Goal: Task Accomplishment & Management: Use online tool/utility

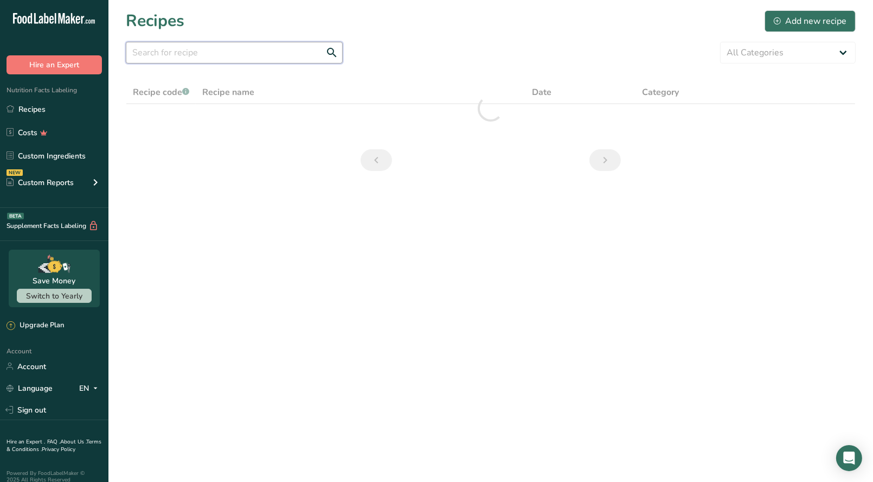
click at [160, 55] on input "text" at bounding box center [234, 53] width 217 height 22
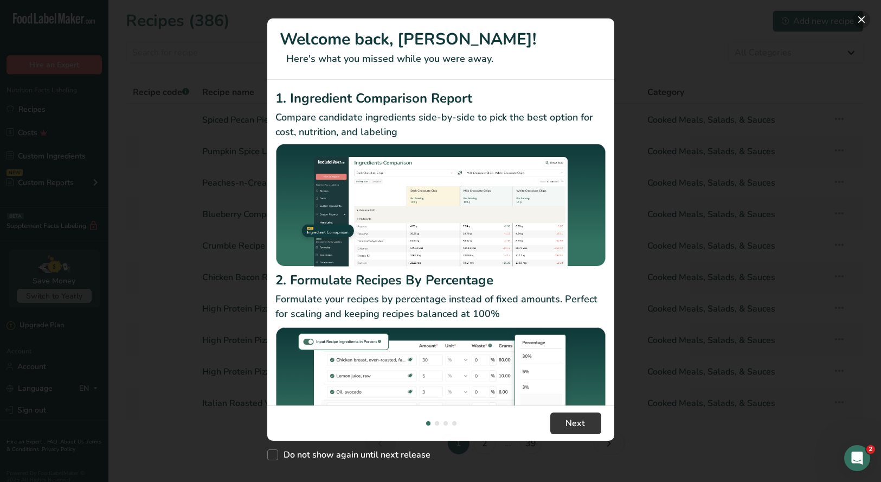
click at [863, 16] on button "New Features" at bounding box center [861, 19] width 17 height 17
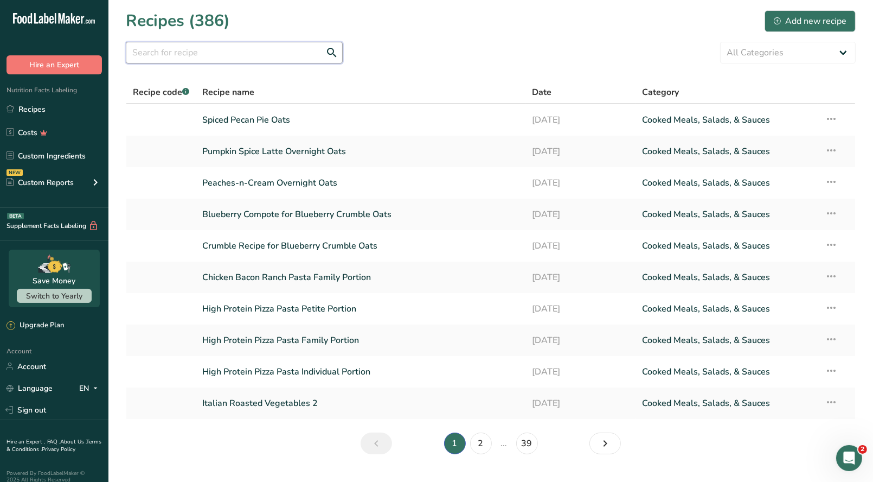
click at [162, 57] on input "text" at bounding box center [234, 53] width 217 height 22
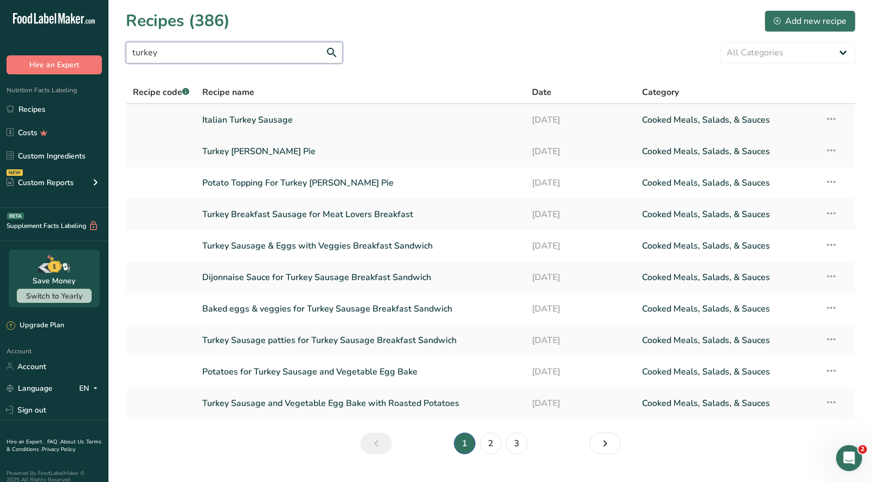
type input "turkey"
click at [833, 121] on icon at bounding box center [831, 119] width 13 height 20
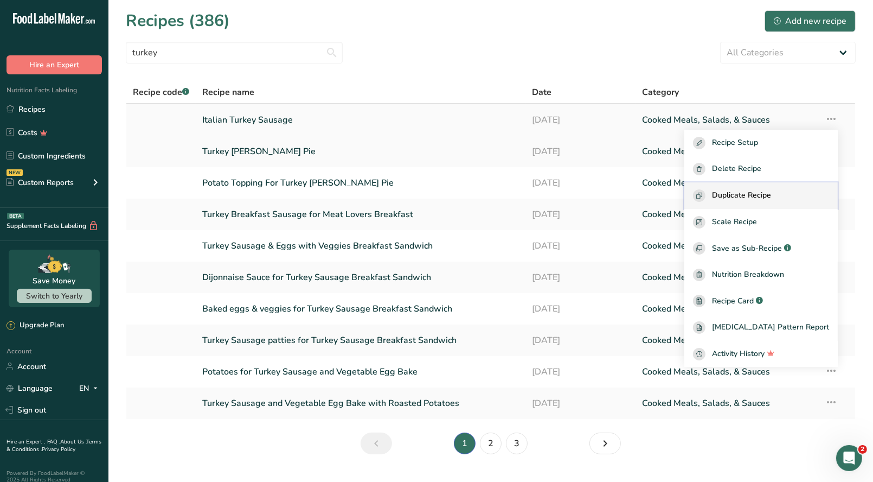
click at [760, 200] on span "Duplicate Recipe" at bounding box center [741, 195] width 59 height 12
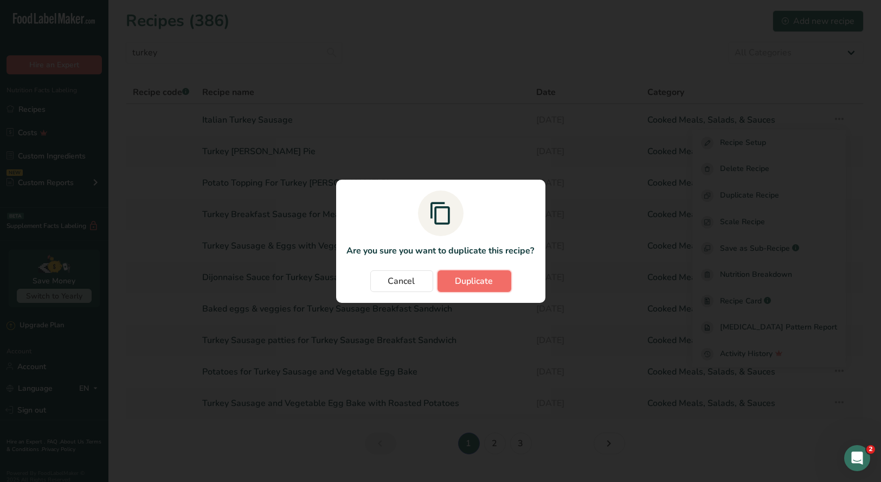
click at [466, 287] on button "Duplicate" at bounding box center [475, 281] width 74 height 22
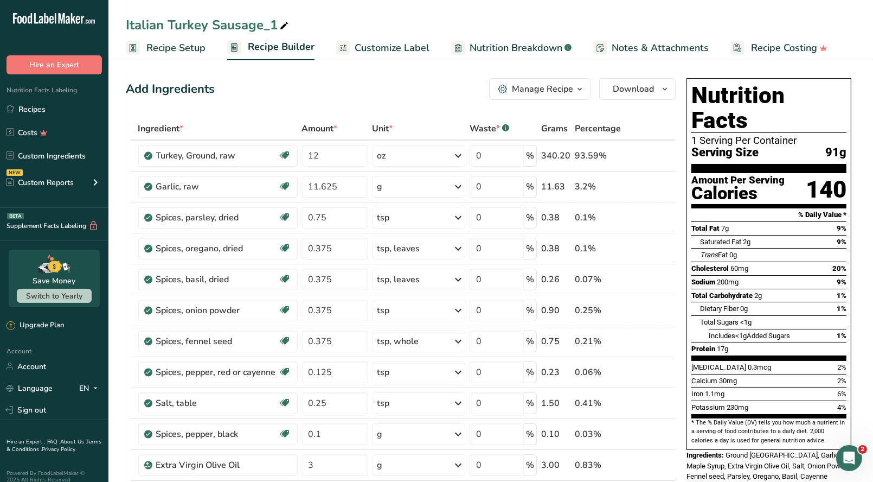
click at [275, 24] on div "Italian Turkey Sausage_1" at bounding box center [208, 25] width 165 height 20
type input "Italian Chicken Sausage"
click at [234, 182] on div "Garlic, raw" at bounding box center [217, 186] width 122 height 13
click at [337, 370] on input "0.125" at bounding box center [335, 372] width 66 height 22
type input "0.1875"
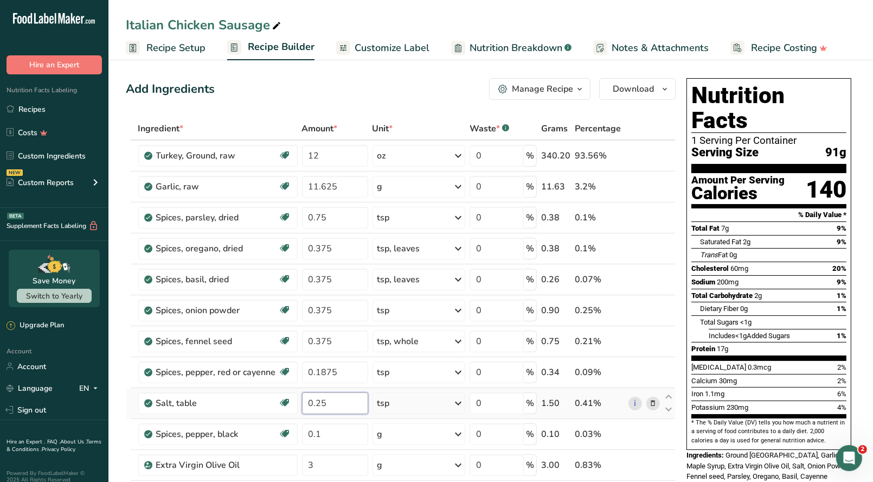
click at [333, 402] on div "Ingredient * Amount * Unit * Waste * .a-a{fill:#347362;}.b-a{fill:#fff;} Grams …" at bounding box center [401, 363] width 550 height 493
drag, startPoint x: 333, startPoint y: 402, endPoint x: 264, endPoint y: 392, distance: 69.7
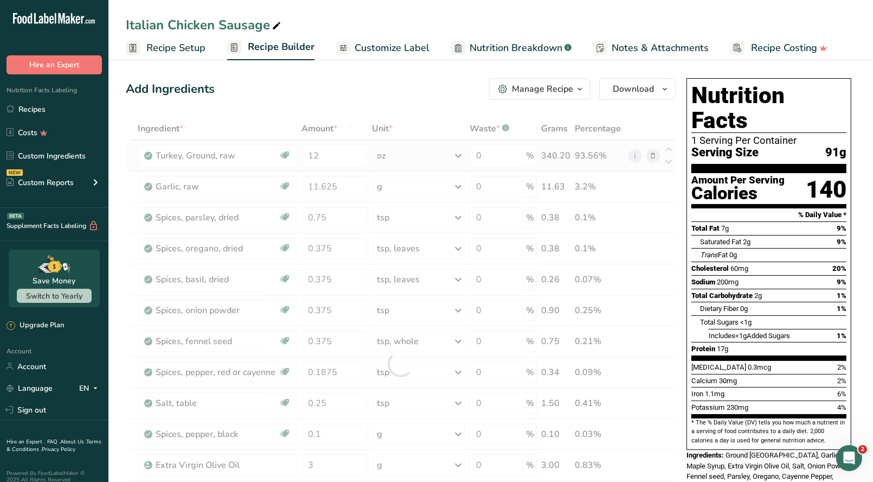
click at [656, 155] on div "Ingredient * Amount * Unit * Waste * .a-a{fill:#347362;}.b-a{fill:#fff;} Grams …" at bounding box center [401, 363] width 550 height 493
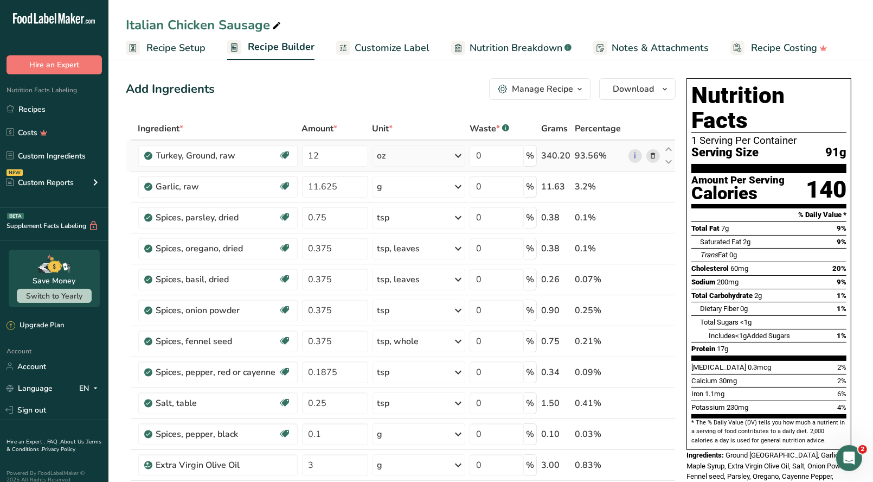
click at [653, 155] on icon at bounding box center [653, 155] width 8 height 11
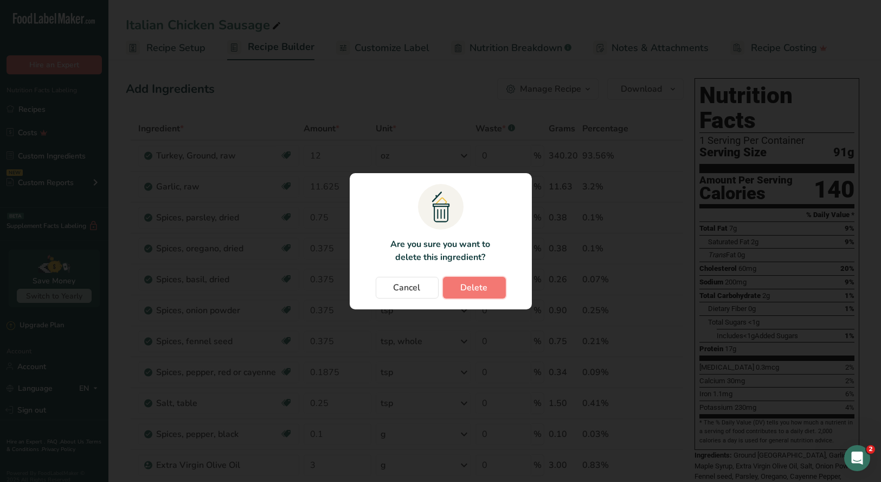
click at [466, 284] on span "Delete" at bounding box center [474, 287] width 27 height 13
type input "11.625"
type input "0.75"
type input "0.375"
type input "0.1875"
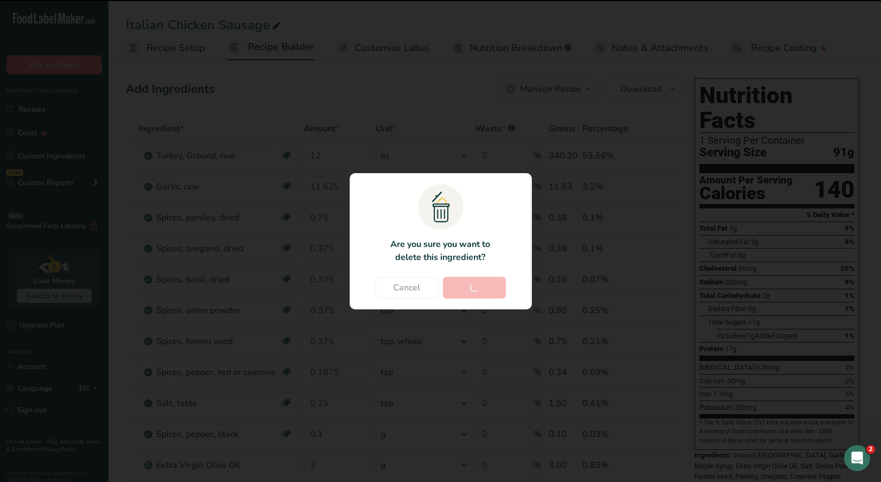
type input "0.25"
type input "0.1"
type input "3"
type input "4.2"
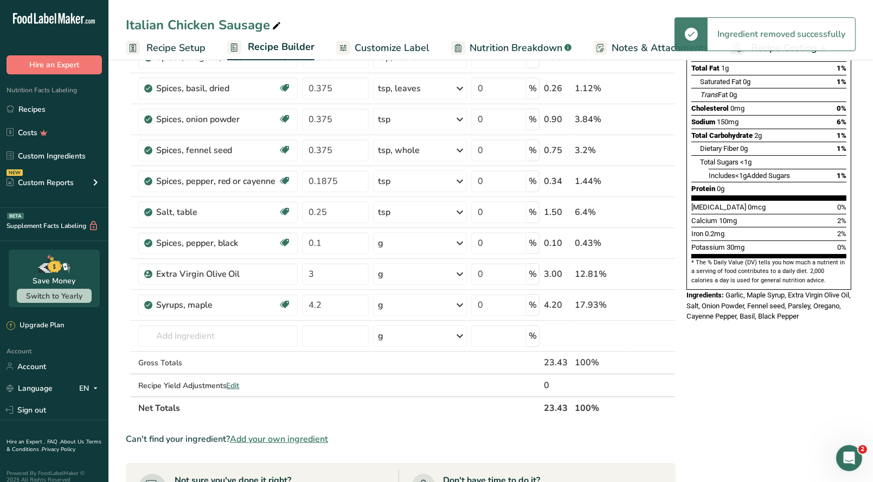
scroll to position [325, 0]
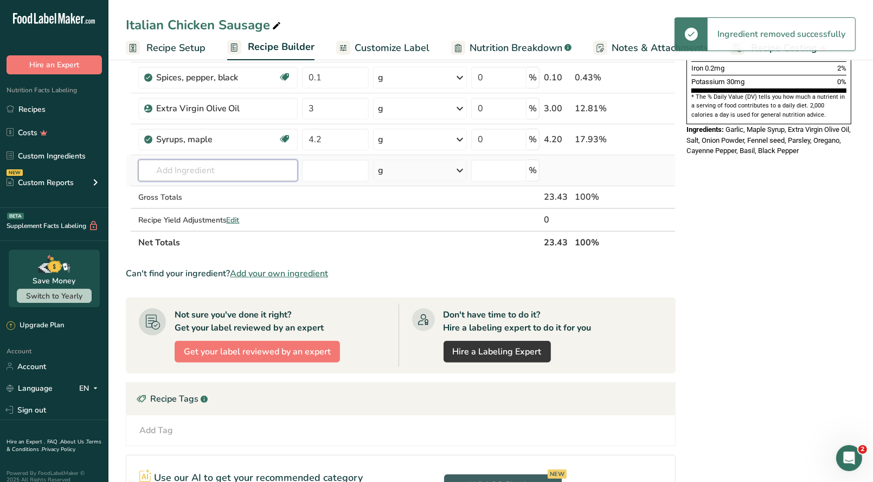
click at [169, 173] on input "text" at bounding box center [217, 170] width 159 height 22
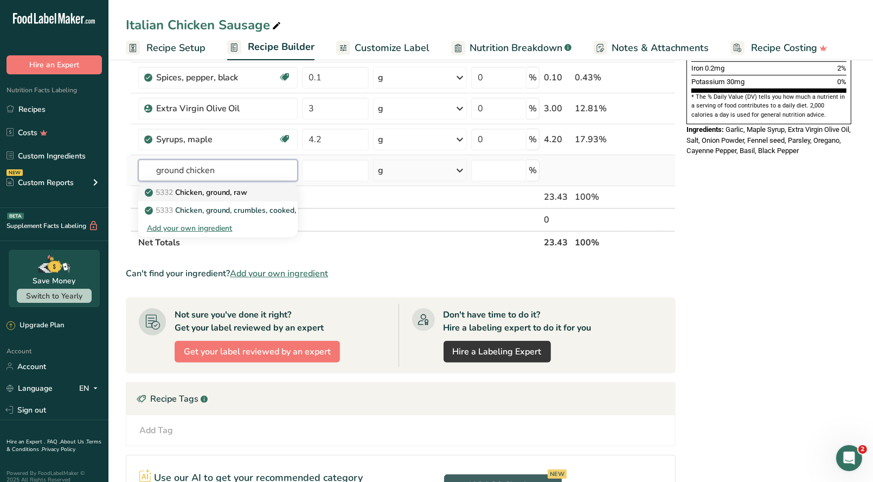
type input "ground chicken"
click at [213, 191] on p "5332 Chicken, ground, raw" at bounding box center [197, 192] width 101 height 11
type input "Chicken, ground, raw"
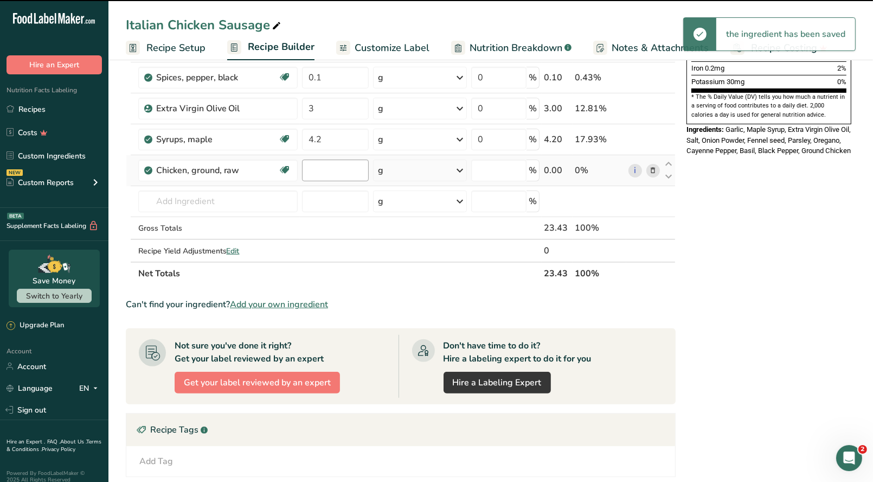
type input "0"
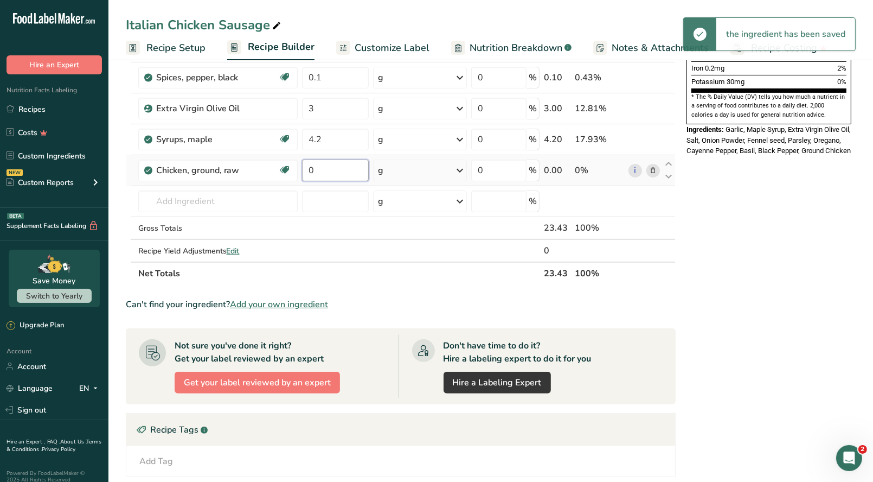
click at [318, 169] on input "0" at bounding box center [335, 170] width 67 height 22
type input "16"
click at [459, 168] on div "Ingredient * Amount * Unit * Waste * .a-a{fill:#347362;}.b-a{fill:#fff;} Grams …" at bounding box center [401, 38] width 550 height 493
click at [459, 169] on icon at bounding box center [459, 171] width 13 height 20
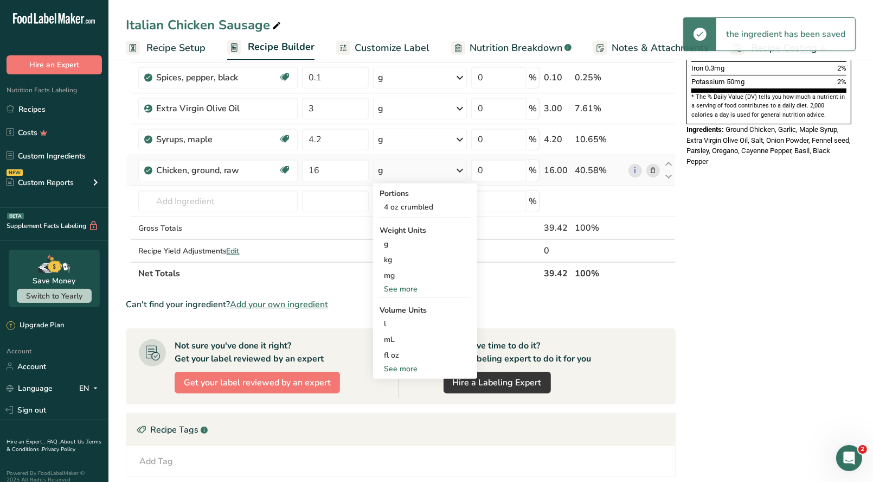
click at [400, 289] on div "See more" at bounding box center [425, 288] width 91 height 11
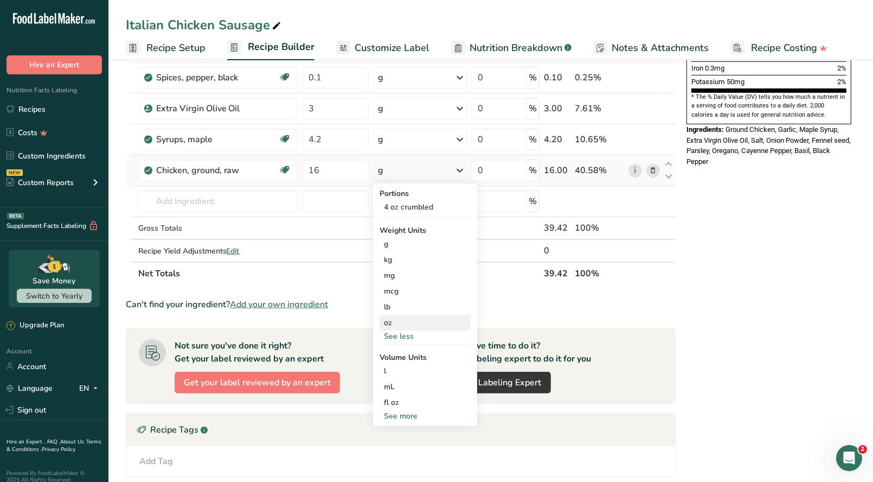
click at [397, 317] on div "oz" at bounding box center [425, 323] width 91 height 16
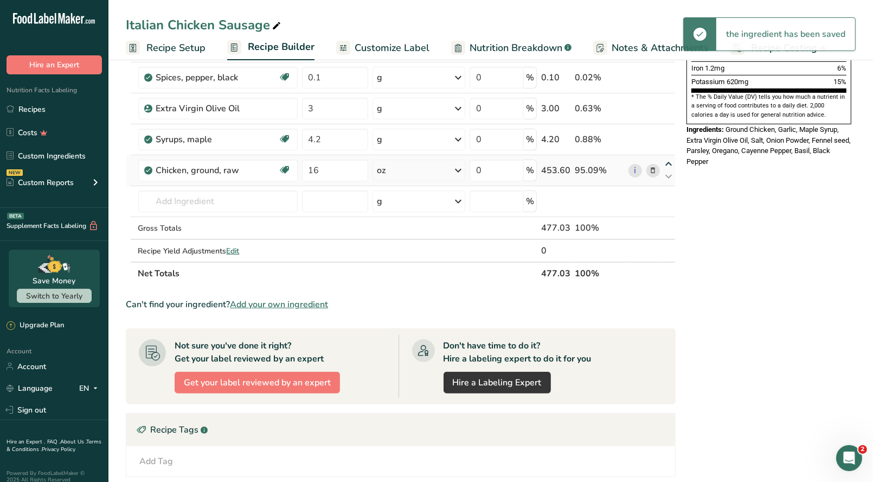
click at [667, 160] on icon at bounding box center [668, 164] width 13 height 8
type input "16"
type input "4.2"
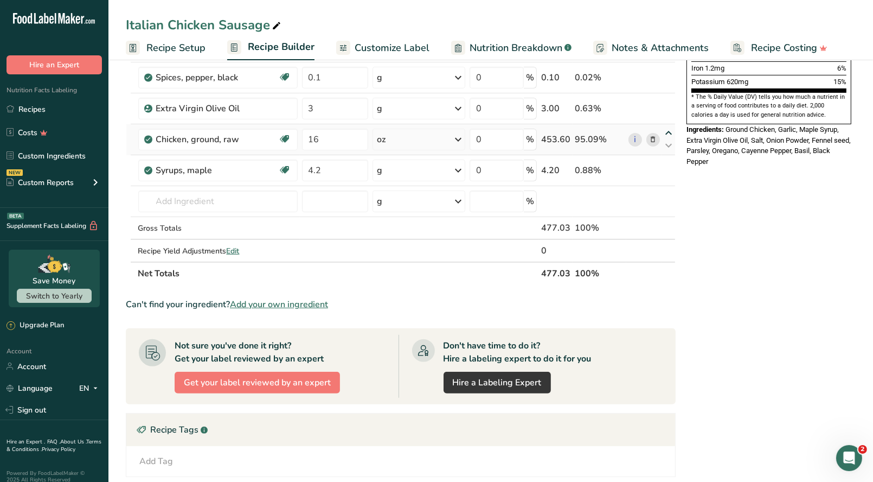
click at [669, 131] on icon at bounding box center [668, 133] width 13 height 8
type input "16"
type input "3"
click at [667, 100] on icon at bounding box center [668, 102] width 13 height 8
type input "16"
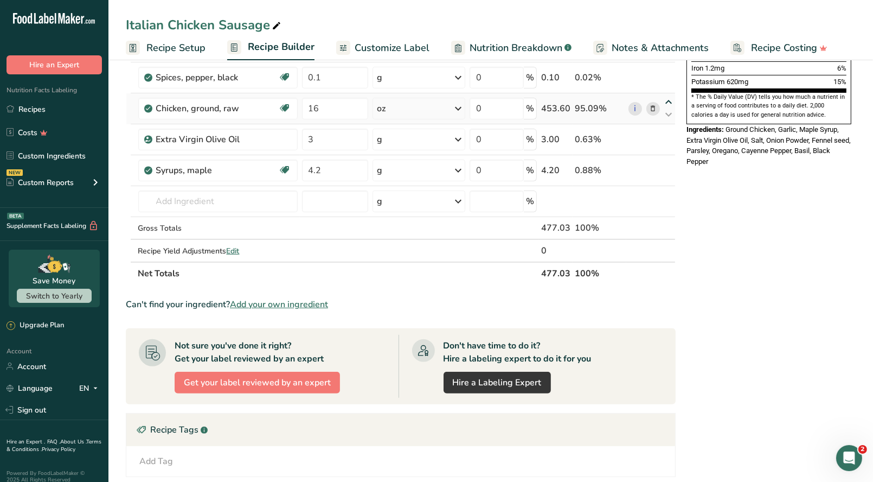
type input "0.1"
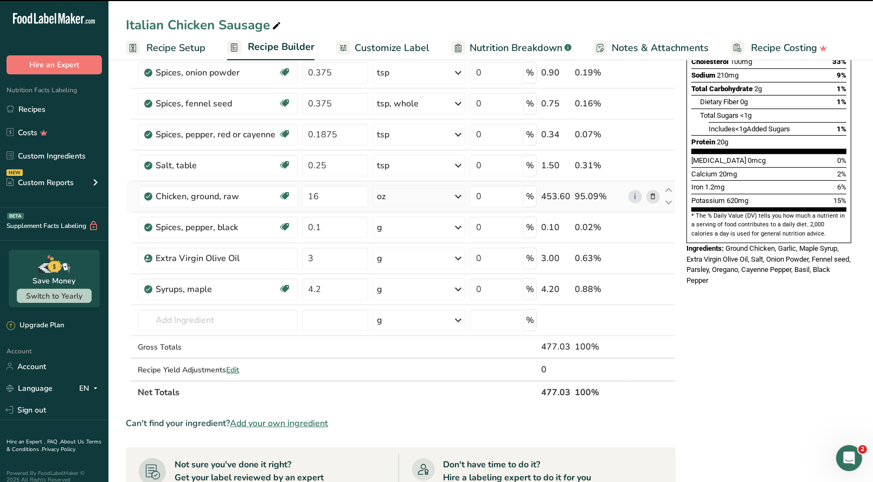
scroll to position [206, 0]
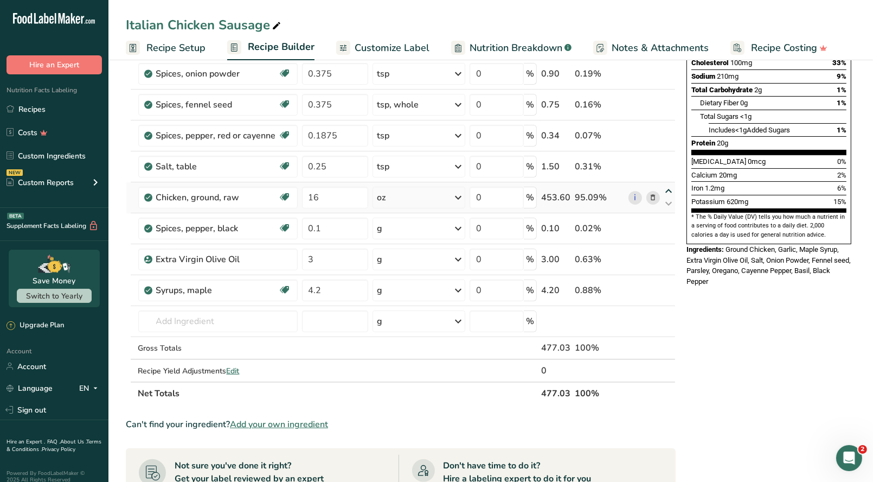
click at [670, 188] on icon at bounding box center [668, 191] width 13 height 8
type input "16"
type input "0.25"
click at [669, 158] on icon at bounding box center [668, 160] width 13 height 8
type input "16"
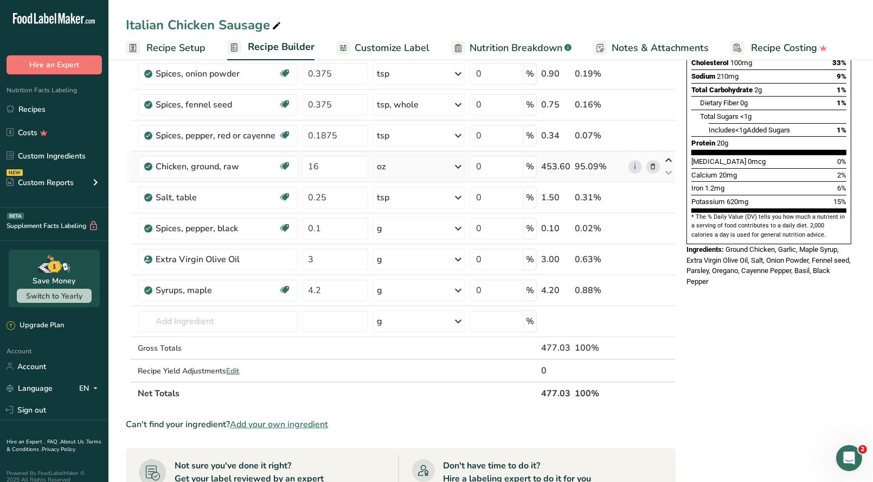
type input "0.1875"
click at [667, 127] on icon at bounding box center [668, 129] width 13 height 8
type input "16"
type input "0.375"
click at [667, 97] on icon at bounding box center [668, 98] width 13 height 8
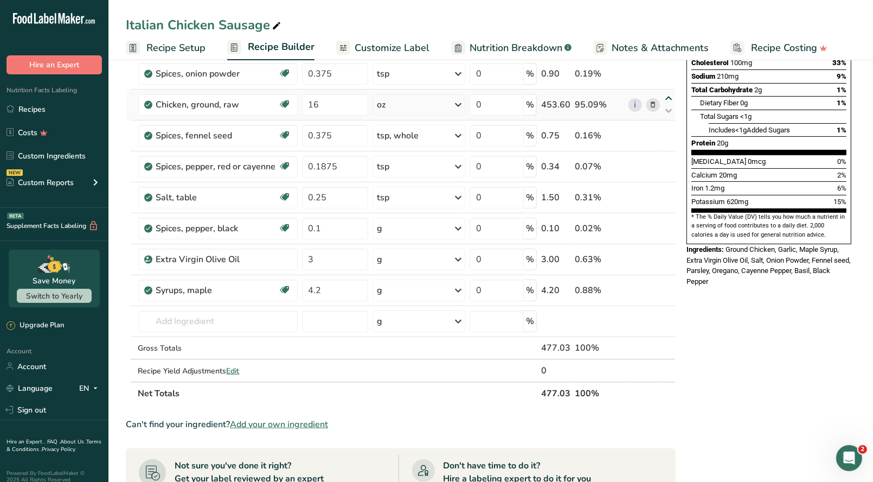
type input "16"
type input "0.375"
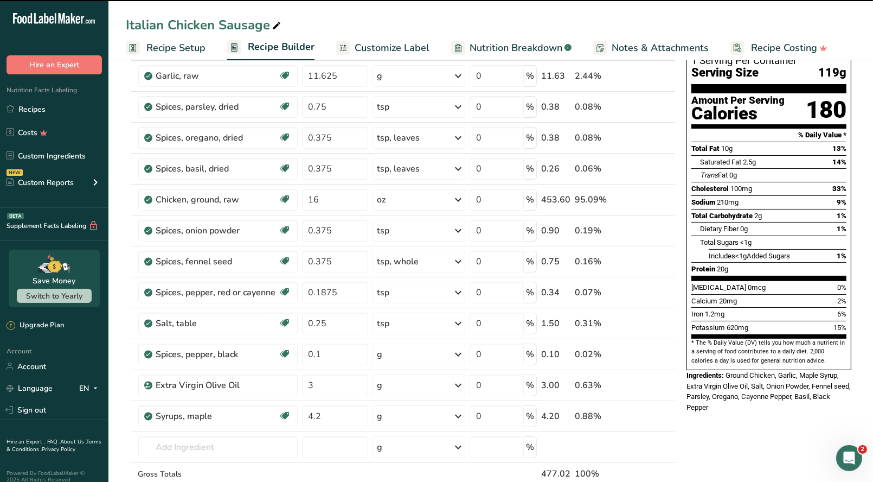
scroll to position [39, 0]
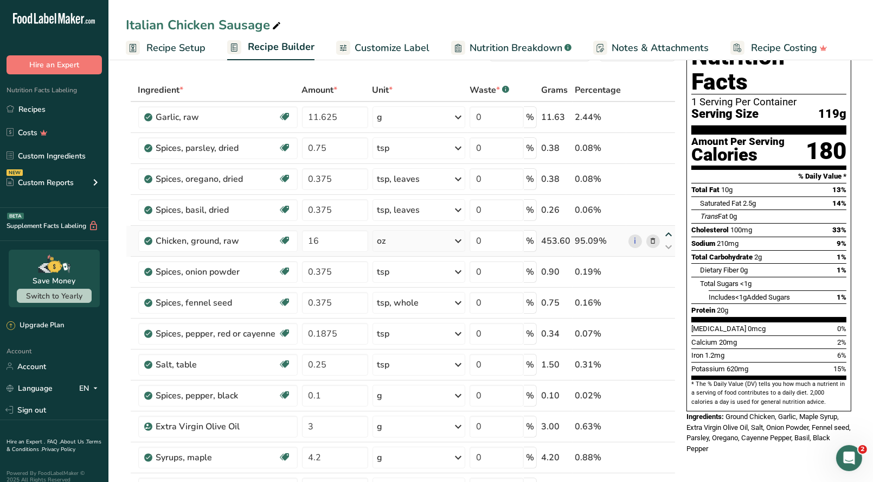
click at [667, 231] on icon at bounding box center [668, 235] width 13 height 8
type input "16"
type input "0.375"
click at [669, 201] on icon at bounding box center [668, 204] width 13 height 8
type input "16"
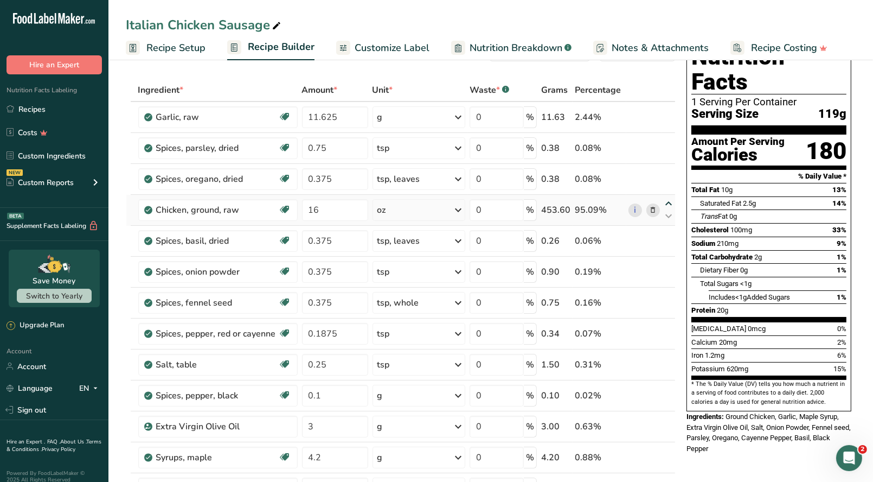
type input "0.375"
click at [669, 171] on icon at bounding box center [668, 173] width 13 height 8
type input "16"
type input "0.75"
click at [667, 145] on icon at bounding box center [668, 142] width 13 height 8
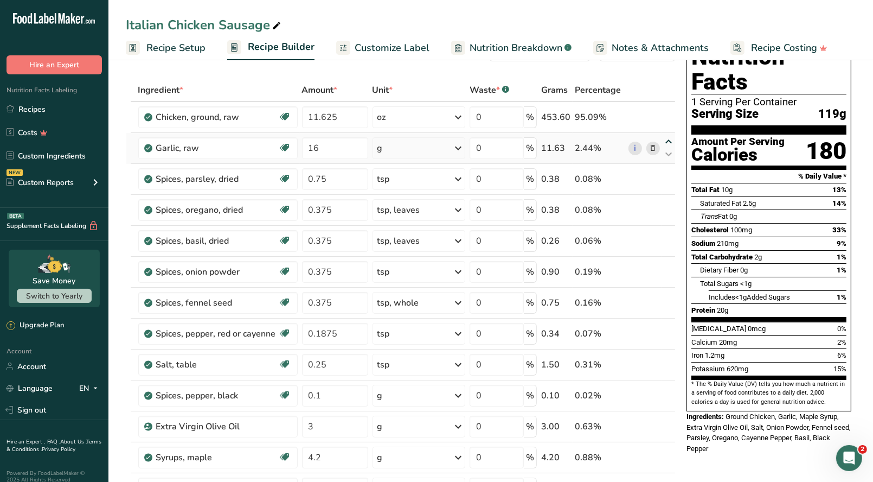
type input "16"
drag, startPoint x: 338, startPoint y: 144, endPoint x: 267, endPoint y: 150, distance: 70.8
click at [268, 150] on tr "Garlic, raw Source of Antioxidants Dairy free Gluten free Vegan Vegetarian Soy …" at bounding box center [400, 148] width 549 height 31
type input "15.5"
click at [334, 176] on div "Ingredient * Amount * Unit * Waste * .a-a{fill:#347362;}.b-a{fill:#fff;} Grams …" at bounding box center [401, 325] width 550 height 493
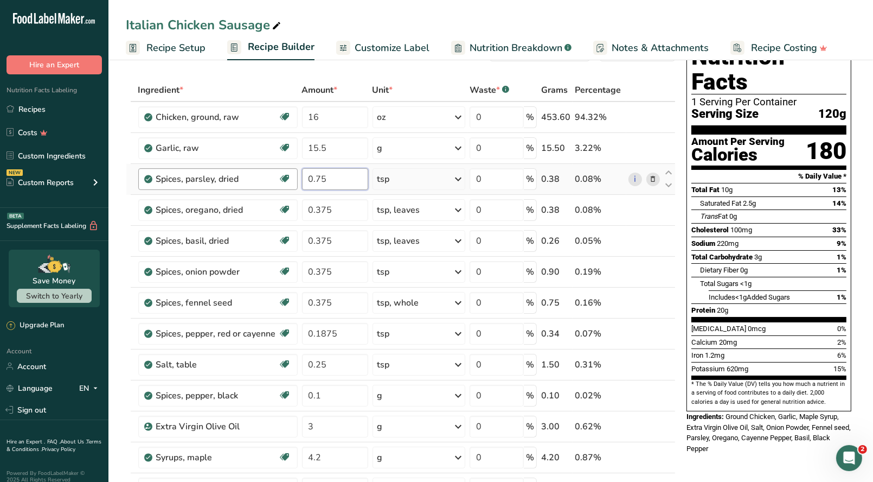
drag, startPoint x: 330, startPoint y: 176, endPoint x: 244, endPoint y: 172, distance: 86.3
click at [244, 172] on tr "Spices, parsley, dried Source of Antioxidants Dairy free Gluten free Vegan Vege…" at bounding box center [400, 179] width 549 height 31
type input "1"
click at [349, 206] on div "Ingredient * Amount * Unit * Waste * .a-a{fill:#347362;}.b-a{fill:#fff;} Grams …" at bounding box center [401, 325] width 550 height 493
type input "0.5"
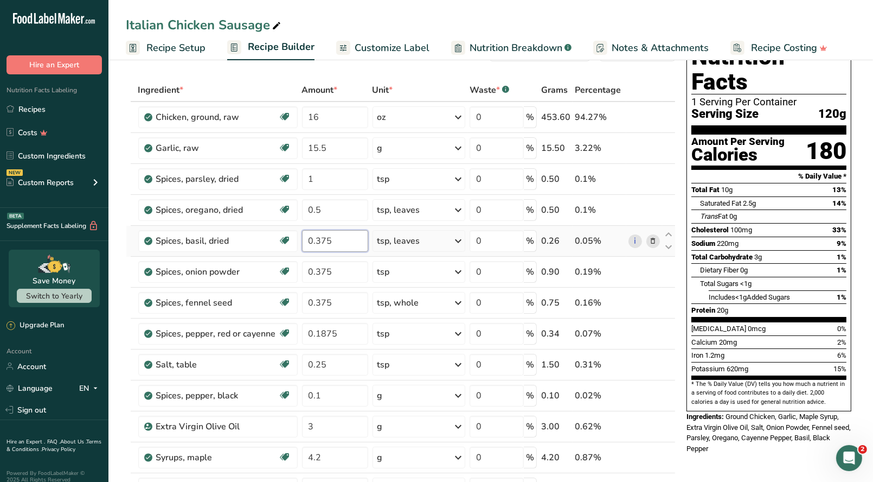
click at [335, 240] on div "Ingredient * Amount * Unit * Waste * .a-a{fill:#347362;}.b-a{fill:#fff;} Grams …" at bounding box center [401, 325] width 550 height 493
type input "0.5"
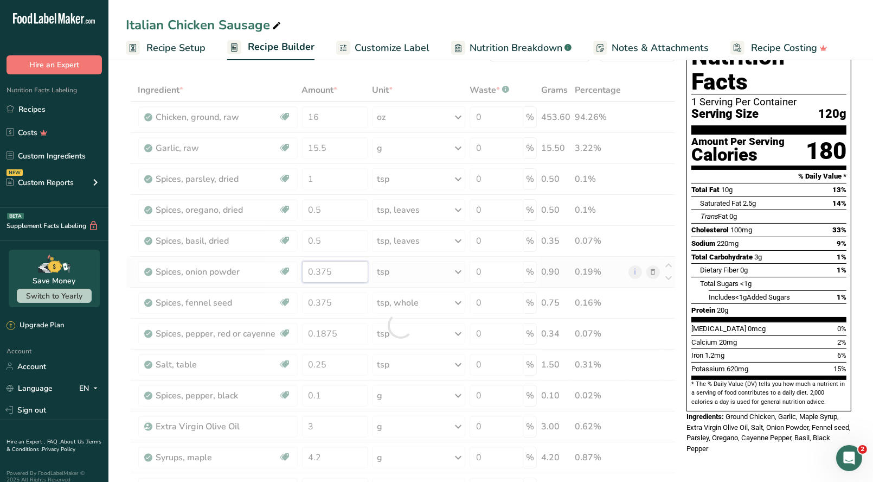
click at [341, 274] on div "Ingredient * Amount * Unit * Waste * .a-a{fill:#347362;}.b-a{fill:#fff;} Grams …" at bounding box center [401, 325] width 550 height 493
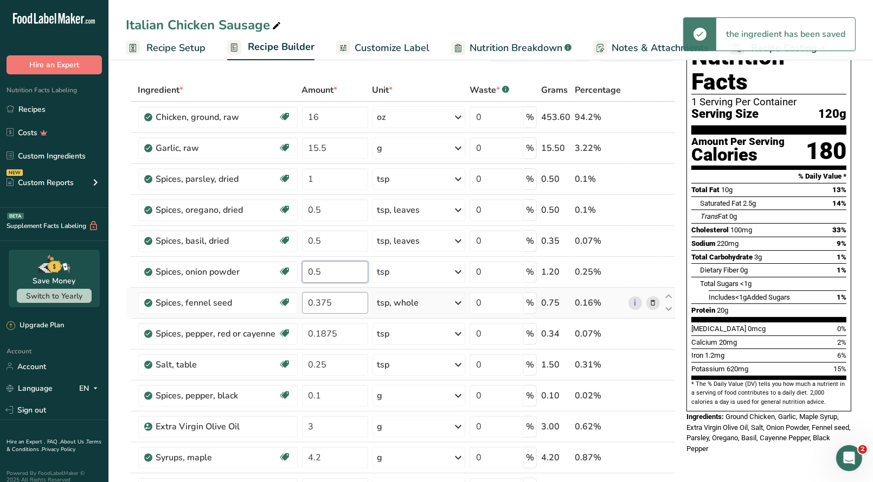
type input "0.5"
click at [337, 304] on div "Ingredient * Amount * Unit * Waste * .a-a{fill:#347362;}.b-a{fill:#fff;} Grams …" at bounding box center [401, 325] width 550 height 493
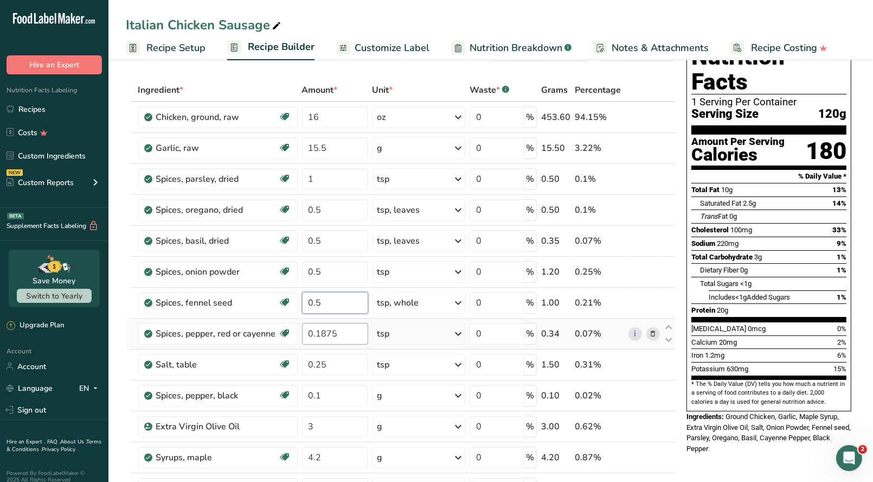
type input "0.5"
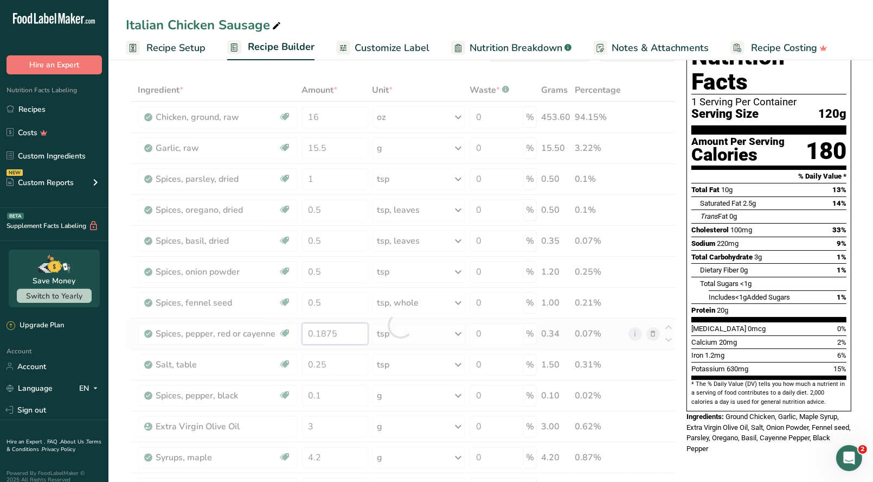
click at [342, 326] on div "Ingredient * Amount * Unit * Waste * .a-a{fill:#347362;}.b-a{fill:#fff;} Grams …" at bounding box center [401, 325] width 550 height 493
click at [330, 362] on div "Ingredient * Amount * Unit * Waste * .a-a{fill:#347362;}.b-a{fill:#fff;} Grams …" at bounding box center [401, 325] width 550 height 493
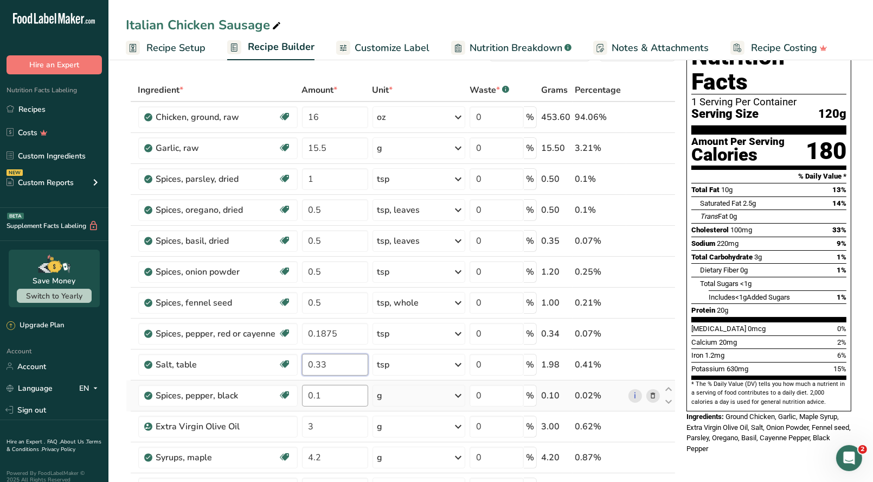
type input "0.33"
click at [324, 393] on div "Ingredient * Amount * Unit * Waste * .a-a{fill:#347362;}.b-a{fill:#fff;} Grams …" at bounding box center [401, 325] width 550 height 493
type input "0.125"
click at [317, 427] on div "Ingredient * Amount * Unit * Waste * .a-a{fill:#347362;}.b-a{fill:#fff;} Grams …" at bounding box center [401, 325] width 550 height 493
type input "3.3"
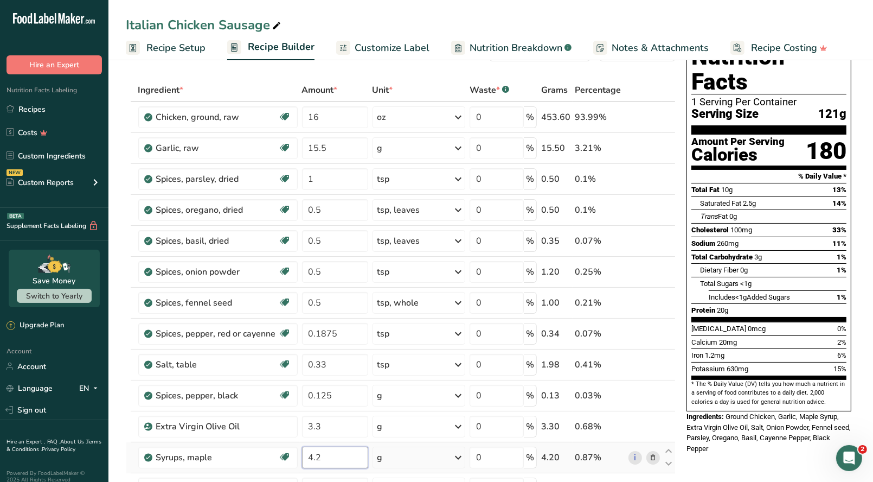
click at [326, 454] on div "Ingredient * Amount * Unit * Waste * .a-a{fill:#347362;}.b-a{fill:#fff;} Grams …" at bounding box center [401, 325] width 550 height 493
type input "4"
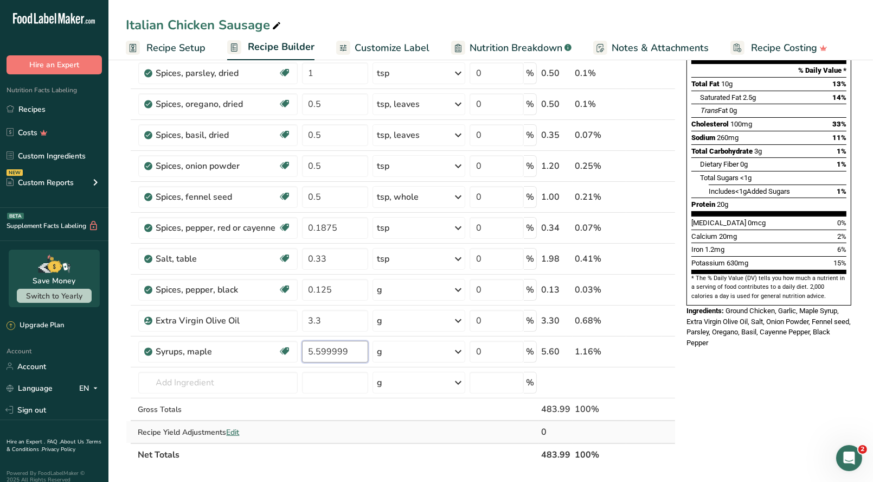
scroll to position [148, 0]
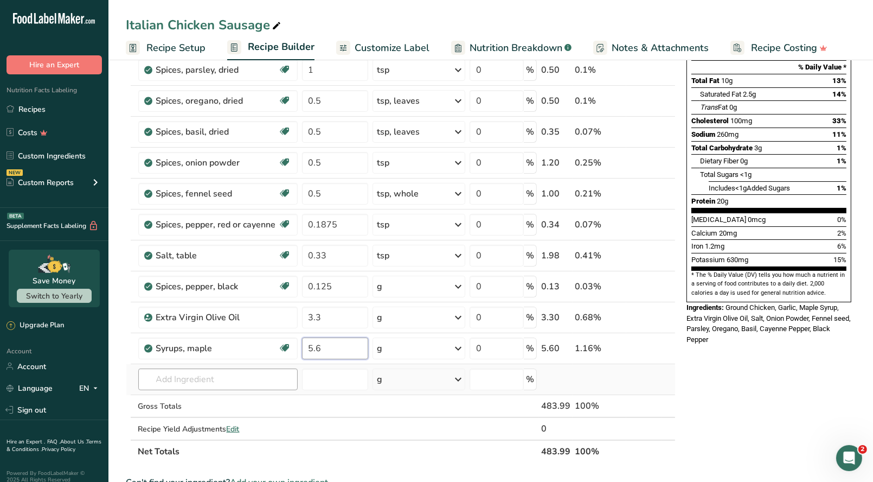
type input "5.6"
click at [241, 376] on div "Ingredient * Amount * Unit * Waste * .a-a{fill:#347362;}.b-a{fill:#fff;} Grams …" at bounding box center [401, 216] width 550 height 493
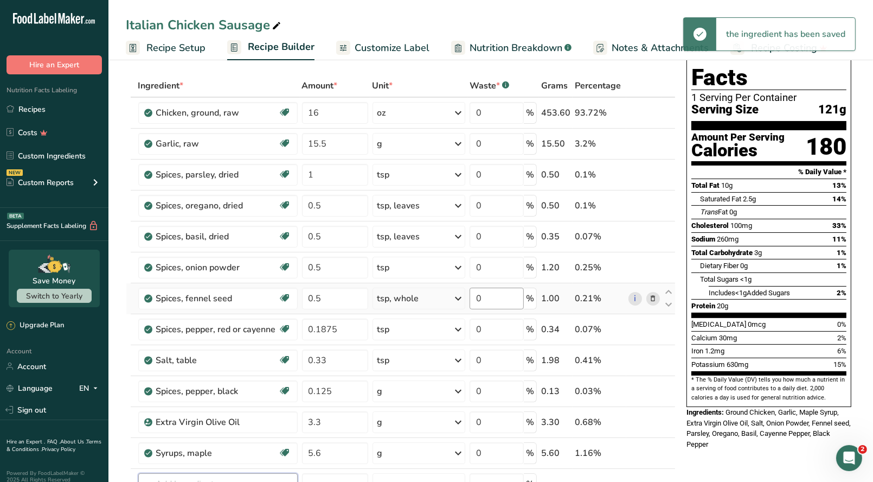
scroll to position [0, 0]
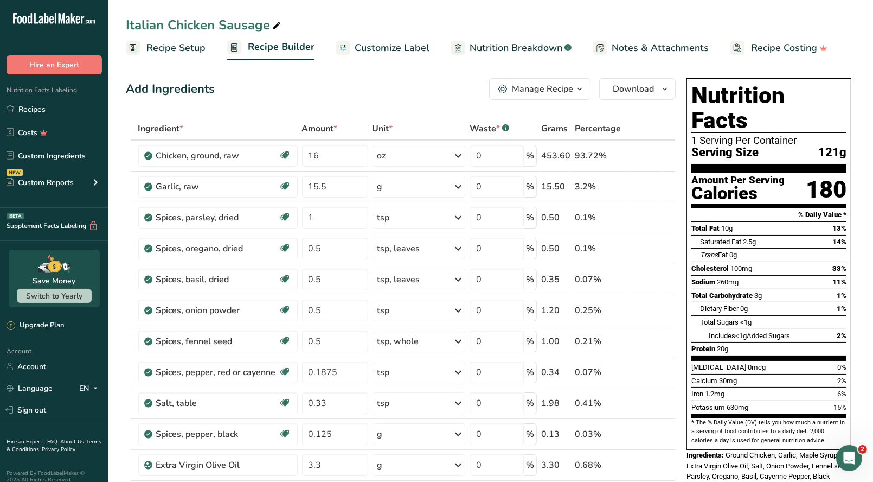
click at [190, 47] on span "Recipe Setup" at bounding box center [175, 48] width 59 height 15
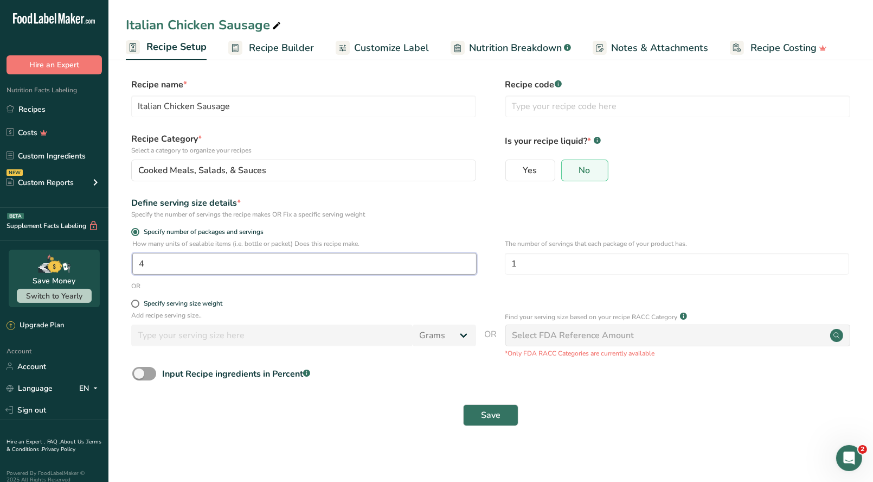
click at [148, 263] on input "4" at bounding box center [304, 264] width 344 height 22
type input "1"
type input "9"
click at [331, 293] on form "Recipe name * Italian Chicken Sausage Recipe code .a-a{fill:#347362;}.b-a{fill:…" at bounding box center [491, 255] width 730 height 354
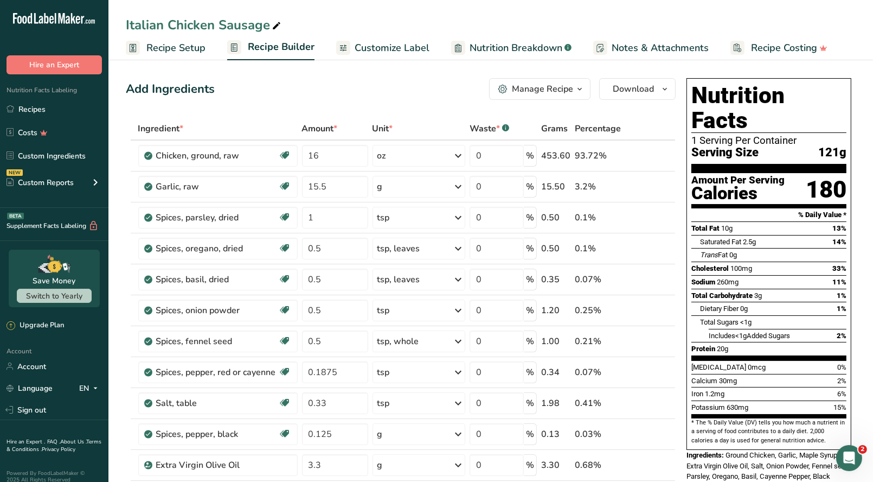
click at [573, 93] on button "Manage Recipe" at bounding box center [539, 89] width 101 height 22
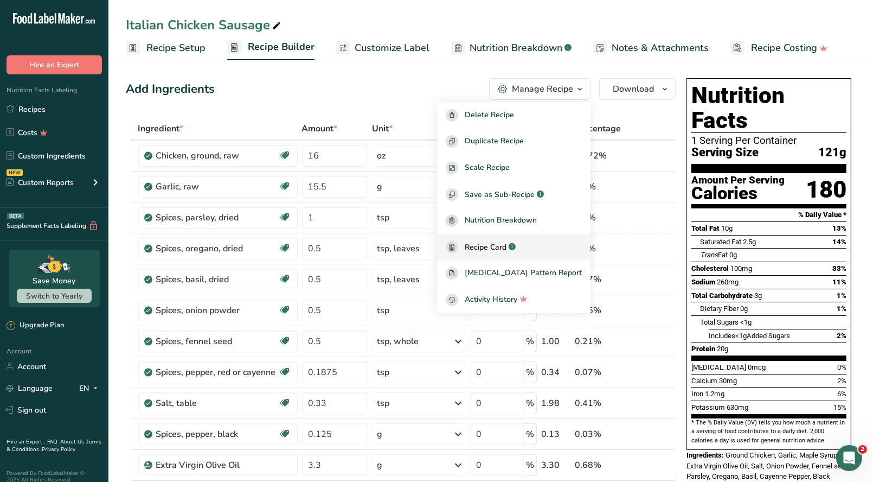
click at [505, 244] on span "Recipe Card" at bounding box center [486, 246] width 42 height 11
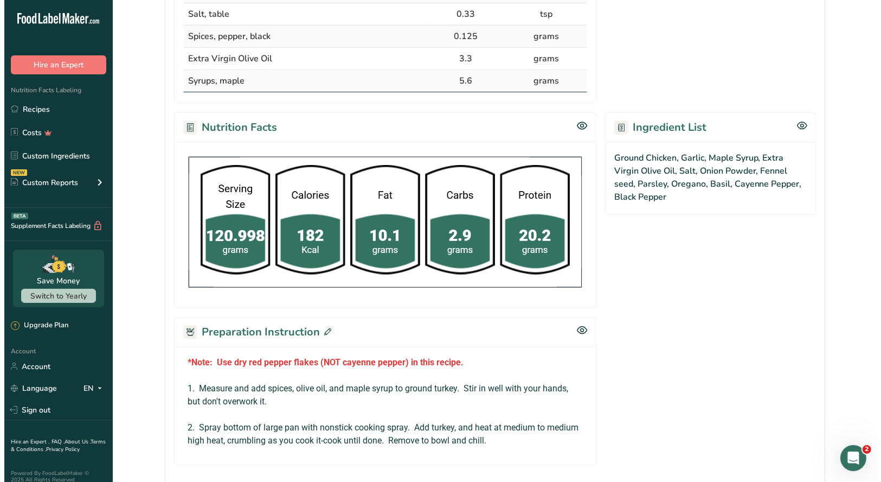
scroll to position [542, 0]
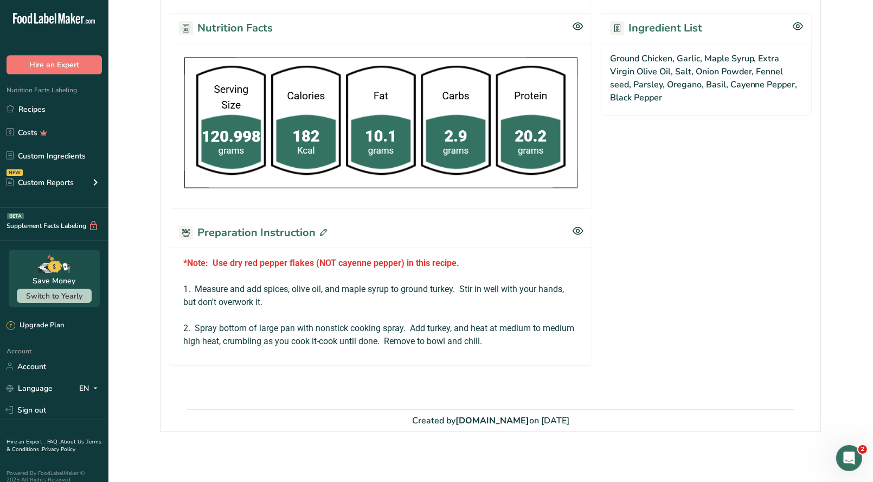
click at [322, 231] on icon at bounding box center [323, 232] width 7 height 7
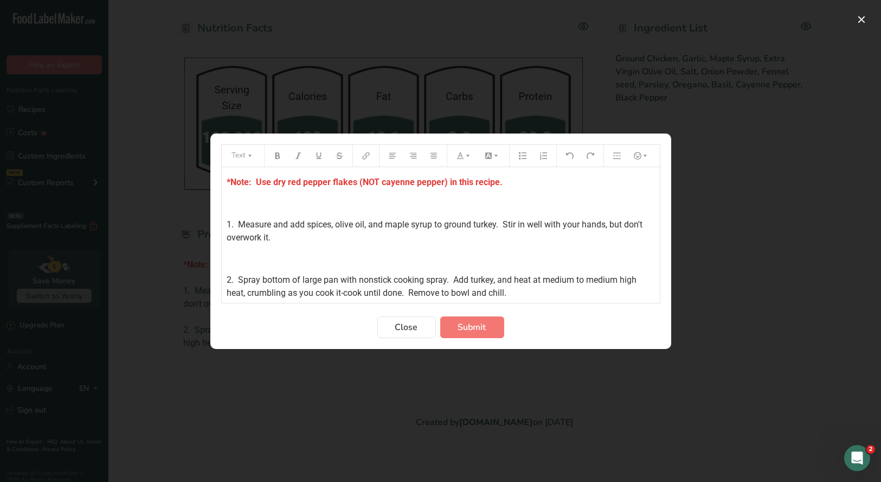
click at [497, 224] on span "1. Measure and add spices, olive oil, and maple syrup to ground turkey. Stir in…" at bounding box center [436, 230] width 418 height 23
drag, startPoint x: 493, startPoint y: 278, endPoint x: 463, endPoint y: 272, distance: 31.0
click at [471, 276] on span "2. Spray bottom of large pan with nonstick cooking spray. Add turkey, and heat …" at bounding box center [433, 285] width 412 height 23
click at [459, 324] on span "Submit" at bounding box center [472, 327] width 28 height 13
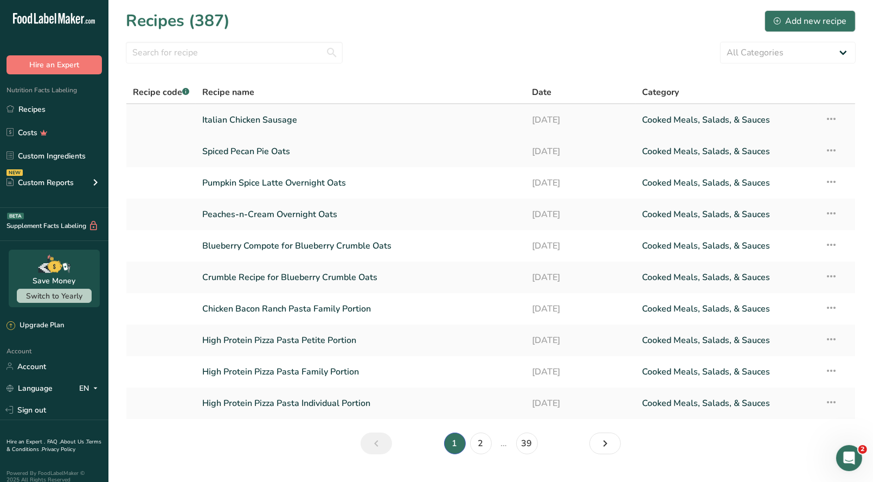
click at [836, 119] on icon at bounding box center [831, 119] width 13 height 20
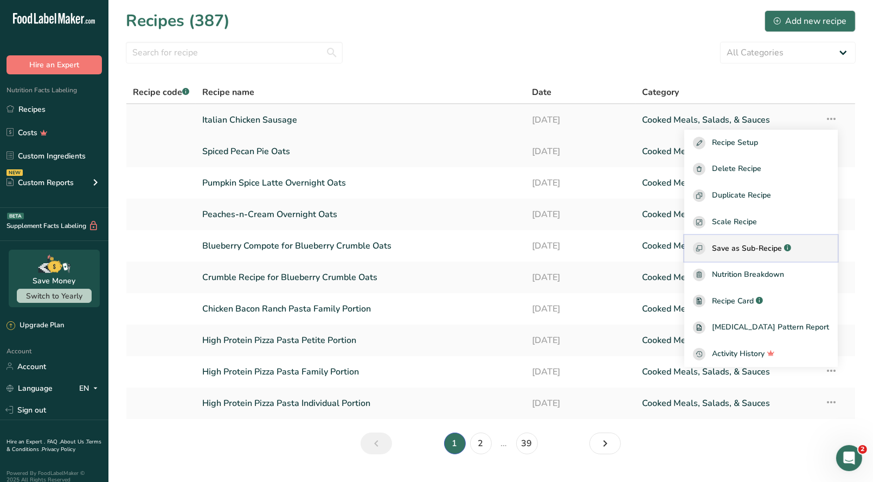
click at [760, 246] on span "Save as Sub-Recipe" at bounding box center [747, 247] width 70 height 11
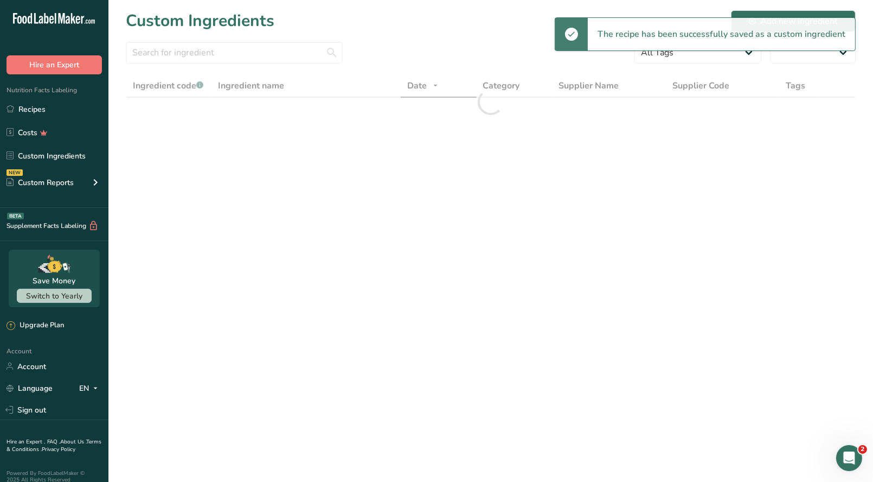
select select "30"
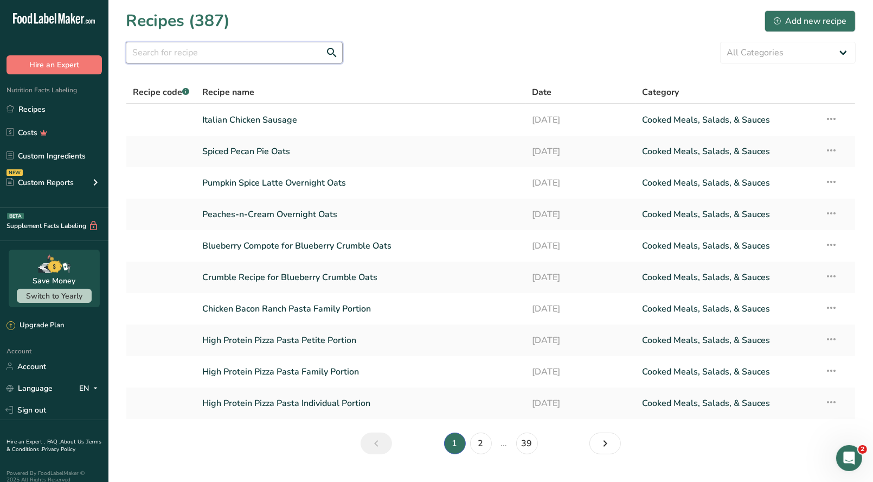
click at [153, 55] on input "text" at bounding box center [234, 53] width 217 height 22
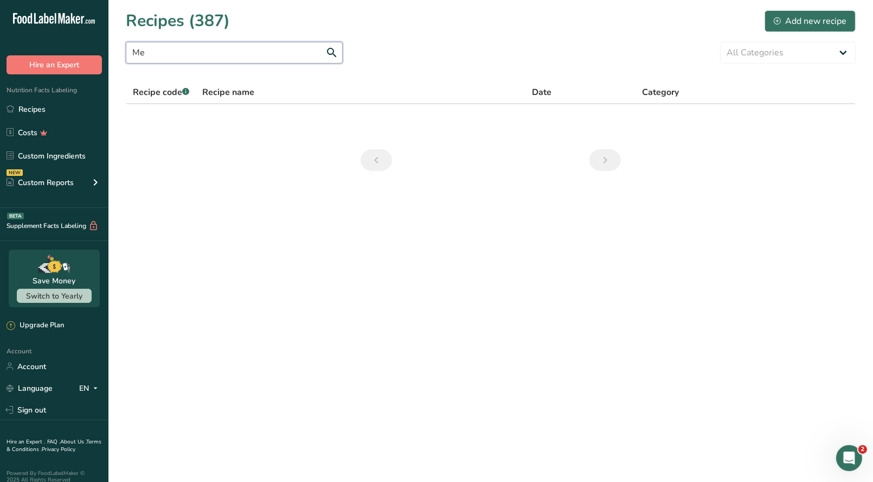
type input "M"
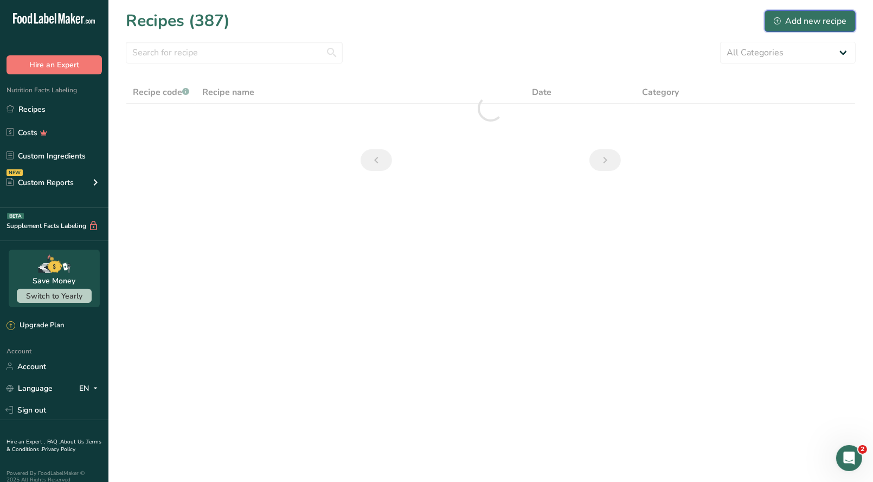
click at [791, 21] on div "Add new recipe" at bounding box center [810, 21] width 73 height 13
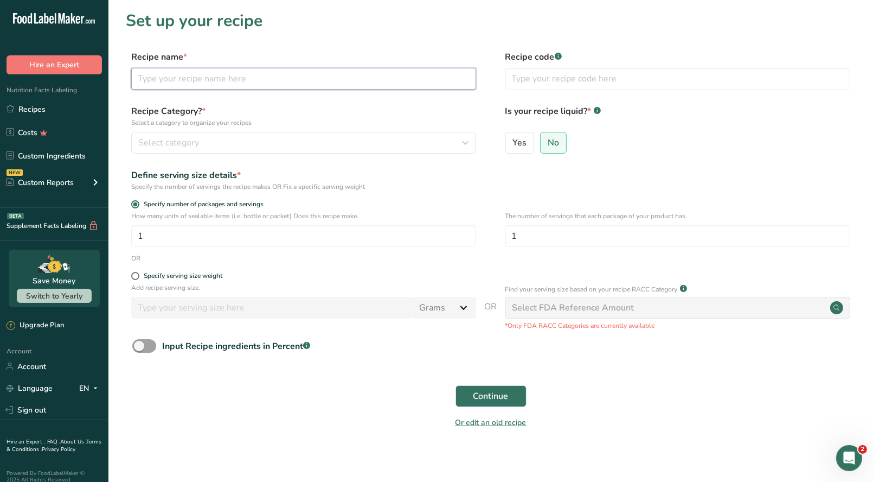
click at [185, 82] on input "text" at bounding box center [303, 79] width 345 height 22
type input "Mexican Egg Bake"
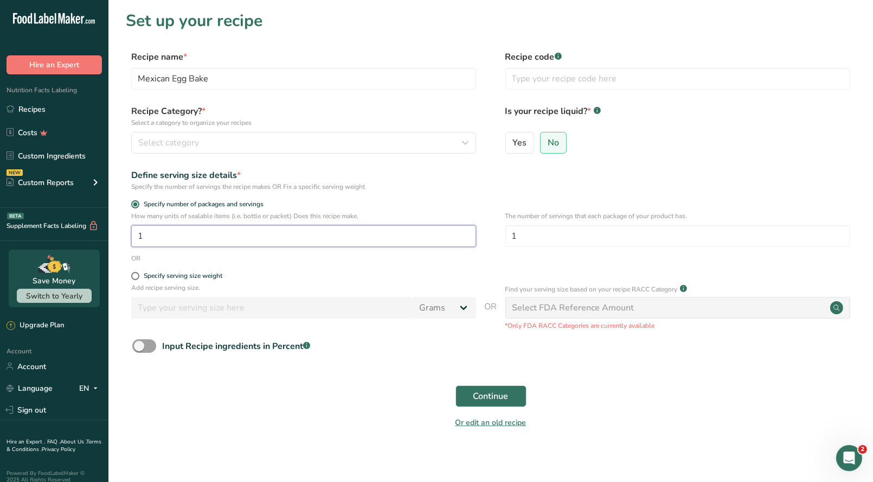
click at [145, 235] on input "1" at bounding box center [303, 236] width 345 height 22
type input "9"
click at [497, 398] on span "Continue" at bounding box center [490, 395] width 35 height 13
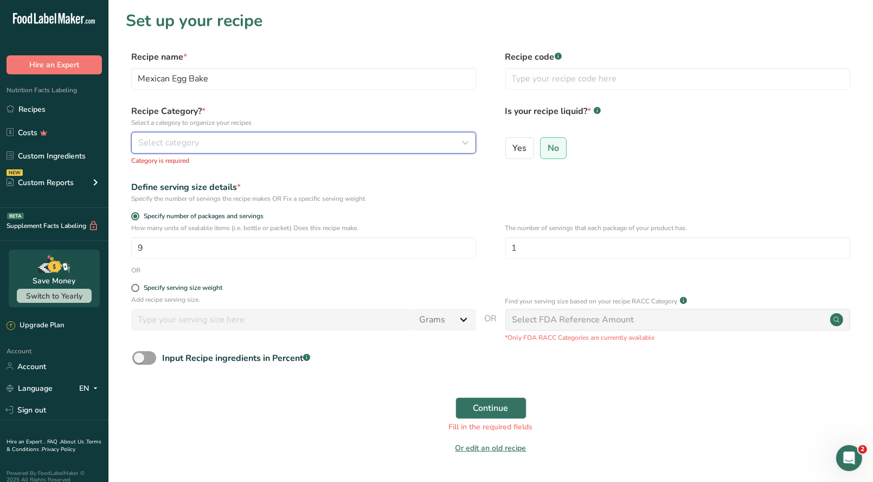
click at [187, 141] on span "Select category" at bounding box center [168, 142] width 61 height 13
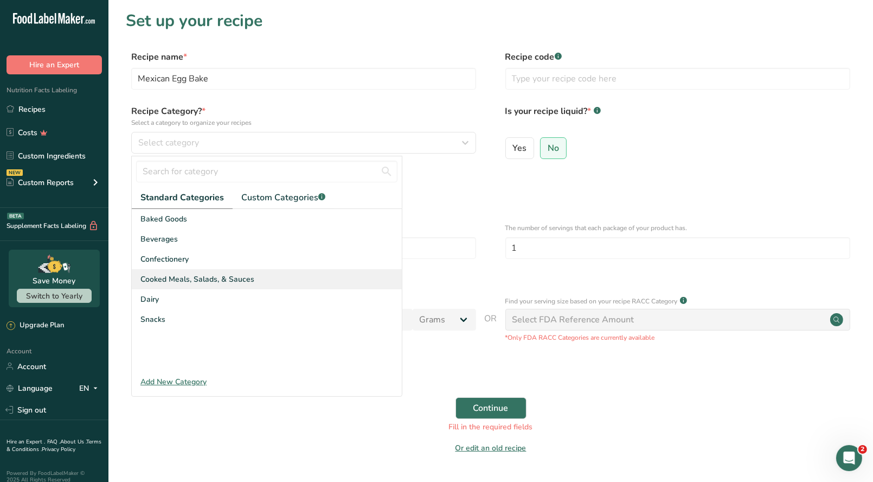
click at [207, 276] on span "Cooked Meals, Salads, & Sauces" at bounding box center [197, 278] width 114 height 11
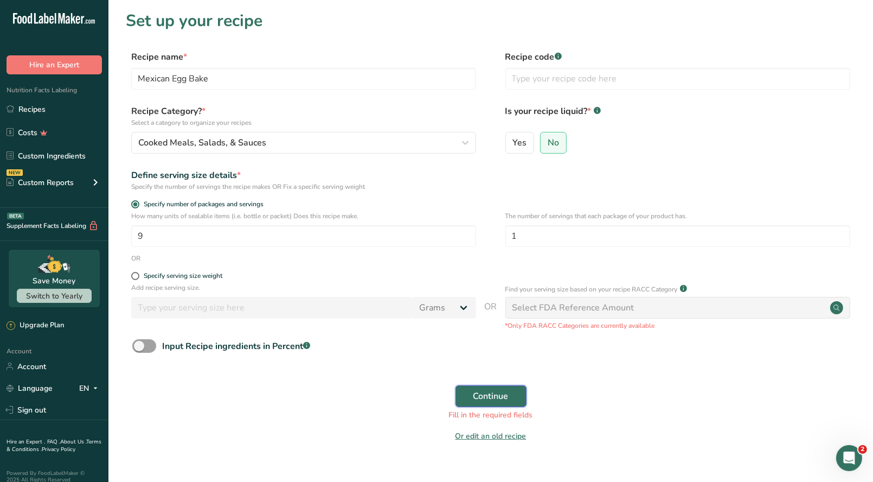
click at [492, 396] on span "Continue" at bounding box center [490, 395] width 35 height 13
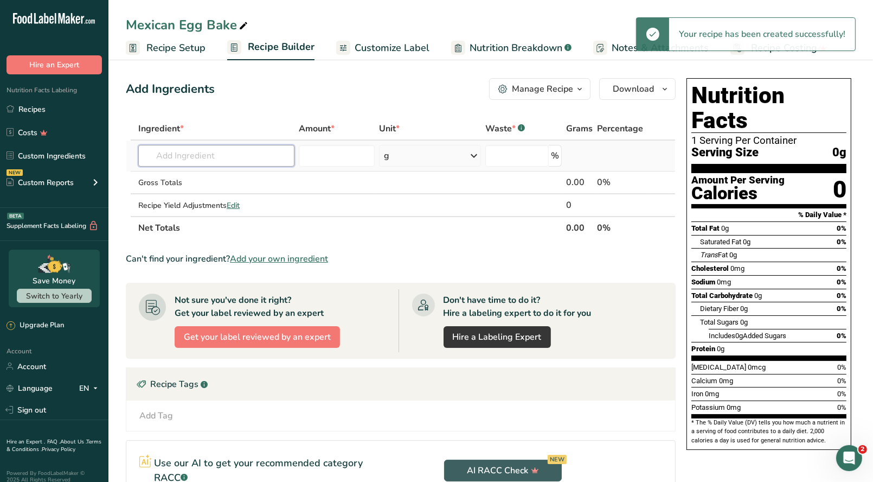
click at [182, 150] on input "text" at bounding box center [216, 156] width 156 height 22
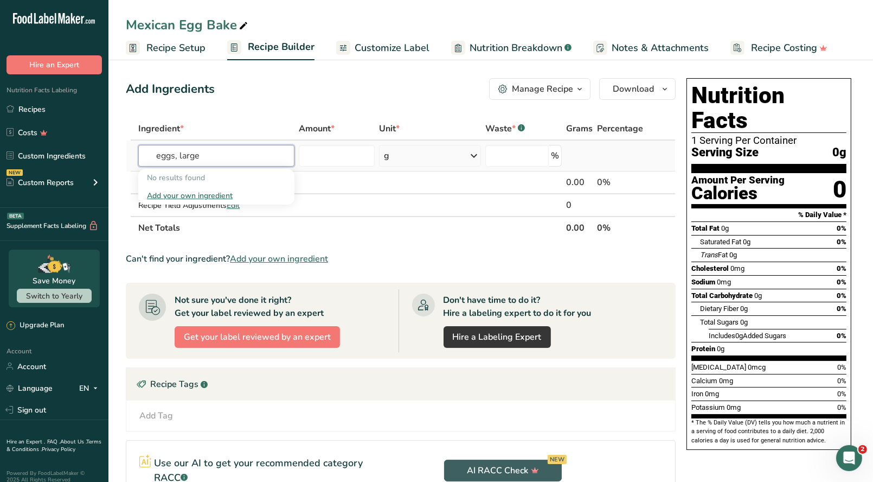
drag, startPoint x: 205, startPoint y: 156, endPoint x: 128, endPoint y: 157, distance: 77.0
click at [129, 157] on tr "eggs, large No results found Add your own ingredient g Weight Units g kg mg See…" at bounding box center [400, 155] width 549 height 31
drag, startPoint x: 202, startPoint y: 156, endPoint x: 61, endPoint y: 157, distance: 141.0
click at [61, 157] on div ".a-20{fill:#fff;} Hire an Expert Nutrition Facts Labeling Recipes Costs Custom …" at bounding box center [436, 326] width 873 height 652
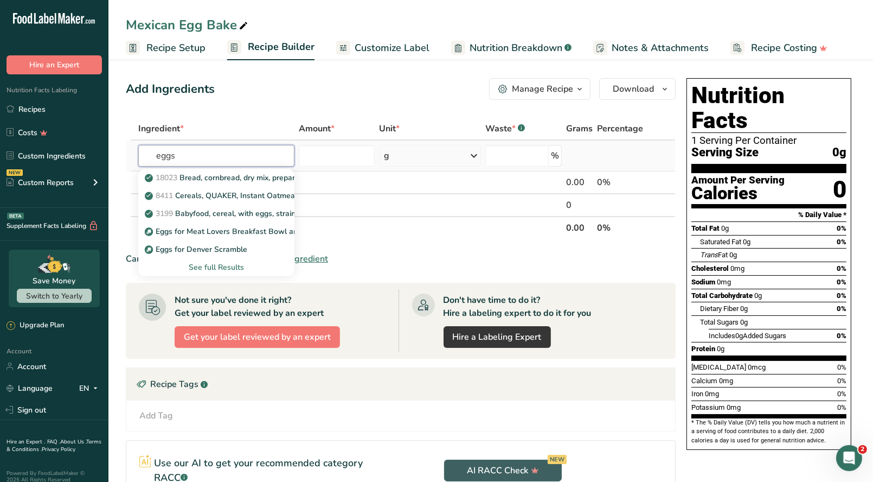
type input "eggs"
click at [235, 266] on div "See full Results" at bounding box center [216, 266] width 139 height 11
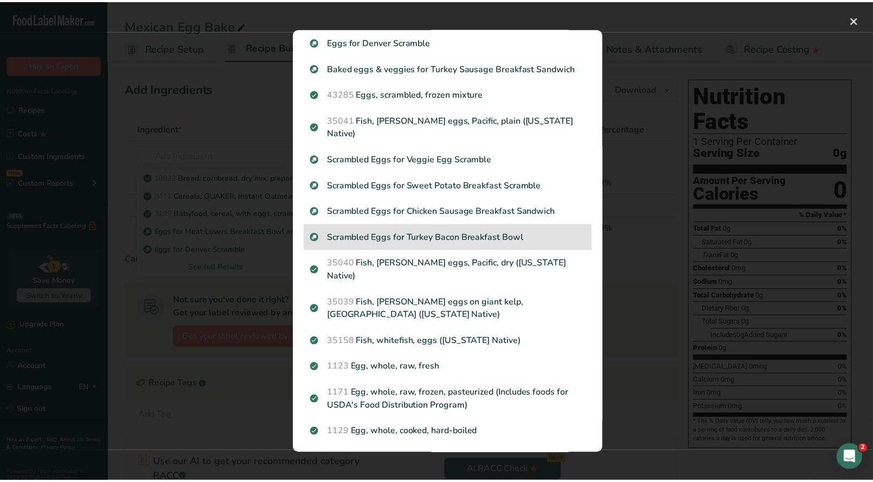
scroll to position [163, 0]
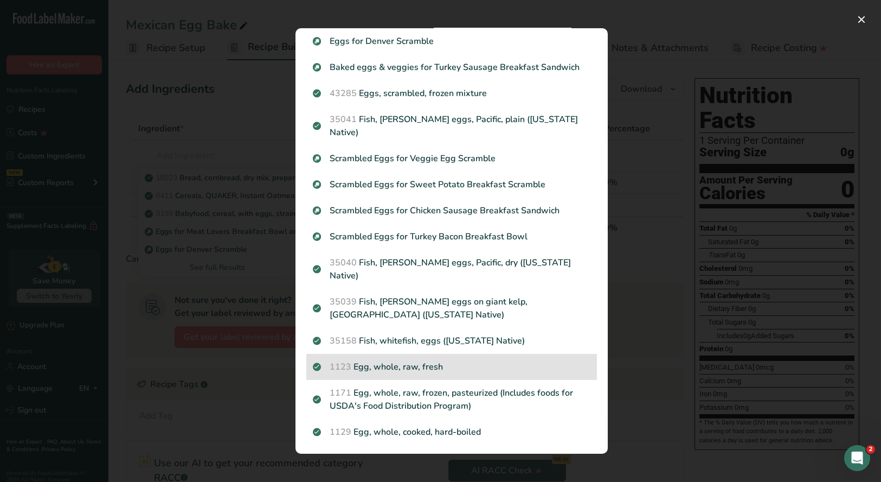
click at [425, 360] on p "1123 Egg, whole, raw, fresh" at bounding box center [452, 366] width 278 height 13
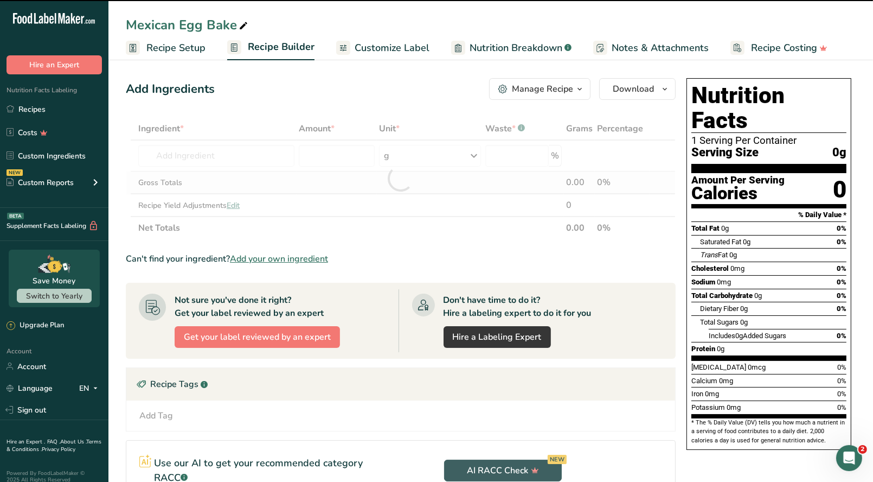
type input "0"
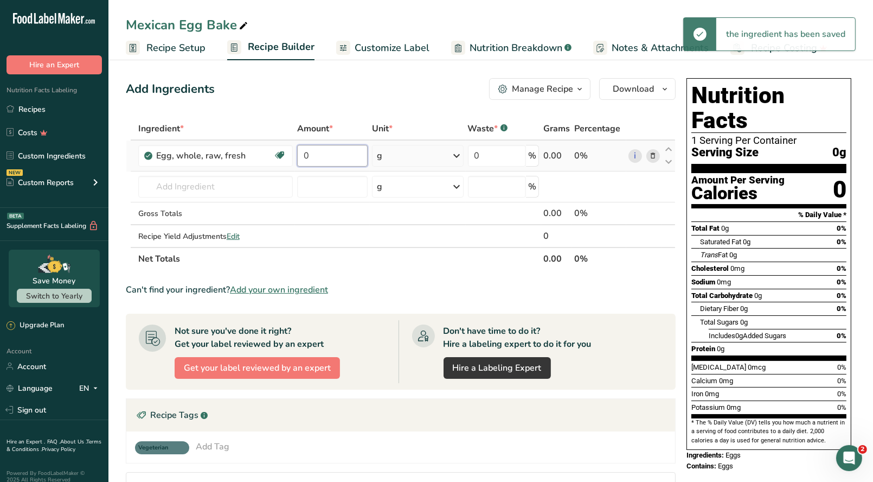
click at [316, 159] on input "0" at bounding box center [332, 156] width 71 height 22
type input "12"
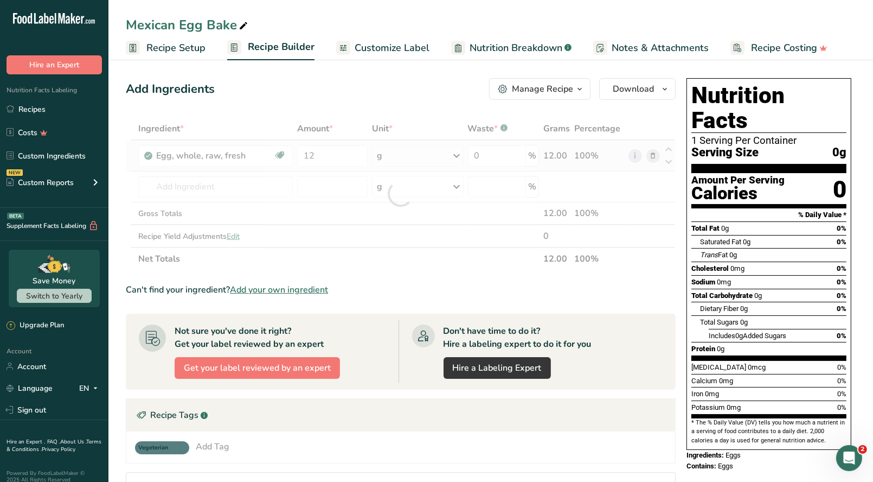
click at [454, 156] on div "Ingredient * Amount * Unit * Waste * .a-a{fill:#347362;}.b-a{fill:#fff;} Grams …" at bounding box center [401, 193] width 550 height 153
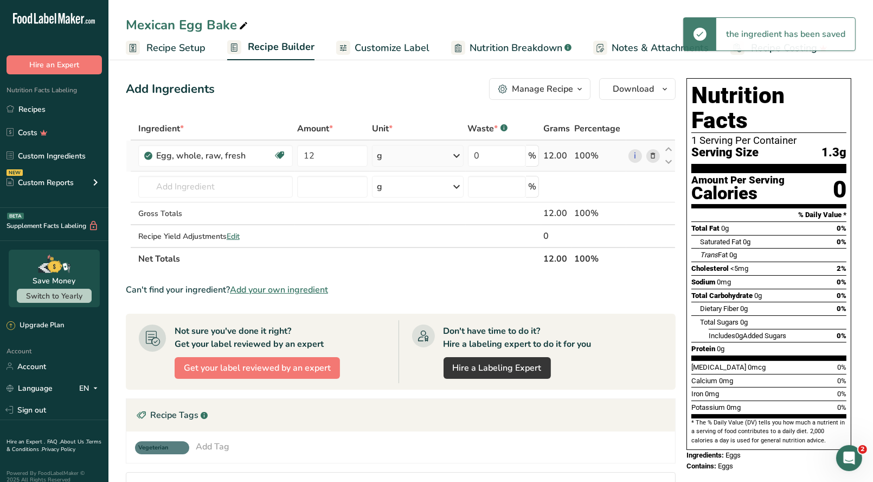
click at [454, 155] on icon at bounding box center [456, 156] width 13 height 20
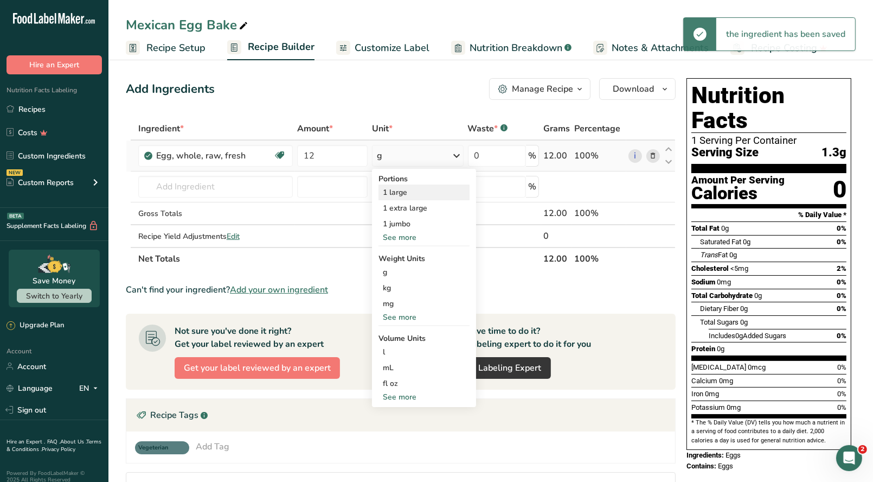
click at [399, 194] on div "1 large" at bounding box center [424, 192] width 91 height 16
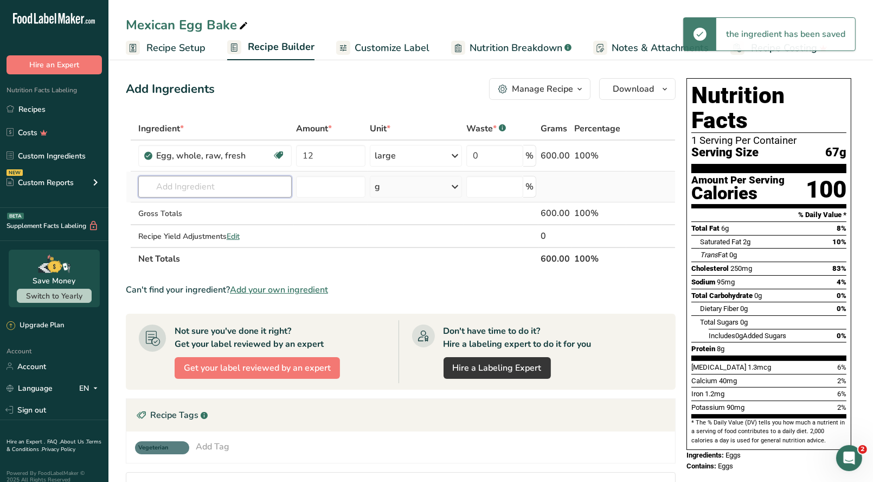
click at [165, 187] on input "text" at bounding box center [214, 187] width 153 height 22
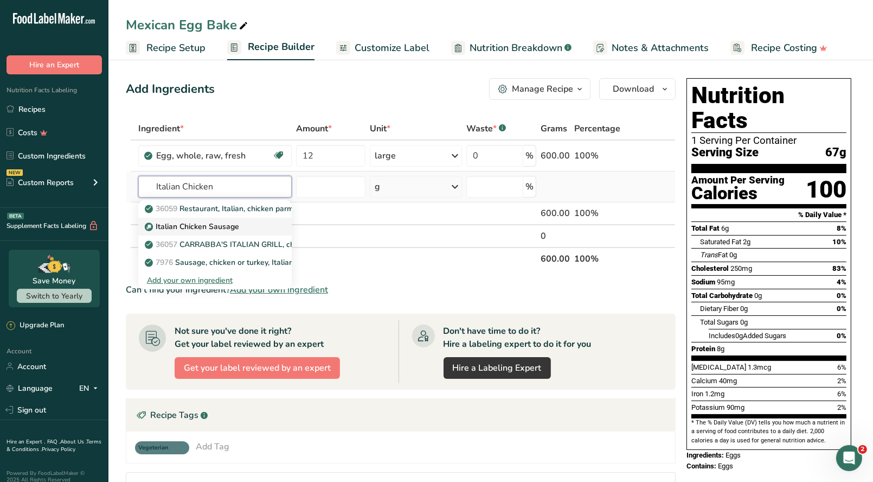
type input "Italian Chicken"
click at [204, 232] on p "Italian Chicken Sausage" at bounding box center [193, 226] width 92 height 11
type input "Italian Chicken Sausage"
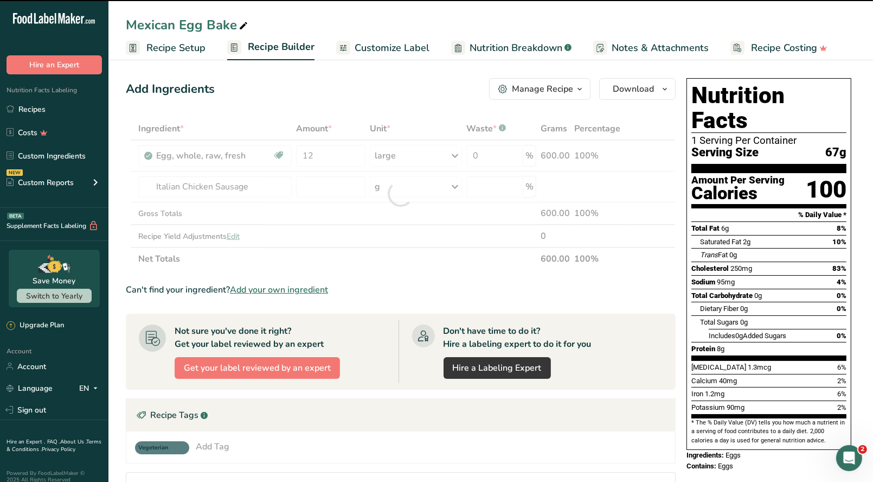
type input "0"
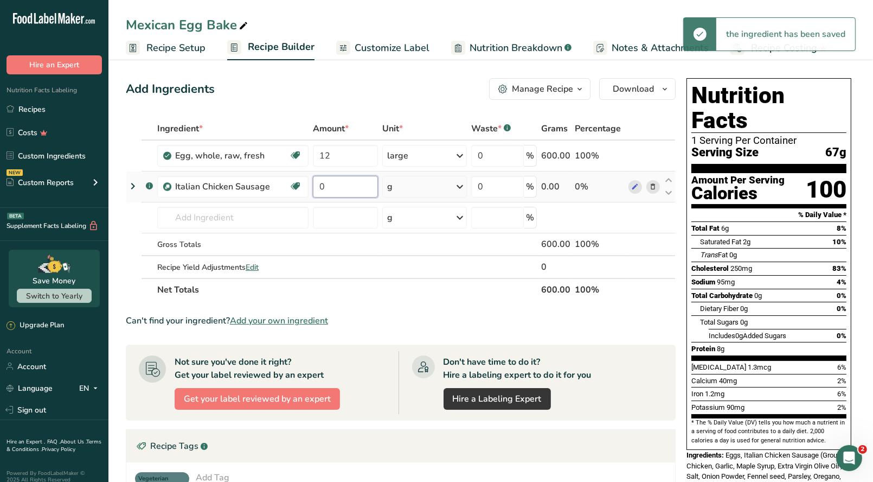
click at [327, 184] on input "0" at bounding box center [345, 187] width 65 height 22
type input "1"
click at [461, 184] on div "Ingredient * Amount * Unit * Waste * .a-a{fill:#347362;}.b-a{fill:#fff;} Grams …" at bounding box center [401, 209] width 550 height 184
click at [461, 184] on icon at bounding box center [459, 187] width 13 height 20
click at [430, 270] on div "See more" at bounding box center [434, 272] width 91 height 11
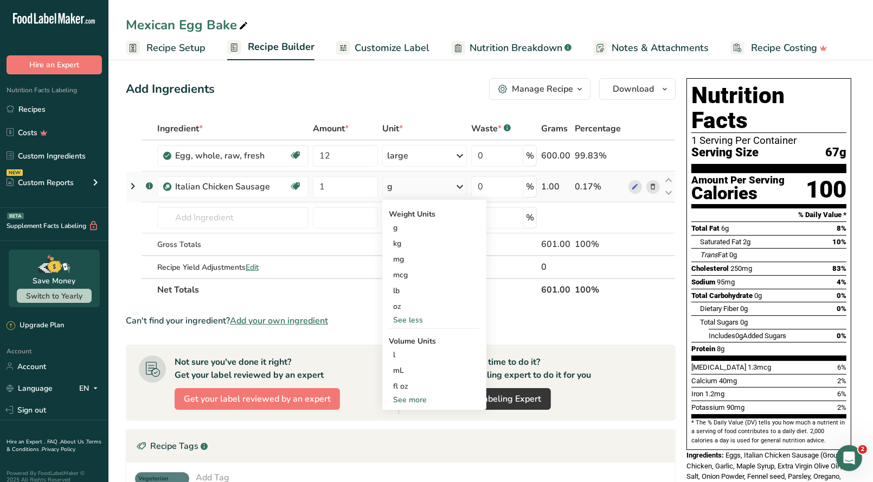
click at [406, 401] on div "See more" at bounding box center [434, 399] width 91 height 11
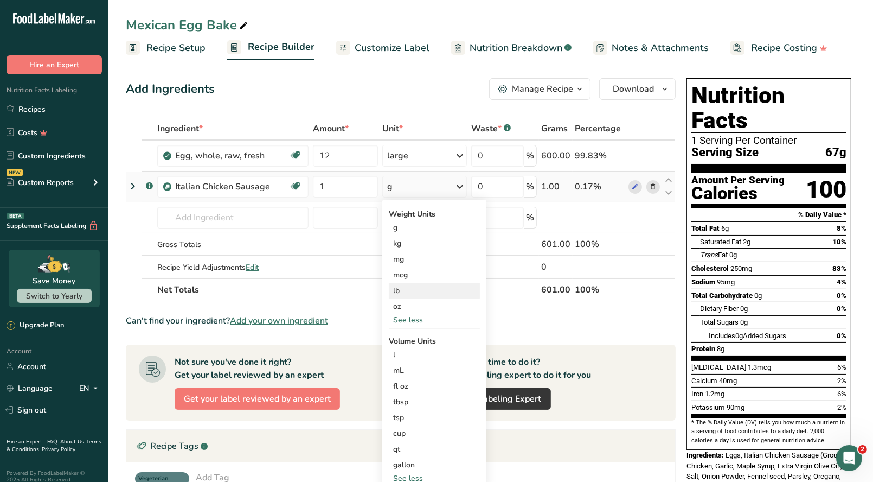
click at [405, 287] on div "lb" at bounding box center [434, 291] width 91 height 16
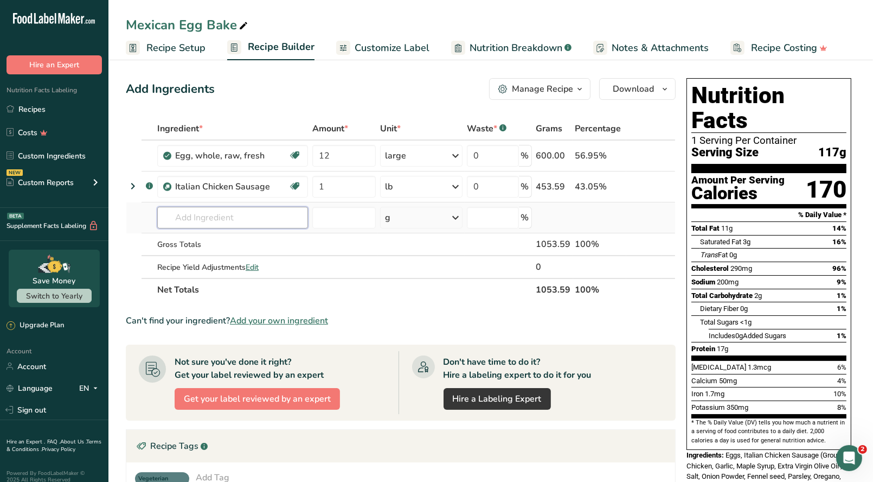
click at [178, 217] on input "text" at bounding box center [232, 218] width 151 height 22
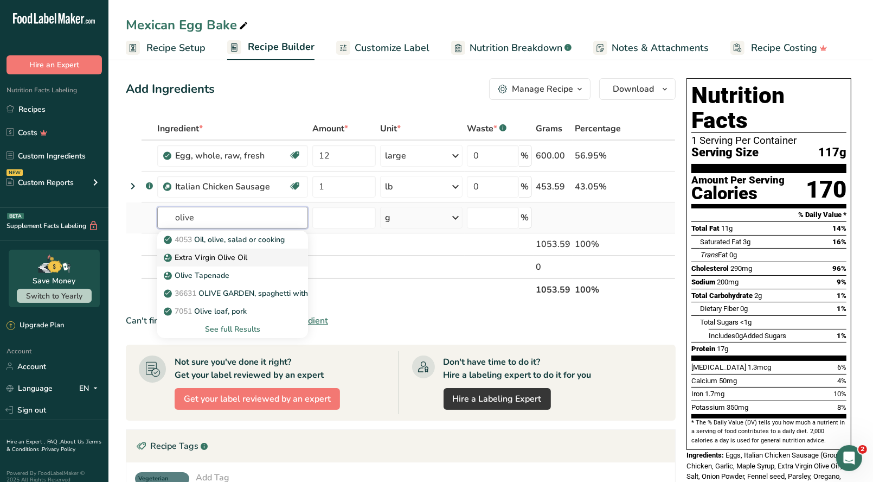
type input "olive"
click at [200, 261] on p "Extra Virgin Olive Oil" at bounding box center [206, 257] width 81 height 11
type input "Extra Virgin Olive Oil"
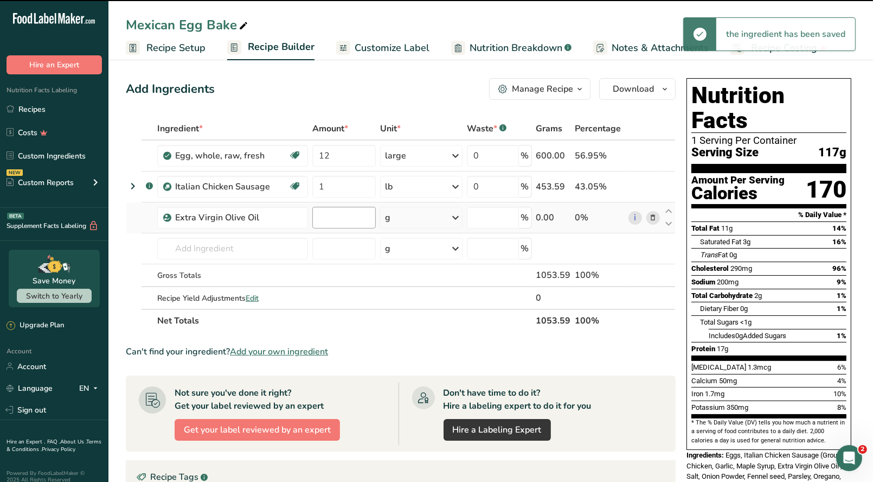
type input "0"
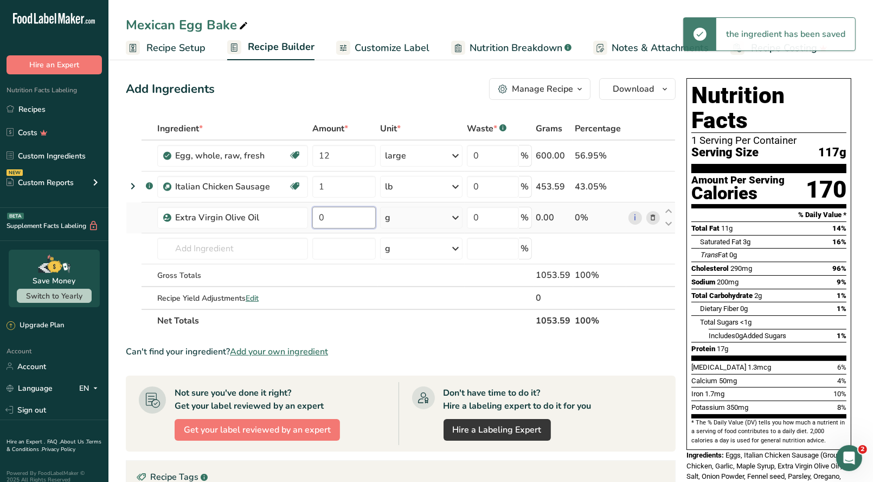
click at [327, 214] on input "0" at bounding box center [343, 218] width 63 height 22
type input "2.2"
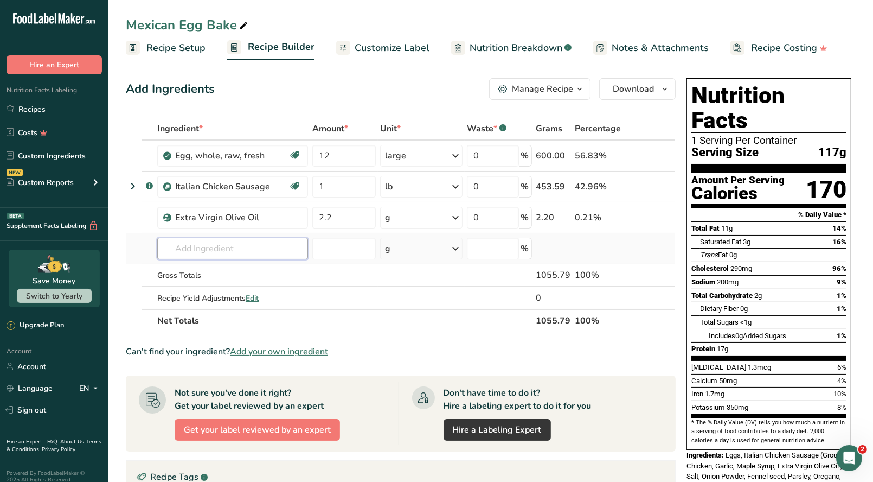
click at [257, 244] on div "Ingredient * Amount * Unit * Waste * .a-a{fill:#347362;}.b-a{fill:#fff;} Grams …" at bounding box center [401, 224] width 550 height 215
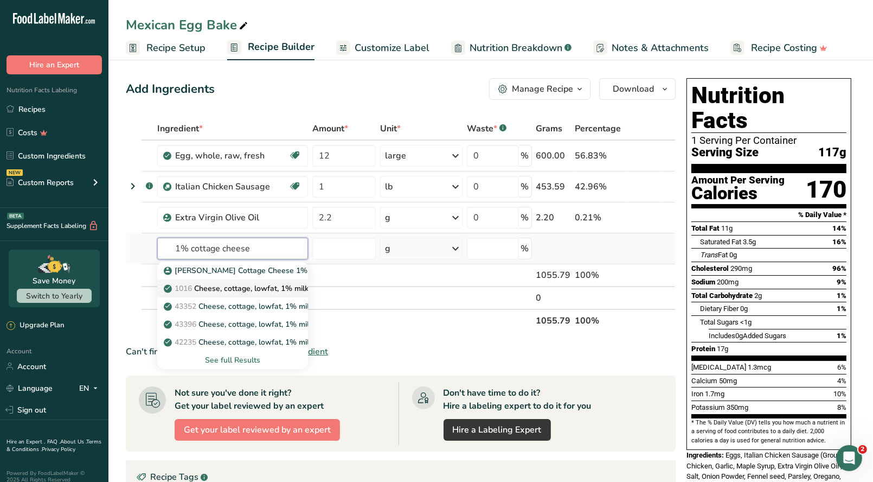
type input "1% cottage cheese"
click at [265, 289] on p "1016 Cheese, cottage, lowfat, 1% milkfat" at bounding box center [242, 288] width 152 height 11
type input "Cheese, cottage, lowfat, 1% milkfat"
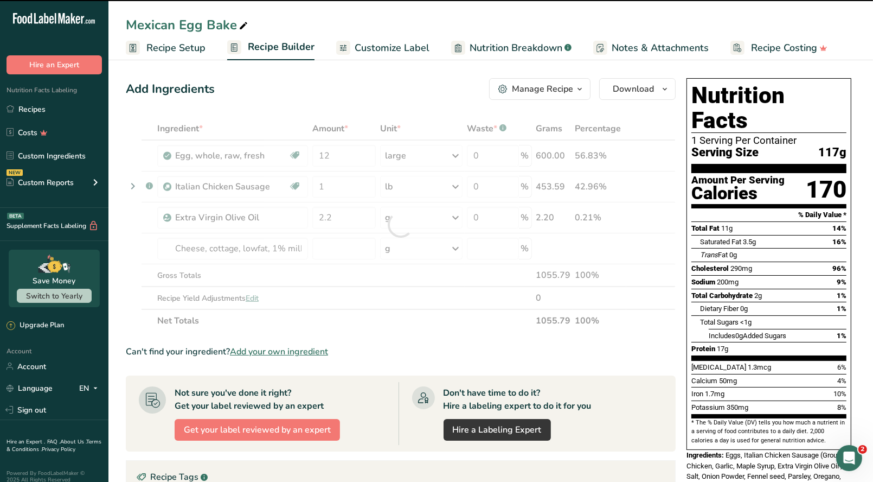
type input "0"
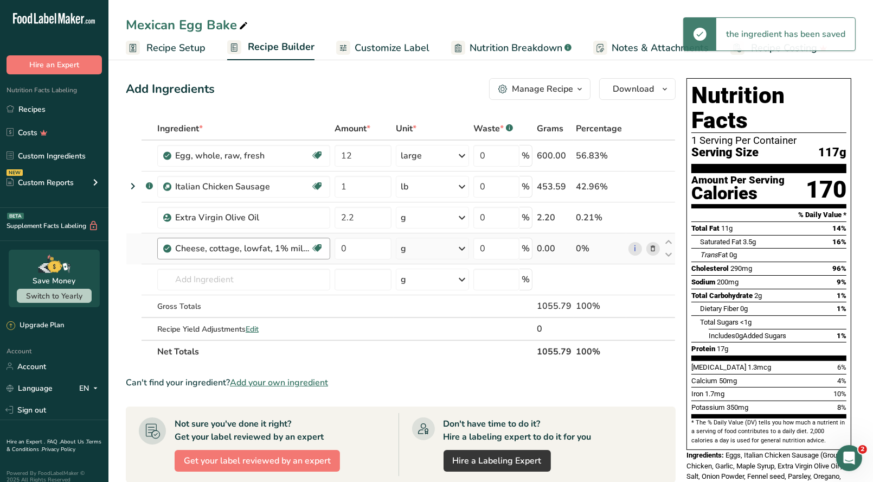
click at [328, 247] on div "Cheese, cottage, lowfat, 1% milkfat Gluten free Vegetarian Soy free" at bounding box center [243, 249] width 173 height 22
click at [349, 242] on input "0" at bounding box center [363, 249] width 57 height 22
type input "16"
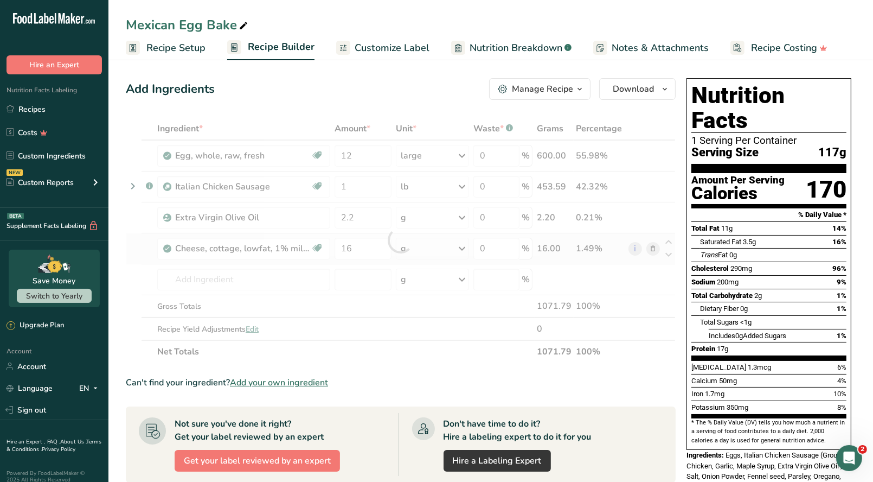
click at [460, 244] on div "Ingredient * Amount * Unit * Waste * .a-a{fill:#347362;}.b-a{fill:#fff;} Grams …" at bounding box center [401, 240] width 550 height 246
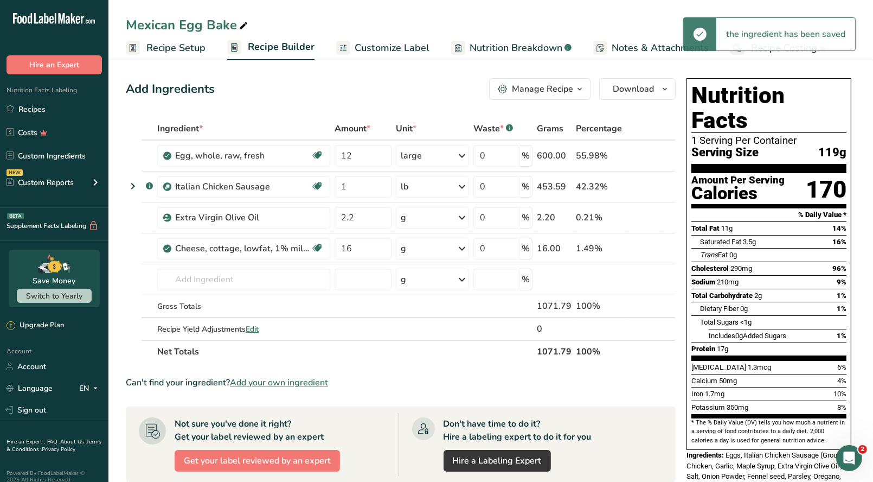
click at [463, 249] on icon at bounding box center [462, 249] width 13 height 20
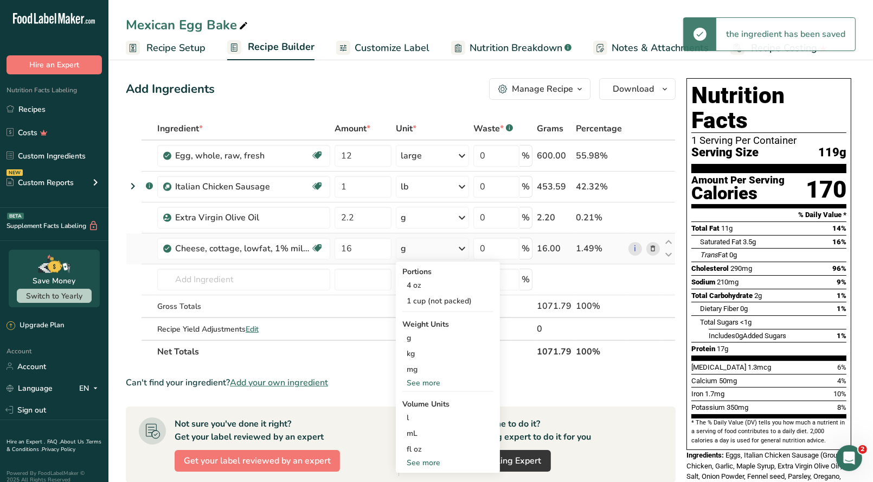
click at [425, 383] on div "See more" at bounding box center [447, 382] width 91 height 11
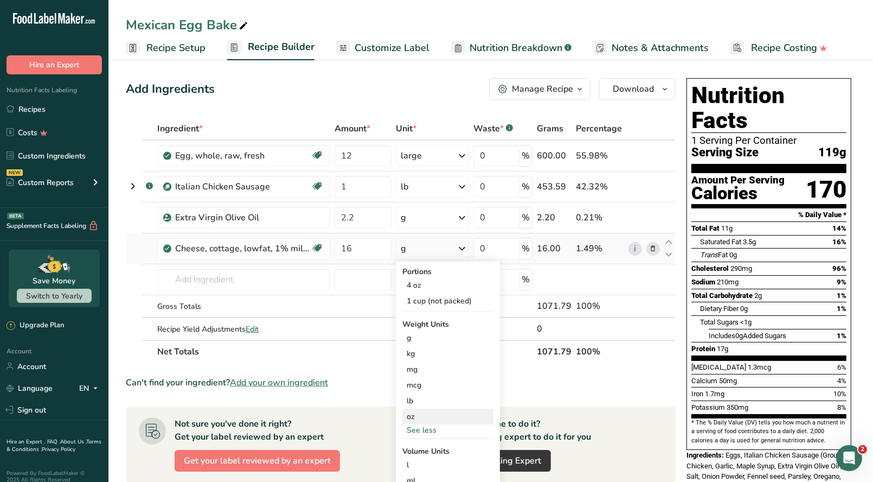
click at [414, 418] on div "oz" at bounding box center [447, 416] width 91 height 16
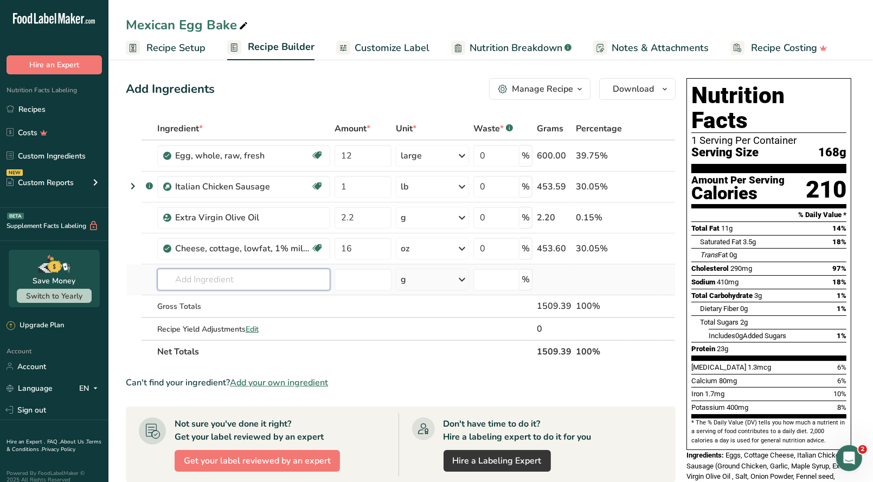
click at [176, 276] on input "text" at bounding box center [243, 279] width 173 height 22
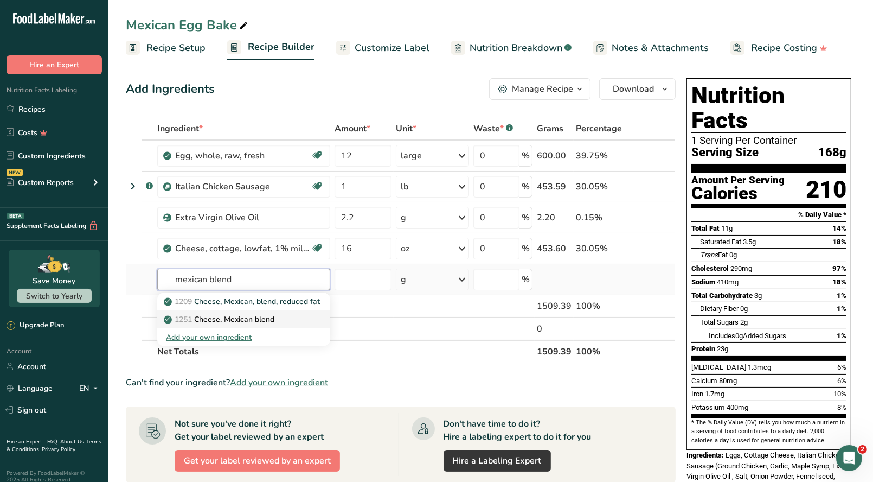
type input "mexican blend"
click at [247, 317] on p "1251 Cheese, Mexican blend" at bounding box center [220, 318] width 108 height 11
type input "Cheese, Mexican blend"
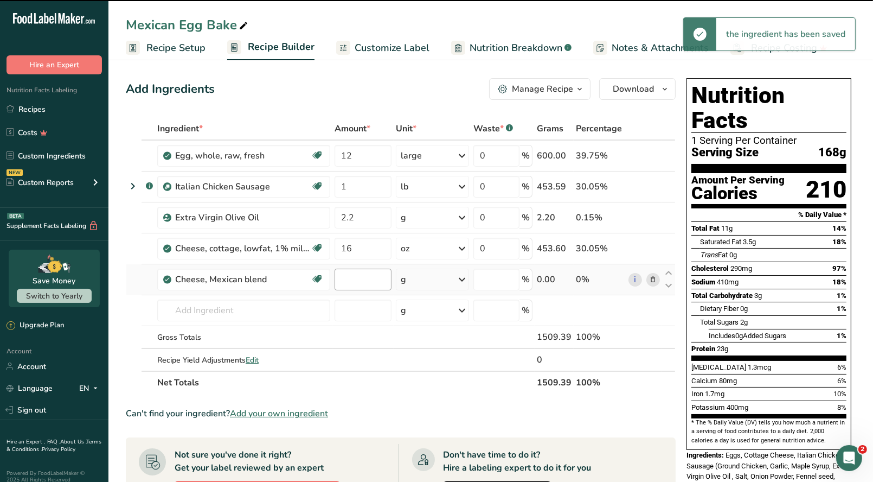
type input "0"
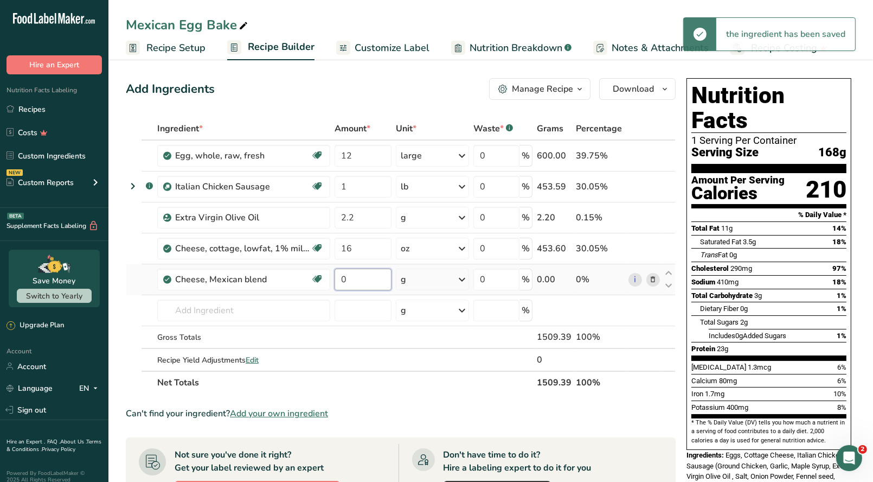
click at [353, 277] on input "0" at bounding box center [363, 279] width 57 height 22
type input "125"
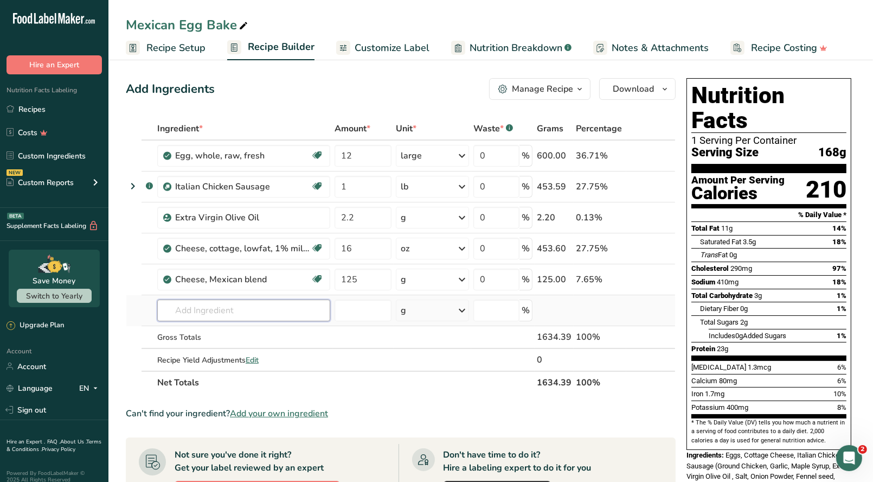
click at [230, 312] on div "Ingredient * Amount * Unit * Waste * .a-a{fill:#347362;}.b-a{fill:#fff;} Grams …" at bounding box center [401, 255] width 550 height 277
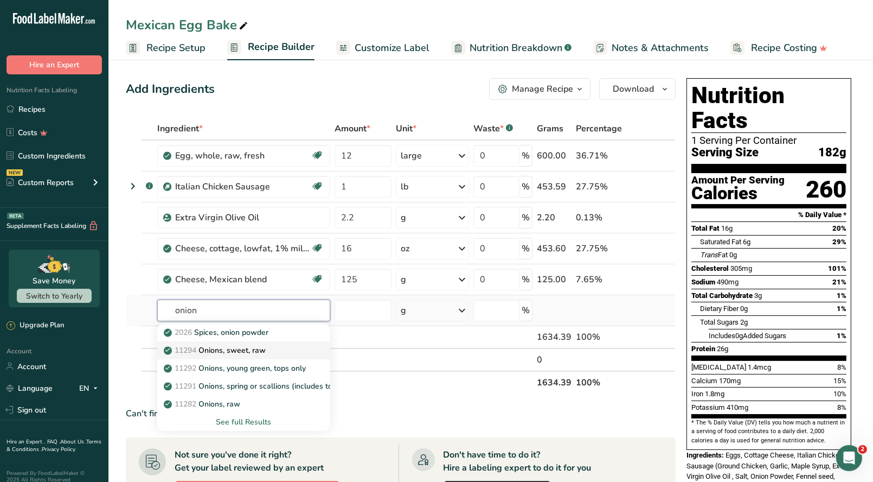
type input "onion"
click at [234, 347] on p "11294 Onions, sweet, raw" at bounding box center [216, 349] width 100 height 11
type input "Onions, sweet, raw"
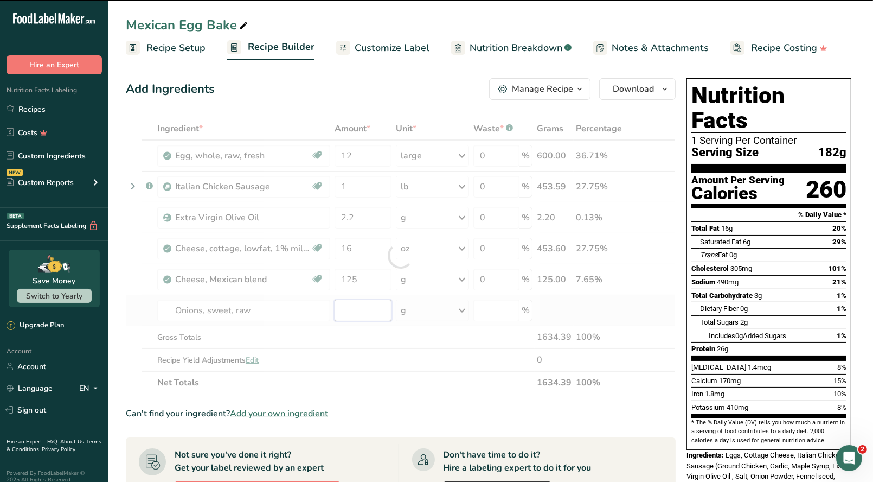
click at [354, 306] on input "number" at bounding box center [363, 310] width 57 height 22
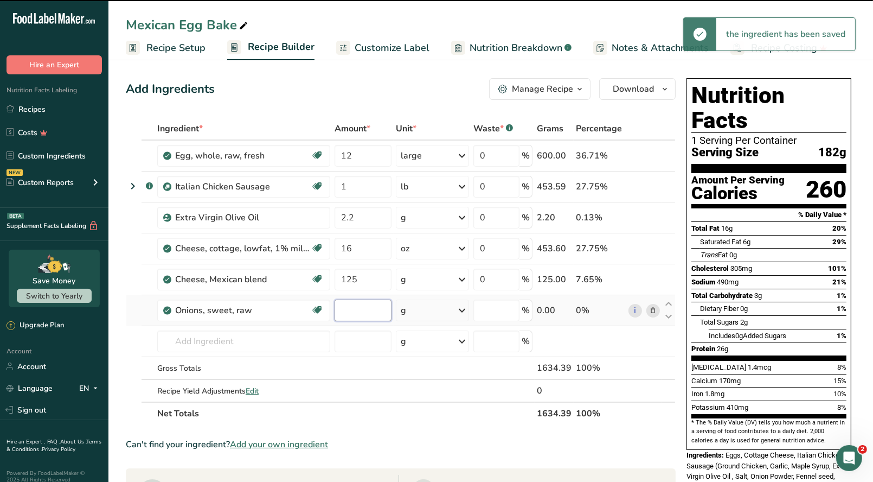
type input "0"
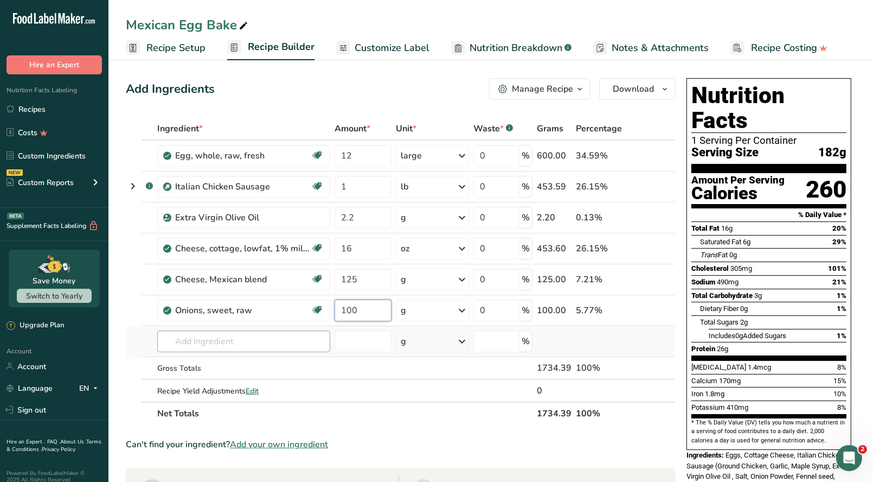
type input "100"
click at [247, 342] on div "Ingredient * Amount * Unit * Waste * .a-a{fill:#347362;}.b-a{fill:#fff;} Grams …" at bounding box center [401, 271] width 550 height 308
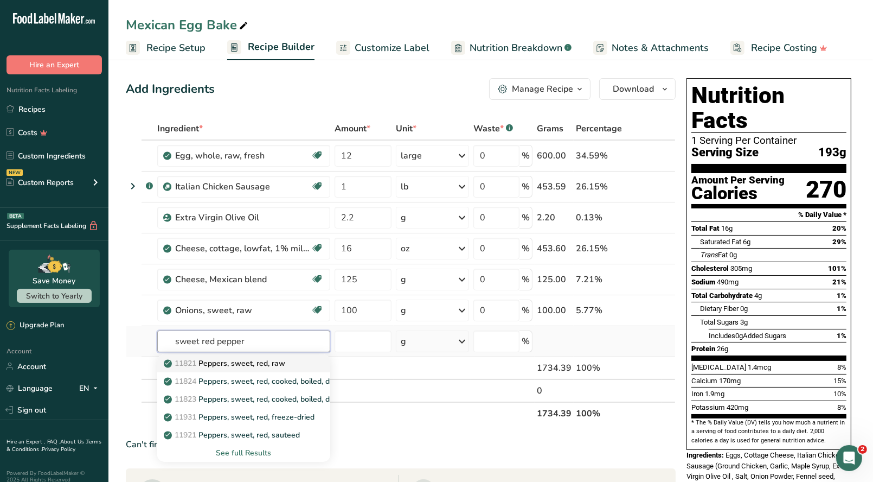
type input "sweet red pepper"
click at [285, 363] on p "11821 Peppers, sweet, red, raw" at bounding box center [225, 362] width 119 height 11
type input "Peppers, sweet, red, raw"
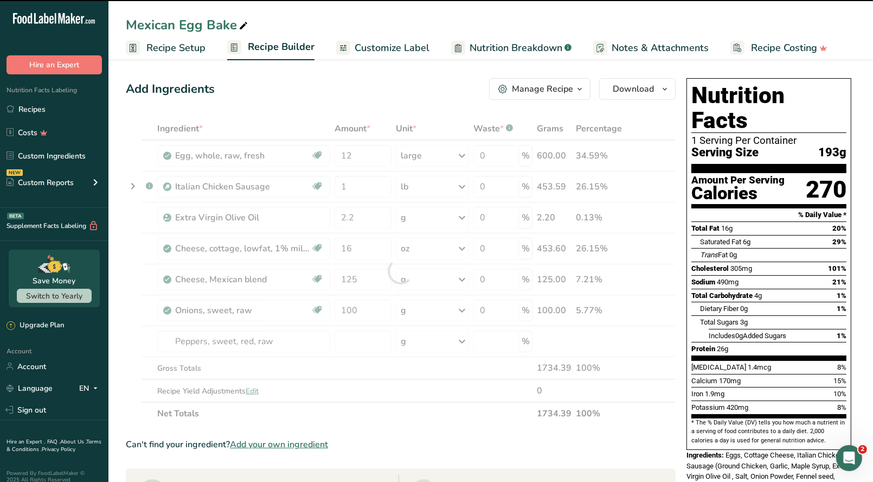
type input "0"
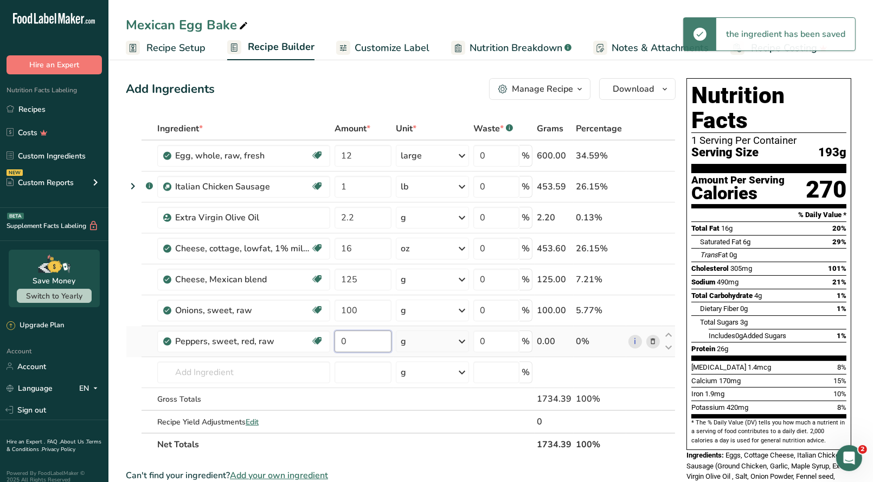
click at [353, 338] on input "0" at bounding box center [363, 341] width 57 height 22
type input "100"
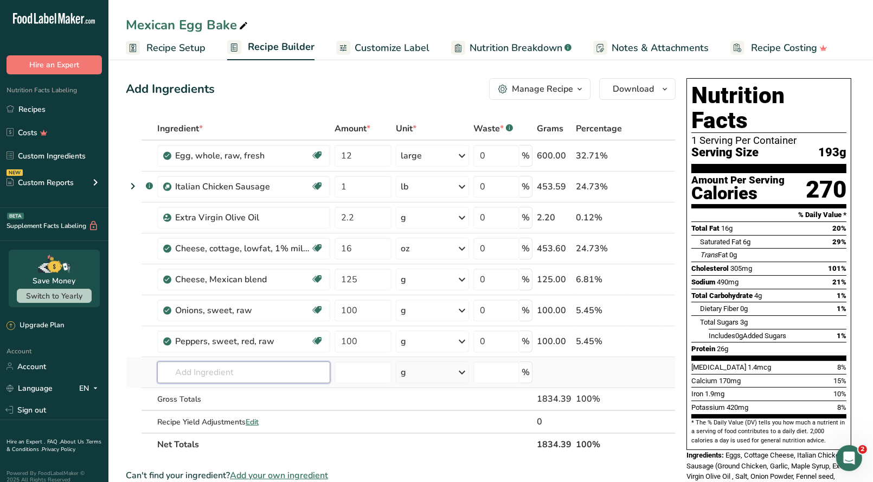
click at [185, 368] on div "Ingredient * Amount * Unit * Waste * .a-a{fill:#347362;}.b-a{fill:#fff;} Grams …" at bounding box center [401, 286] width 550 height 338
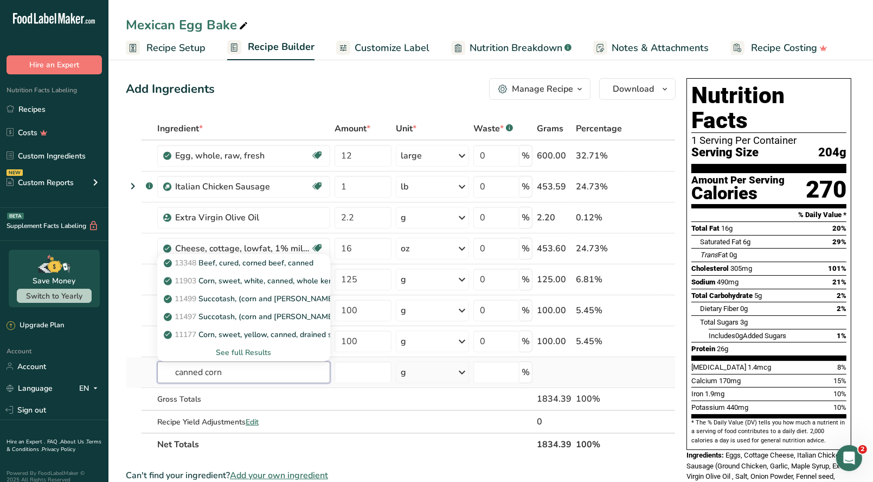
type input "canned corn"
click at [264, 349] on div "See full Results" at bounding box center [244, 352] width 156 height 11
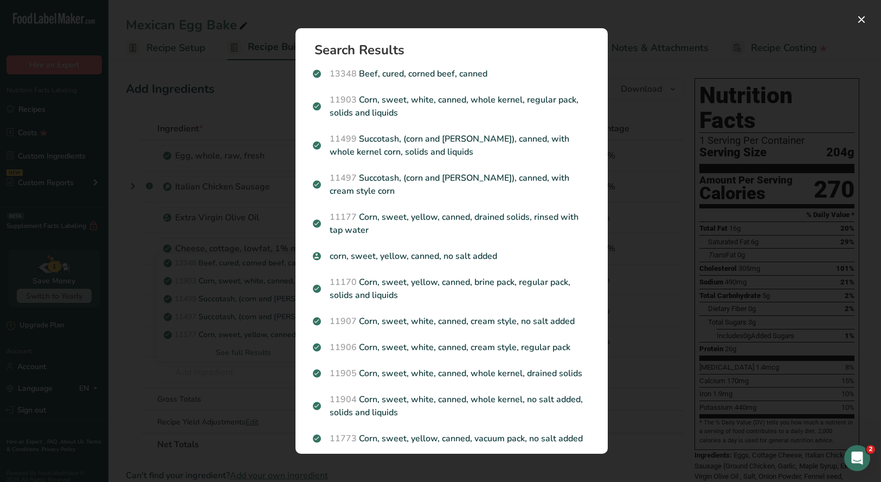
click at [381, 252] on p "corn, sweet, yellow, canned, no salt added" at bounding box center [452, 255] width 278 height 13
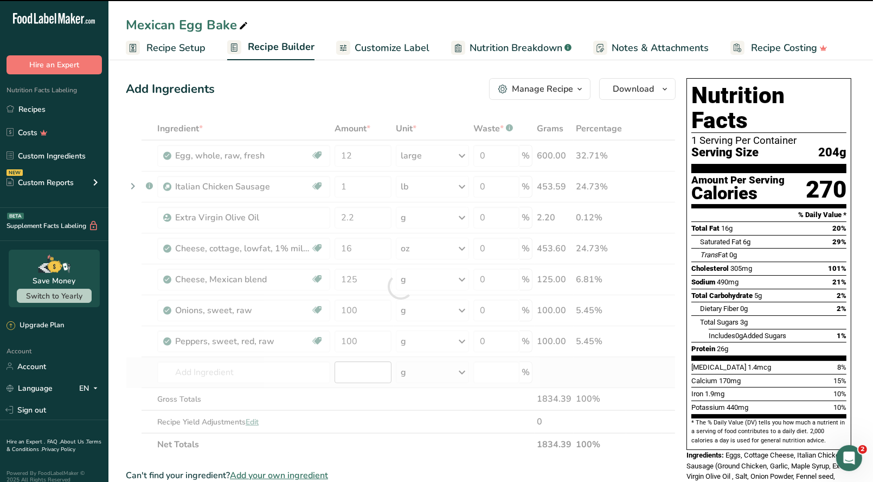
type input "0"
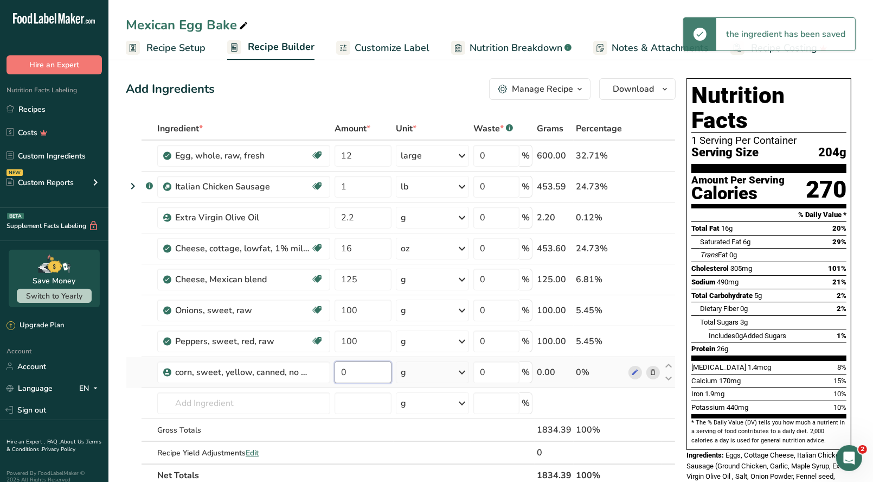
click at [350, 373] on input "0" at bounding box center [363, 372] width 57 height 22
type input "96"
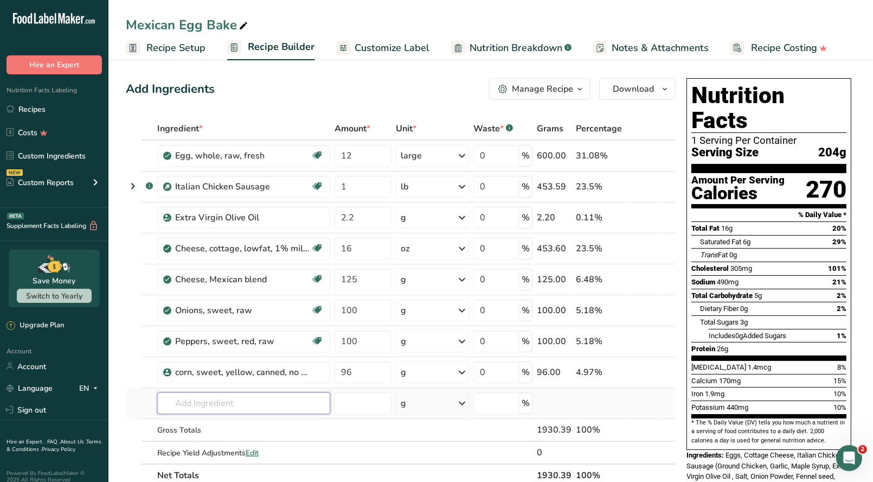
click at [193, 402] on div "Ingredient * Amount * Unit * Waste * .a-a{fill:#347362;}.b-a{fill:#fff;} Grams …" at bounding box center [401, 301] width 550 height 369
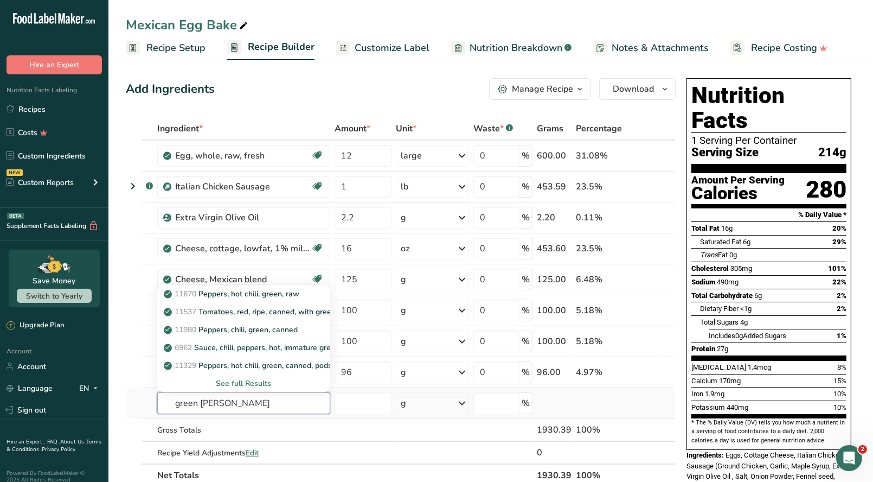
type input "green chiles"
click at [244, 380] on div "See full Results" at bounding box center [244, 382] width 156 height 11
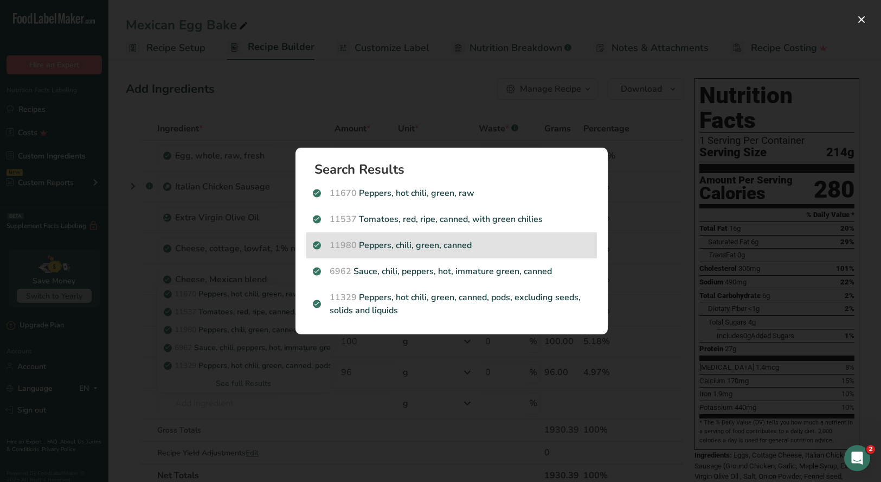
click at [413, 249] on p "11980 Peppers, chili, green, canned" at bounding box center [452, 245] width 278 height 13
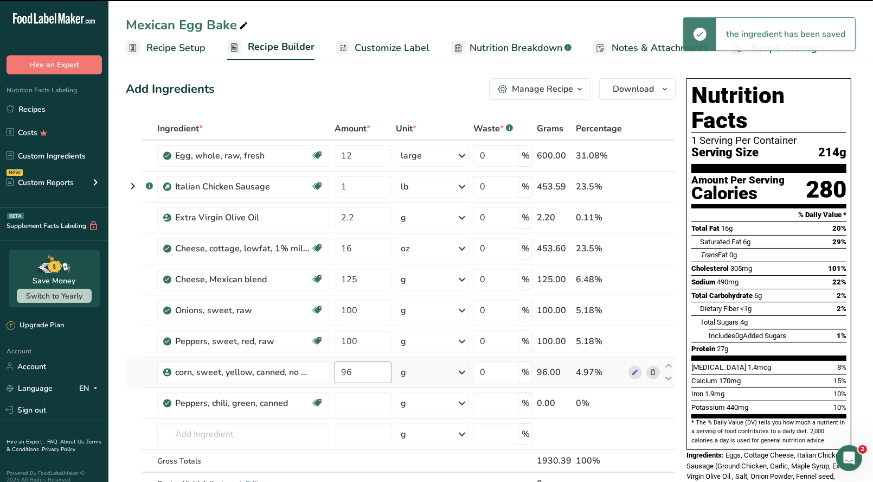
type input "0"
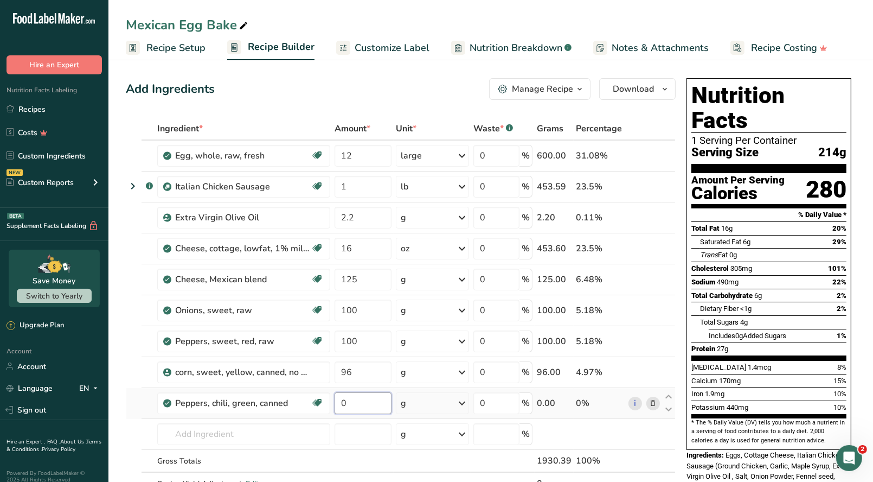
click at [351, 402] on input "0" at bounding box center [363, 403] width 57 height 22
type input "8"
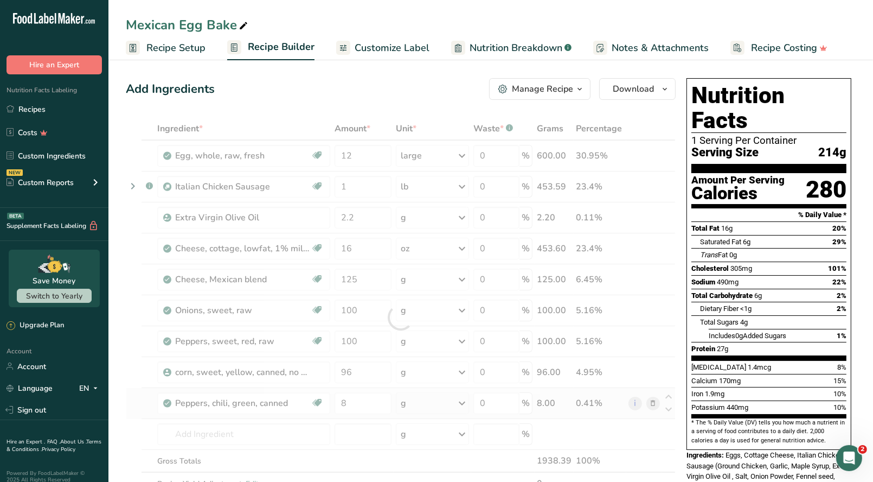
click at [465, 400] on div "Ingredient * Amount * Unit * Waste * .a-a{fill:#347362;}.b-a{fill:#fff;} Grams …" at bounding box center [401, 317] width 550 height 400
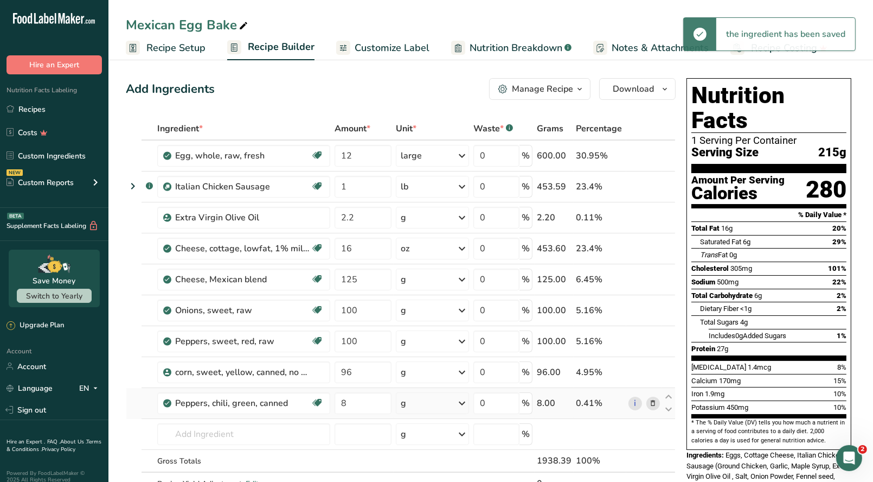
click at [463, 402] on icon at bounding box center [462, 403] width 13 height 20
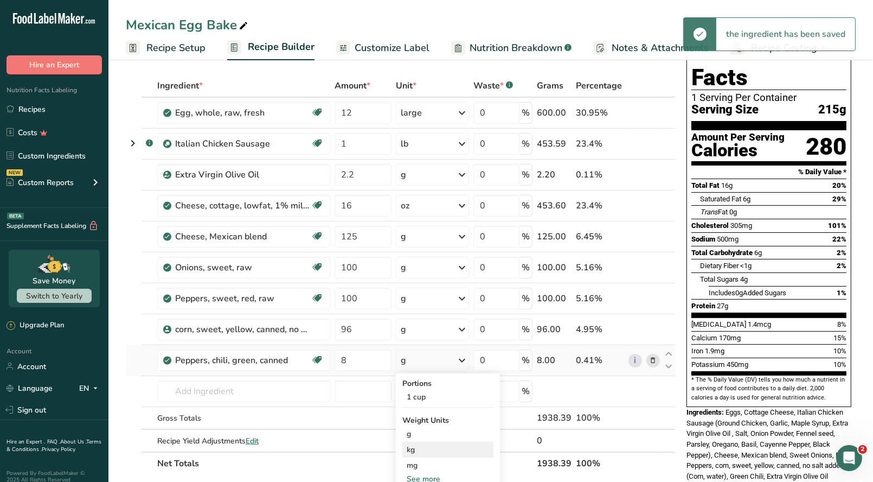
scroll to position [108, 0]
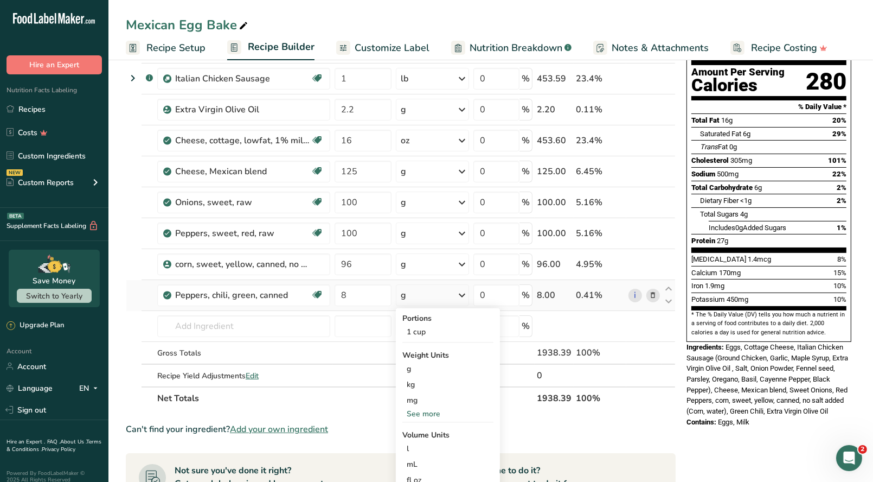
click at [423, 412] on div "See more" at bounding box center [447, 413] width 91 height 11
click at [415, 444] on div "oz" at bounding box center [447, 447] width 91 height 16
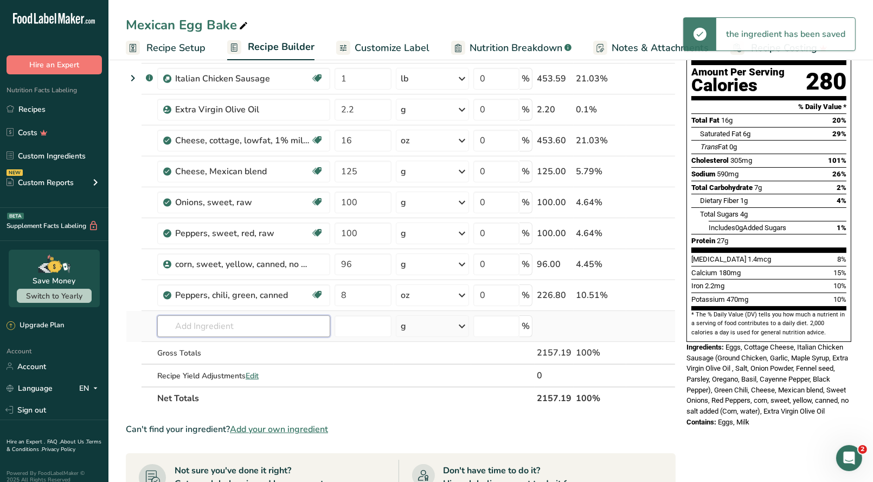
click at [183, 325] on input "text" at bounding box center [243, 326] width 173 height 22
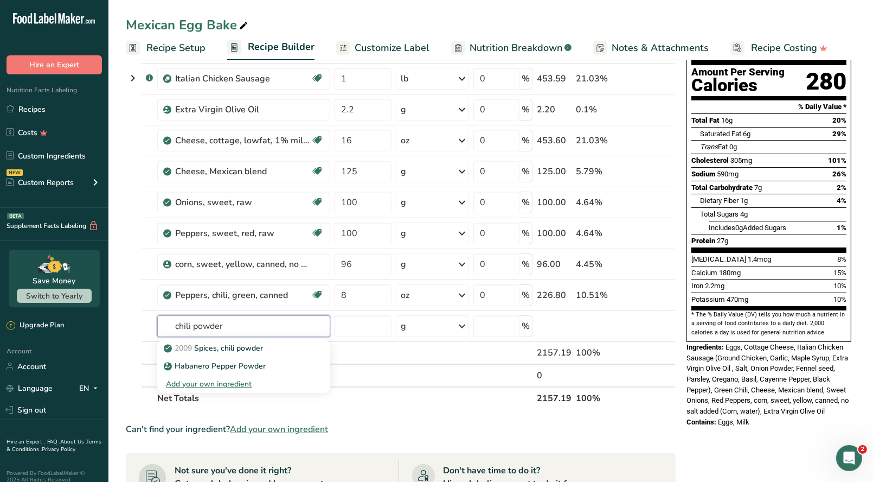
type input "chili powder"
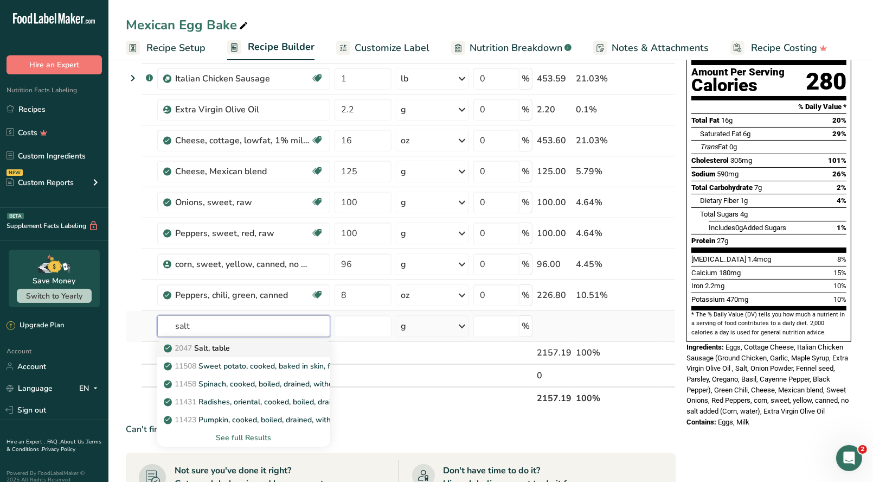
type input "salt"
click at [219, 347] on p "2047 Salt, table" at bounding box center [198, 347] width 64 height 11
type input "Salt, table"
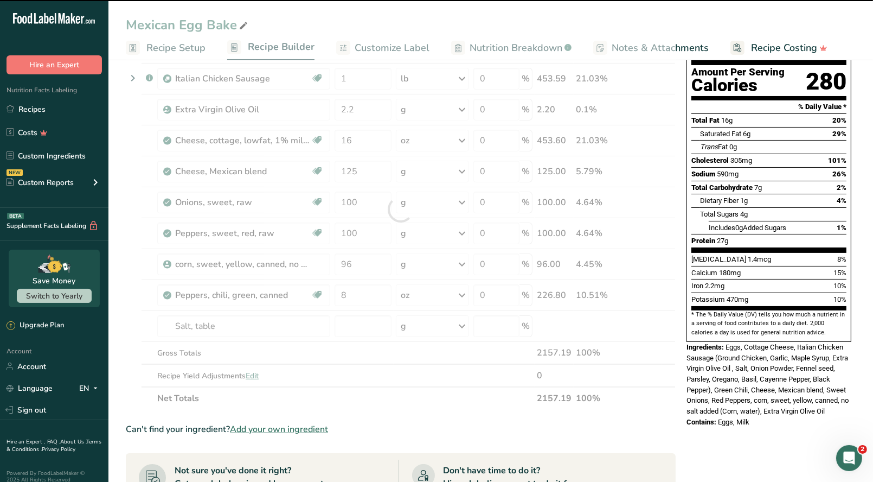
type input "0"
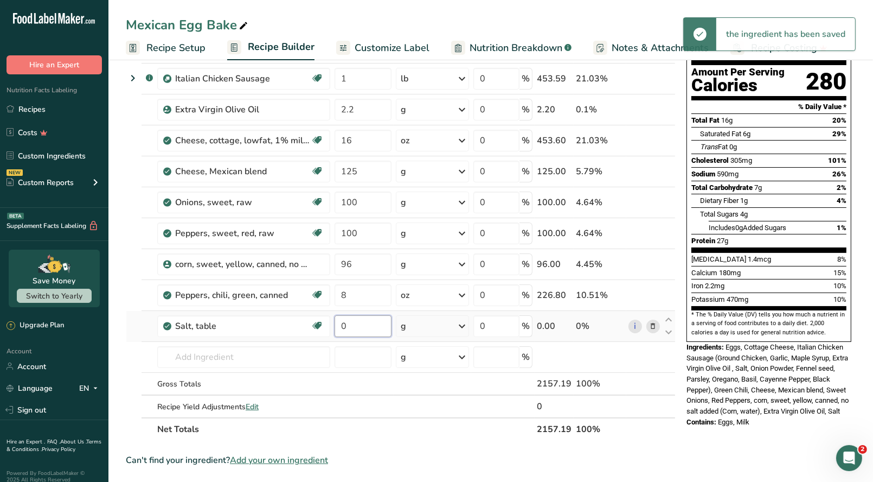
click at [348, 325] on input "0" at bounding box center [363, 326] width 57 height 22
type input "1"
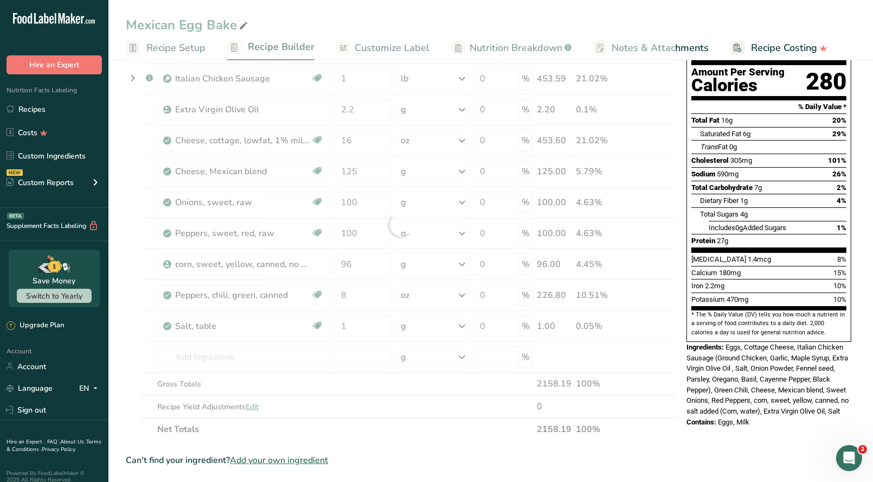
click at [462, 326] on div "Ingredient * Amount * Unit * Waste * .a-a{fill:#347362;}.b-a{fill:#fff;} Grams …" at bounding box center [401, 224] width 550 height 431
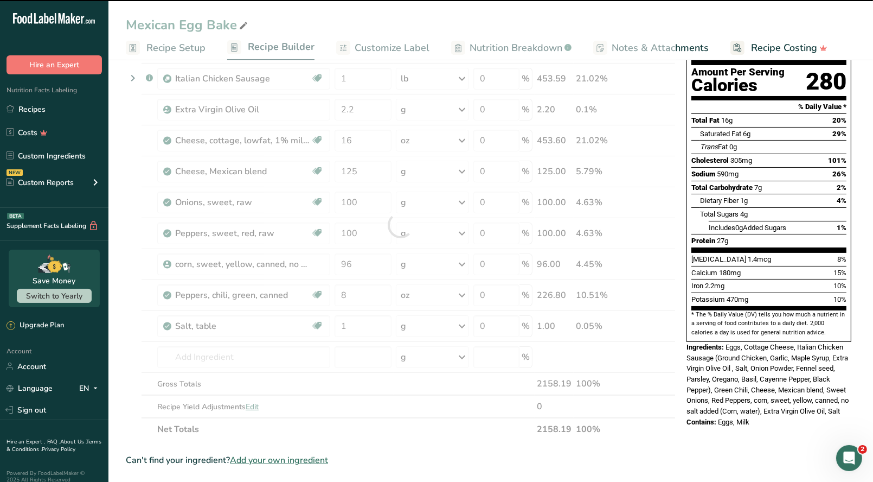
click at [462, 327] on div at bounding box center [401, 224] width 550 height 431
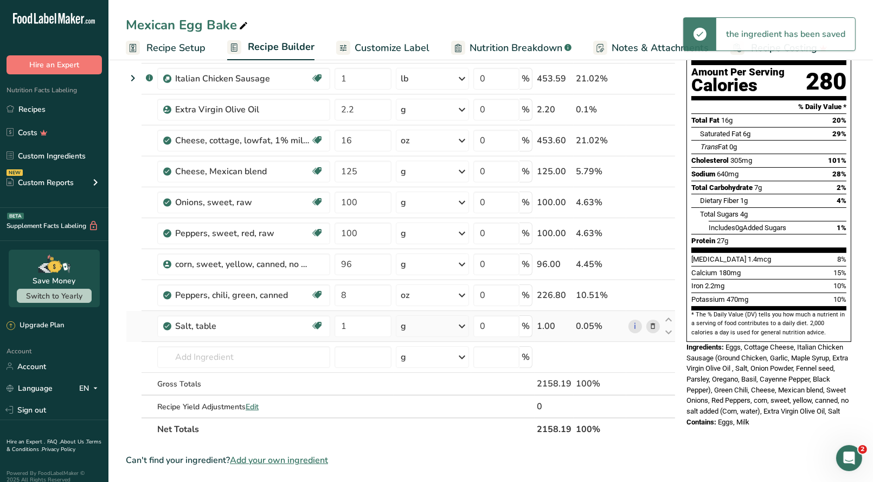
click at [463, 325] on icon at bounding box center [462, 326] width 13 height 20
click at [430, 357] on div "1 tsp" at bounding box center [447, 363] width 91 height 16
click at [207, 355] on input "text" at bounding box center [243, 357] width 173 height 22
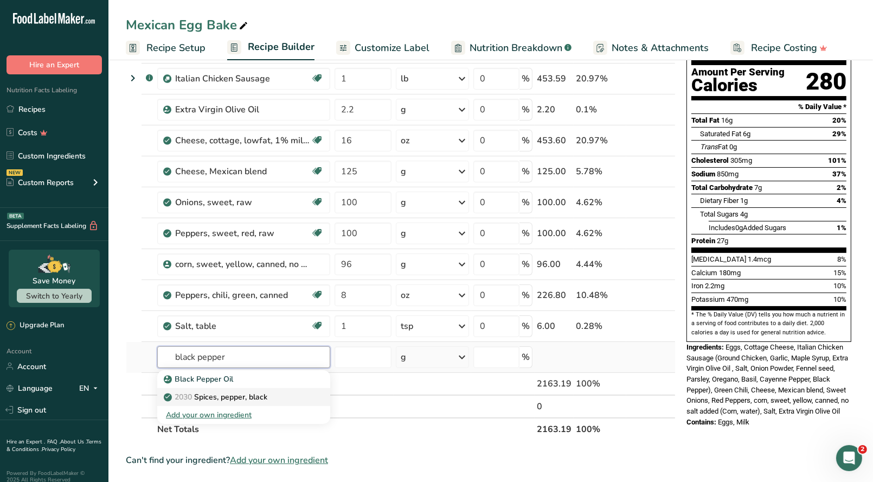
type input "black pepper"
click at [234, 395] on p "2030 Spices, pepper, black" at bounding box center [216, 396] width 101 height 11
type input "Spices, pepper, black"
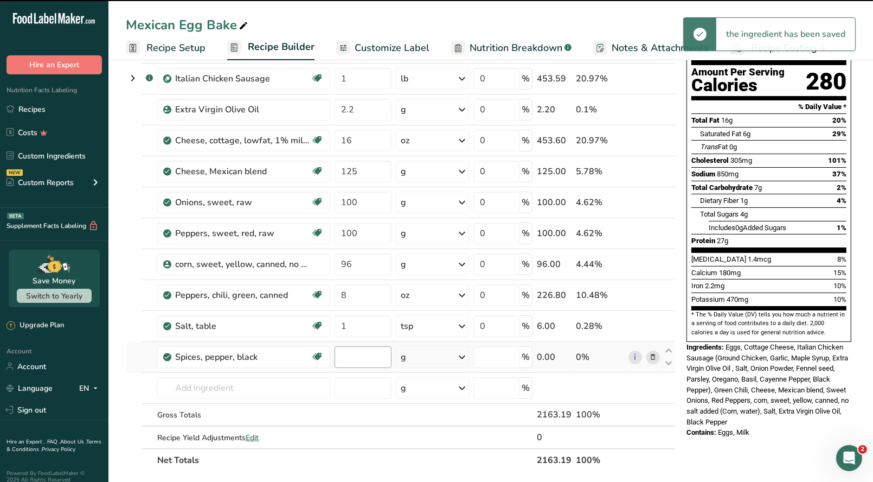
type input "0"
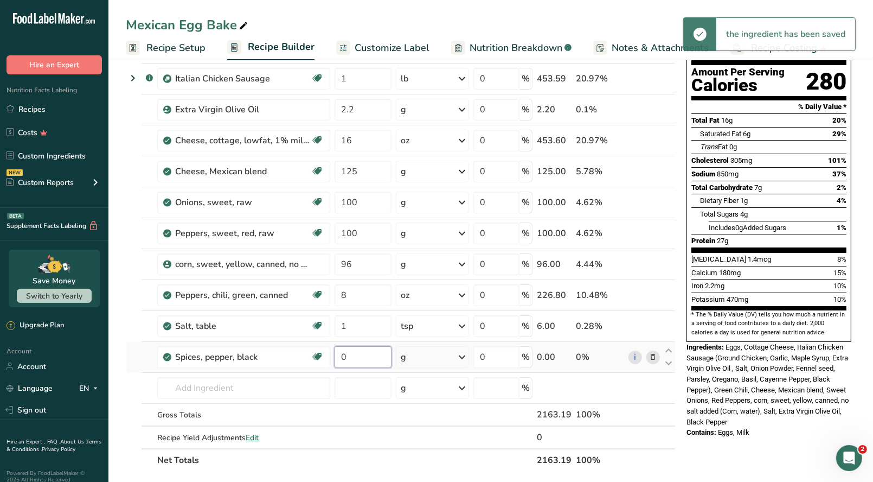
click at [350, 356] on input "0" at bounding box center [363, 357] width 57 height 22
type input "0.5"
click at [460, 358] on div "Ingredient * Amount * Unit * Waste * .a-a{fill:#347362;}.b-a{fill:#fff;} Grams …" at bounding box center [401, 240] width 550 height 462
click at [461, 356] on icon at bounding box center [462, 357] width 13 height 20
click at [439, 389] on div "1 tsp, ground" at bounding box center [447, 394] width 91 height 16
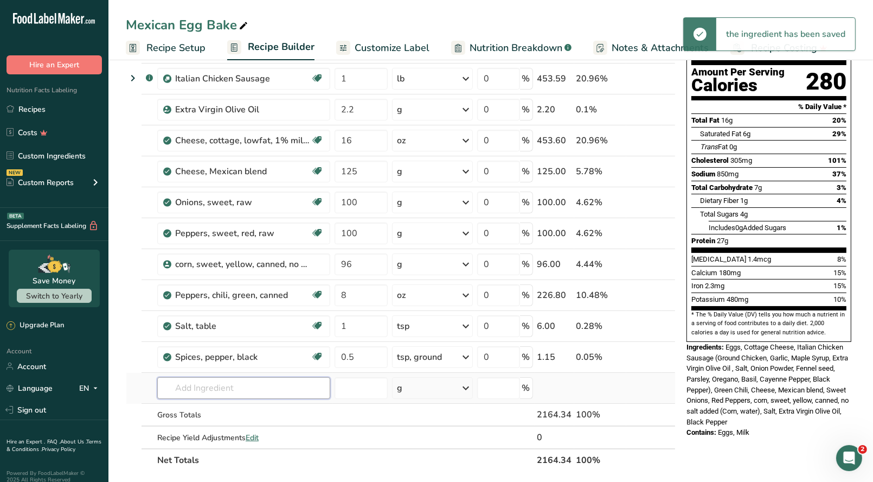
click at [187, 387] on input "text" at bounding box center [243, 388] width 173 height 22
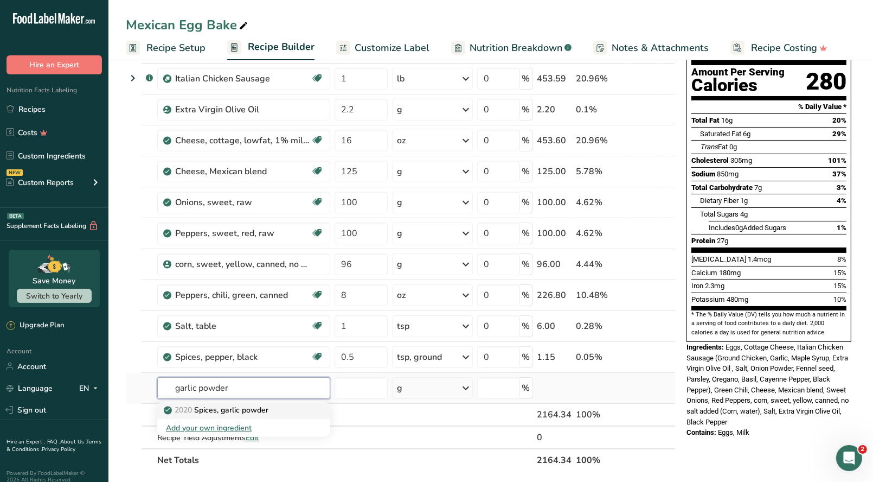
type input "garlic powder"
click at [246, 406] on p "2020 Spices, garlic powder" at bounding box center [217, 409] width 103 height 11
type input "Spices, garlic powder"
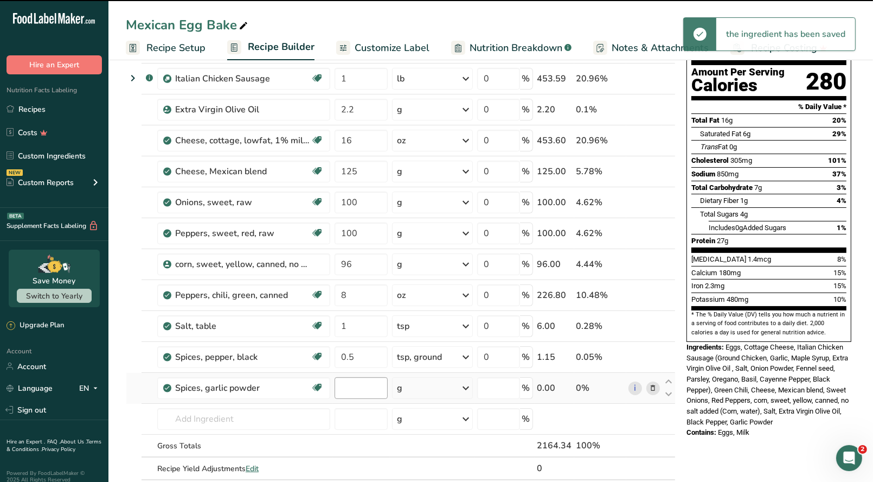
type input "0"
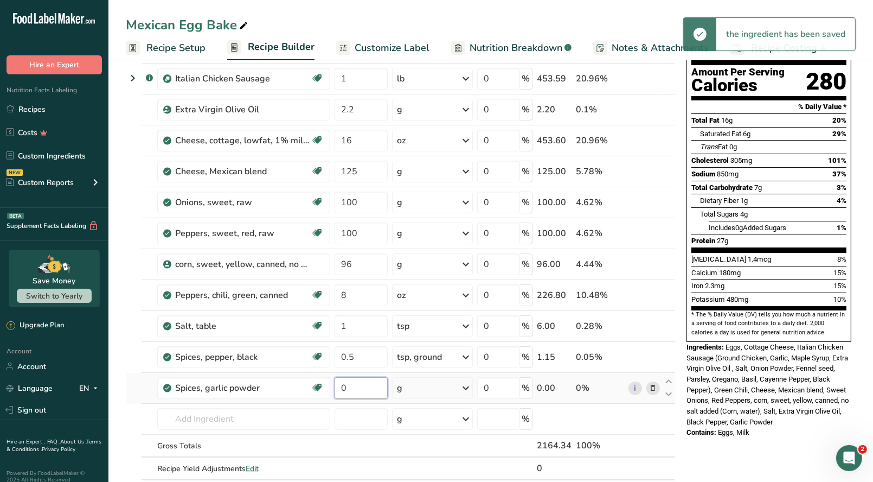
click at [351, 387] on input "0" at bounding box center [361, 388] width 53 height 22
type input "1.5"
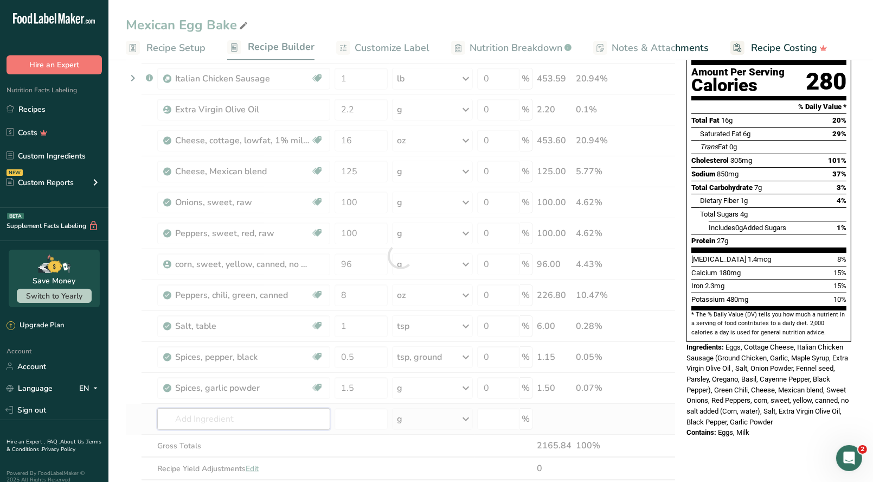
click at [231, 414] on div "Ingredient * Amount * Unit * Waste * .a-a{fill:#347362;}.b-a{fill:#fff;} Grams …" at bounding box center [401, 255] width 550 height 493
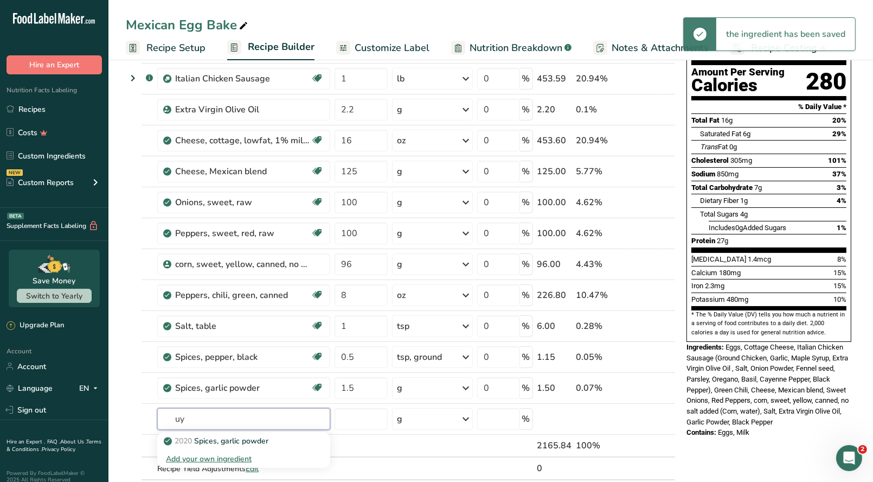
type input "u"
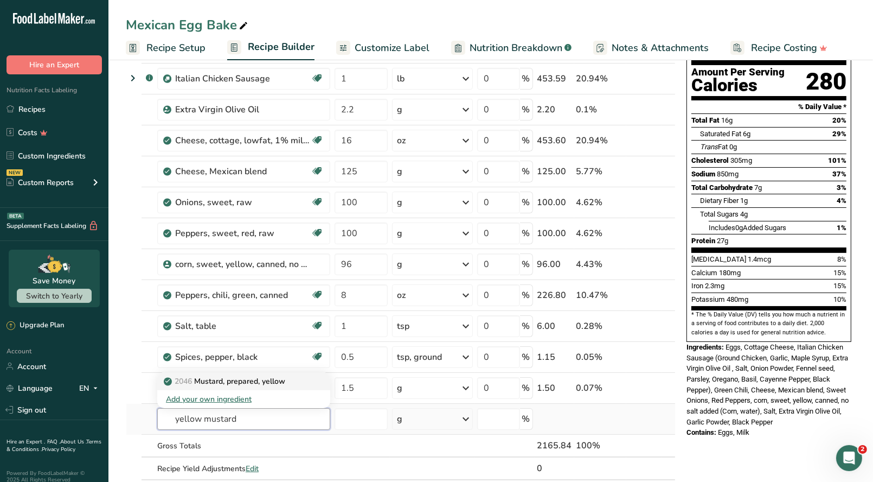
type input "yellow mustard"
click at [267, 383] on p "2046 Mustard, prepared, yellow" at bounding box center [225, 380] width 119 height 11
type input "Mustard, prepared, yellow"
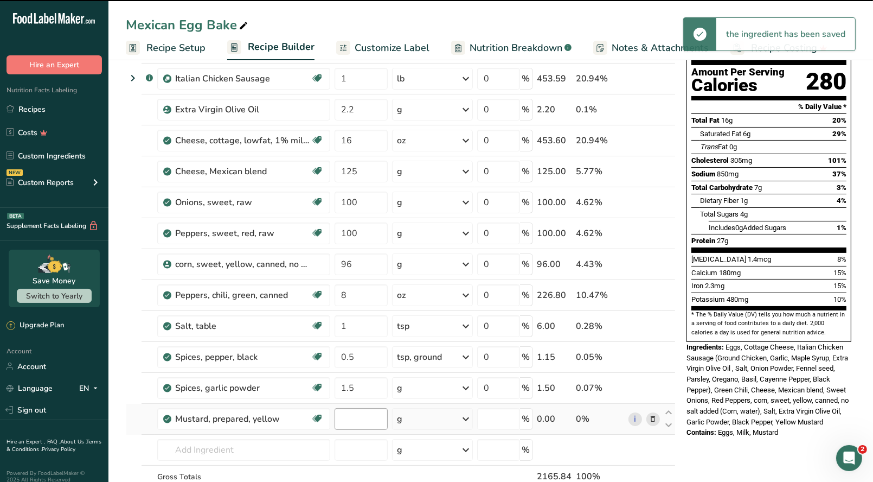
type input "0"
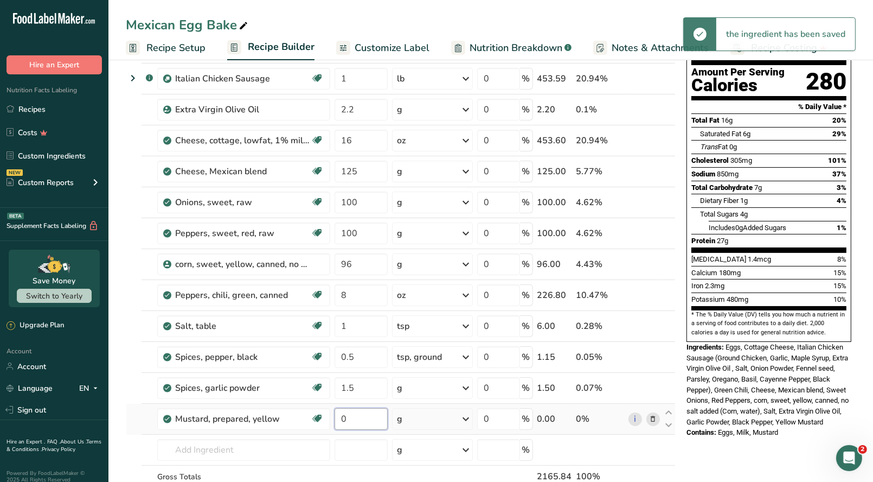
click at [354, 416] on input "0" at bounding box center [361, 419] width 53 height 22
type input "5"
click at [255, 450] on div "Ingredient * Amount * Unit * Waste * .a-a{fill:#347362;}.b-a{fill:#fff;} Grams …" at bounding box center [401, 271] width 550 height 524
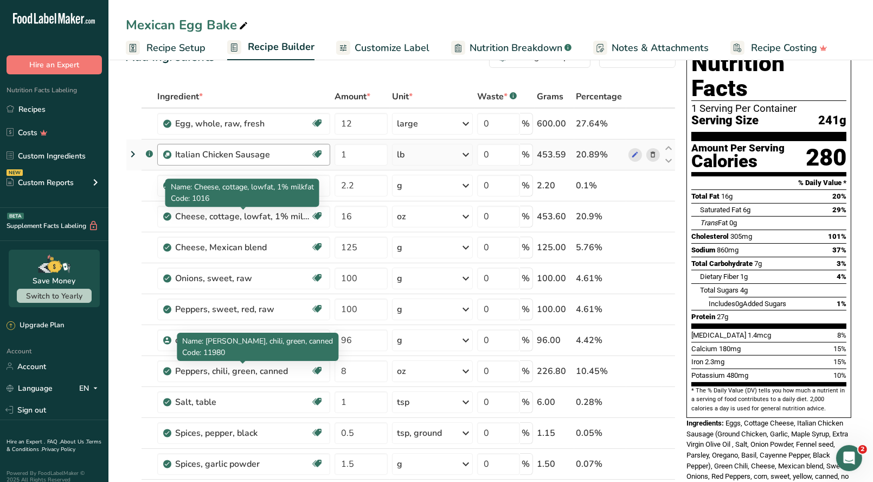
scroll to position [0, 0]
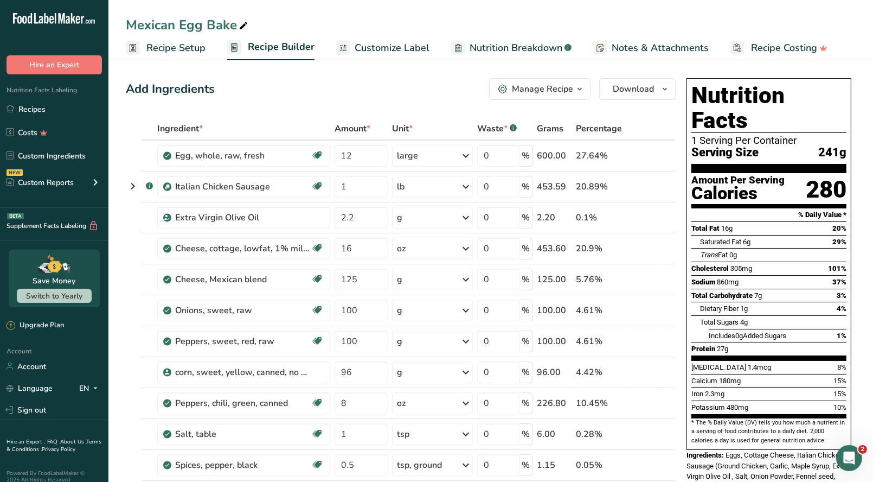
click at [563, 88] on div "Manage Recipe" at bounding box center [542, 88] width 61 height 13
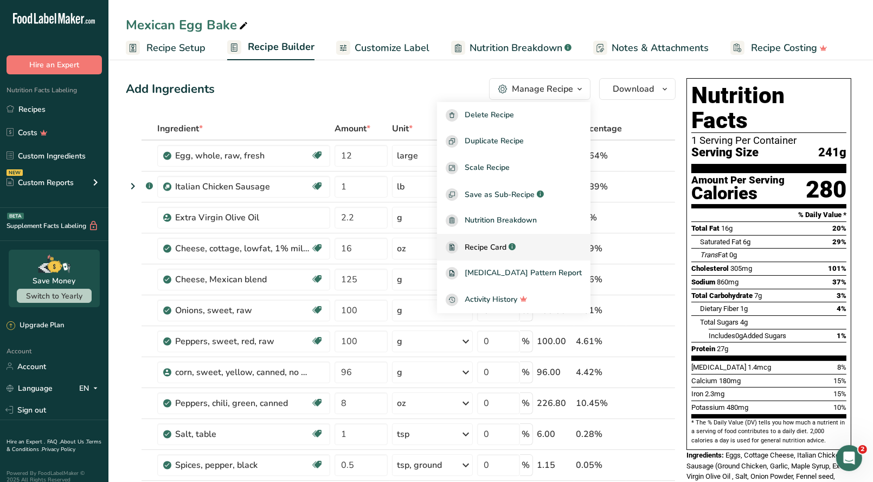
click at [503, 241] on div "Recipe Card .a-a{fill:#347362;}.b-a{fill:#fff;}" at bounding box center [514, 247] width 136 height 12
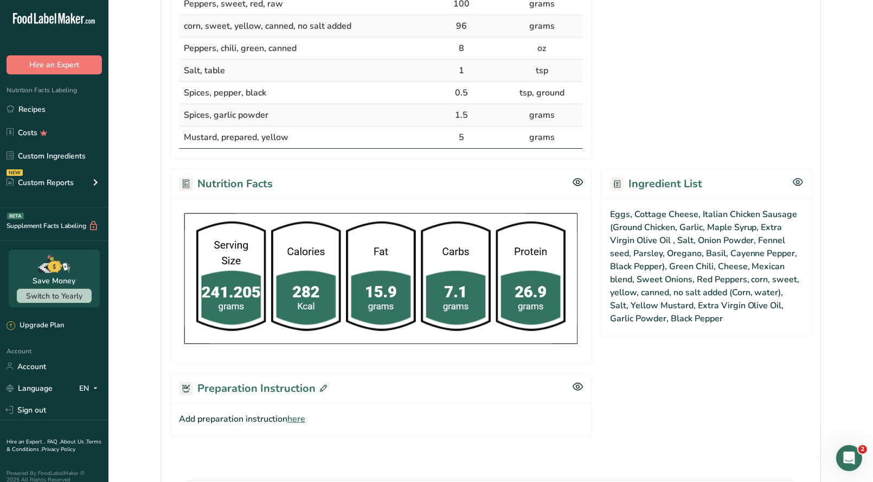
scroll to position [479, 0]
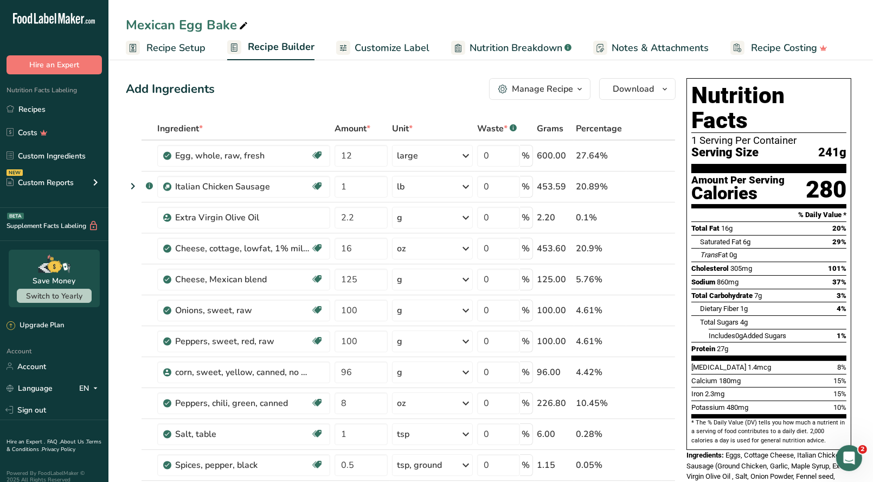
click at [181, 46] on span "Recipe Setup" at bounding box center [175, 48] width 59 height 15
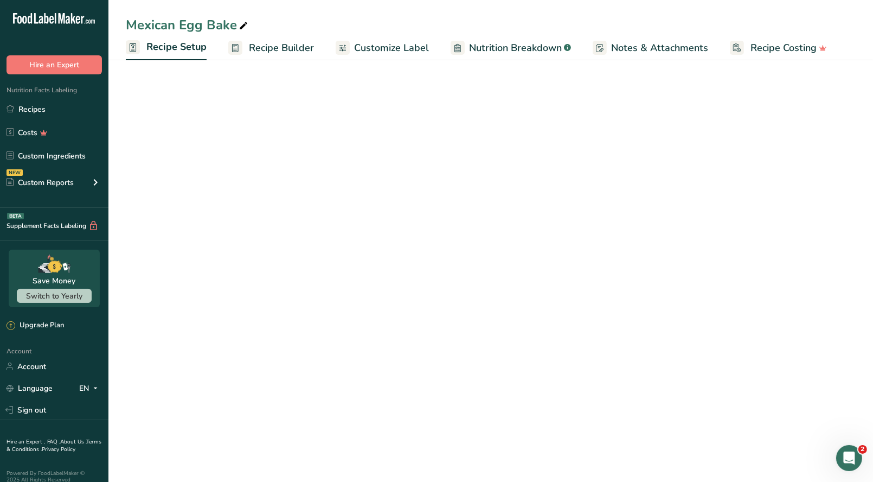
click at [180, 47] on span "Recipe Setup" at bounding box center [176, 47] width 60 height 15
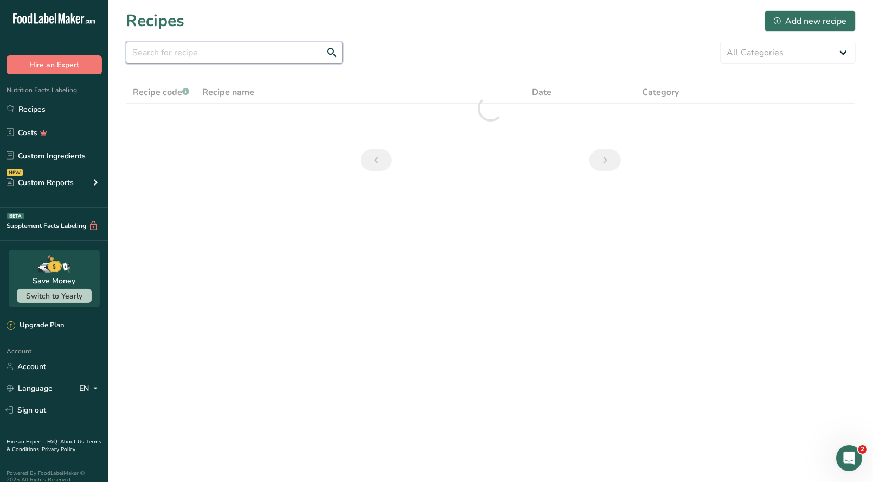
click at [169, 55] on input "text" at bounding box center [234, 53] width 217 height 22
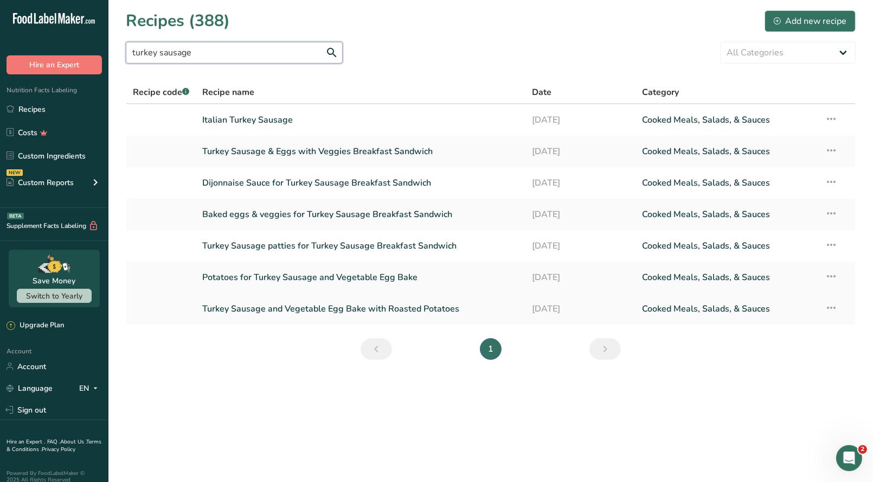
type input "turkey sausage"
click at [337, 313] on link "Turkey Sausage and Vegetable Egg Bake with Roasted Potatoes" at bounding box center [360, 308] width 317 height 23
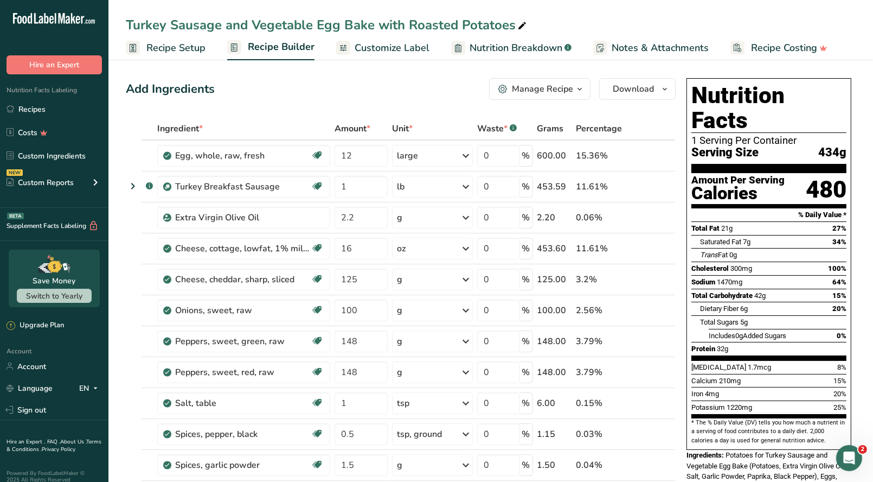
click at [578, 94] on icon "button" at bounding box center [579, 89] width 9 height 14
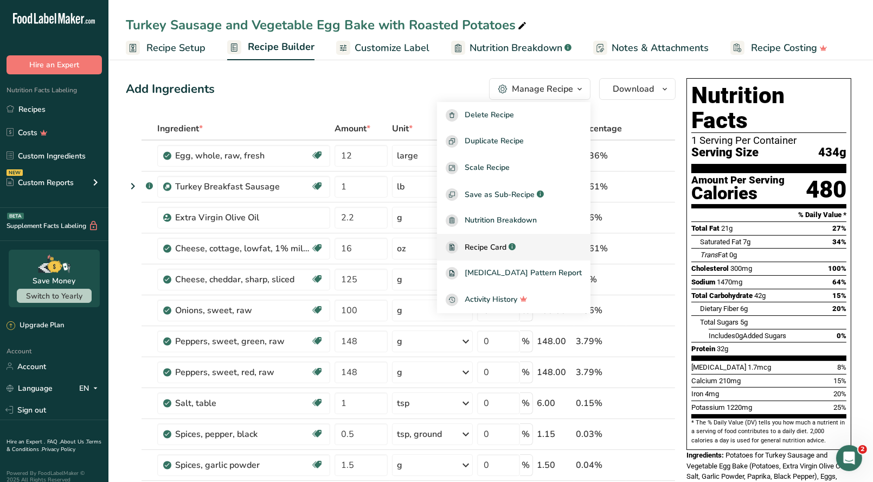
click at [501, 249] on span "Recipe Card" at bounding box center [486, 246] width 42 height 11
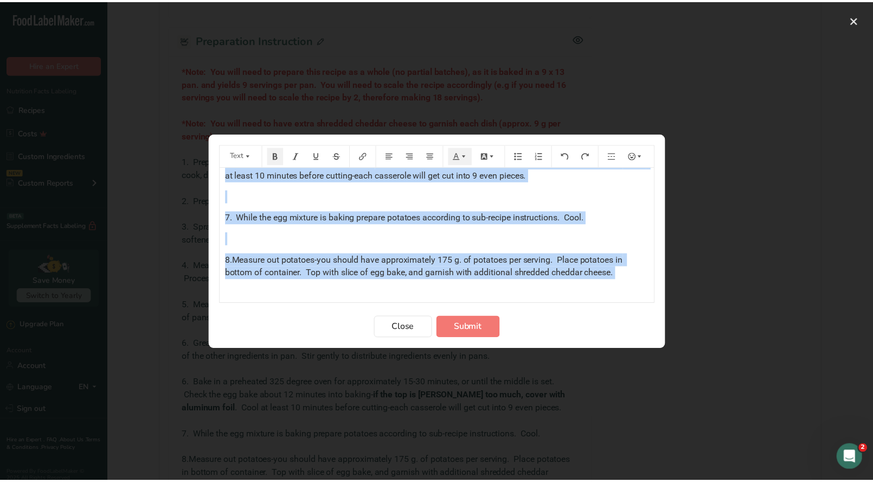
scroll to position [469, 0]
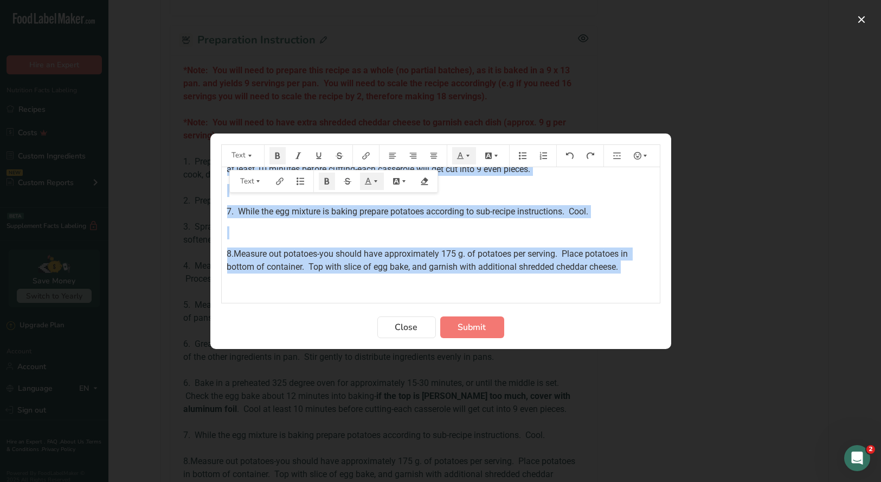
click at [664, 298] on section "Text *Note: You will need to prepare this recipe as a whole (no partial batches…" at bounding box center [440, 240] width 461 height 215
click at [401, 327] on span "Close" at bounding box center [406, 327] width 23 height 13
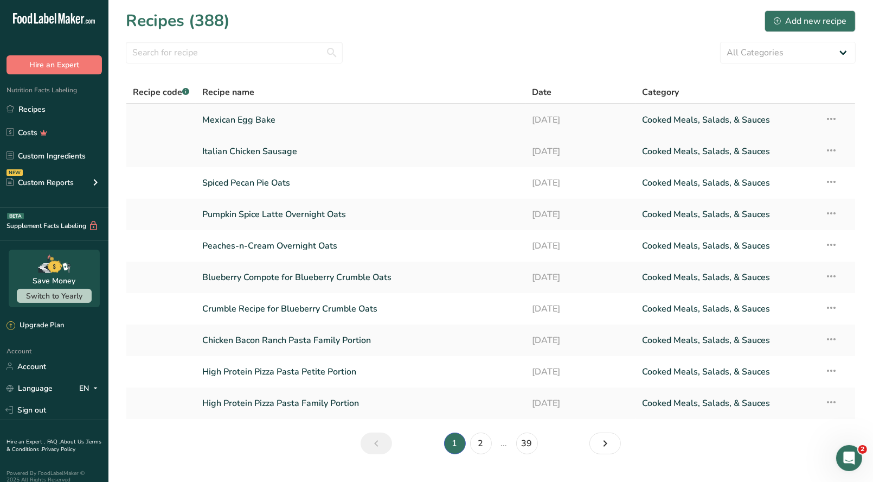
click at [274, 123] on link "Mexican Egg Bake" at bounding box center [360, 119] width 317 height 23
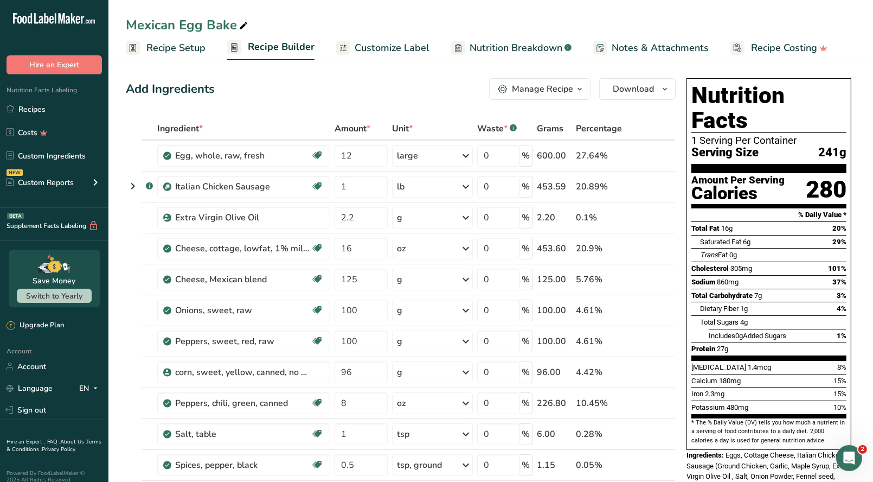
click at [583, 91] on icon "button" at bounding box center [579, 89] width 9 height 14
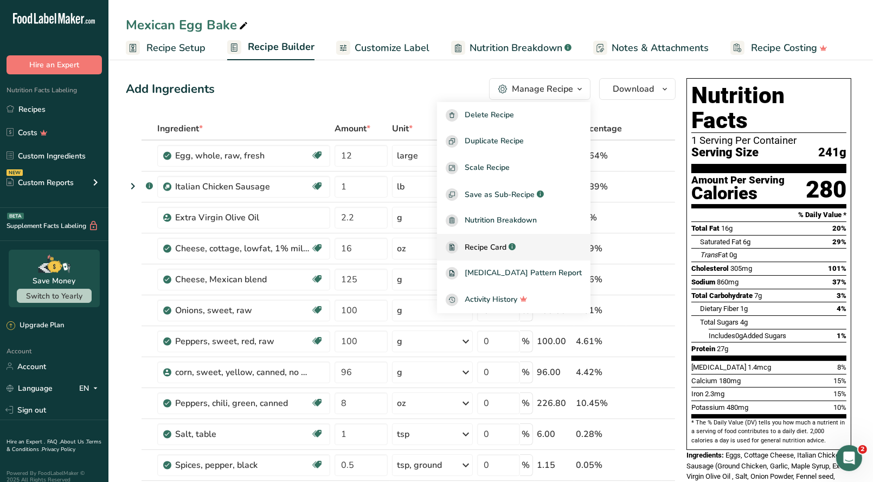
click at [507, 242] on span "Recipe Card" at bounding box center [486, 246] width 42 height 11
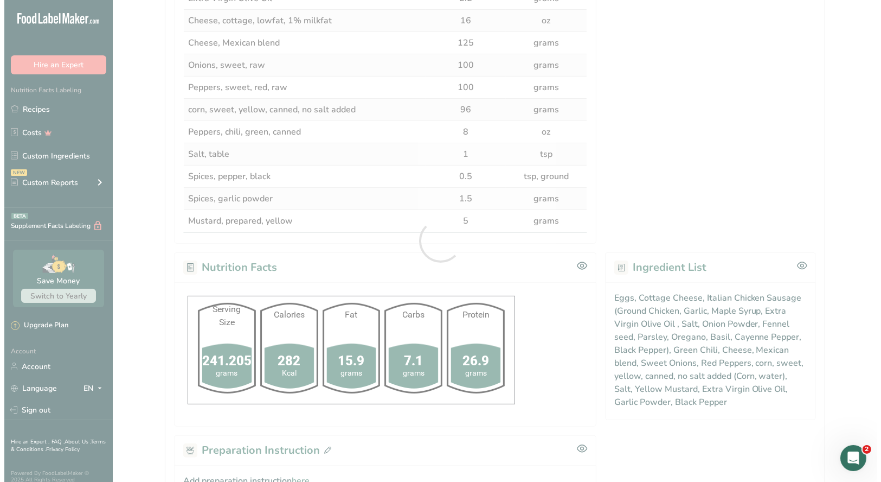
scroll to position [458, 0]
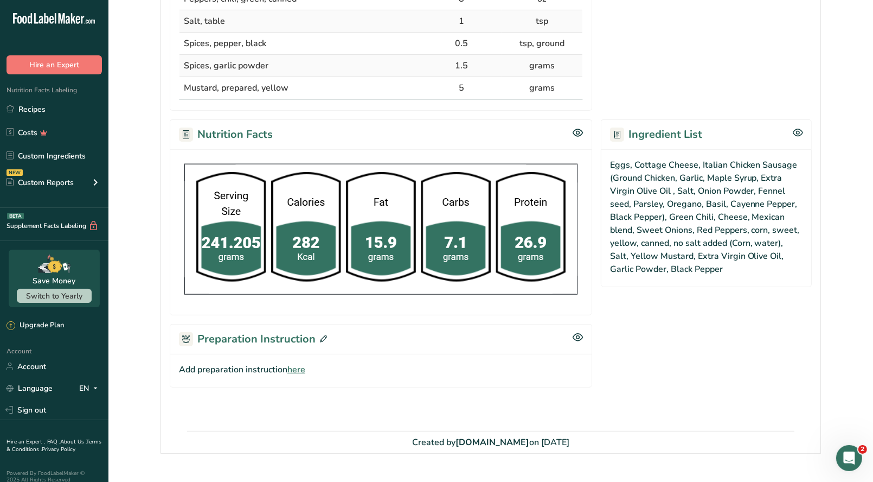
click at [320, 335] on icon at bounding box center [323, 338] width 7 height 7
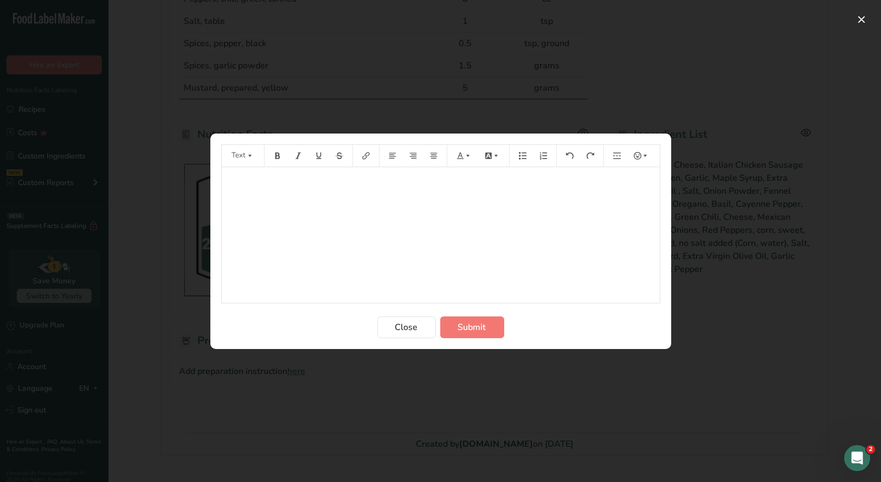
click at [242, 183] on p "﻿" at bounding box center [440, 182] width 427 height 13
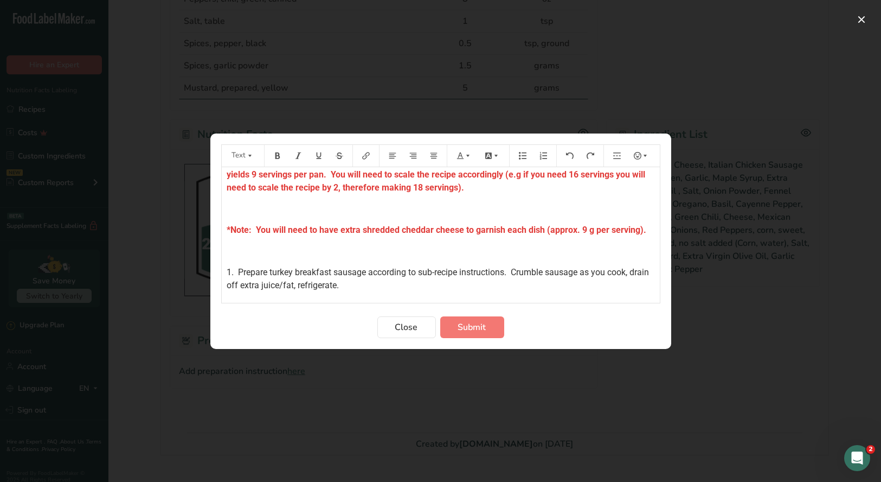
scroll to position [0, 0]
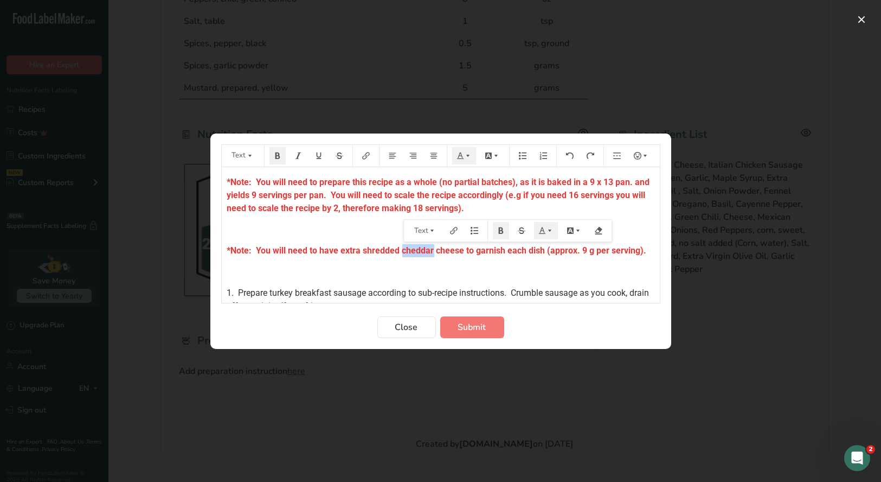
drag, startPoint x: 433, startPoint y: 249, endPoint x: 402, endPoint y: 251, distance: 30.4
click at [402, 251] on span "*Note: You will need to have extra shredded cheddar cheese to garnish each dish…" at bounding box center [437, 250] width 420 height 10
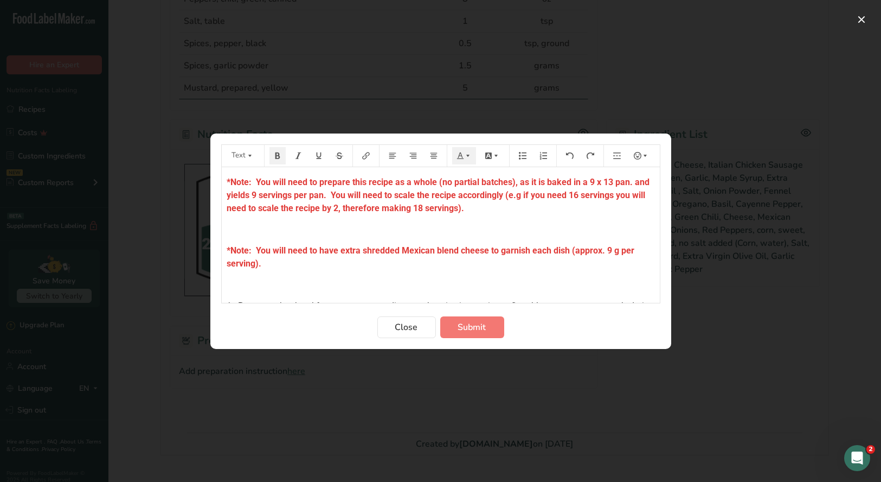
click at [339, 272] on div "*Note: You will need to prepare this recipe as a whole (no partial batches), as…" at bounding box center [441, 471] width 438 height 609
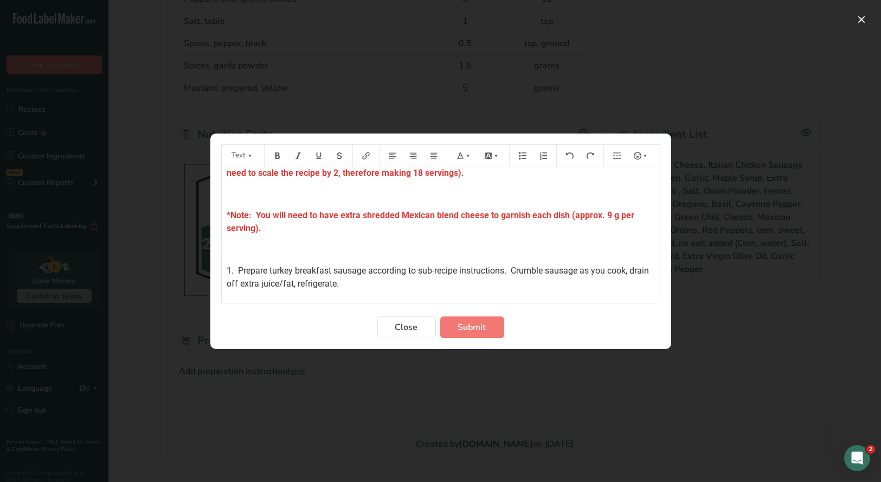
scroll to position [54, 0]
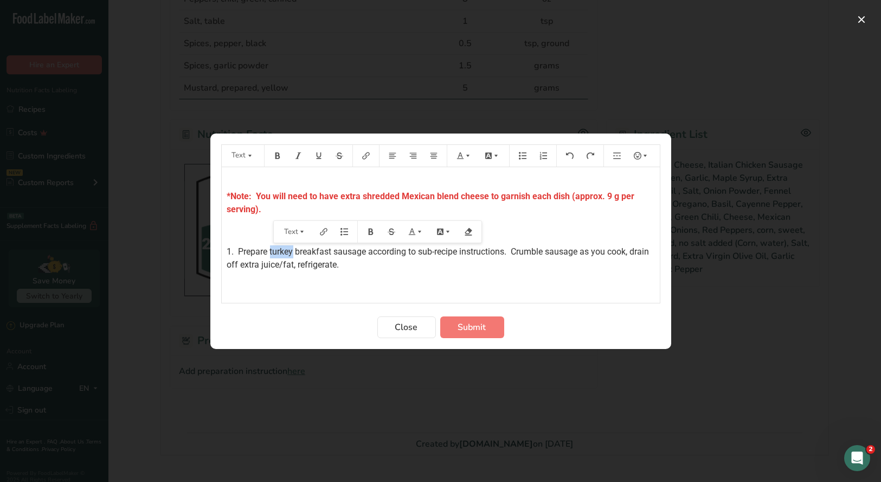
drag, startPoint x: 293, startPoint y: 250, endPoint x: 265, endPoint y: 246, distance: 27.9
click at [268, 249] on span "1. Prepare turkey breakfast sausage according to sub-recipe instructions. Crumb…" at bounding box center [439, 257] width 425 height 23
drag, startPoint x: 401, startPoint y: 250, endPoint x: 364, endPoint y: 249, distance: 36.9
click at [364, 249] on span "1. Prepare Italian Chicken Sausage breakfast sausage according to sub-recipe in…" at bounding box center [438, 257] width 422 height 23
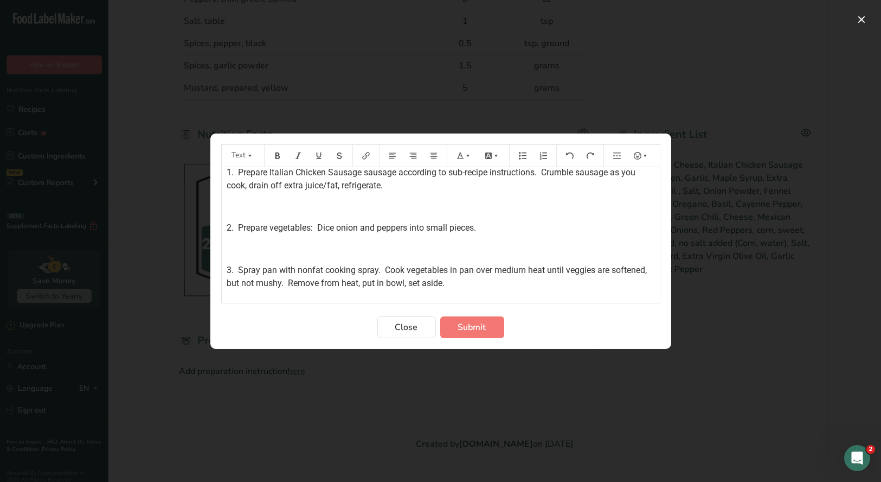
scroll to position [108, 0]
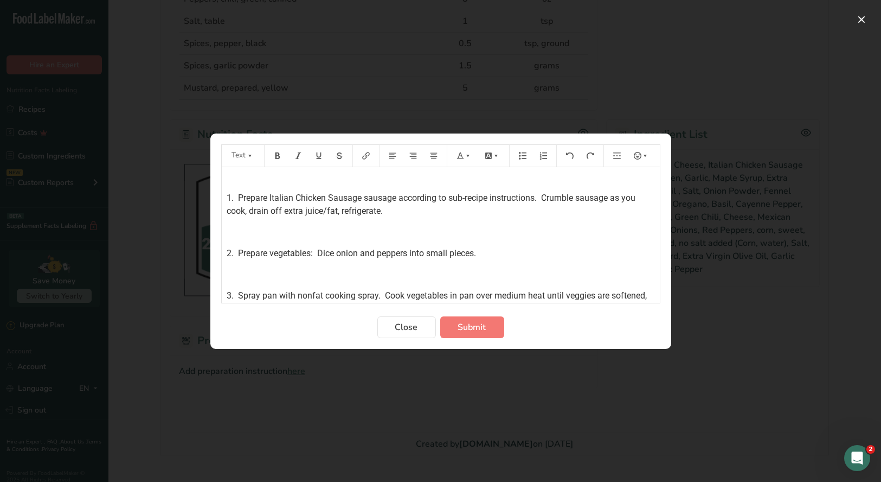
click at [483, 250] on p "2. Prepare vegetables: Dice onion and peppers into small pieces." at bounding box center [440, 253] width 427 height 13
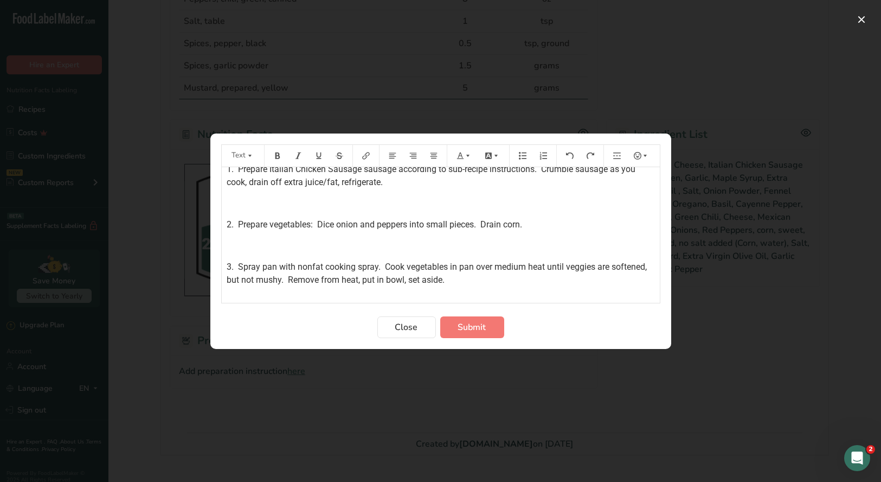
scroll to position [163, 0]
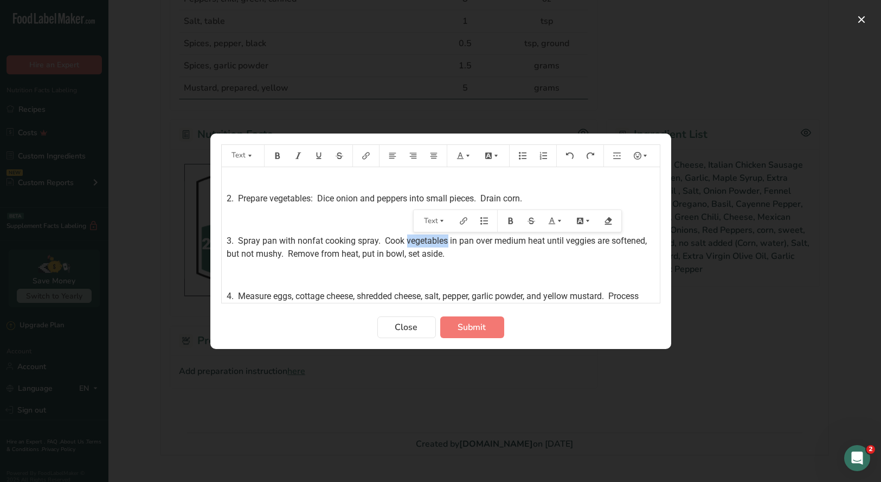
drag, startPoint x: 446, startPoint y: 239, endPoint x: 400, endPoint y: 239, distance: 46.1
click at [404, 242] on span "3. Spray pan with nonfat cooking spray. Cook vegetables in pan over medium heat…" at bounding box center [438, 246] width 423 height 23
click at [447, 253] on span "3. Spray pan with nonfat cooking spray. Cookpepper and onion in pan over medium…" at bounding box center [431, 246] width 408 height 23
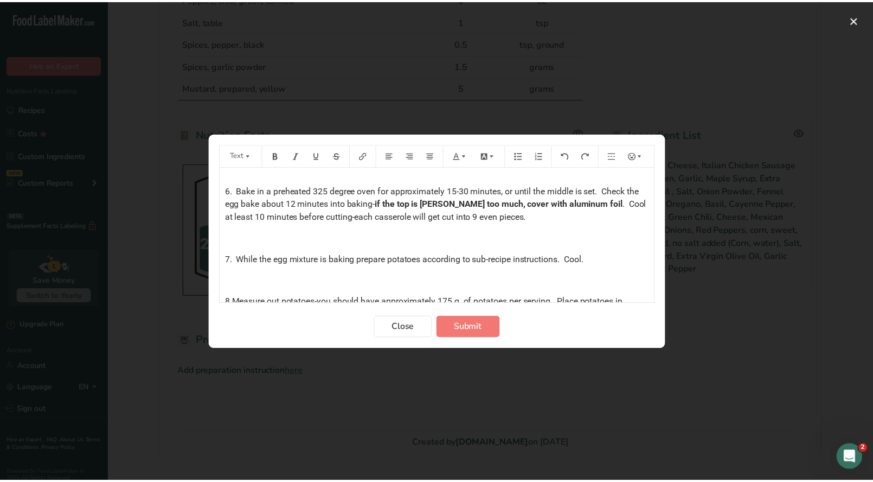
scroll to position [481, 0]
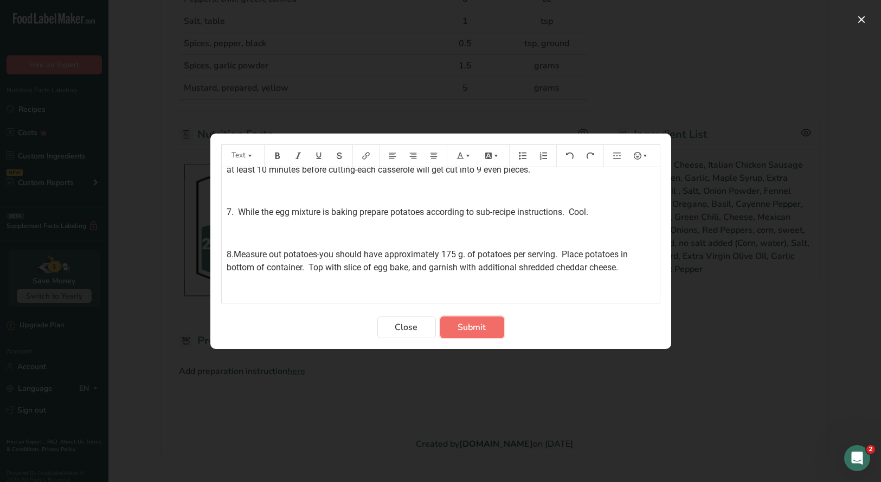
click at [463, 324] on span "Submit" at bounding box center [472, 327] width 28 height 13
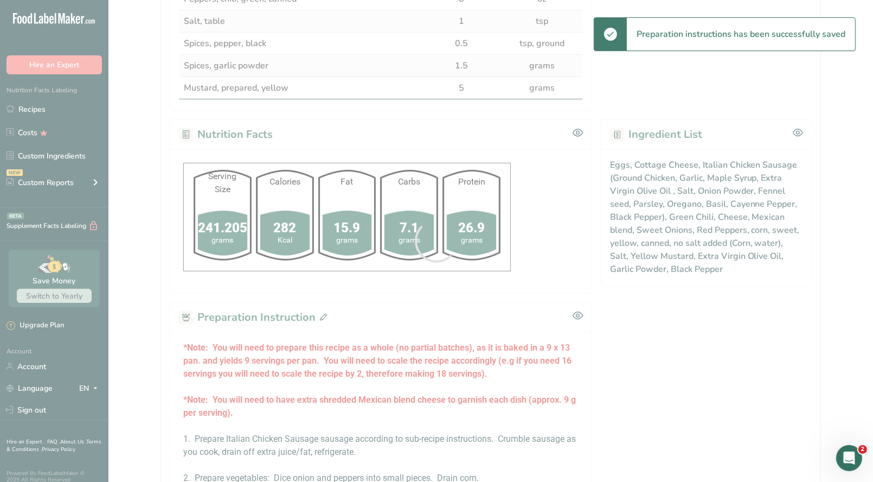
scroll to position [458, 0]
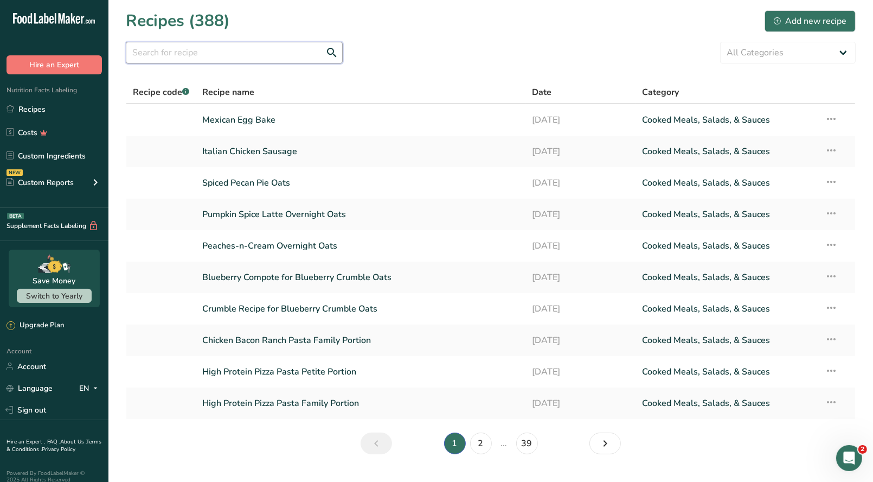
click at [214, 52] on input "text" at bounding box center [234, 53] width 217 height 22
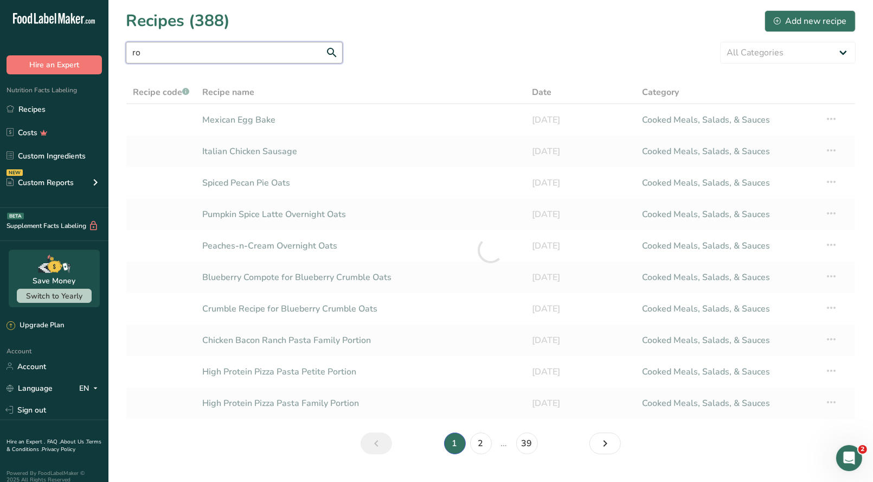
type input "r"
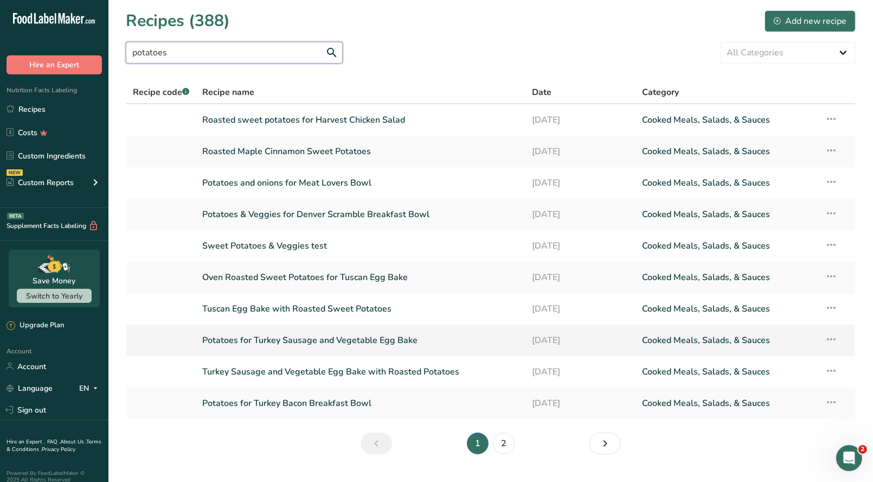
type input "potatoes"
click at [283, 340] on link "Potatoes for Turkey Sausage and Vegetable Egg Bake" at bounding box center [360, 340] width 317 height 23
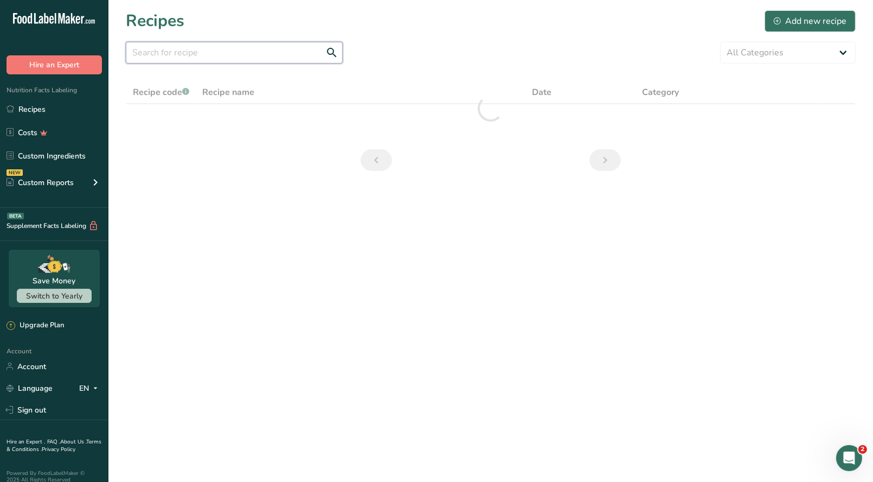
click at [207, 58] on input "text" at bounding box center [234, 53] width 217 height 22
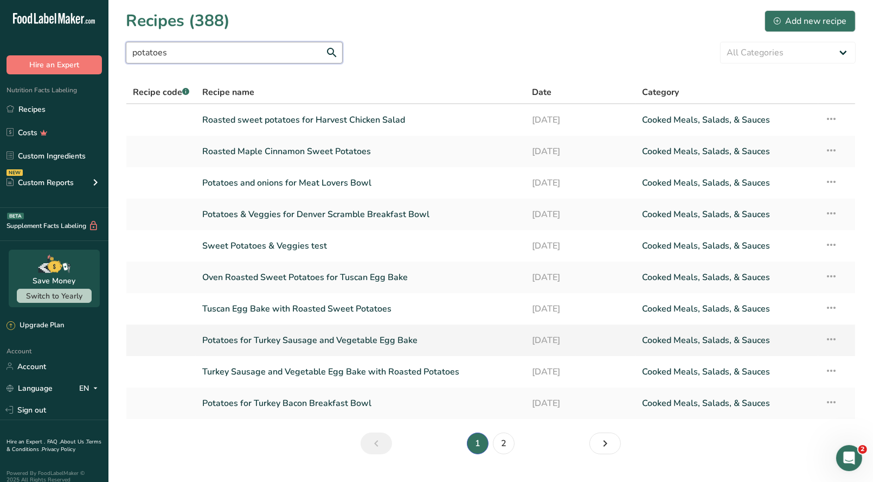
type input "potatoes"
click at [833, 341] on icon at bounding box center [831, 339] width 13 height 20
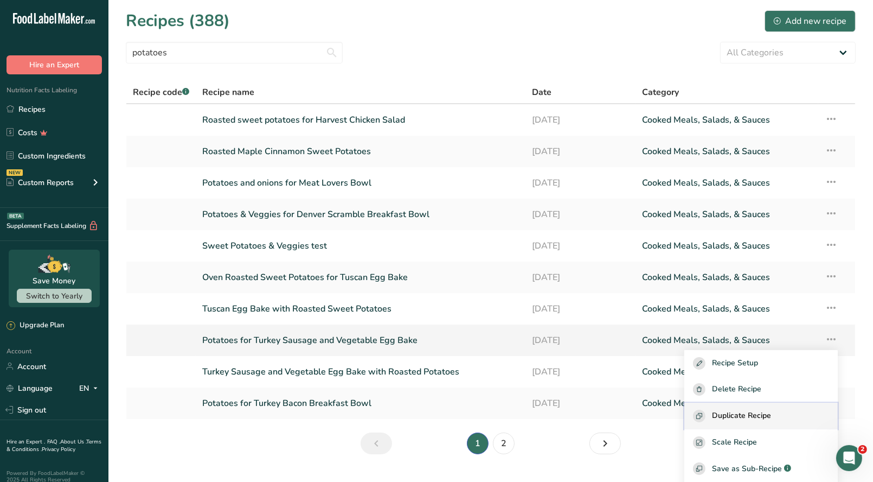
click at [769, 419] on span "Duplicate Recipe" at bounding box center [741, 415] width 59 height 12
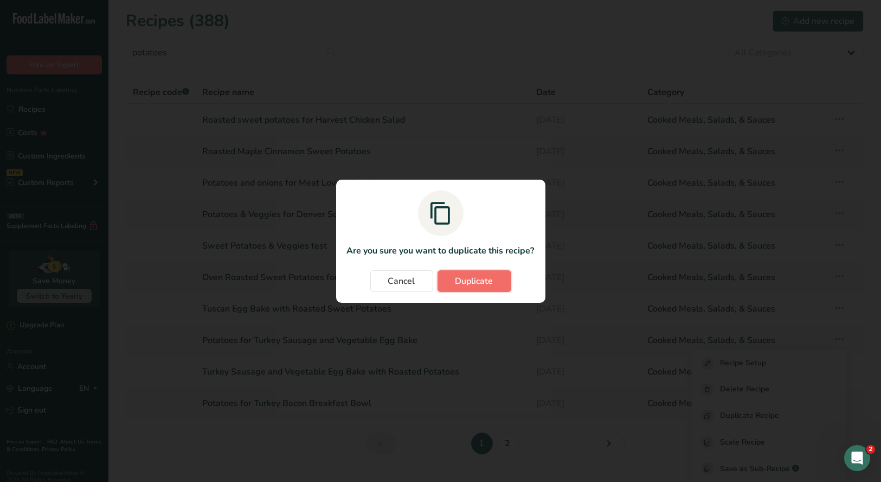
click at [463, 284] on span "Duplicate" at bounding box center [475, 280] width 38 height 13
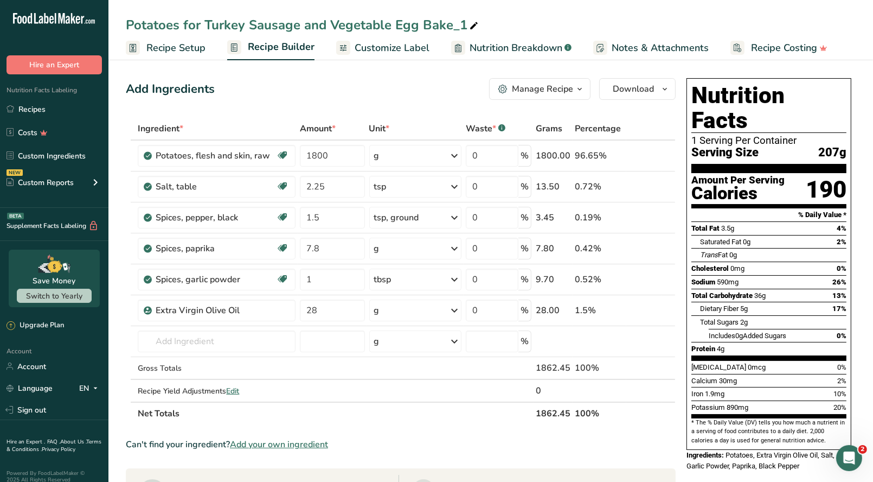
click at [469, 25] on icon at bounding box center [474, 25] width 10 height 15
drag, startPoint x: 466, startPoint y: 24, endPoint x: 201, endPoint y: 23, distance: 264.7
click at [201, 23] on input "Potatoes for Turkey Sausage and Vegetable Egg Bake_1" at bounding box center [491, 25] width 730 height 20
type input "Potatoes for Mexican Egg Bake"
click at [266, 88] on div "Add Ingredients Manage Recipe Delete Recipe Duplicate Recipe Scale Recipe Save …" at bounding box center [401, 89] width 550 height 22
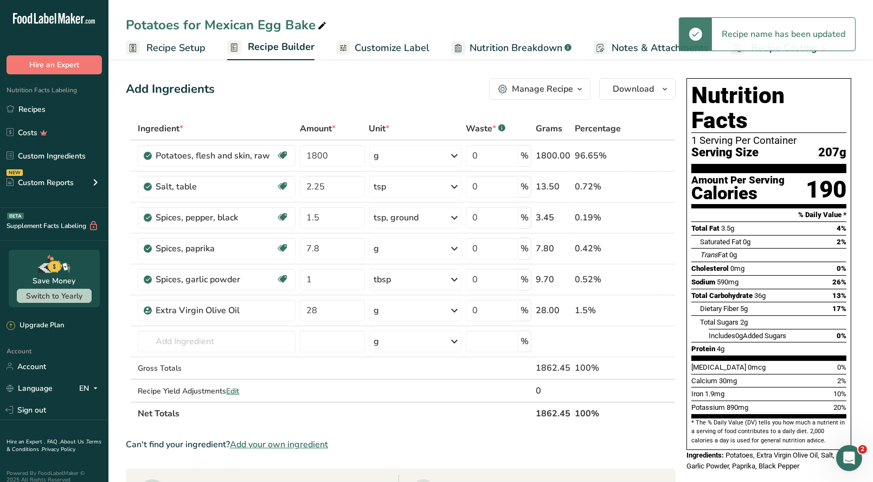
click at [183, 47] on span "Recipe Setup" at bounding box center [175, 48] width 59 height 15
click at [654, 184] on icon at bounding box center [653, 186] width 8 height 11
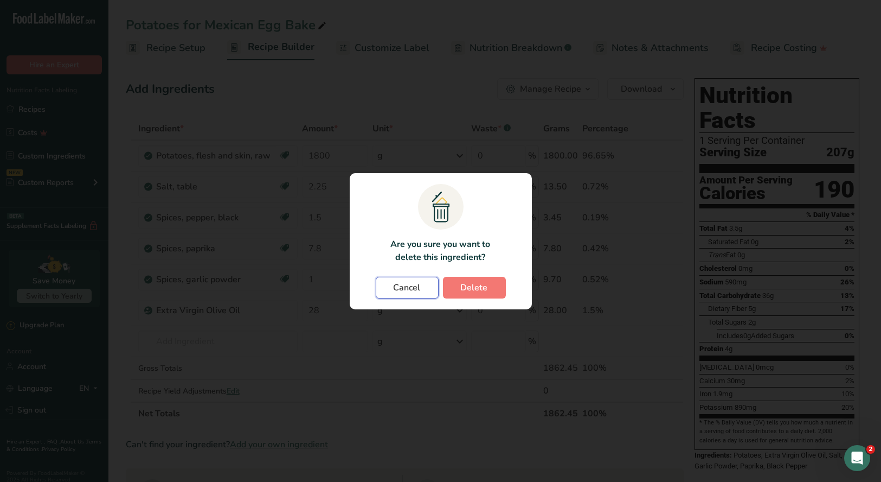
click at [405, 286] on span "Cancel" at bounding box center [407, 287] width 27 height 13
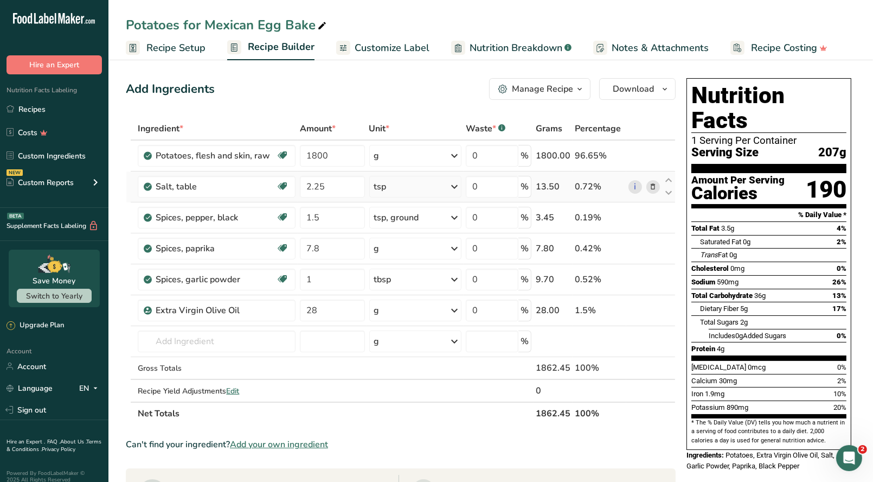
click at [652, 187] on icon at bounding box center [653, 186] width 8 height 11
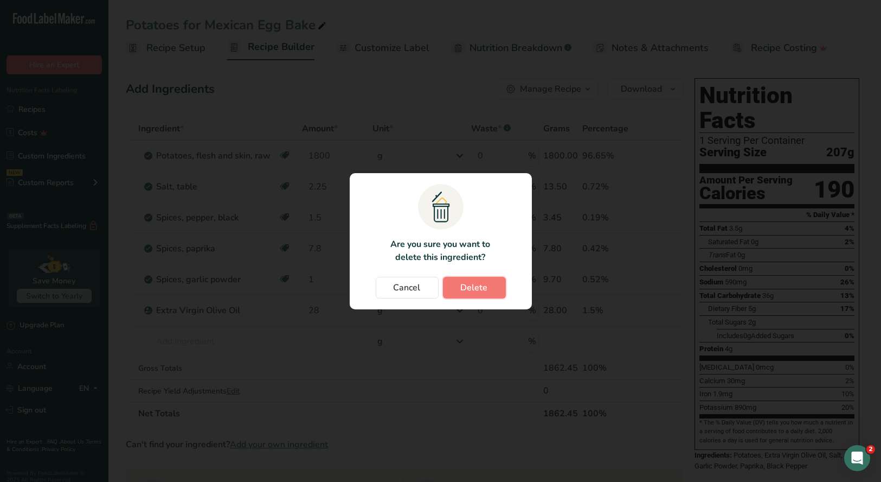
click at [476, 291] on span "Delete" at bounding box center [474, 287] width 27 height 13
type input "1.5"
type input "7.8"
type input "1"
type input "28"
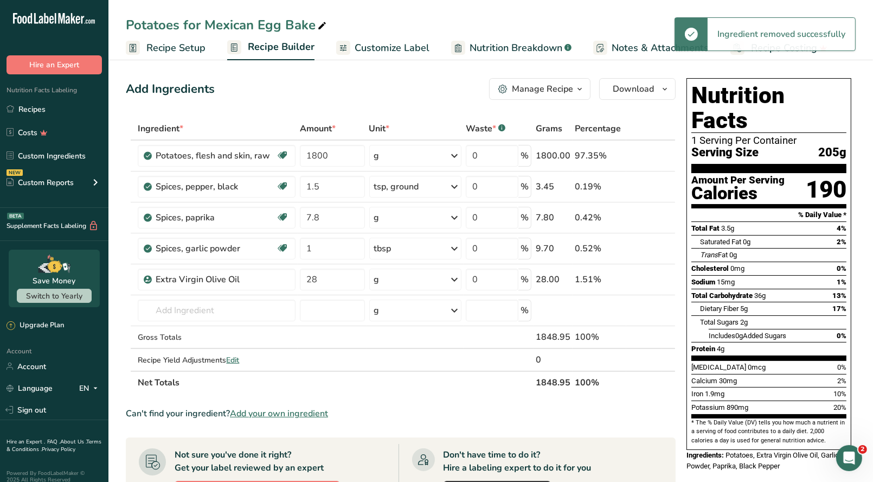
click at [651, 187] on icon at bounding box center [653, 186] width 8 height 11
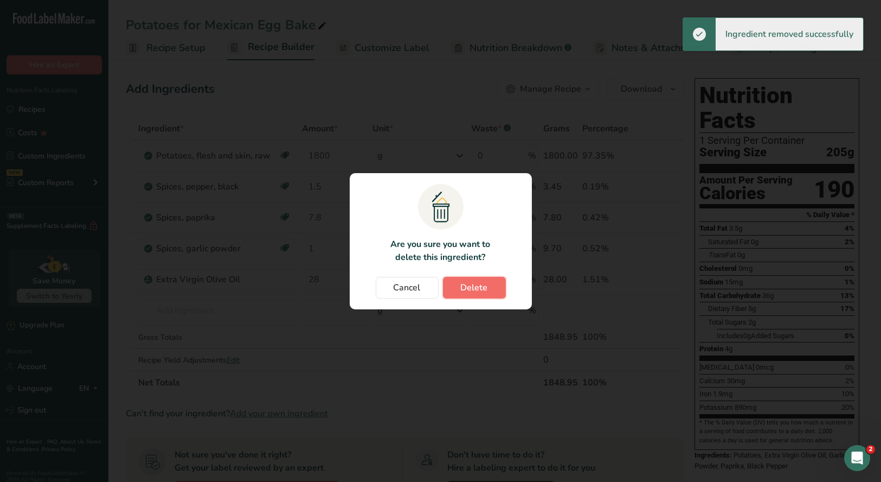
click at [481, 287] on span "Delete" at bounding box center [474, 287] width 27 height 13
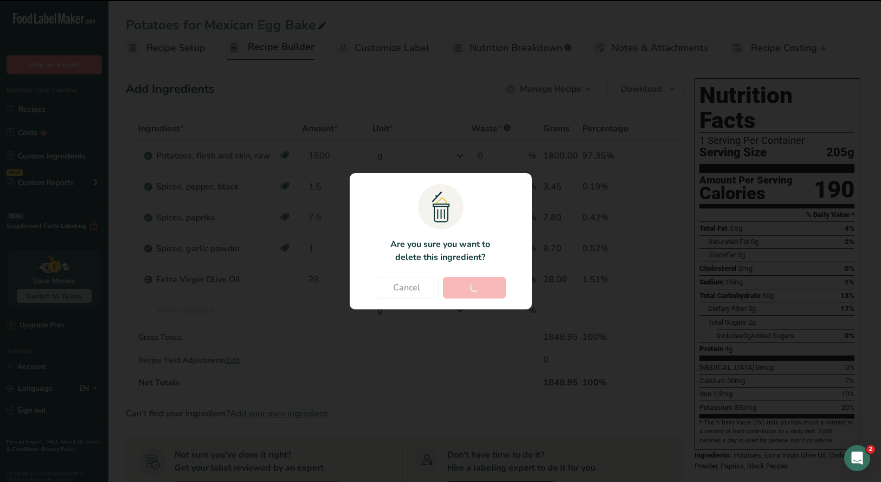
type input "7.8"
type input "1"
type input "28"
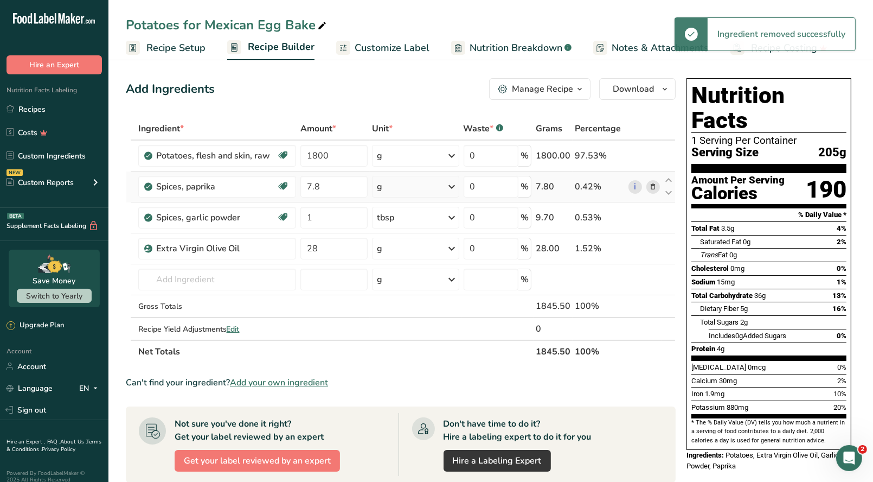
click at [652, 184] on icon at bounding box center [653, 186] width 8 height 11
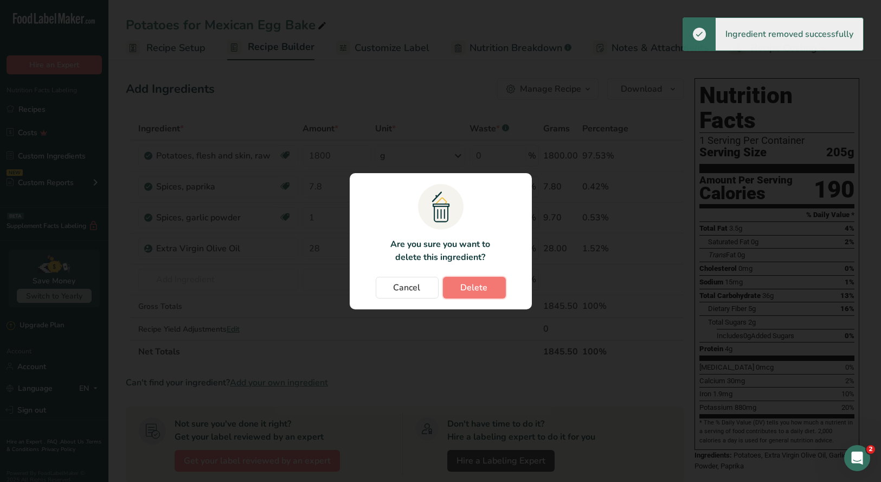
click at [472, 285] on span "Delete" at bounding box center [474, 287] width 27 height 13
type input "1"
type input "28"
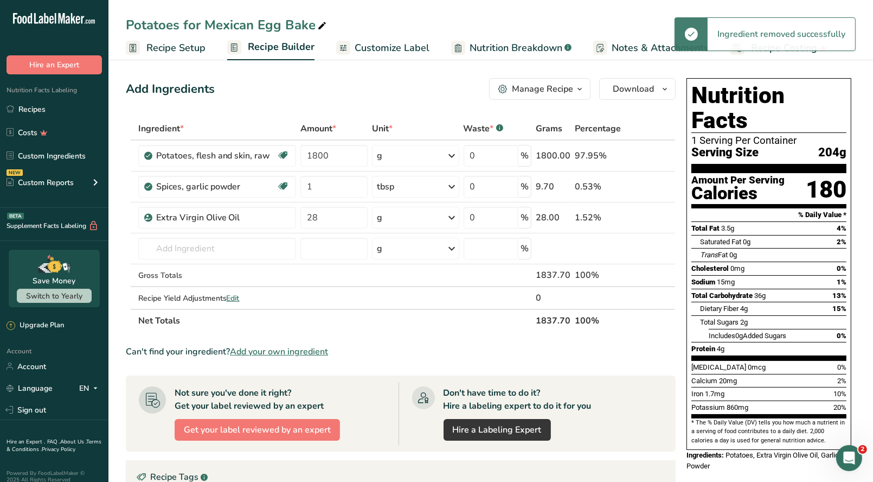
click at [654, 187] on icon at bounding box center [653, 186] width 8 height 11
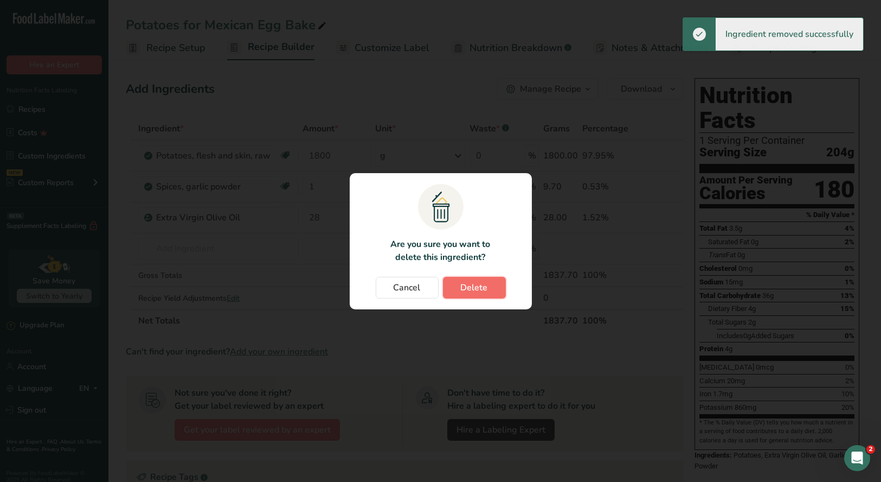
click at [470, 287] on span "Delete" at bounding box center [474, 287] width 27 height 13
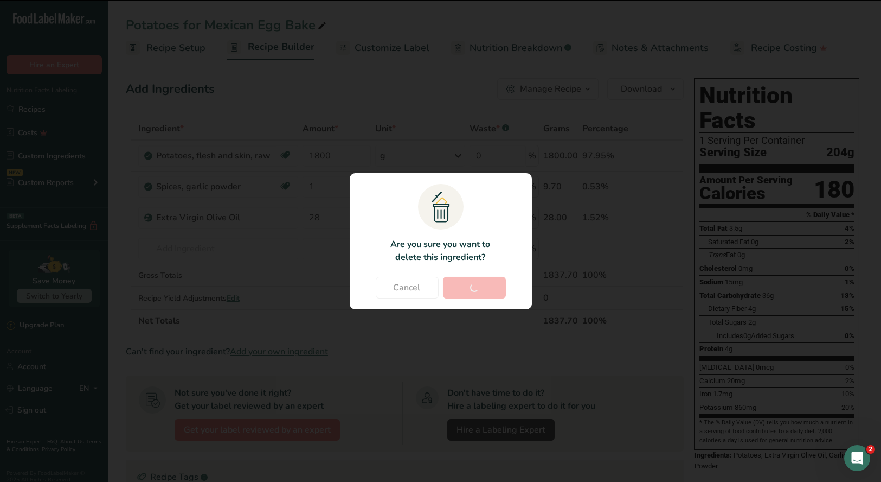
type input "28"
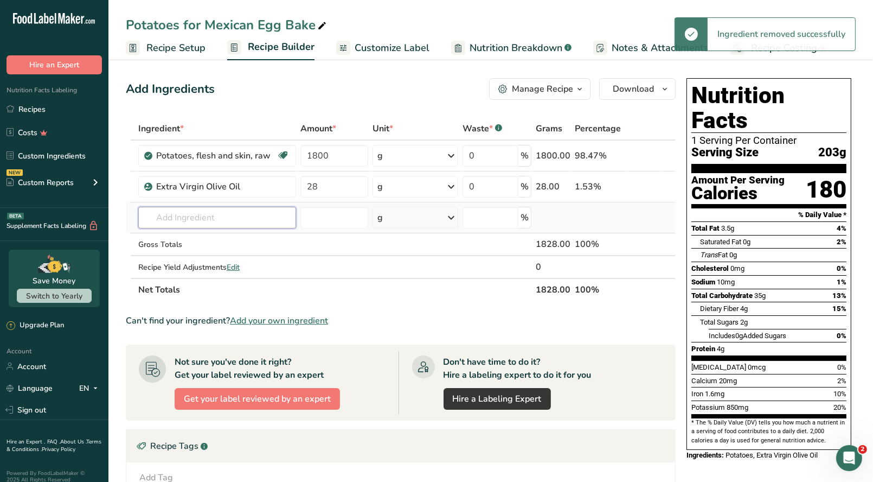
click at [174, 218] on input "text" at bounding box center [217, 218] width 158 height 22
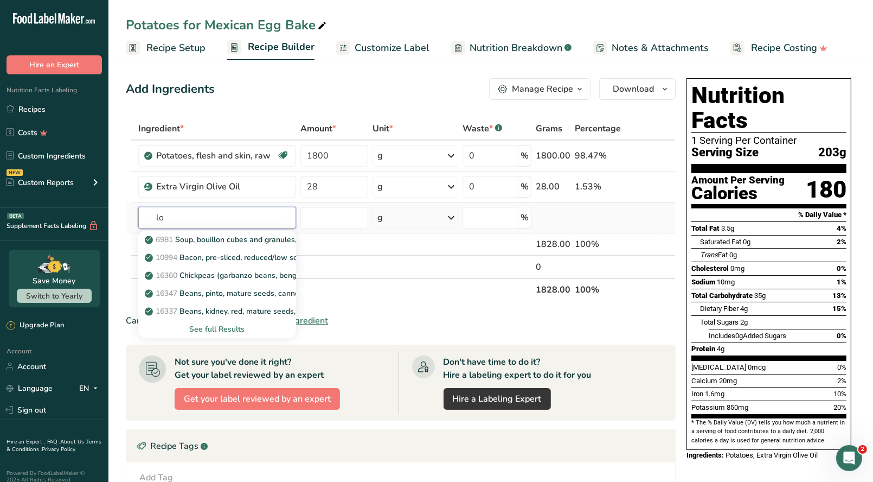
type input "l"
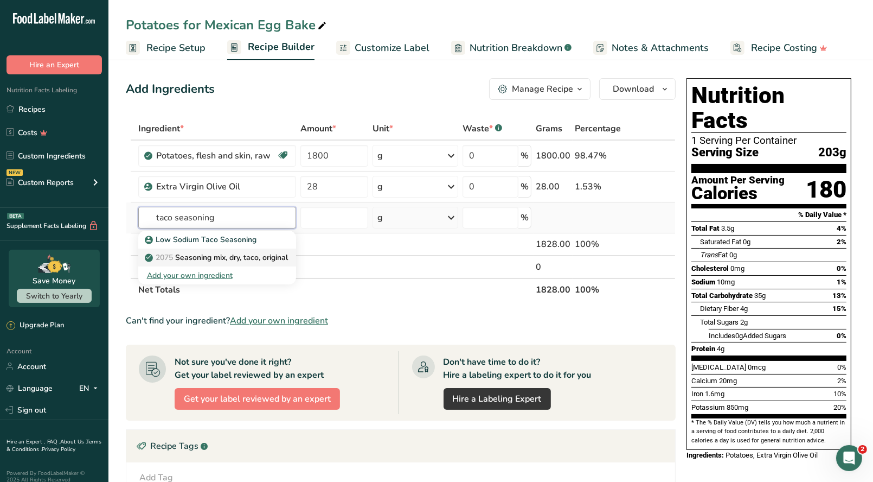
type input "taco seasoning"
click at [201, 259] on p "2075 Seasoning mix, dry, taco, original" at bounding box center [217, 257] width 141 height 11
type input "Seasoning mix, dry, taco, original"
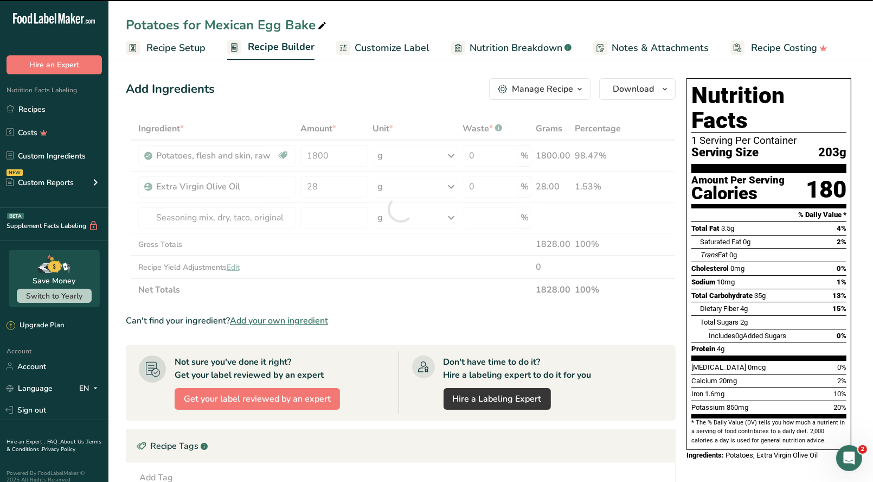
type input "0"
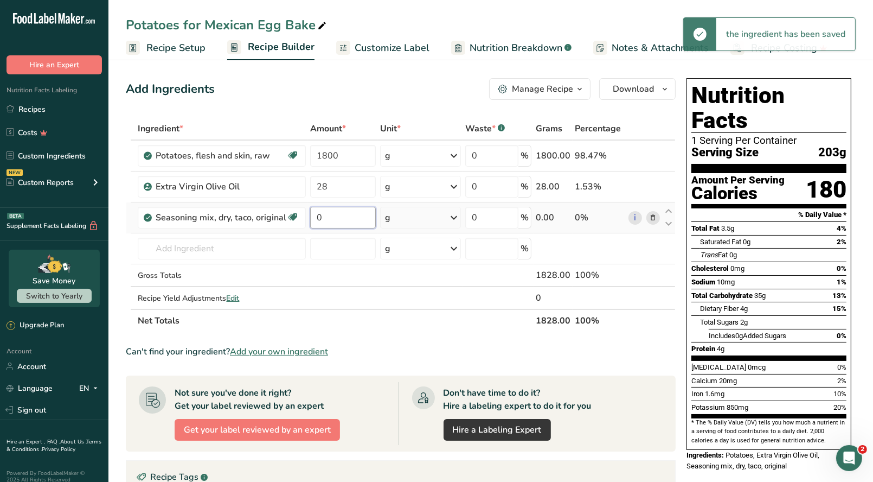
click at [330, 219] on input "0" at bounding box center [342, 218] width 65 height 22
type input "2"
click at [452, 216] on div "Ingredient * Amount * Unit * Waste * .a-a{fill:#347362;}.b-a{fill:#fff;} Grams …" at bounding box center [401, 224] width 550 height 215
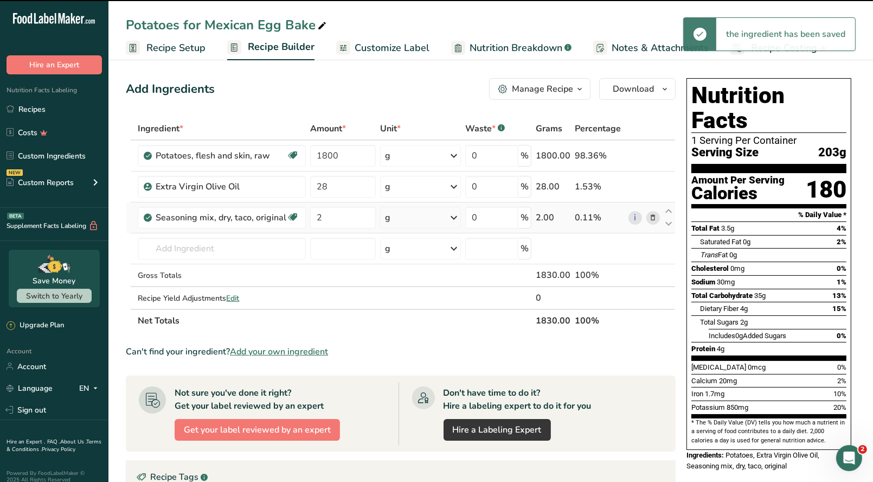
click at [452, 216] on icon at bounding box center [453, 218] width 13 height 20
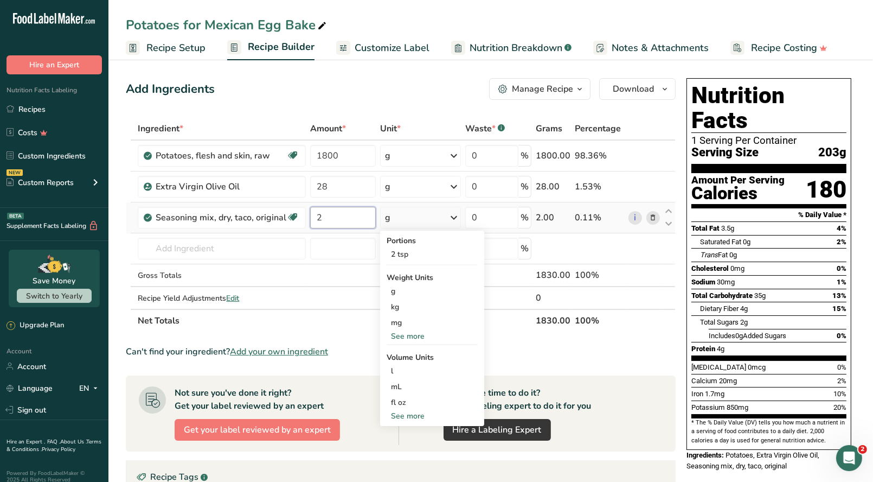
click at [327, 212] on input "2" at bounding box center [342, 218] width 65 height 22
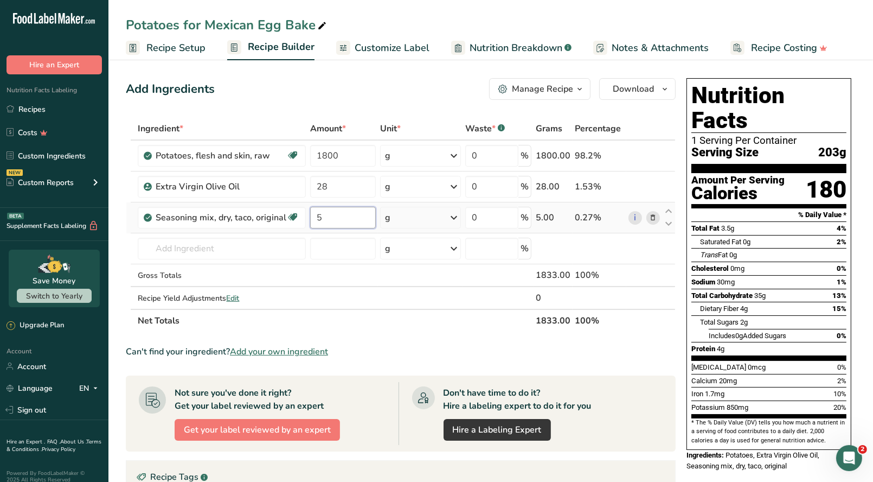
type input "5"
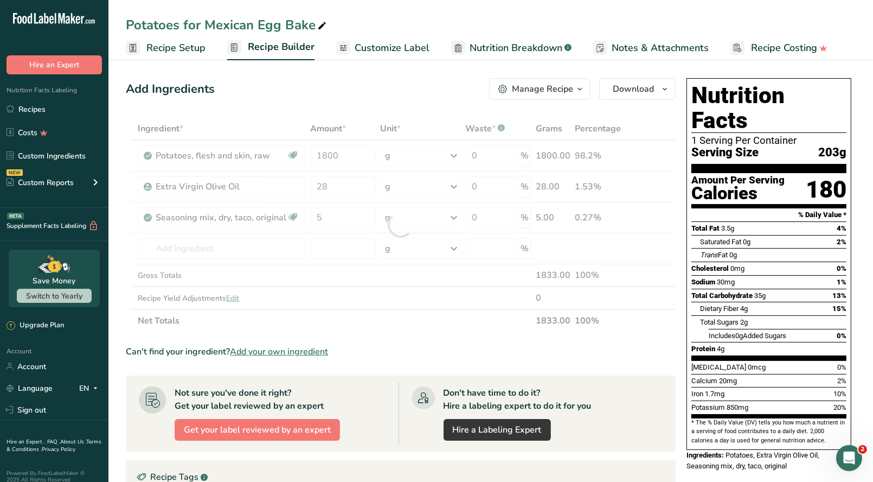
click at [453, 216] on div "Ingredient * Amount * Unit * Waste * .a-a{fill:#347362;}.b-a{fill:#fff;} Grams …" at bounding box center [401, 224] width 550 height 215
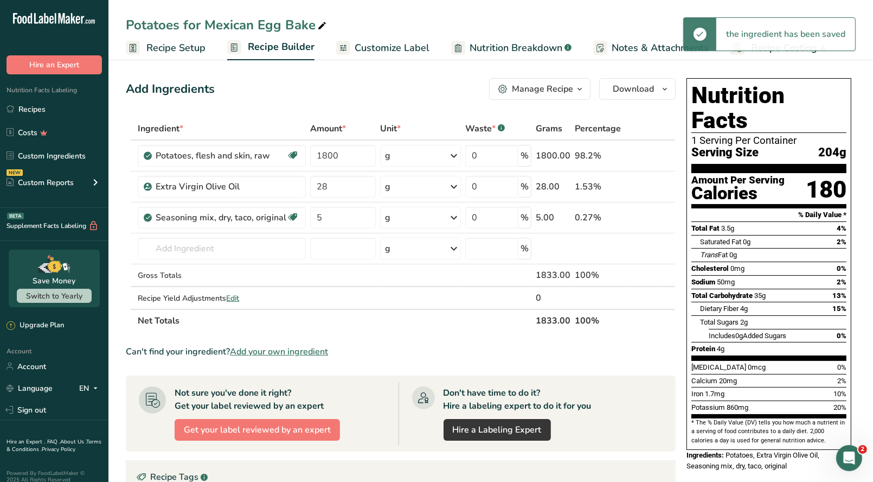
click at [453, 216] on icon at bounding box center [453, 218] width 13 height 20
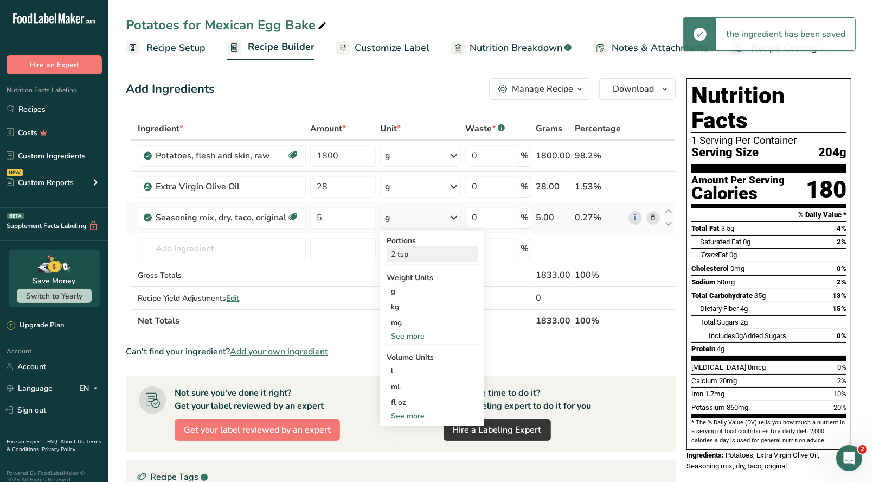
click at [409, 252] on div "2 tsp" at bounding box center [432, 254] width 91 height 16
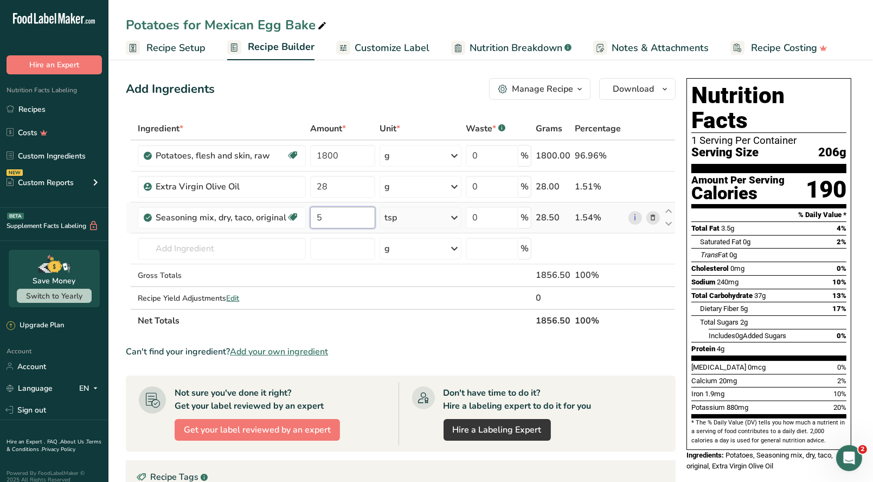
click at [329, 215] on input "5" at bounding box center [342, 218] width 65 height 22
type input "3"
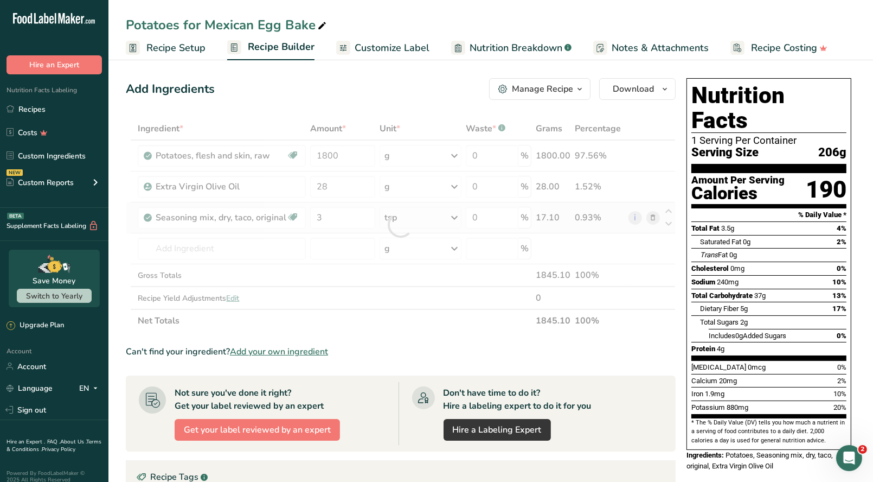
click at [456, 216] on div "Ingredient * Amount * Unit * Waste * .a-a{fill:#347362;}.b-a{fill:#fff;} Grams …" at bounding box center [401, 224] width 550 height 215
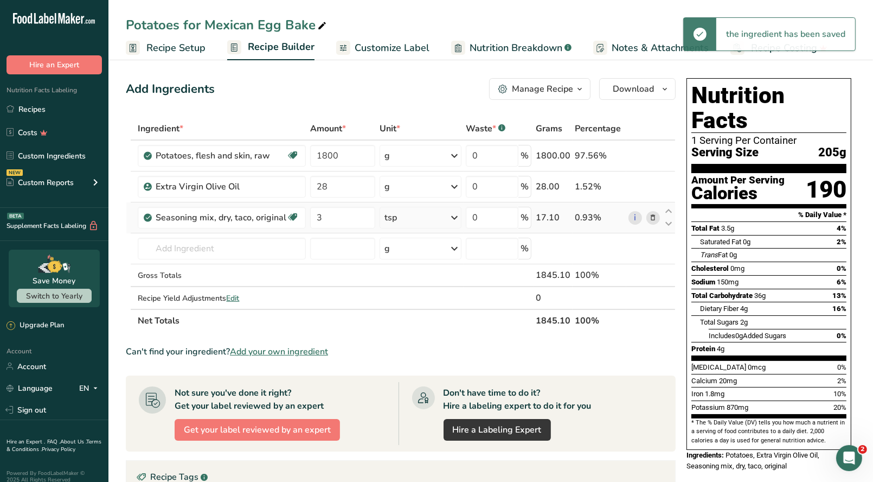
click at [455, 216] on icon at bounding box center [454, 218] width 13 height 20
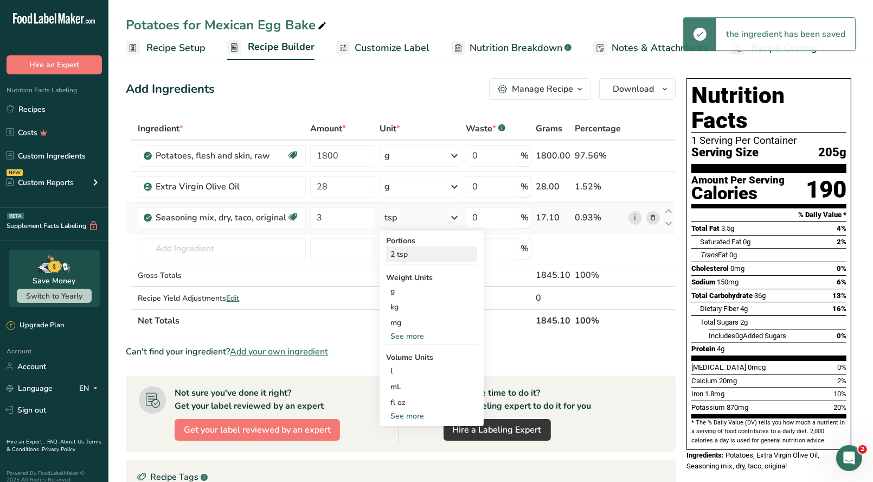
click at [398, 254] on div "2 tsp" at bounding box center [431, 254] width 91 height 16
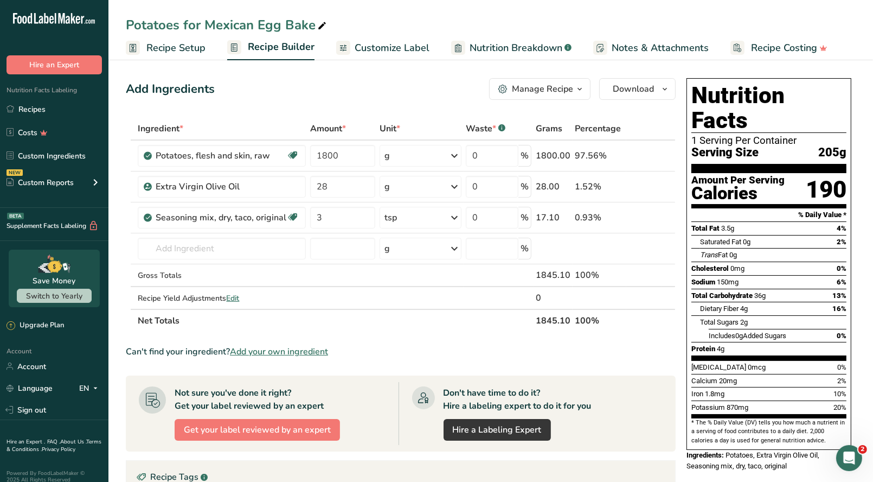
click at [577, 94] on icon "button" at bounding box center [579, 89] width 9 height 14
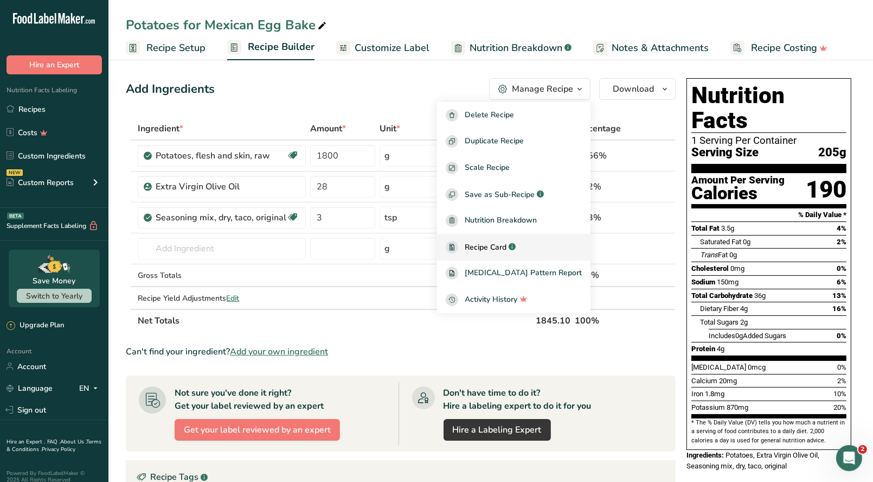
click at [507, 248] on span "Recipe Card" at bounding box center [486, 246] width 42 height 11
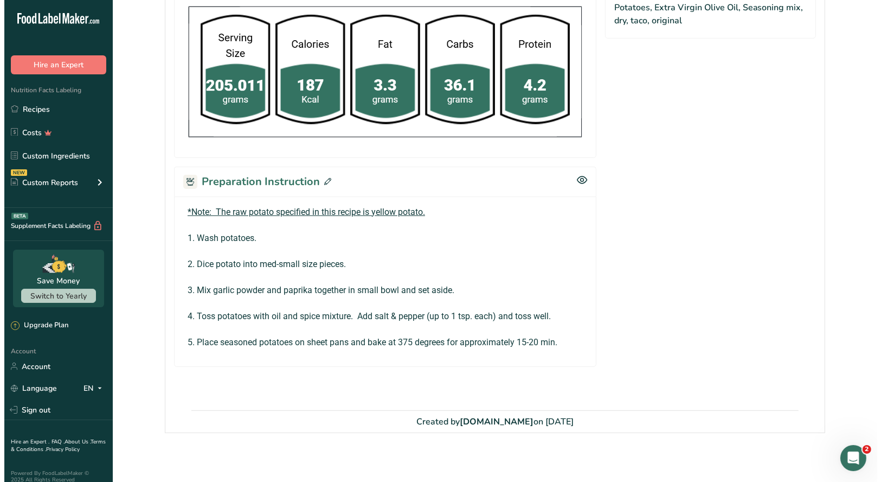
scroll to position [394, 0]
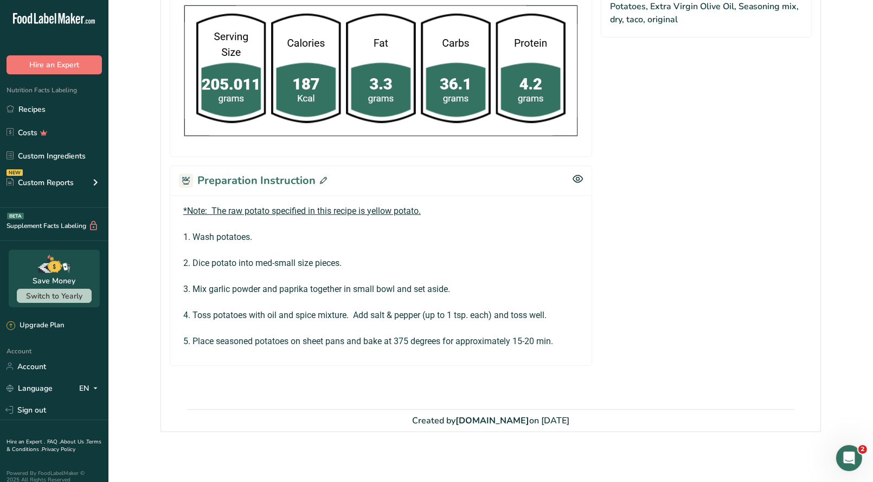
click at [323, 177] on icon at bounding box center [323, 180] width 7 height 7
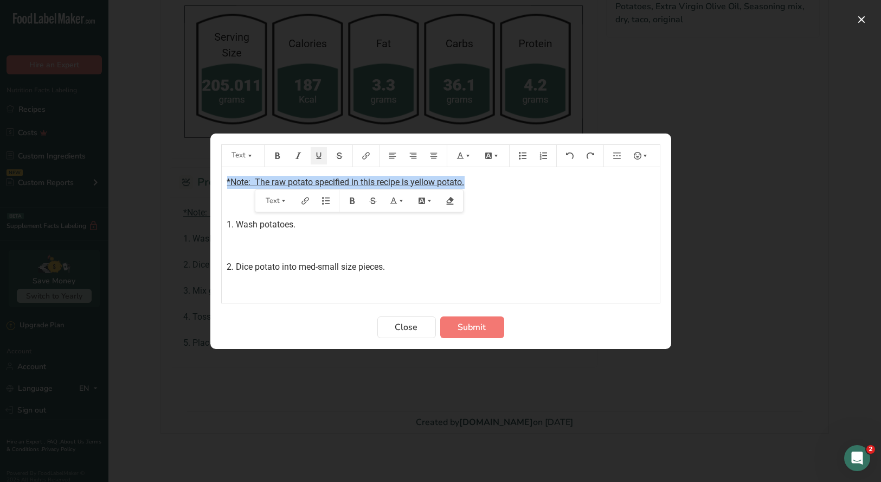
drag, startPoint x: 473, startPoint y: 183, endPoint x: 207, endPoint y: 181, distance: 266.3
click at [207, 181] on div "Text *Note: The raw potato specified in this recipe is yellow potato. ﻿ 1. Wash…" at bounding box center [440, 241] width 881 height 482
click at [279, 157] on icon "Preparation instructions modal" at bounding box center [277, 155] width 5 height 7
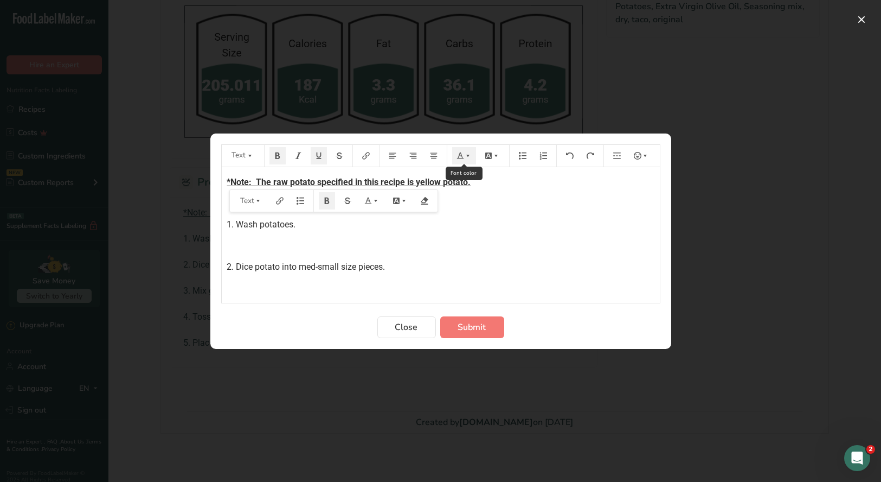
click at [460, 153] on icon "Preparation instructions modal" at bounding box center [460, 155] width 7 height 7
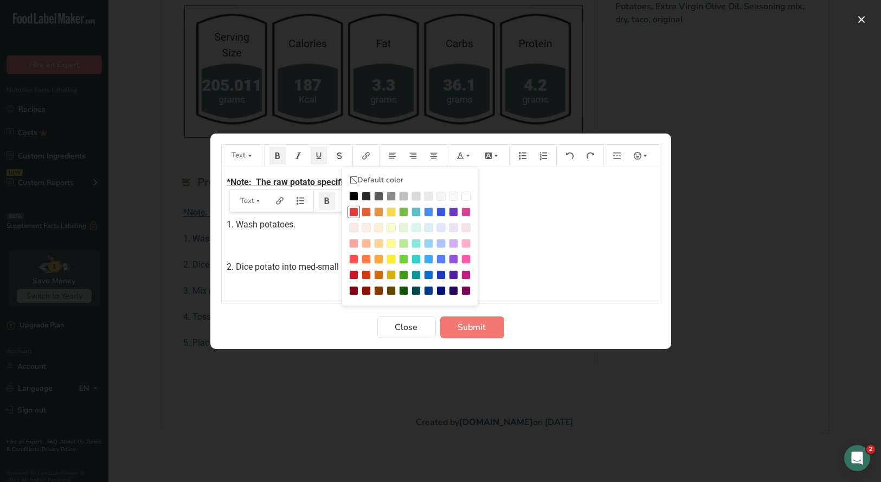
click at [355, 211] on div "Preparation instructions modal" at bounding box center [353, 211] width 9 height 9
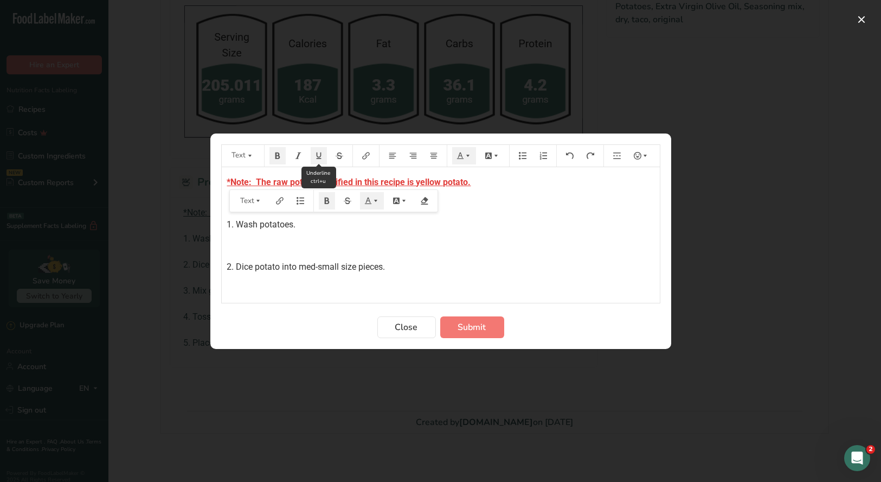
click at [319, 155] on icon "Preparation instructions modal" at bounding box center [319, 156] width 8 height 8
click at [484, 227] on p "1. Wash potatoes." at bounding box center [440, 224] width 427 height 13
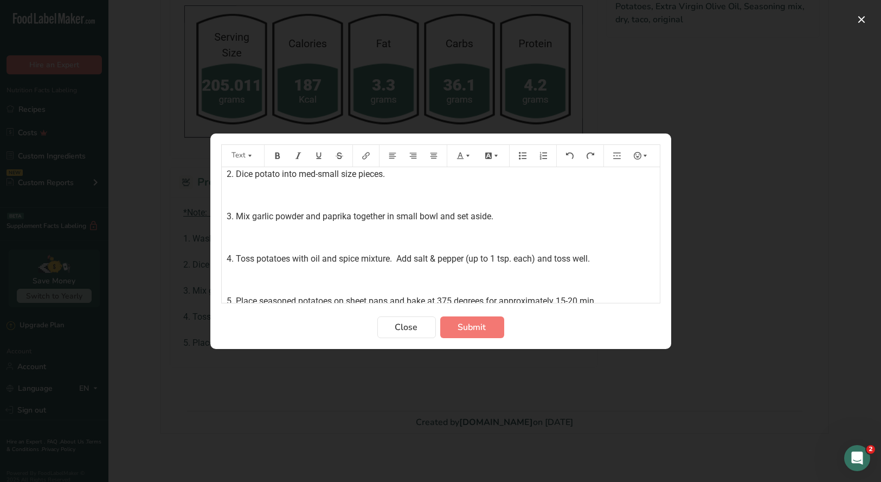
scroll to position [106, 0]
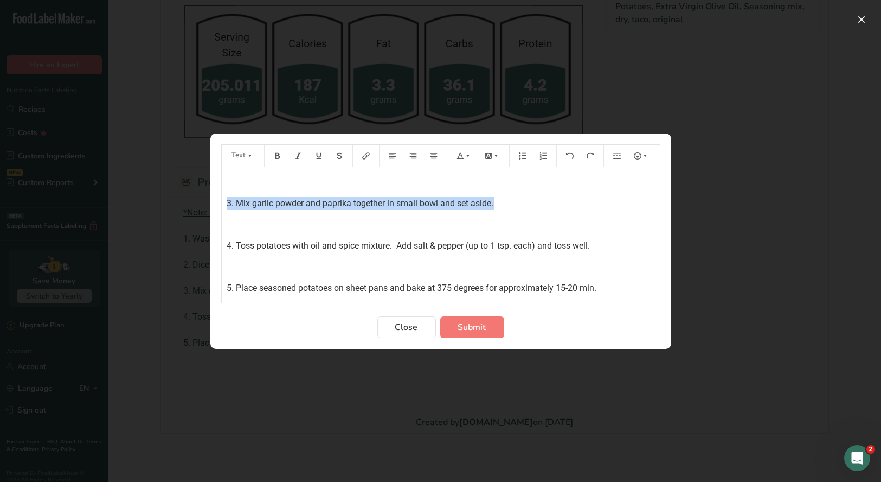
drag, startPoint x: 496, startPoint y: 201, endPoint x: 215, endPoint y: 206, distance: 281.0
click at [215, 206] on section "Text Default color *Note: The raw potato specified in this recipe is yellow pot…" at bounding box center [440, 240] width 461 height 215
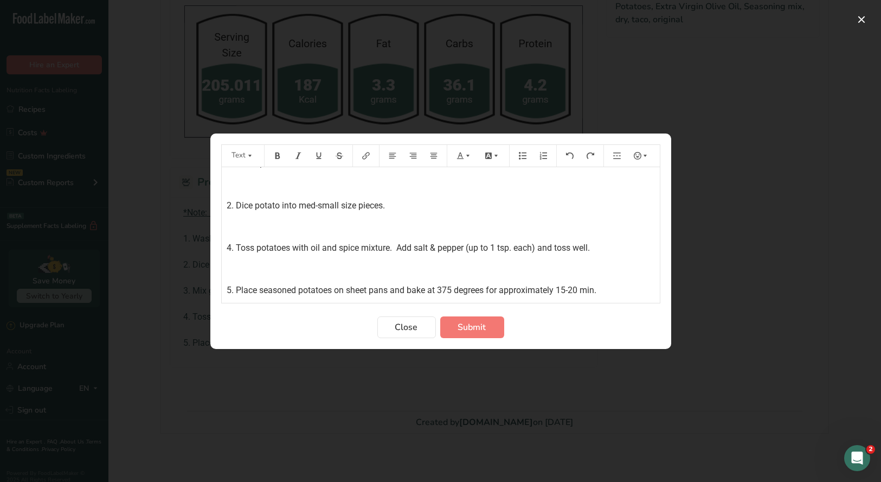
scroll to position [63, 0]
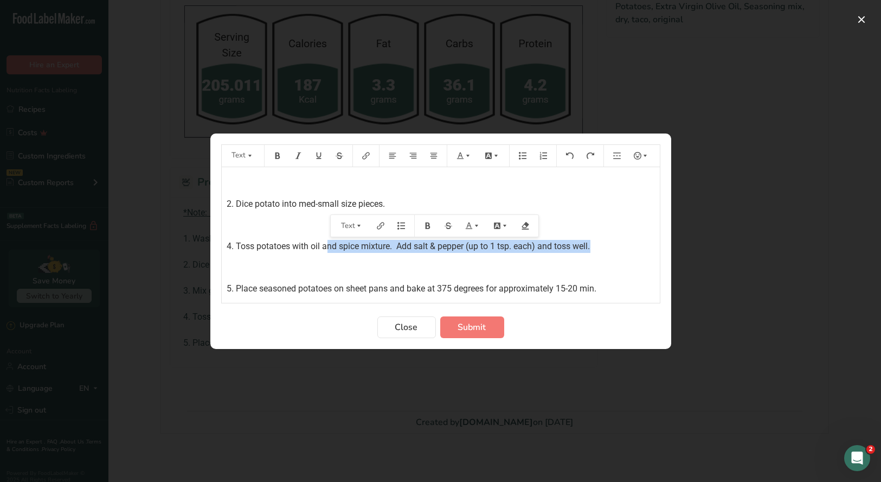
drag, startPoint x: 594, startPoint y: 245, endPoint x: 325, endPoint y: 249, distance: 269.0
click at [325, 249] on p "4. Toss potatoes with oil and spice mixture. Add salt & pepper (up to 1 tsp. ea…" at bounding box center [440, 246] width 427 height 13
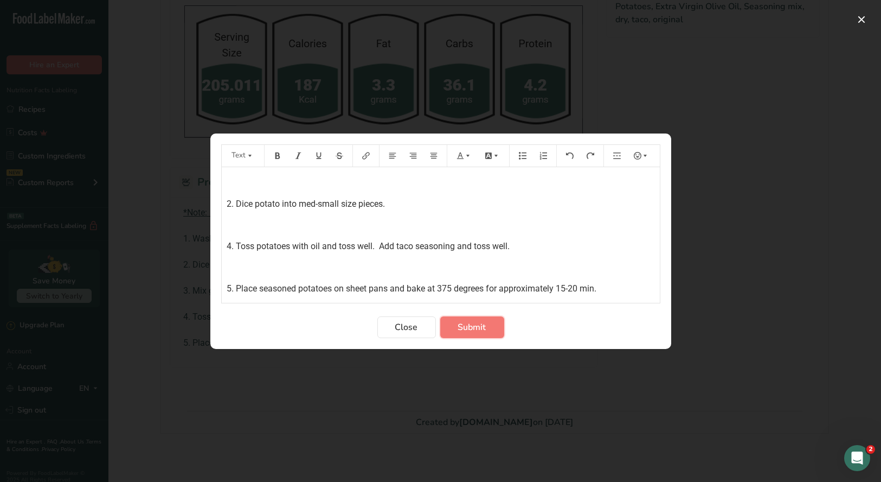
click at [476, 327] on span "Submit" at bounding box center [472, 327] width 28 height 13
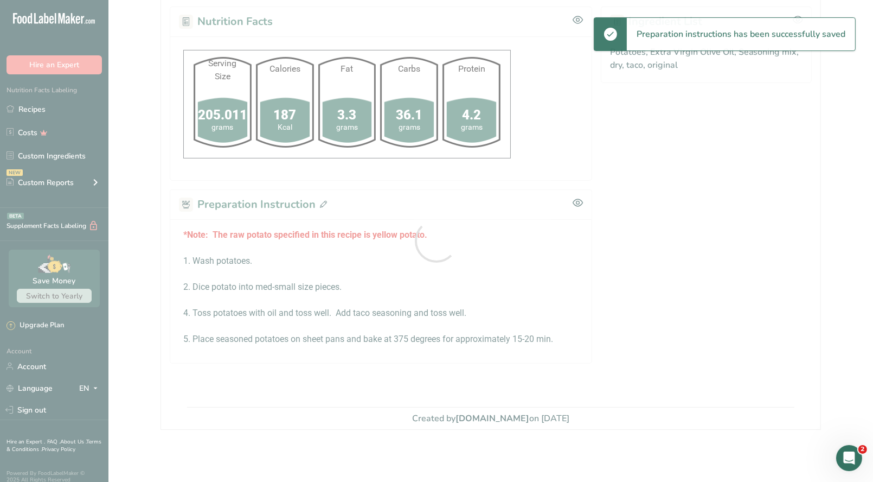
scroll to position [348, 0]
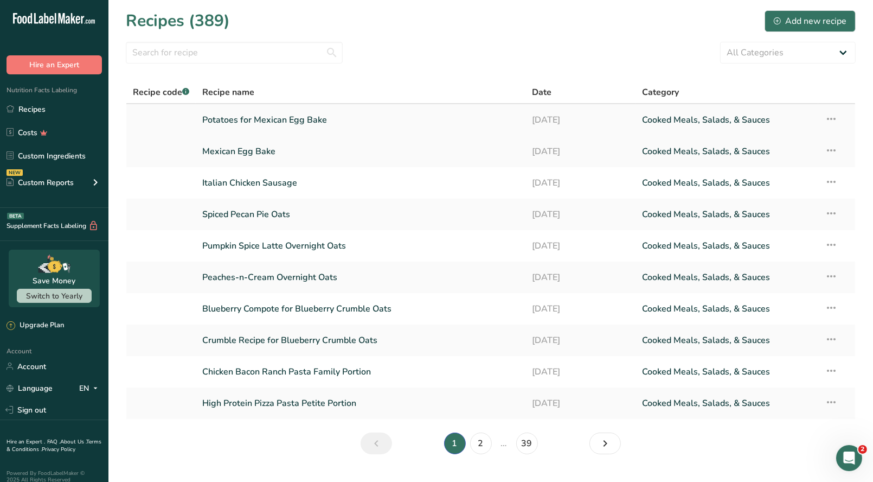
click at [831, 119] on icon at bounding box center [831, 119] width 13 height 20
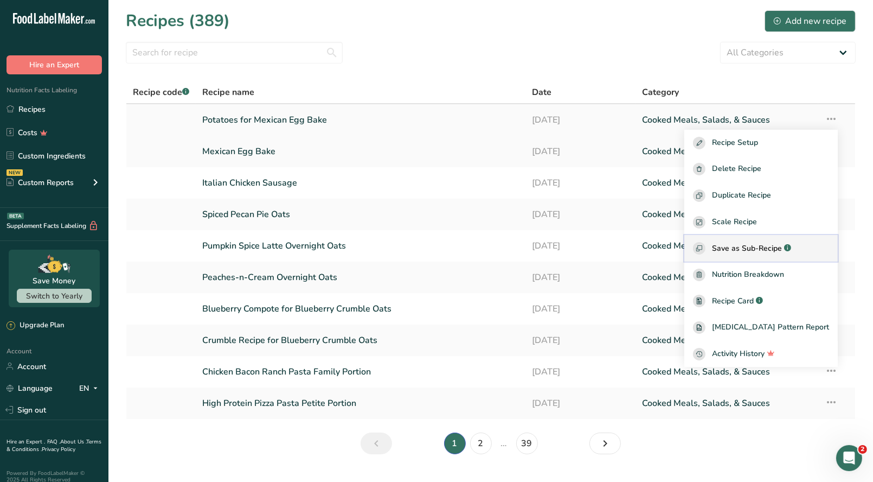
click at [771, 247] on span "Save as Sub-Recipe" at bounding box center [747, 247] width 70 height 11
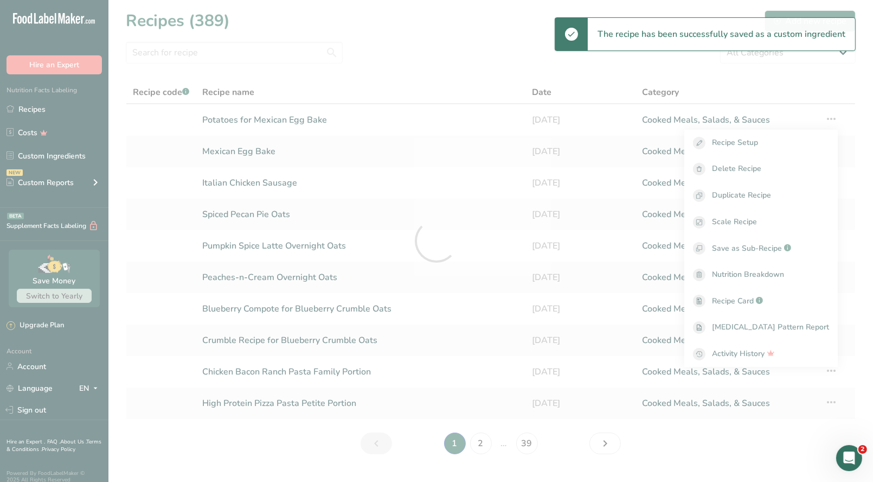
select select "30"
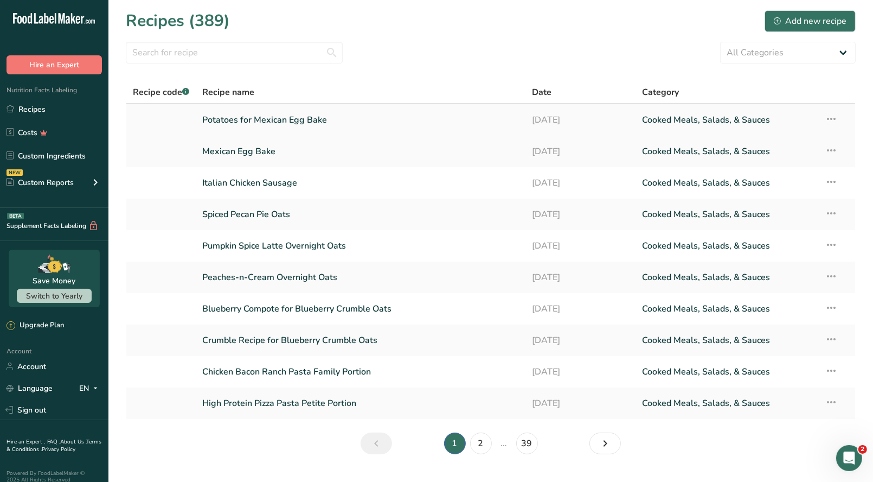
click at [272, 126] on link "Potatoes for Mexican Egg Bake" at bounding box center [360, 119] width 317 height 23
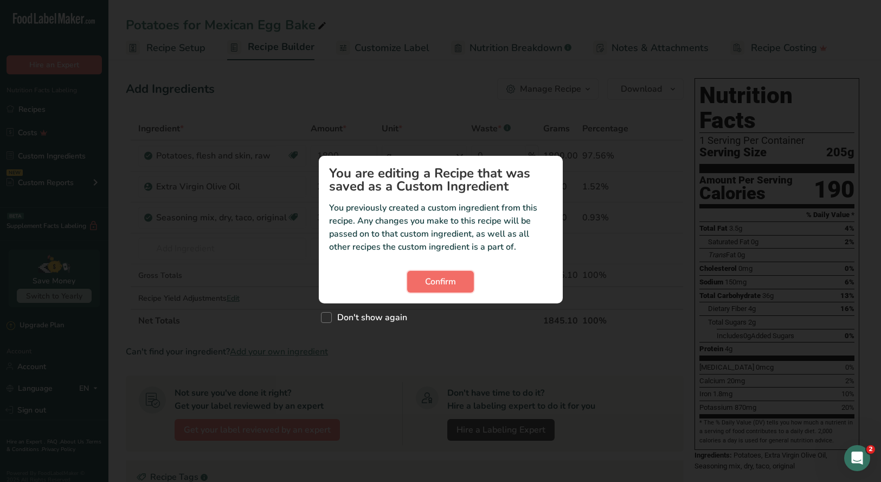
click at [432, 279] on span "Confirm" at bounding box center [440, 281] width 31 height 13
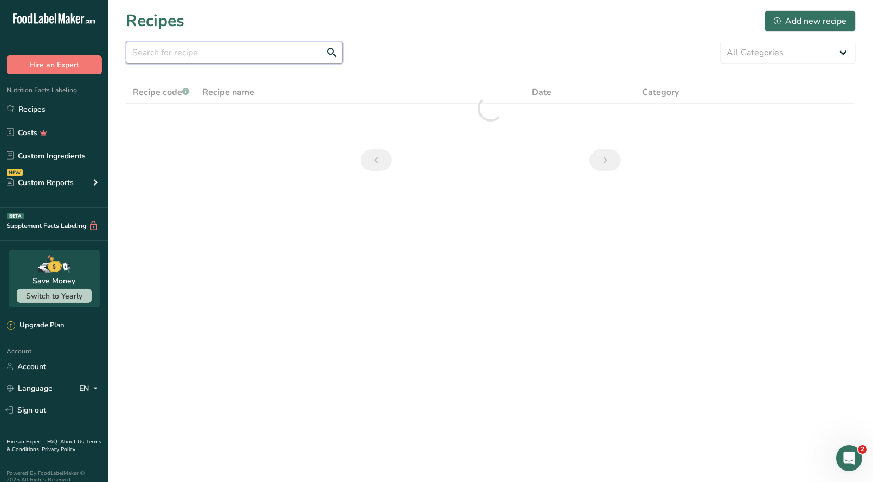
click at [182, 50] on input "text" at bounding box center [234, 53] width 217 height 22
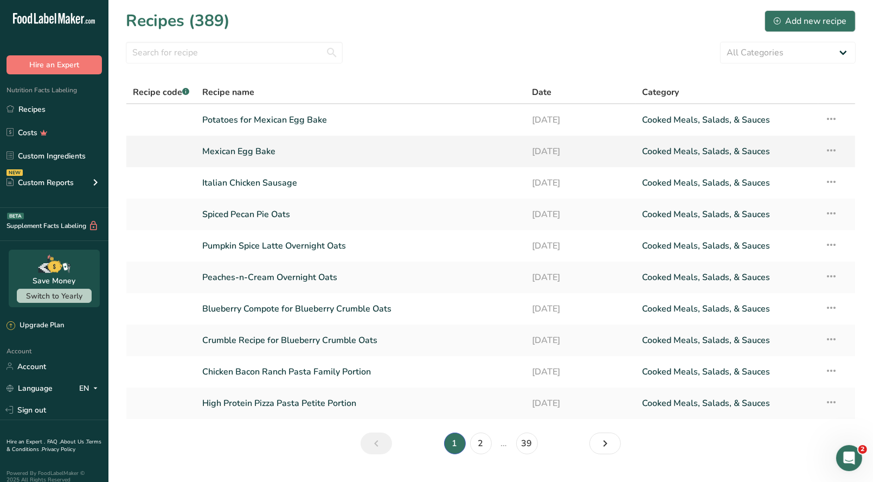
click at [278, 151] on link "Mexican Egg Bake" at bounding box center [360, 151] width 317 height 23
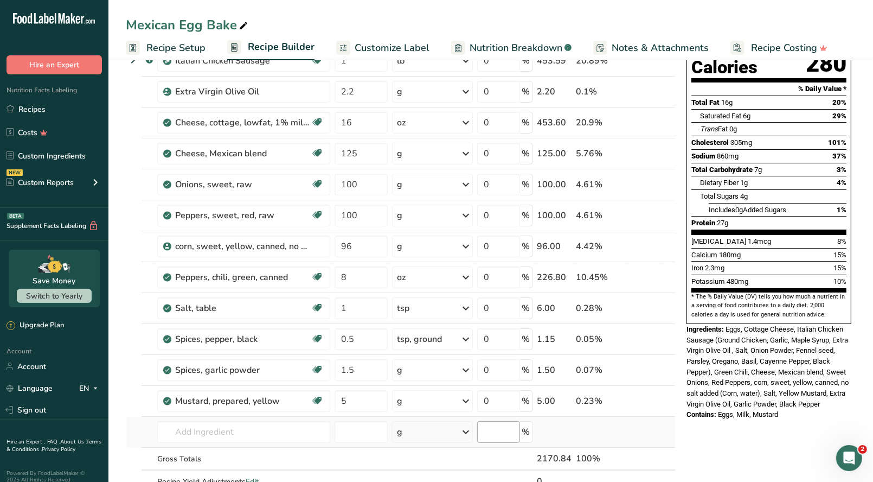
scroll to position [379, 0]
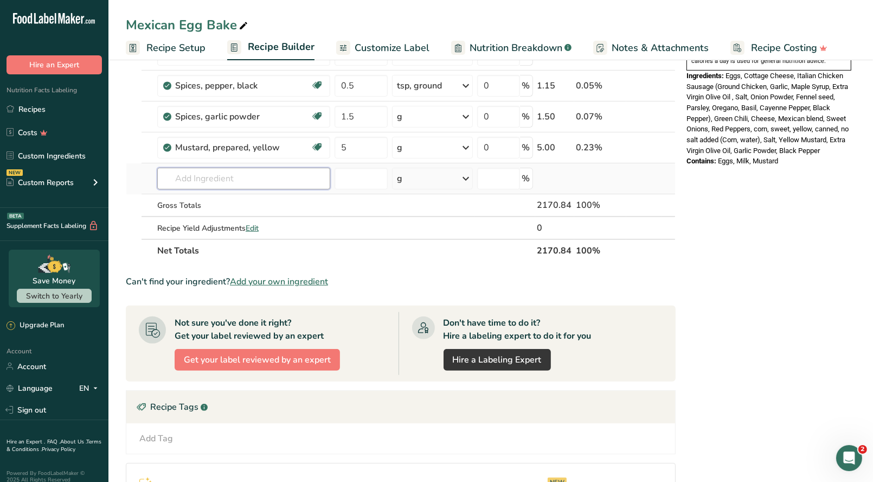
click at [194, 176] on input "text" at bounding box center [243, 179] width 173 height 22
type input "potatoes for mexican egg bake"
click at [240, 201] on p "Potatoes for Mexican Egg Bake" at bounding box center [225, 200] width 118 height 11
type input "Potatoes for Mexican Egg Bake"
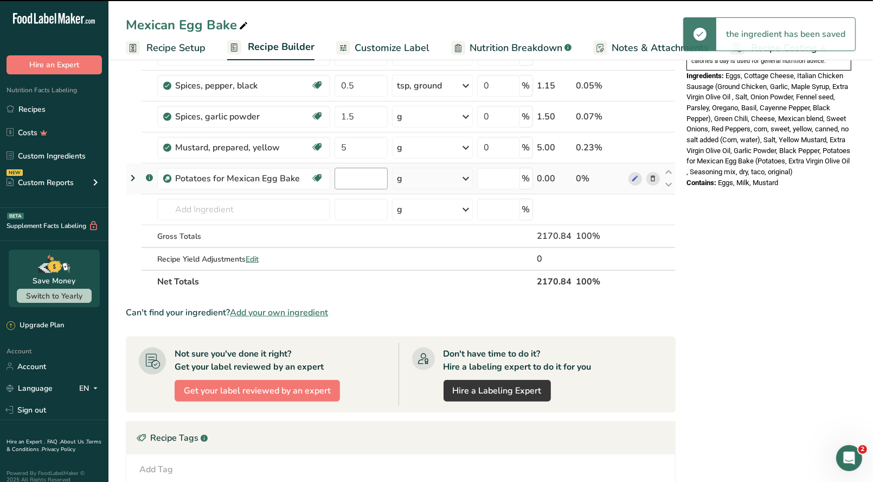
type input "0"
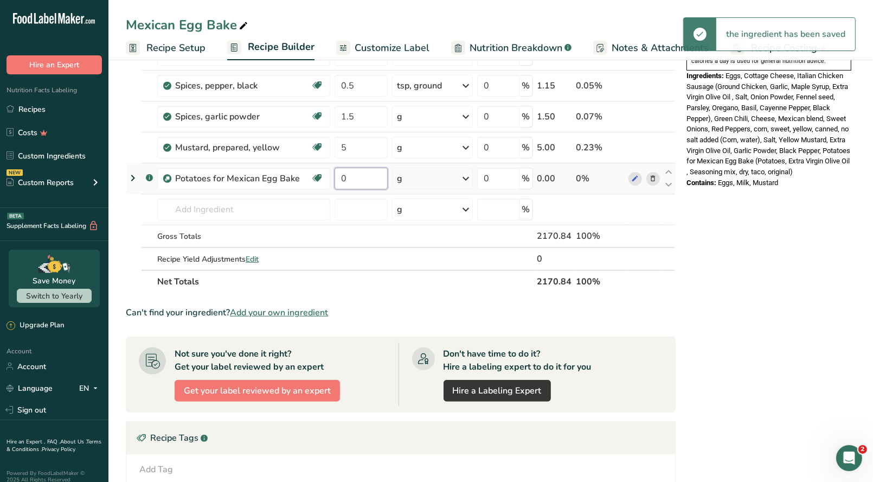
click at [353, 177] on input "0" at bounding box center [361, 179] width 53 height 22
type input "1845.1"
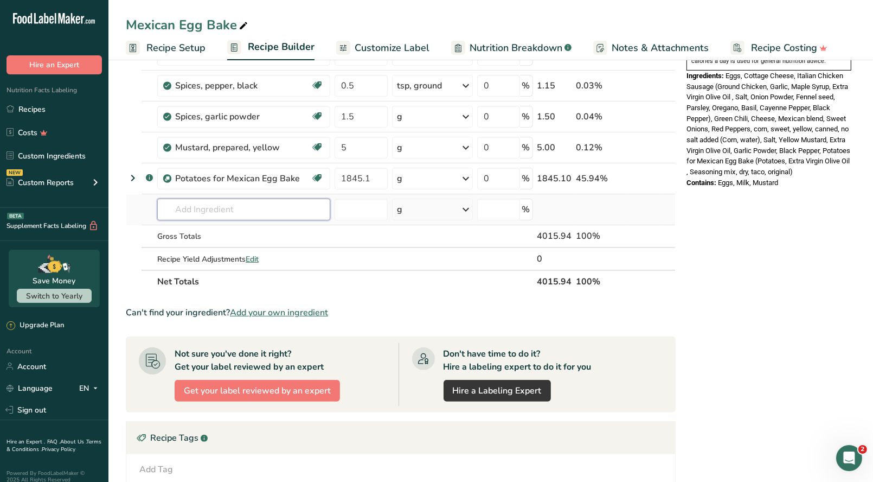
click at [290, 216] on div "Ingredient * Amount * Unit * Waste * .a-a{fill:#347362;}.b-a{fill:#fff;} Grams …" at bounding box center [401, 15] width 550 height 555
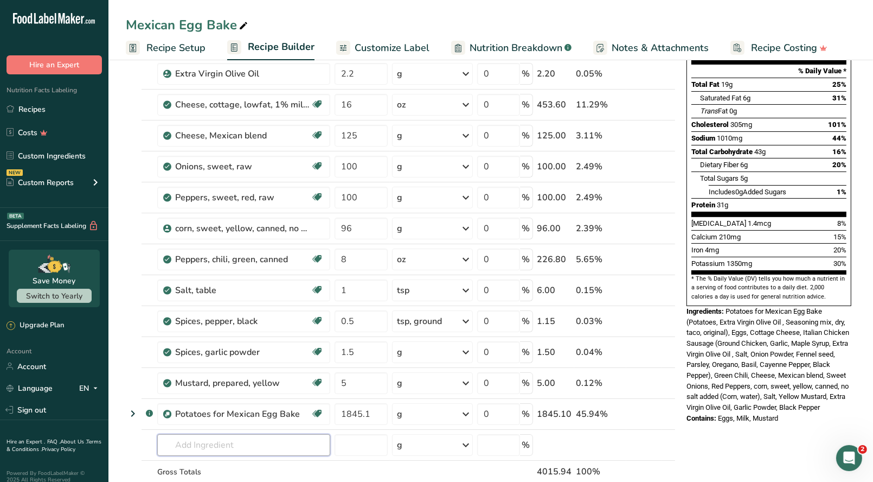
scroll to position [163, 0]
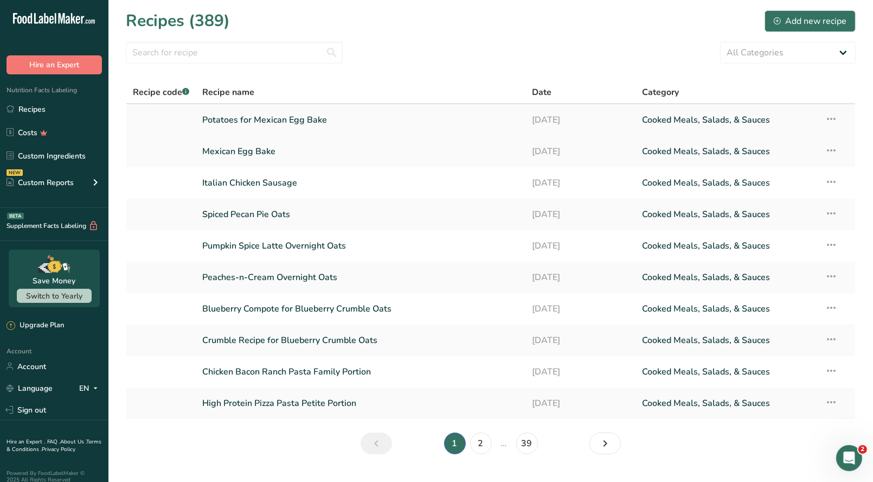
click at [318, 127] on link "Potatoes for Mexican Egg Bake" at bounding box center [360, 119] width 317 height 23
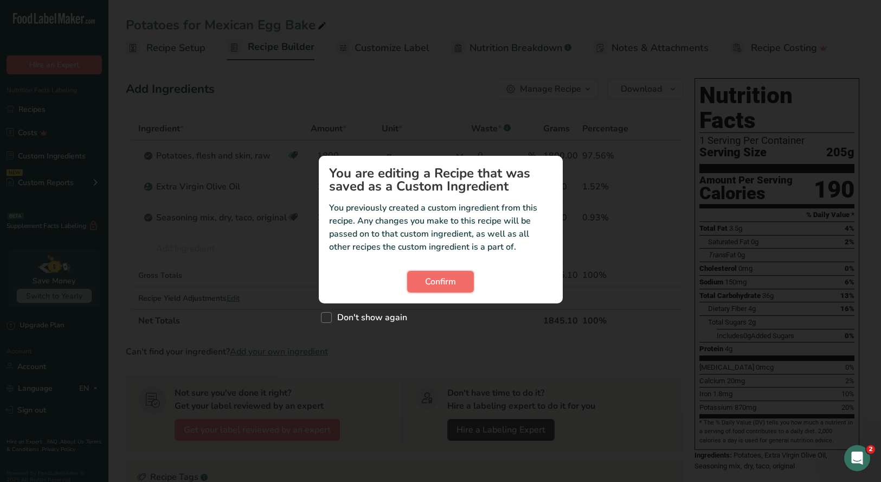
click at [456, 283] on span "Confirm" at bounding box center [440, 281] width 31 height 13
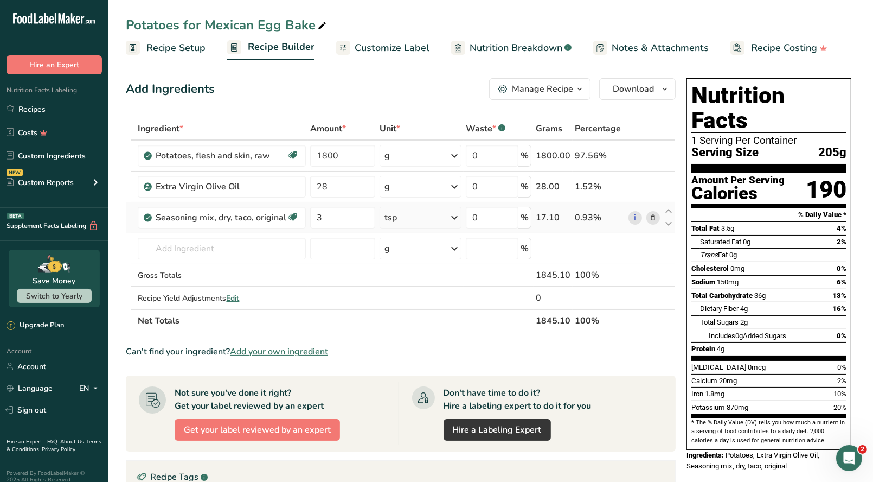
click at [651, 217] on icon at bounding box center [653, 217] width 8 height 11
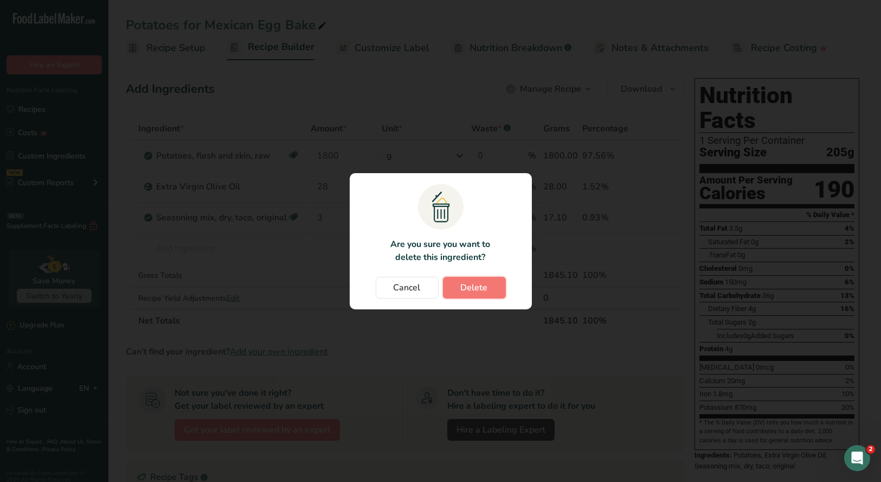
click at [468, 281] on span "Delete" at bounding box center [474, 287] width 27 height 13
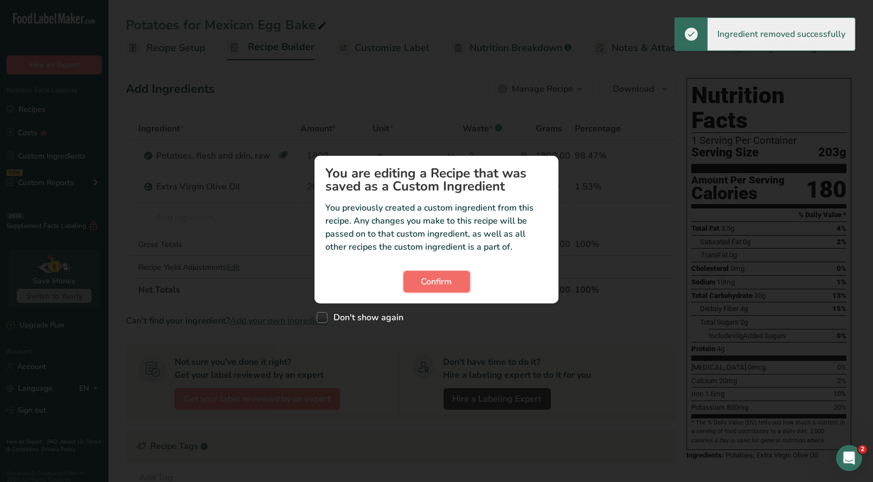
click at [432, 287] on span "Confirm" at bounding box center [436, 281] width 31 height 13
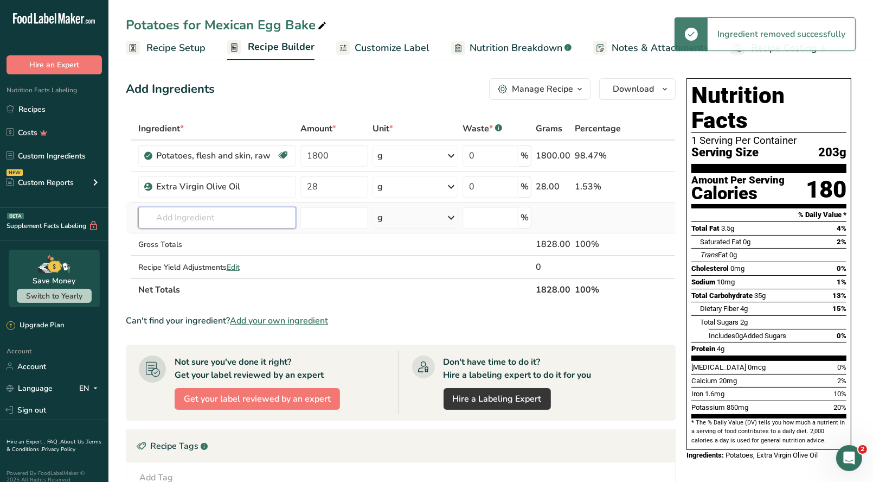
click at [199, 221] on input "text" at bounding box center [217, 218] width 158 height 22
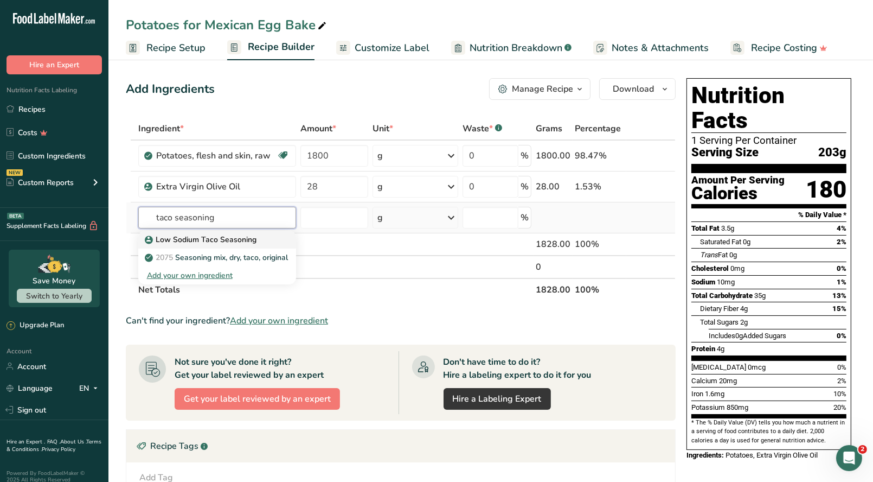
type input "taco seasoning"
click at [213, 242] on p "Low Sodium Taco Seasoning" at bounding box center [202, 239] width 110 height 11
type input "Low Sodium Taco Seasoning"
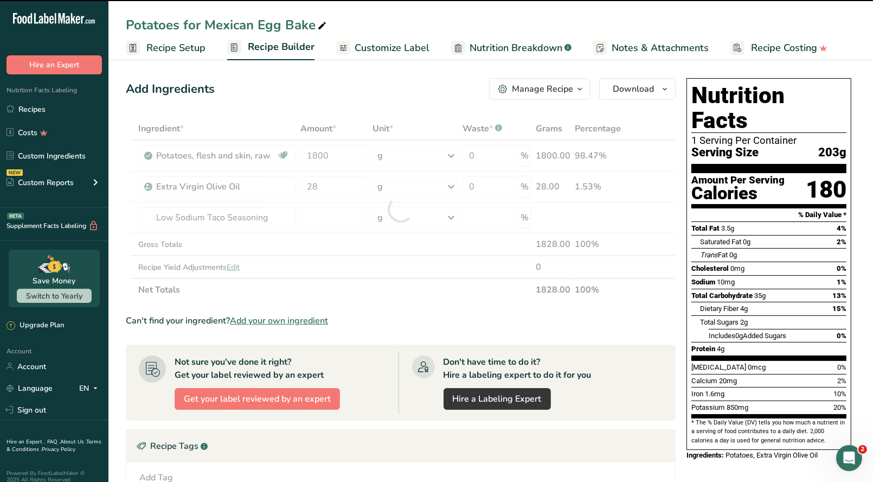
type input "0"
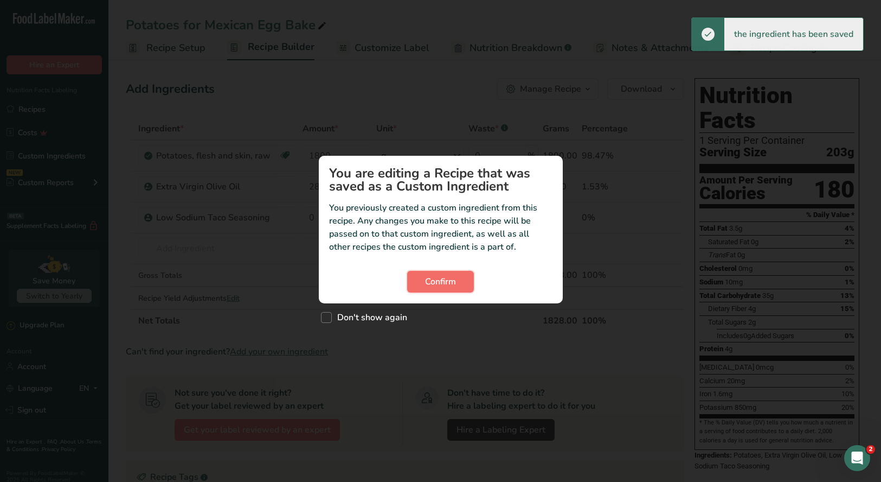
click at [444, 283] on span "Confirm" at bounding box center [440, 281] width 31 height 13
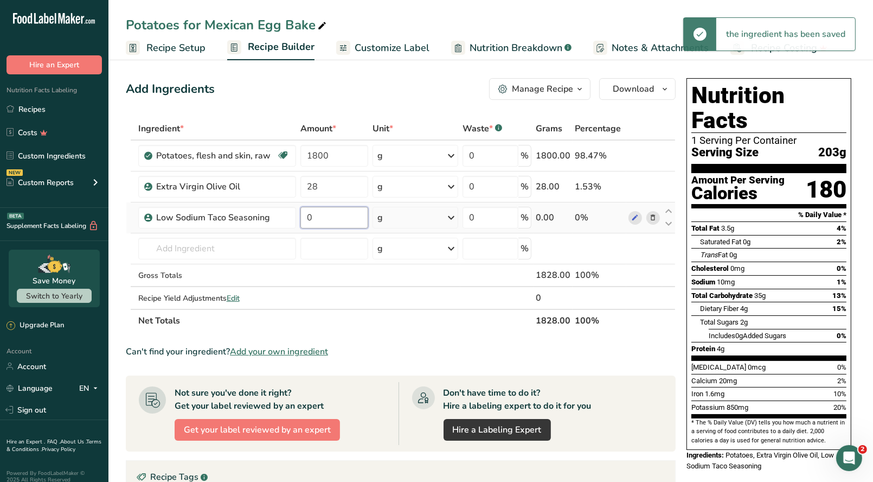
click at [321, 215] on input "0" at bounding box center [334, 218] width 68 height 22
type input "3"
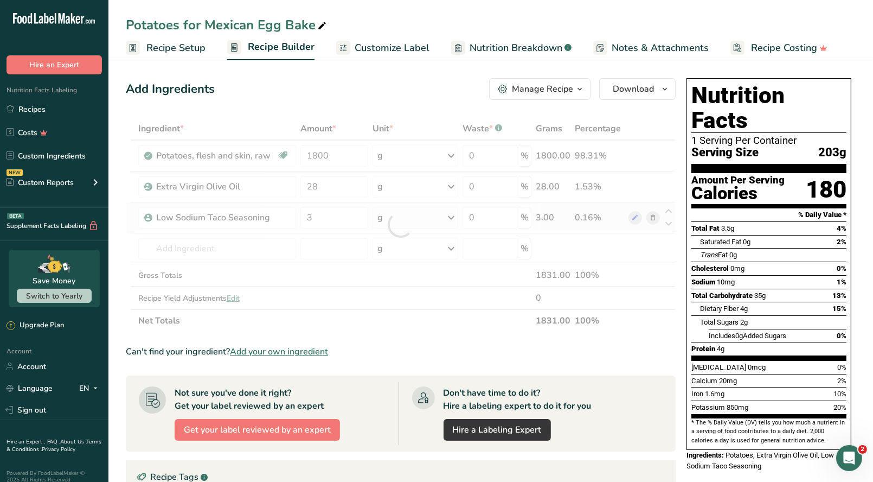
click at [447, 218] on div "Ingredient * Amount * Unit * Waste * .a-a{fill:#347362;}.b-a{fill:#fff;} Grams …" at bounding box center [401, 224] width 550 height 215
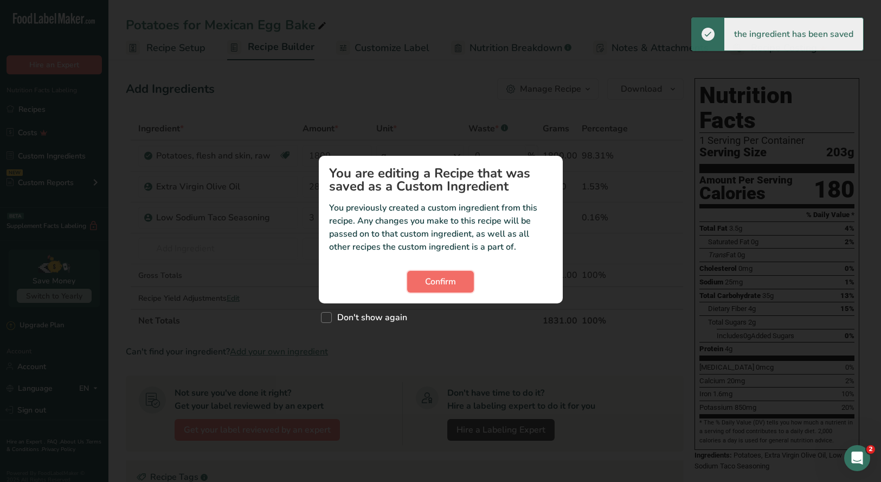
click at [450, 284] on span "Confirm" at bounding box center [440, 281] width 31 height 13
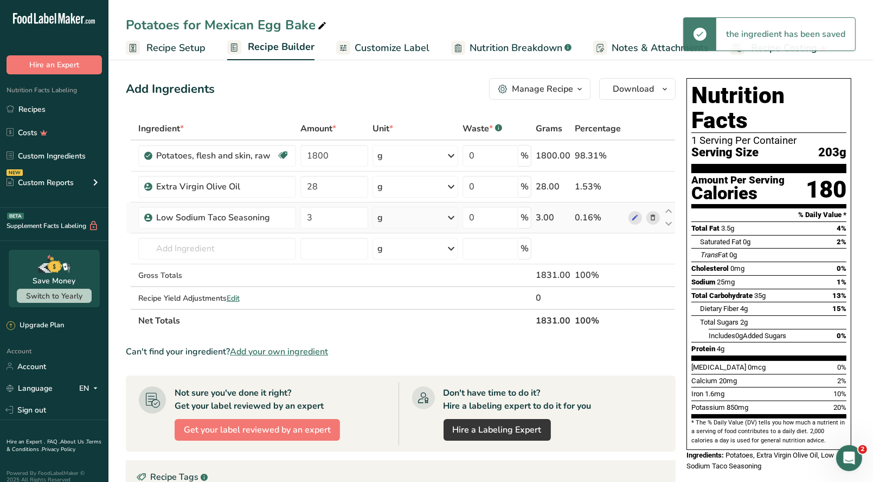
click at [452, 215] on icon at bounding box center [451, 218] width 13 height 20
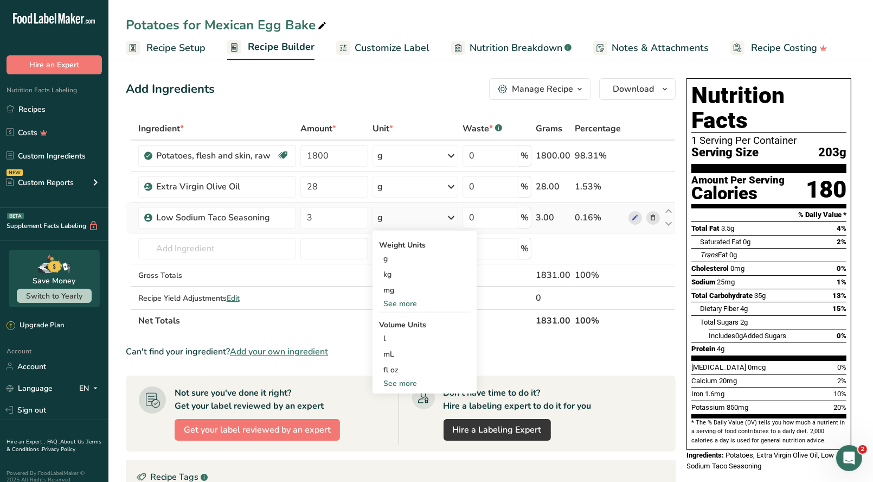
click at [408, 303] on div "See more" at bounding box center [424, 303] width 91 height 11
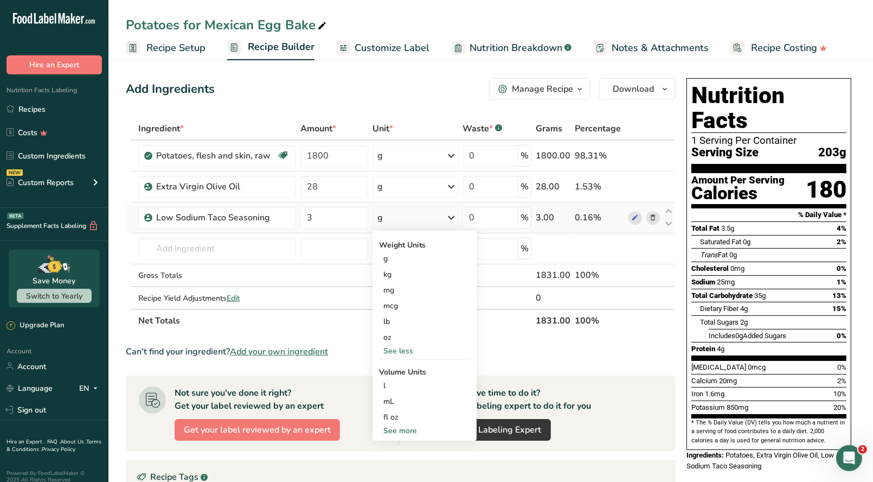
click at [654, 216] on icon at bounding box center [653, 217] width 8 height 11
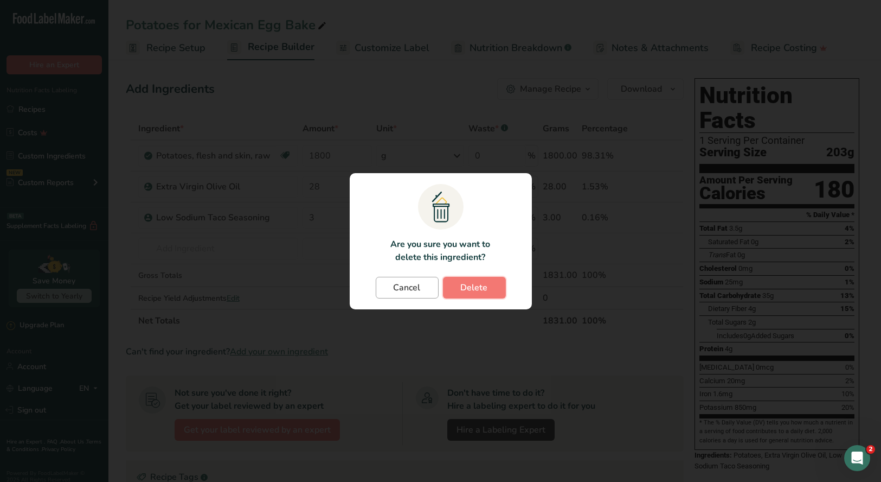
drag, startPoint x: 456, startPoint y: 288, endPoint x: 434, endPoint y: 284, distance: 21.5
click at [456, 288] on button "Delete" at bounding box center [474, 288] width 63 height 22
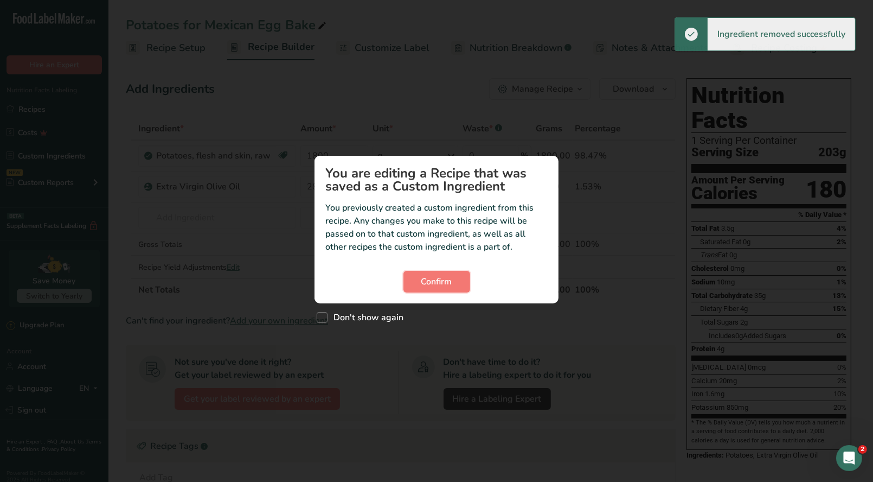
click at [415, 282] on button "Confirm" at bounding box center [437, 282] width 67 height 22
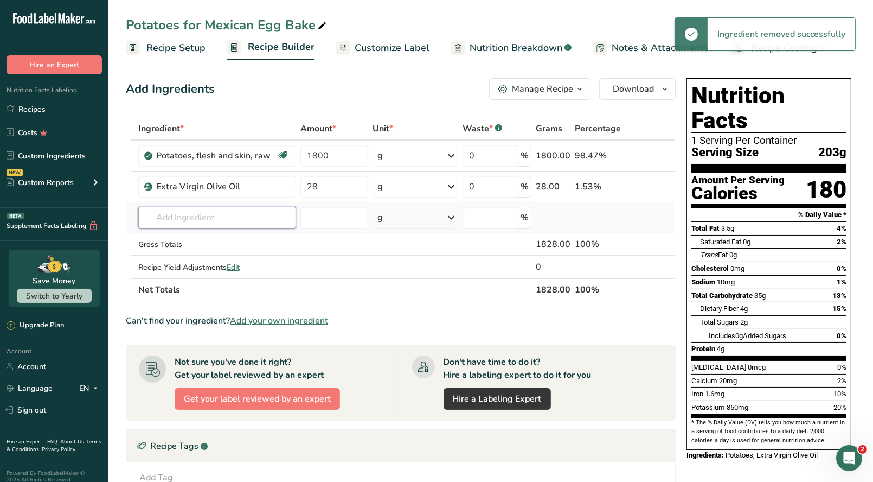
click at [223, 214] on input "text" at bounding box center [217, 218] width 158 height 22
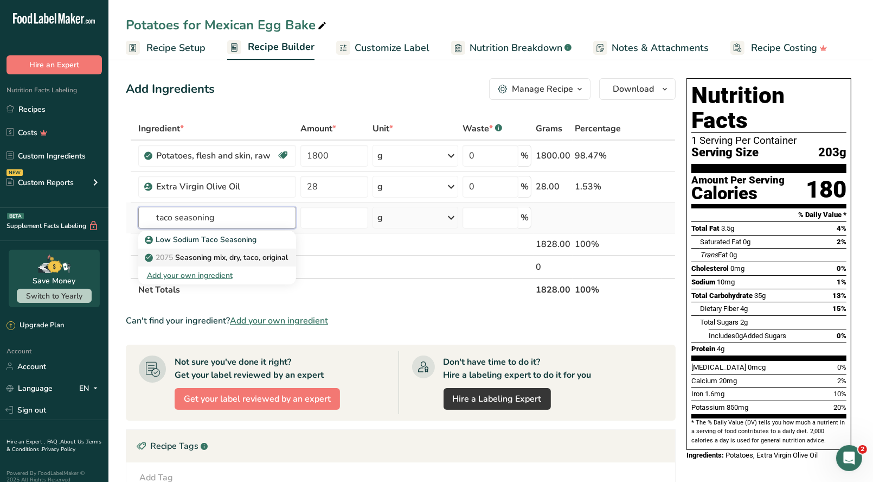
type input "taco seasoning"
click at [234, 261] on p "2075 Seasoning mix, dry, taco, original" at bounding box center [217, 257] width 141 height 11
type input "Seasoning mix, dry, taco, original"
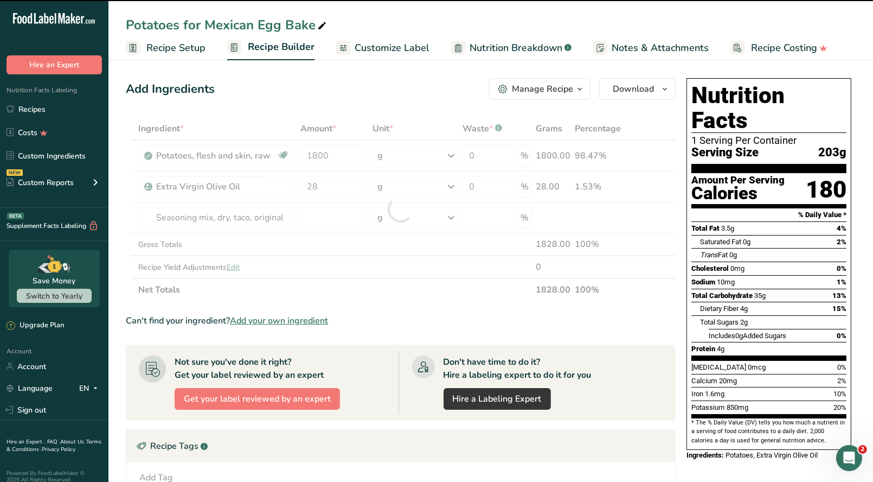
type input "0"
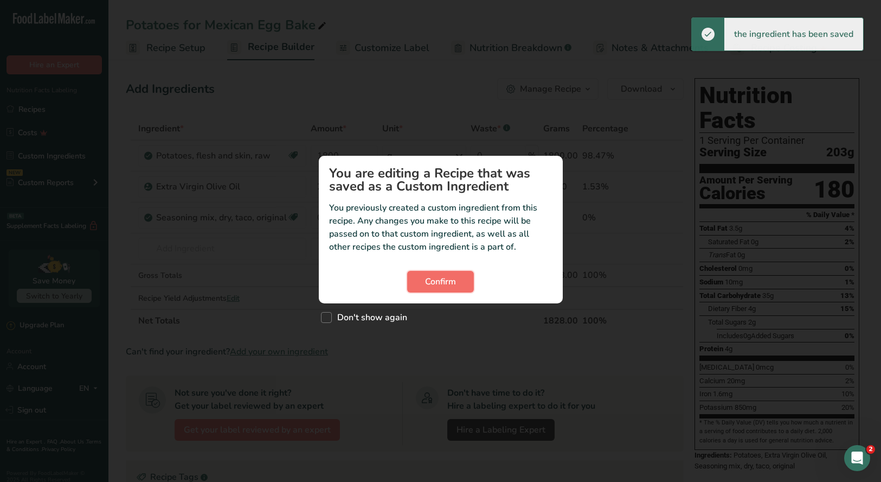
click at [450, 279] on span "Confirm" at bounding box center [440, 281] width 31 height 13
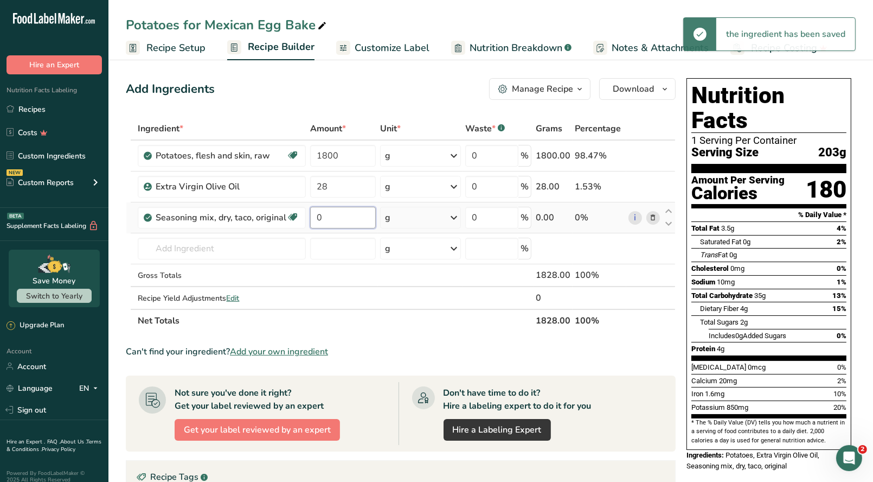
click at [332, 216] on input "0" at bounding box center [342, 218] width 65 height 22
type input "1.5"
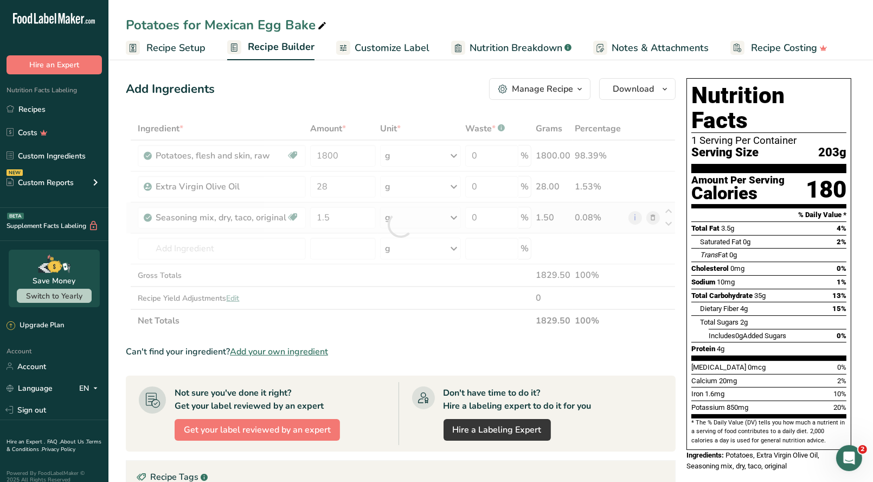
click at [453, 219] on div "Ingredient * Amount * Unit * Waste * .a-a{fill:#347362;}.b-a{fill:#fff;} Grams …" at bounding box center [401, 224] width 550 height 215
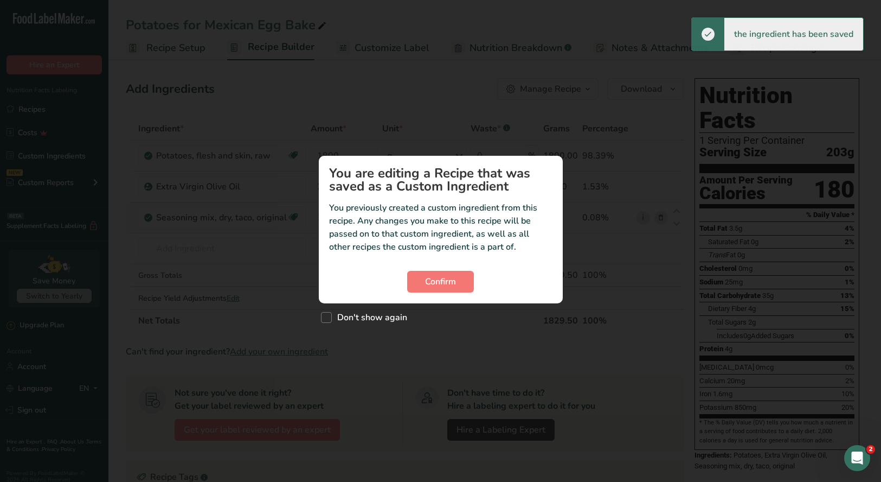
click at [453, 219] on p "You previously created a custom ingredient from this recipe. Any changes you ma…" at bounding box center [441, 227] width 222 height 52
click at [443, 287] on span "Confirm" at bounding box center [440, 281] width 31 height 13
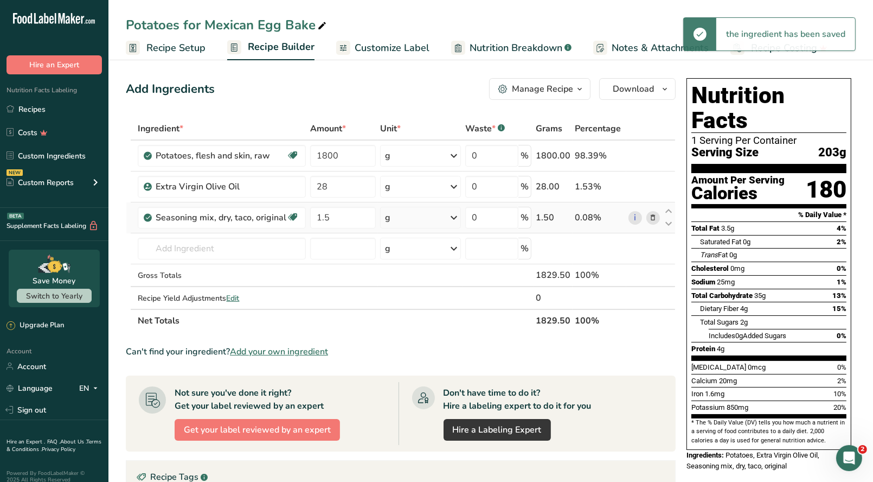
click at [456, 220] on icon at bounding box center [453, 218] width 13 height 20
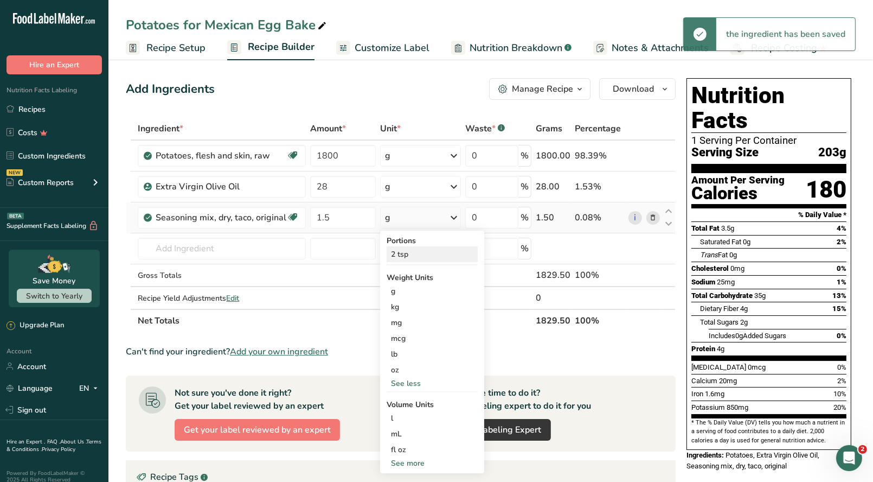
click at [399, 254] on div "2 tsp" at bounding box center [432, 254] width 91 height 16
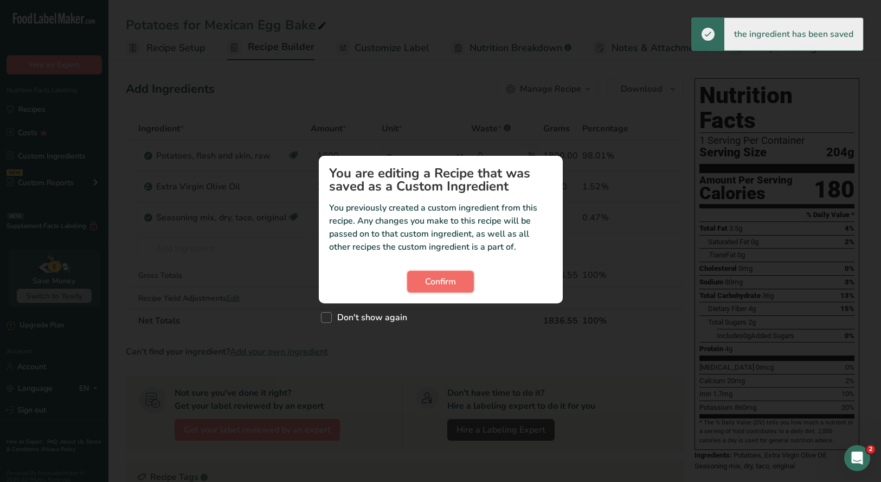
click at [454, 281] on span "Confirm" at bounding box center [440, 281] width 31 height 13
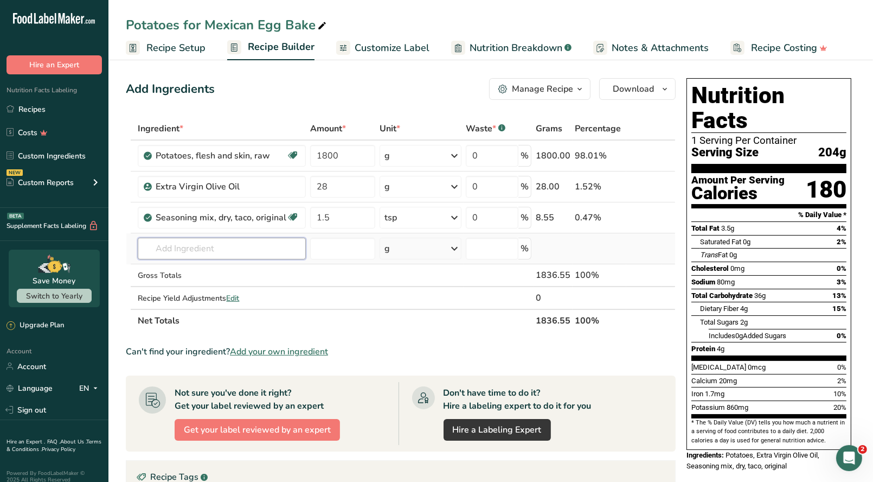
click at [168, 249] on input "text" at bounding box center [222, 249] width 168 height 22
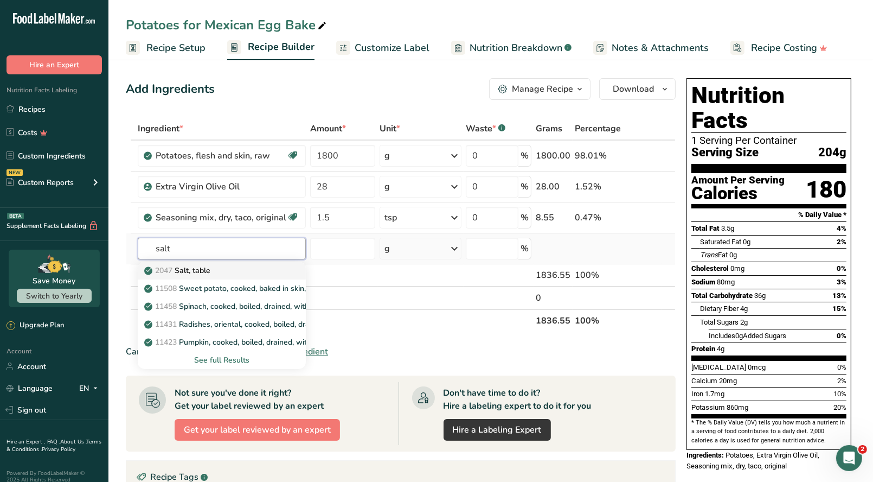
type input "salt"
click at [210, 273] on p "2047 Salt, table" at bounding box center [178, 270] width 64 height 11
type input "Salt, table"
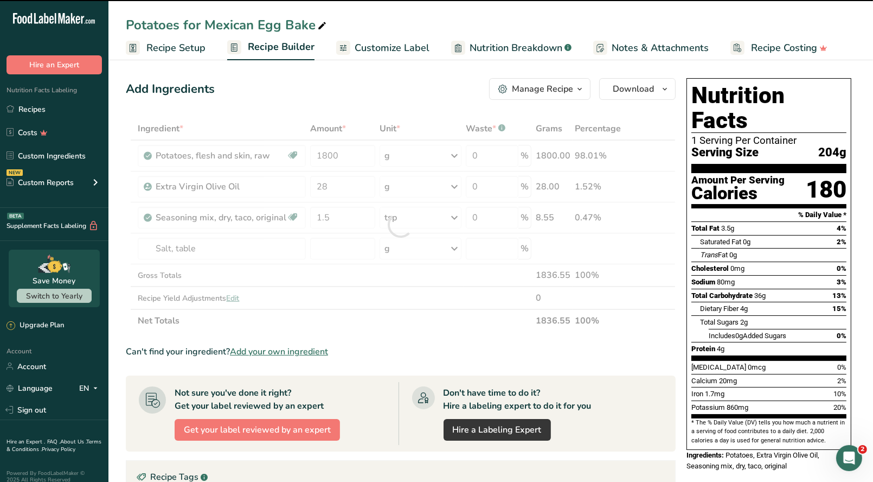
type input "0"
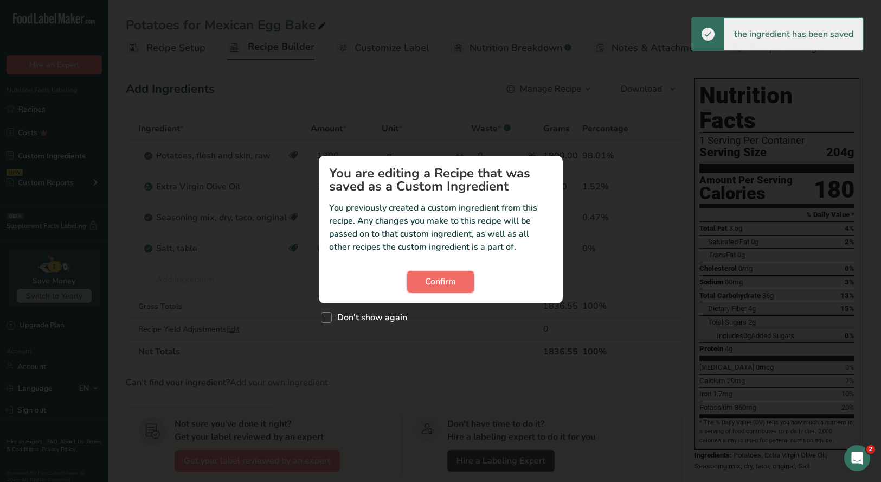
click at [441, 287] on button "Confirm" at bounding box center [440, 282] width 67 height 22
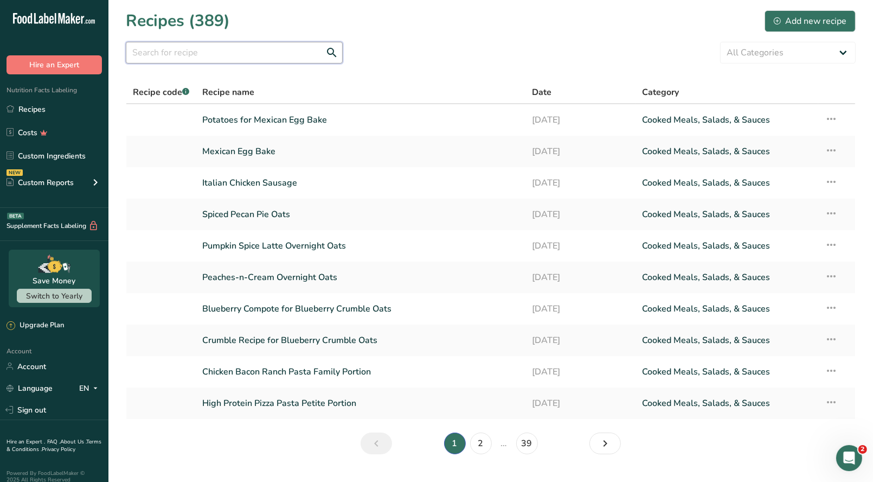
click at [195, 53] on input "text" at bounding box center [234, 53] width 217 height 22
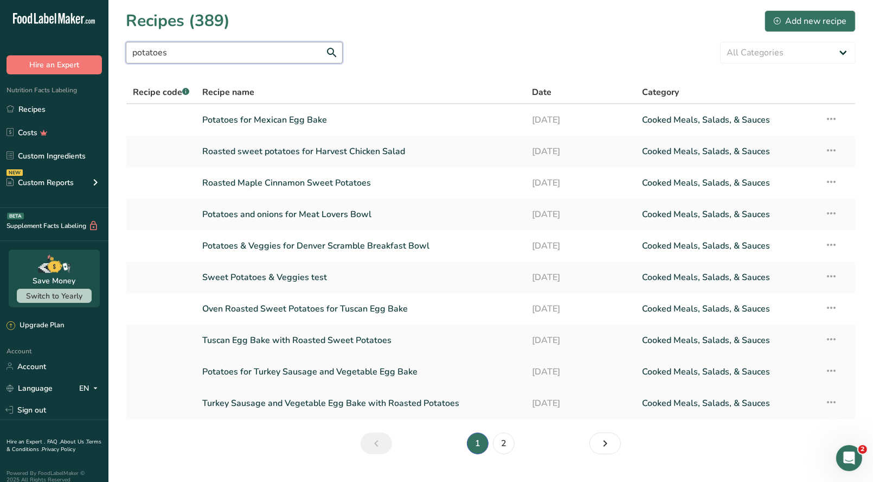
type input "potatoes"
click at [364, 375] on link "Potatoes for Turkey Sausage and Vegetable Egg Bake" at bounding box center [360, 371] width 317 height 23
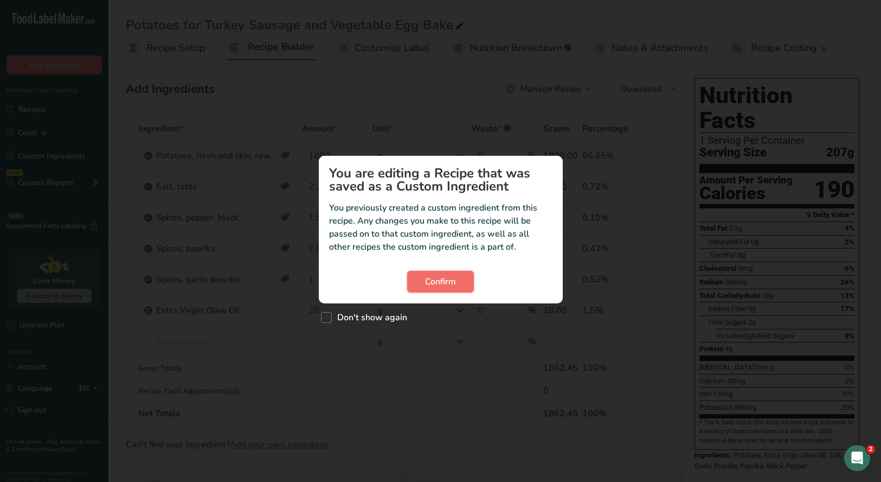
click at [439, 283] on span "Confirm" at bounding box center [440, 281] width 31 height 13
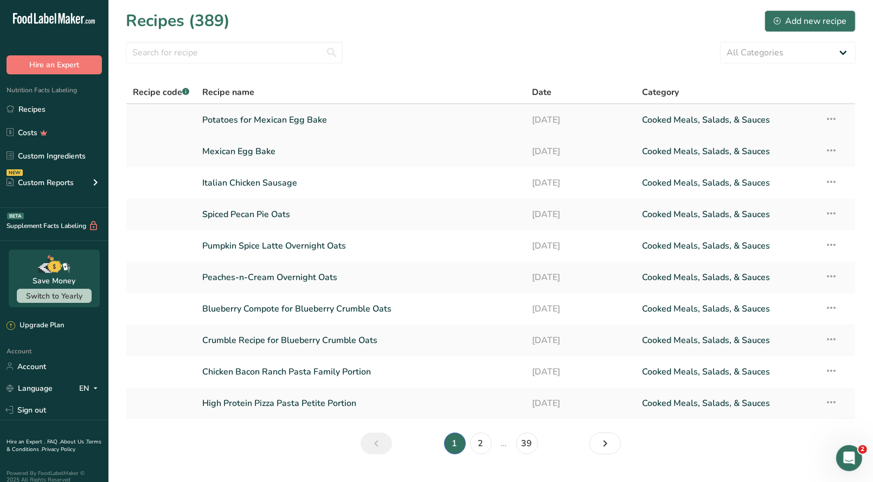
click at [277, 131] on td "Potatoes for Mexican Egg Bake" at bounding box center [361, 119] width 330 height 31
click at [305, 124] on link "Potatoes for Mexican Egg Bake" at bounding box center [360, 119] width 317 height 23
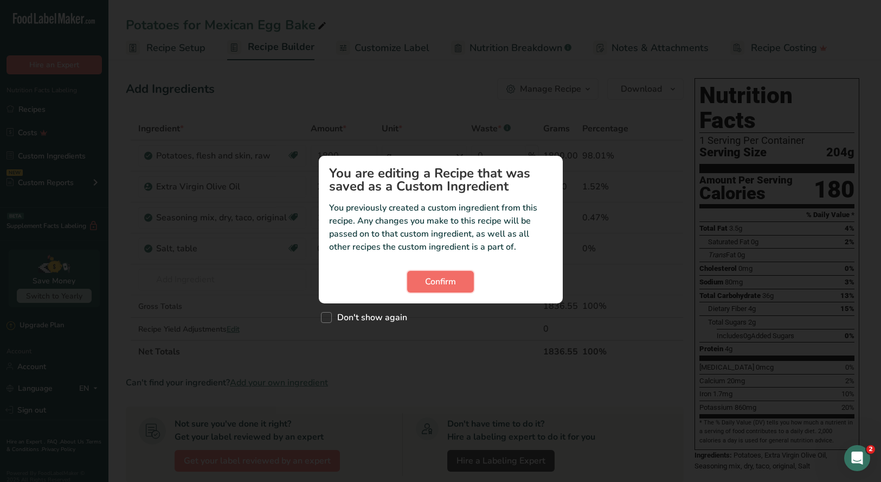
click at [434, 284] on span "Confirm" at bounding box center [440, 281] width 31 height 13
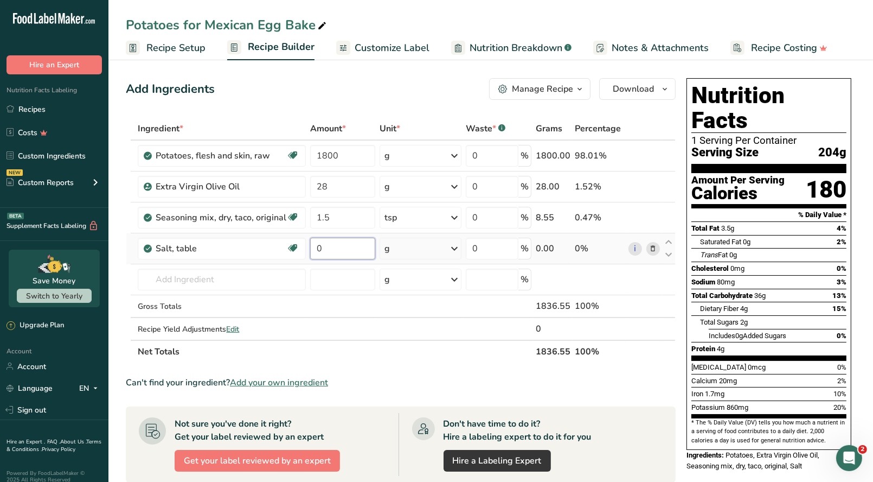
click at [327, 247] on input "0" at bounding box center [342, 249] width 65 height 22
type input "1"
click at [453, 253] on div "Ingredient * Amount * Unit * Waste * .a-a{fill:#347362;}.b-a{fill:#fff;} Grams …" at bounding box center [401, 240] width 550 height 246
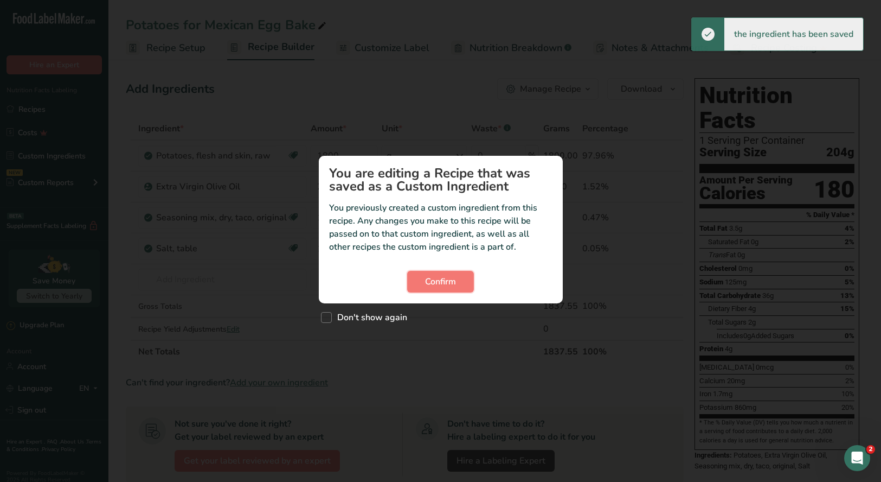
drag, startPoint x: 446, startPoint y: 276, endPoint x: 459, endPoint y: 263, distance: 18.4
click at [446, 276] on span "Confirm" at bounding box center [440, 281] width 31 height 13
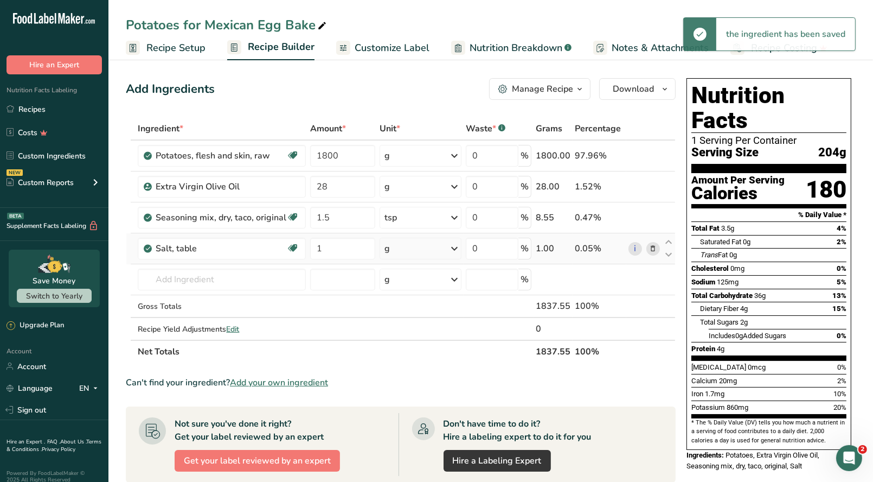
click at [456, 250] on icon at bounding box center [454, 249] width 13 height 20
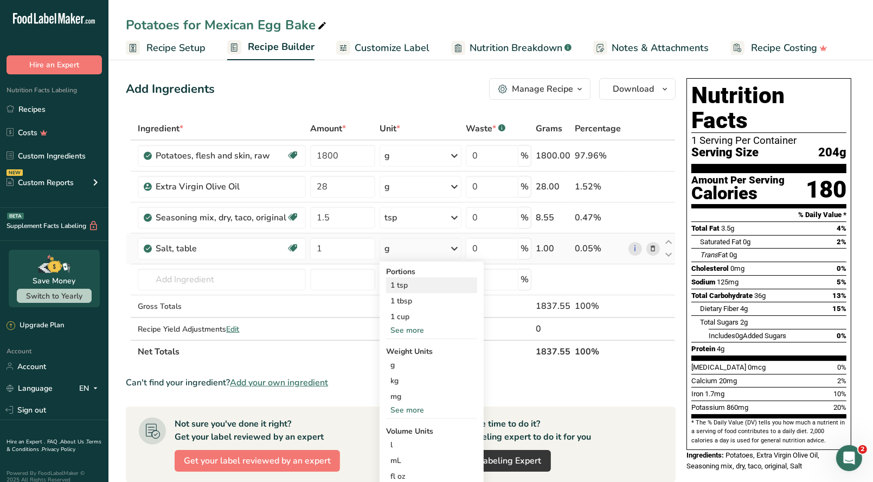
click at [404, 283] on div "1 tsp" at bounding box center [431, 285] width 91 height 16
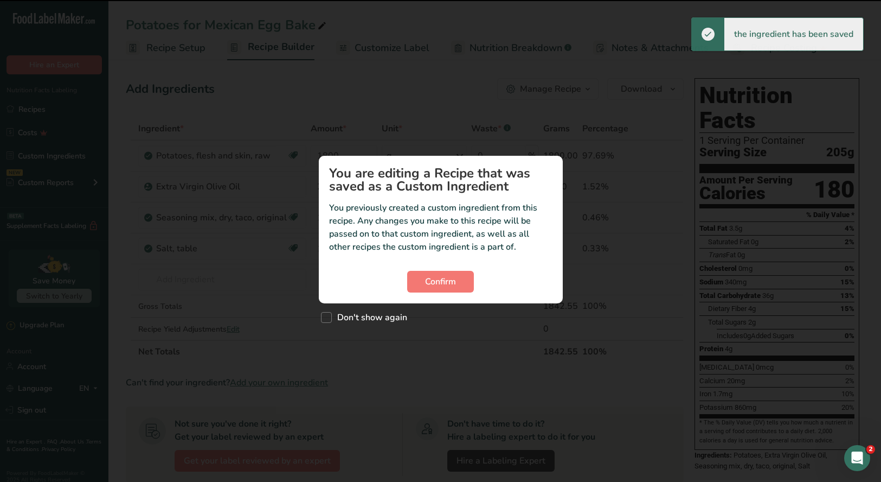
click at [182, 280] on div "Custom ingredient modal" at bounding box center [440, 241] width 881 height 482
click at [439, 278] on span "Confirm" at bounding box center [440, 281] width 31 height 13
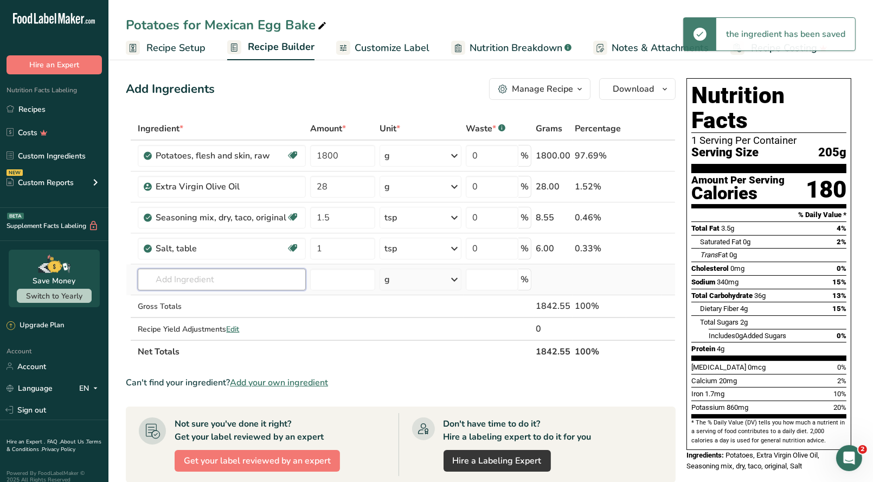
click at [220, 284] on input "text" at bounding box center [222, 279] width 168 height 22
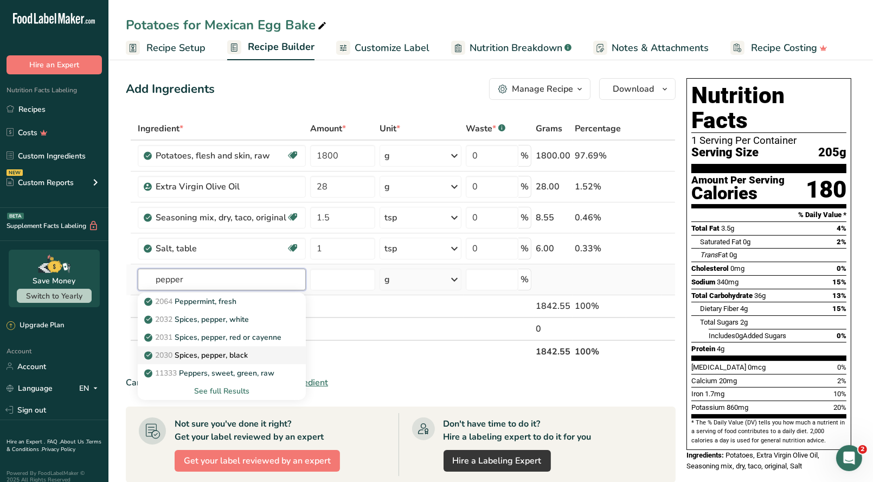
type input "pepper"
click at [231, 351] on p "2030 Spices, pepper, black" at bounding box center [196, 354] width 101 height 11
type input "Spices, pepper, black"
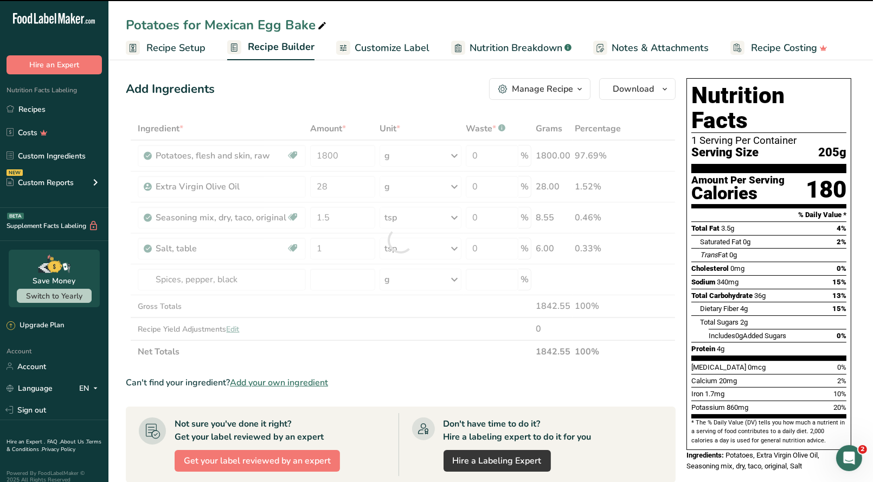
type input "0"
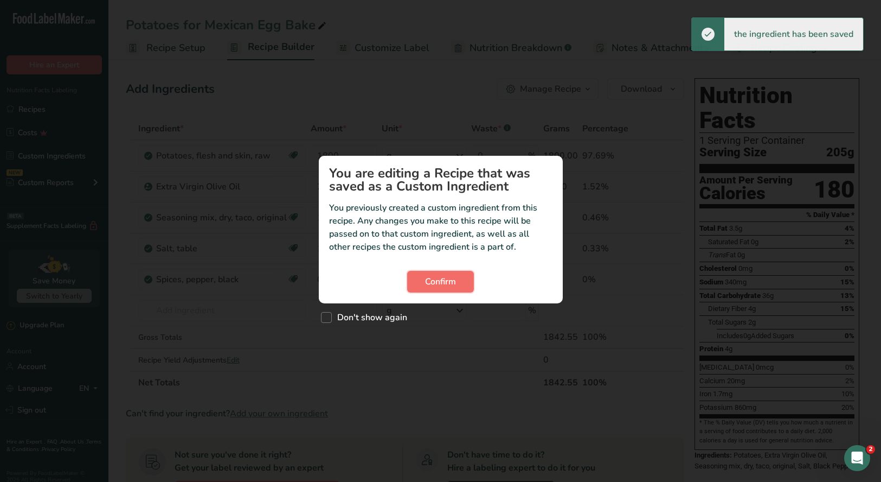
click at [439, 278] on span "Confirm" at bounding box center [440, 281] width 31 height 13
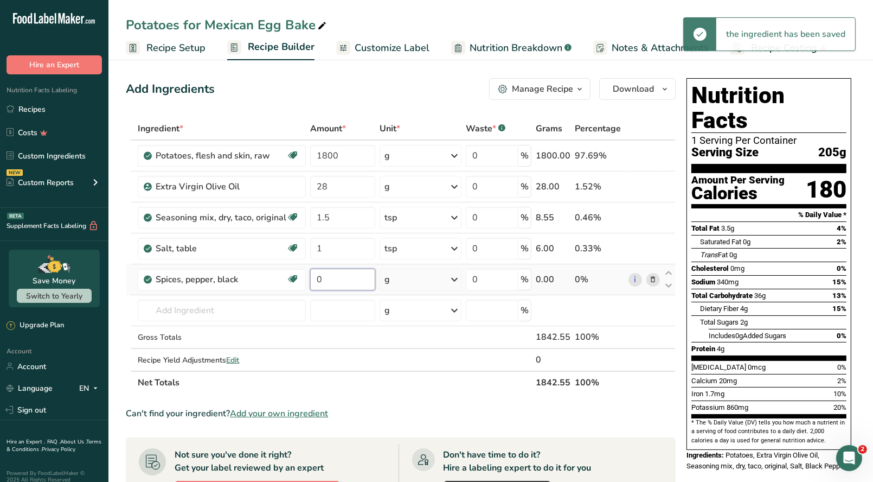
drag, startPoint x: 341, startPoint y: 280, endPoint x: 335, endPoint y: 278, distance: 5.7
click at [339, 280] on input "0" at bounding box center [342, 279] width 65 height 22
type input "0.5"
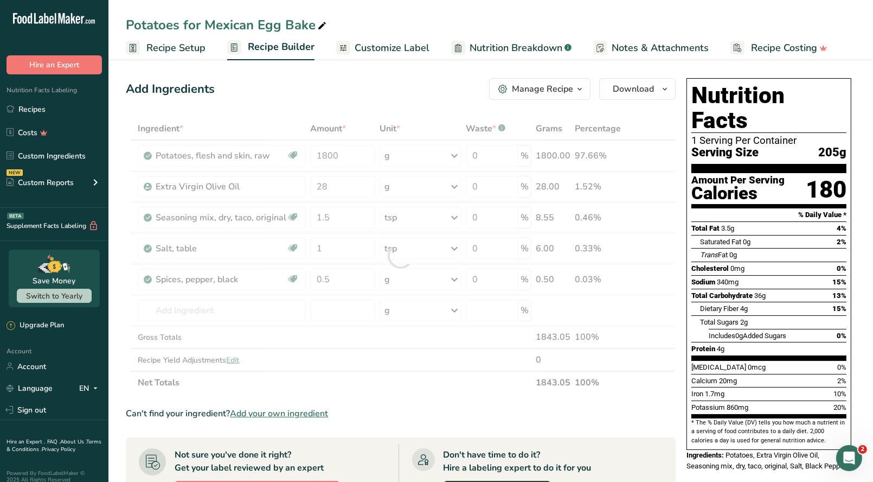
click at [455, 275] on div "Ingredient * Amount * Unit * Waste * .a-a{fill:#347362;}.b-a{fill:#fff;} Grams …" at bounding box center [401, 255] width 550 height 277
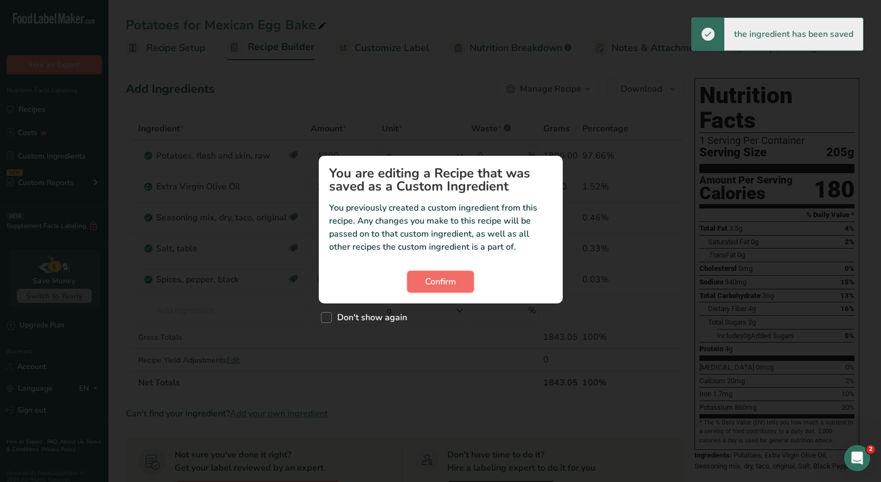
click at [454, 280] on span "Confirm" at bounding box center [440, 281] width 31 height 13
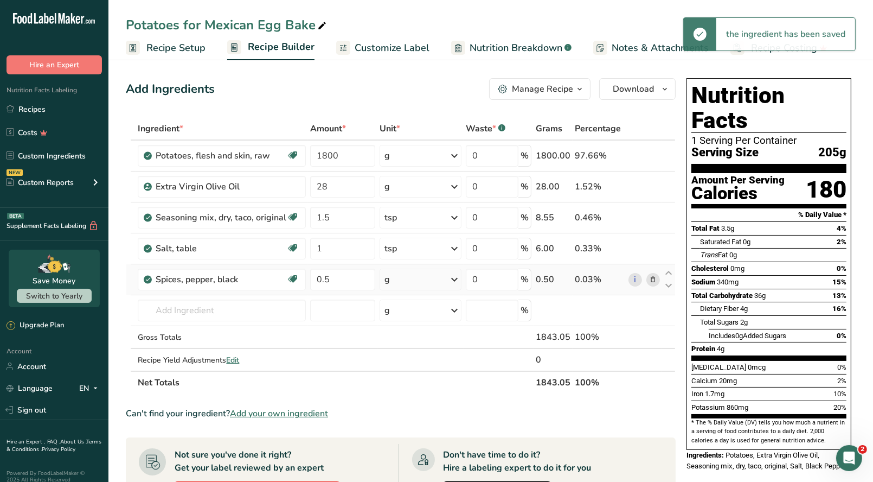
click at [454, 279] on icon at bounding box center [454, 280] width 13 height 20
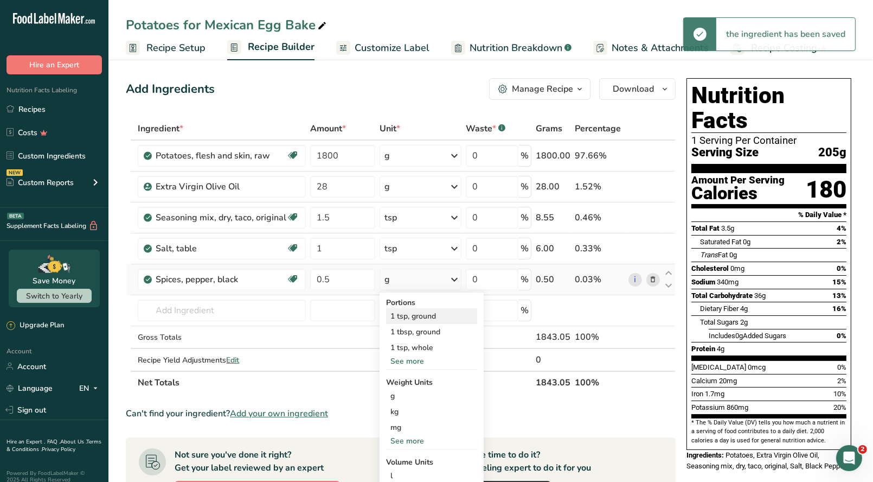
click at [424, 316] on div "1 tsp, ground" at bounding box center [431, 316] width 91 height 16
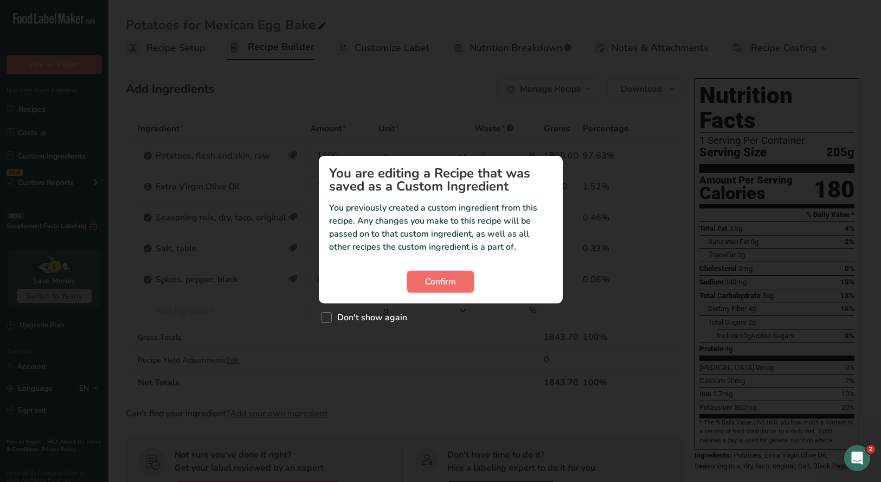
click at [439, 284] on span "Confirm" at bounding box center [440, 281] width 31 height 13
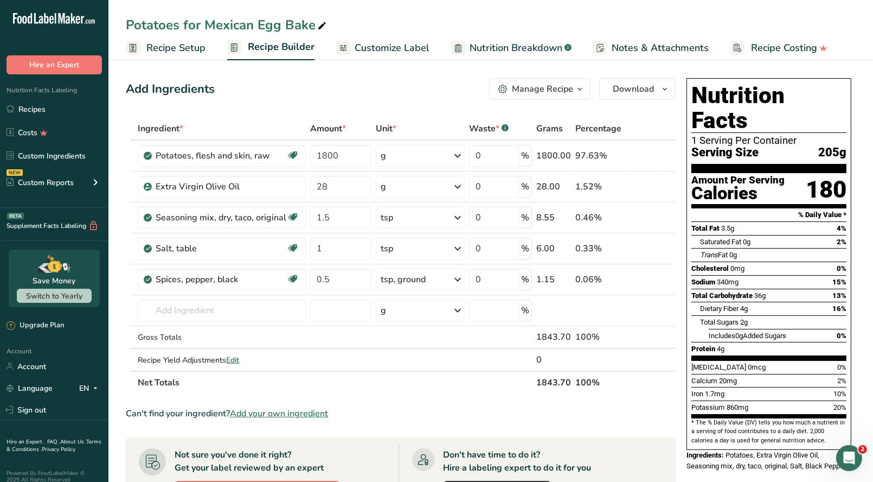
click at [578, 90] on icon "button" at bounding box center [579, 89] width 9 height 14
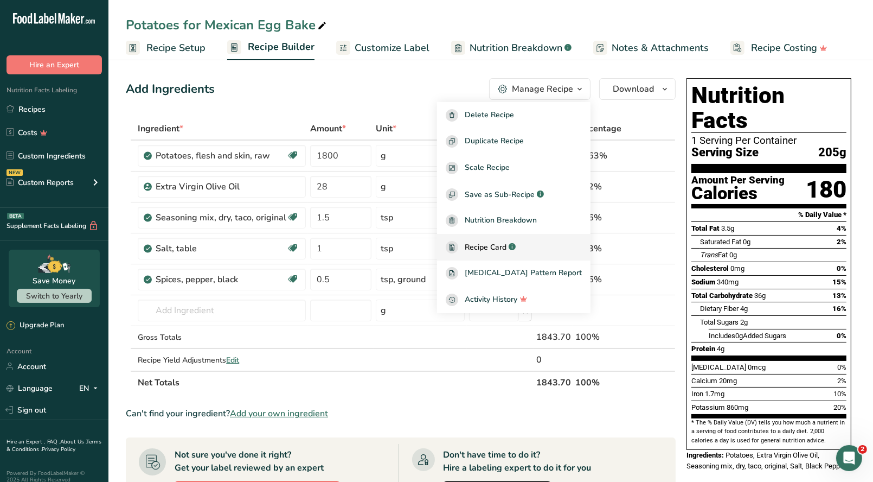
click at [507, 242] on span "Recipe Card" at bounding box center [486, 246] width 42 height 11
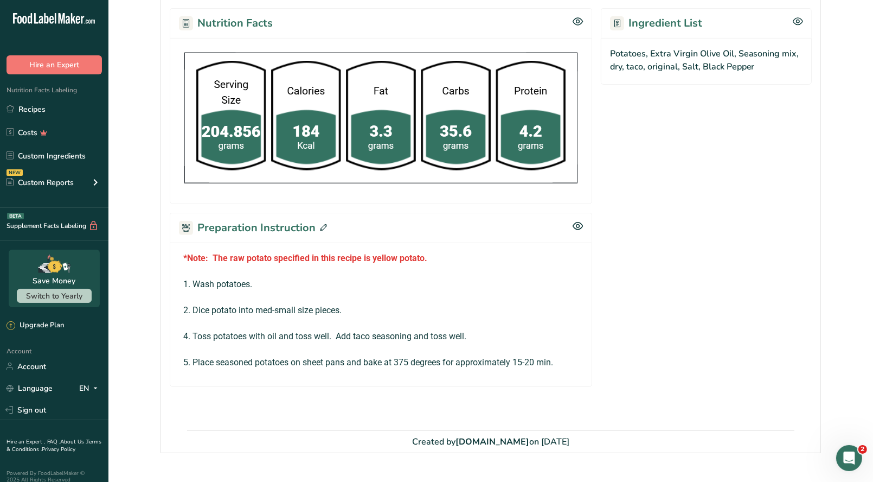
click at [320, 226] on icon at bounding box center [323, 227] width 7 height 7
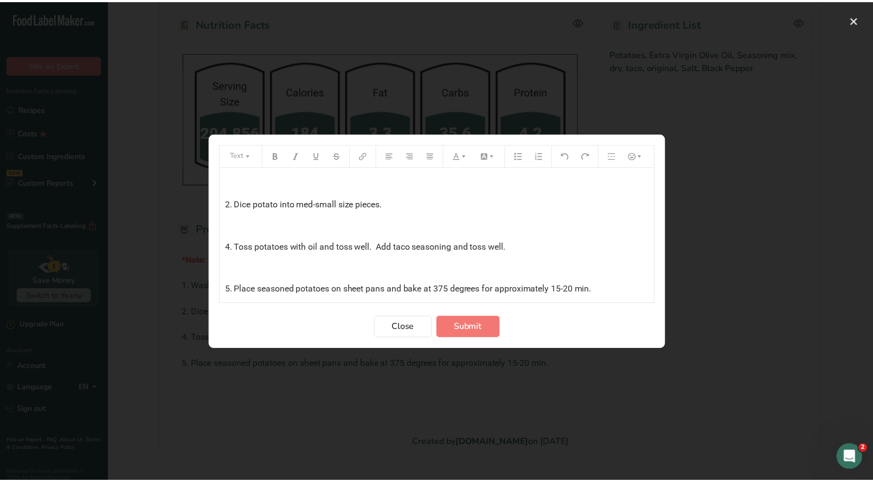
scroll to position [63, 0]
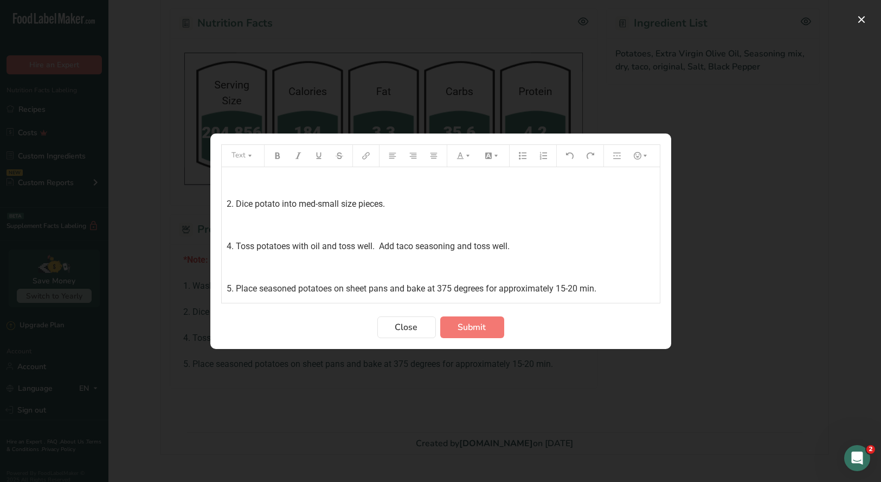
click at [455, 244] on span "4. Toss potatoes with oil and toss well. Add taco seasoning and toss well." at bounding box center [368, 246] width 283 height 10
click at [465, 324] on span "Submit" at bounding box center [472, 327] width 28 height 13
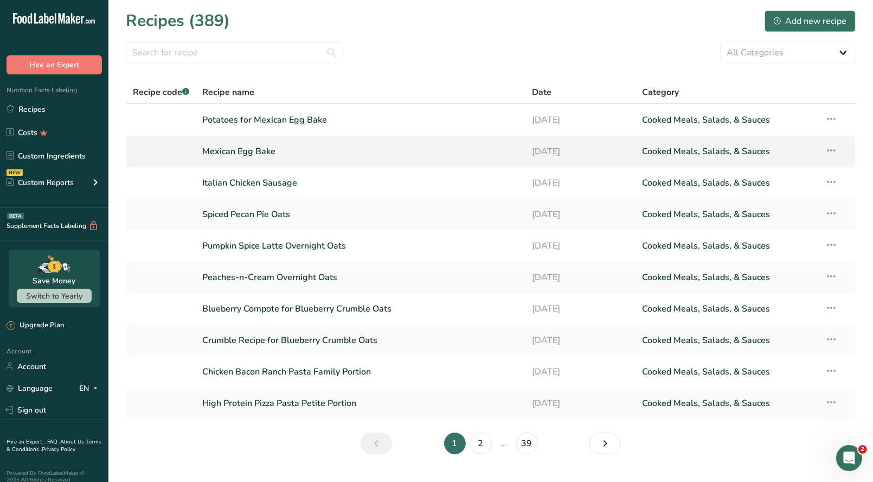
click at [261, 148] on link "Mexican Egg Bake" at bounding box center [360, 151] width 317 height 23
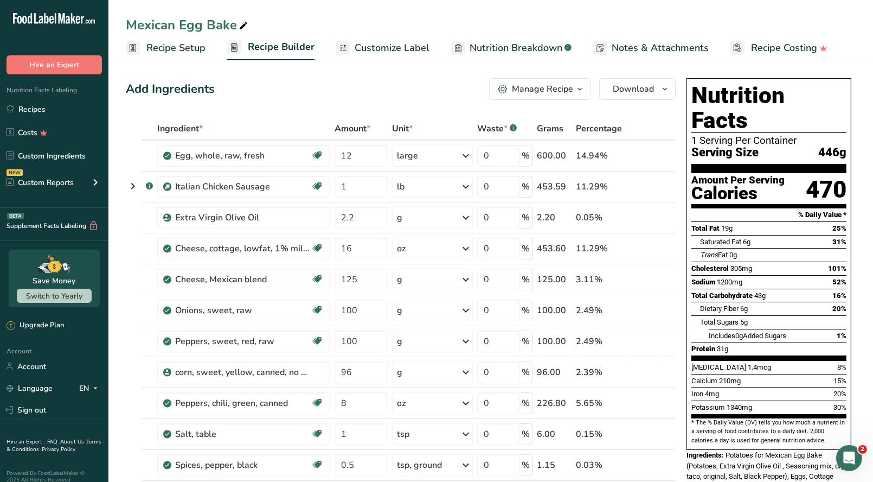
click at [558, 85] on div "Manage Recipe" at bounding box center [542, 88] width 61 height 13
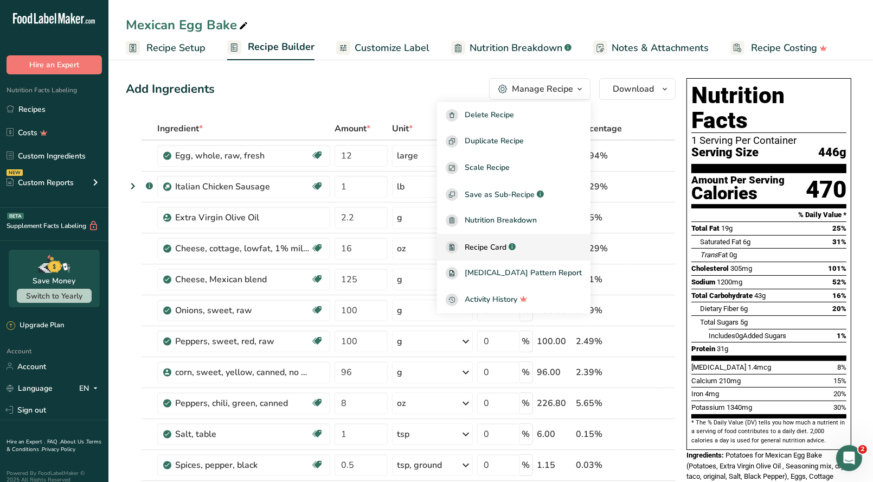
click at [496, 247] on span "Recipe Card" at bounding box center [486, 246] width 42 height 11
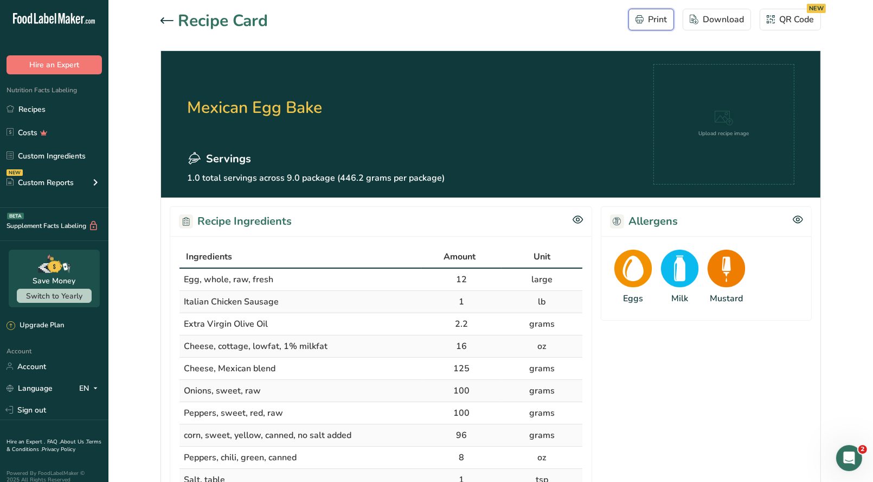
click at [646, 23] on div "Print" at bounding box center [651, 19] width 31 height 13
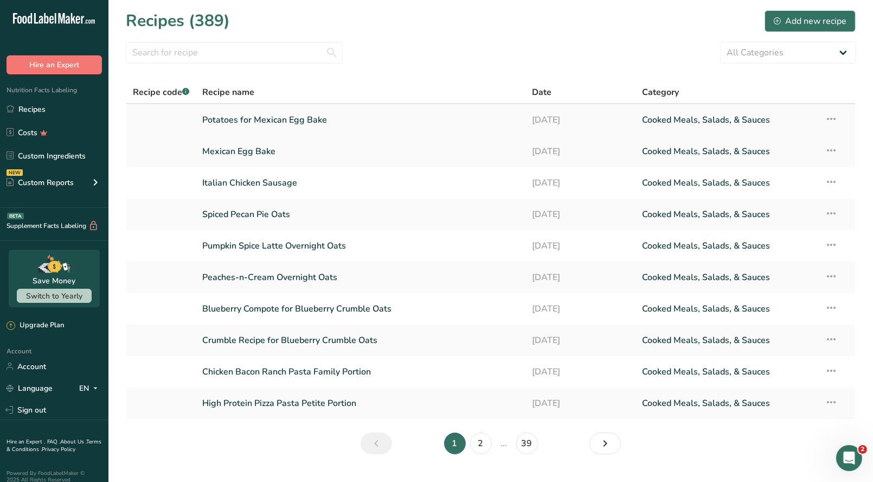
click at [288, 124] on link "Potatoes for Mexican Egg Bake" at bounding box center [360, 119] width 317 height 23
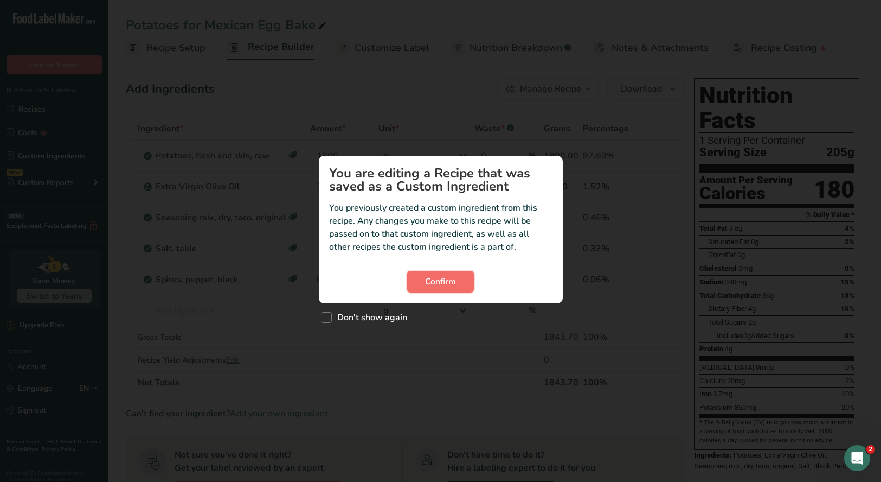
click at [442, 280] on span "Confirm" at bounding box center [440, 281] width 31 height 13
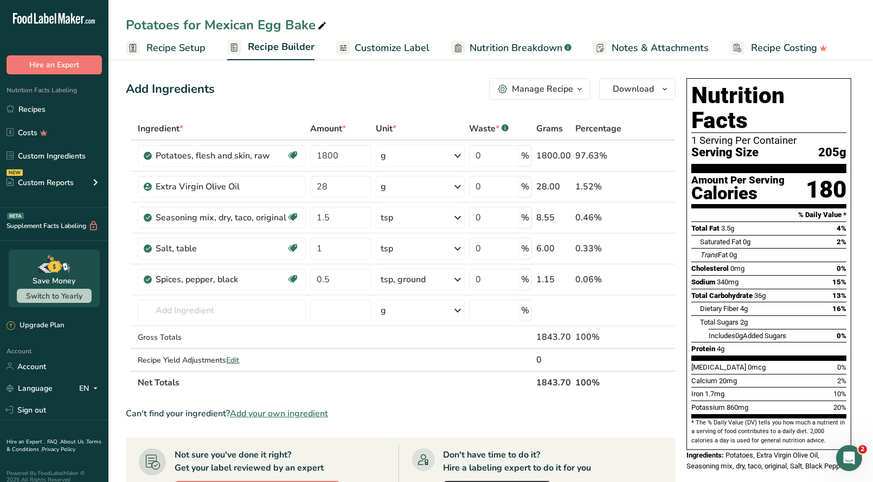
click at [567, 92] on div "Manage Recipe" at bounding box center [542, 88] width 61 height 13
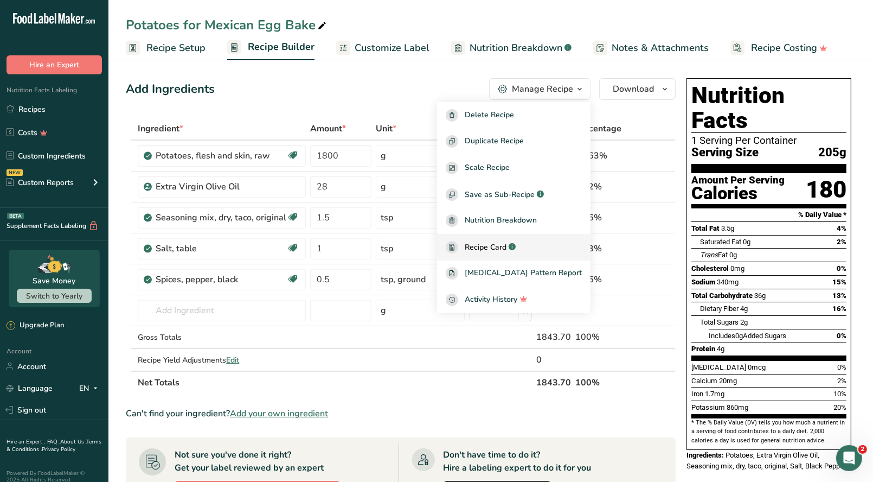
click at [507, 249] on span "Recipe Card" at bounding box center [486, 246] width 42 height 11
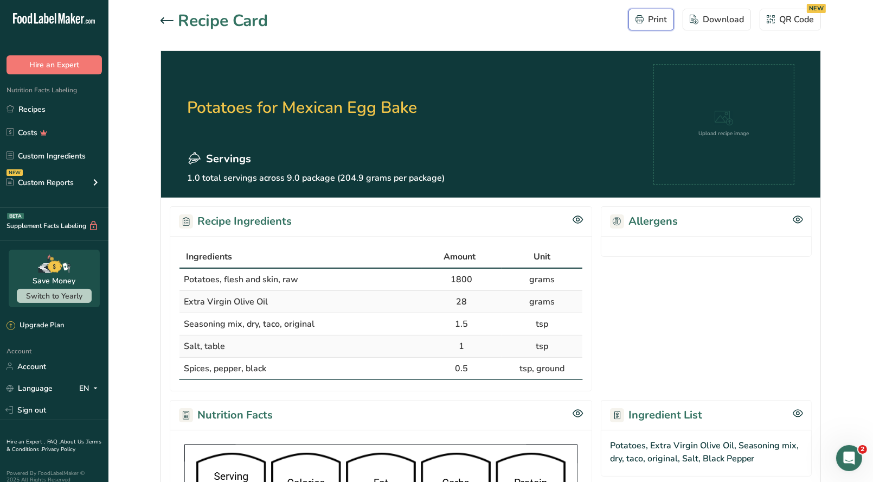
click at [648, 21] on div "Print" at bounding box center [651, 19] width 31 height 13
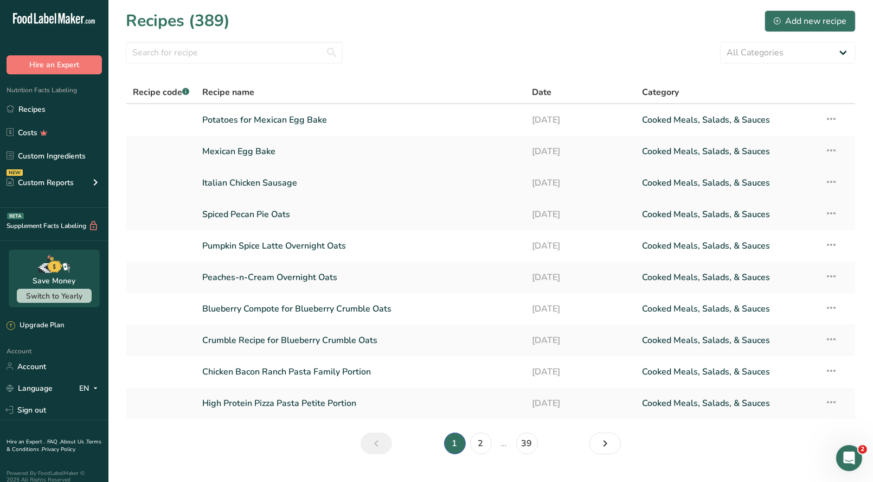
click at [244, 179] on link "Italian Chicken Sausage" at bounding box center [360, 182] width 317 height 23
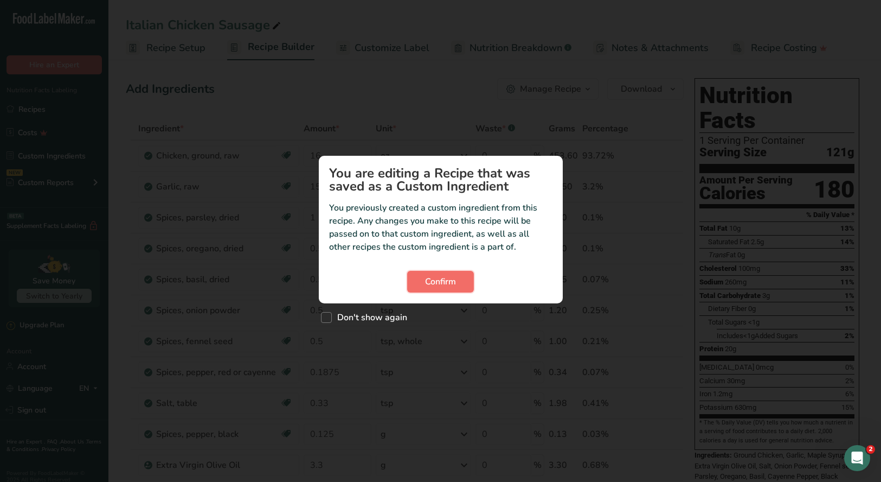
click at [451, 285] on span "Confirm" at bounding box center [440, 281] width 31 height 13
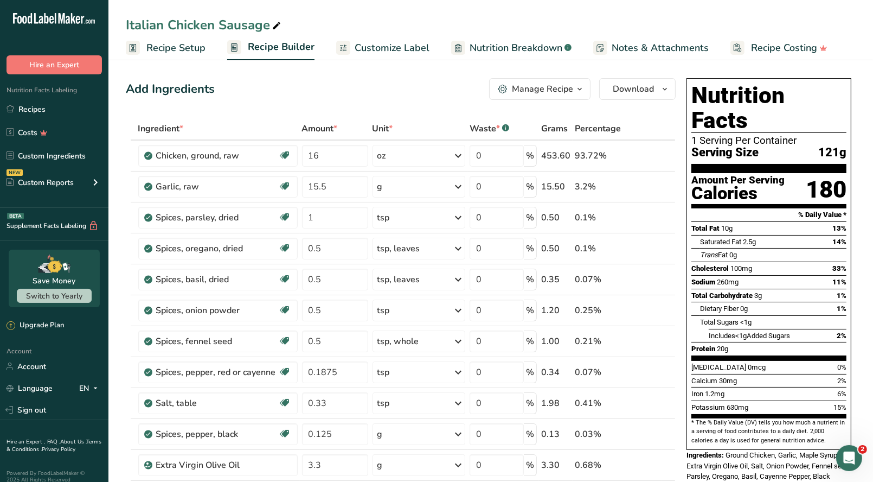
click at [585, 92] on span "button" at bounding box center [579, 88] width 13 height 13
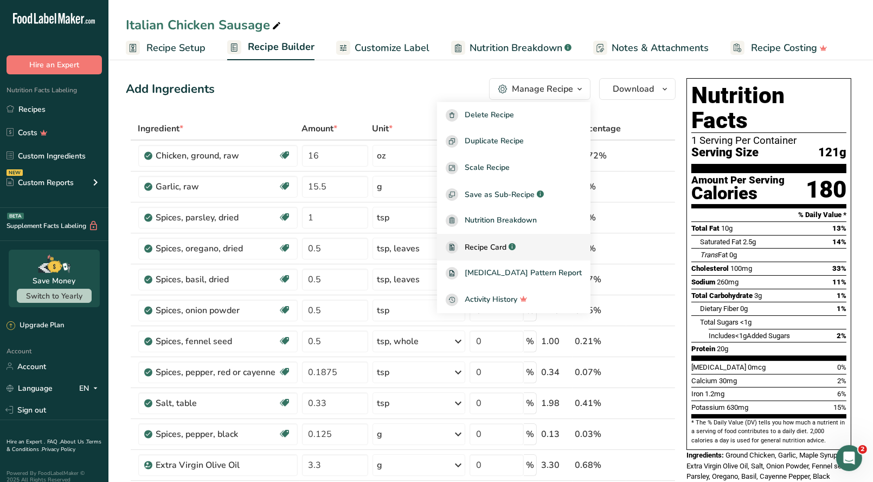
click at [507, 247] on span "Recipe Card" at bounding box center [486, 246] width 42 height 11
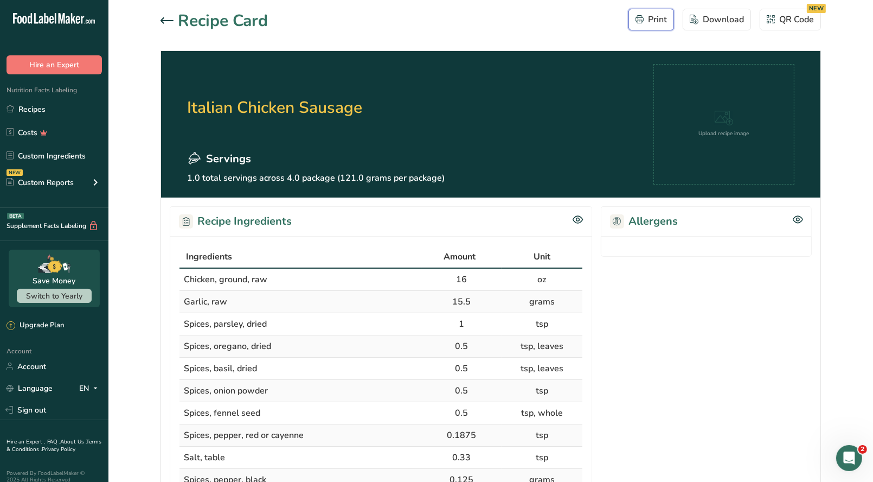
click at [657, 21] on div "Print" at bounding box center [651, 19] width 31 height 13
